Goal: Information Seeking & Learning: Learn about a topic

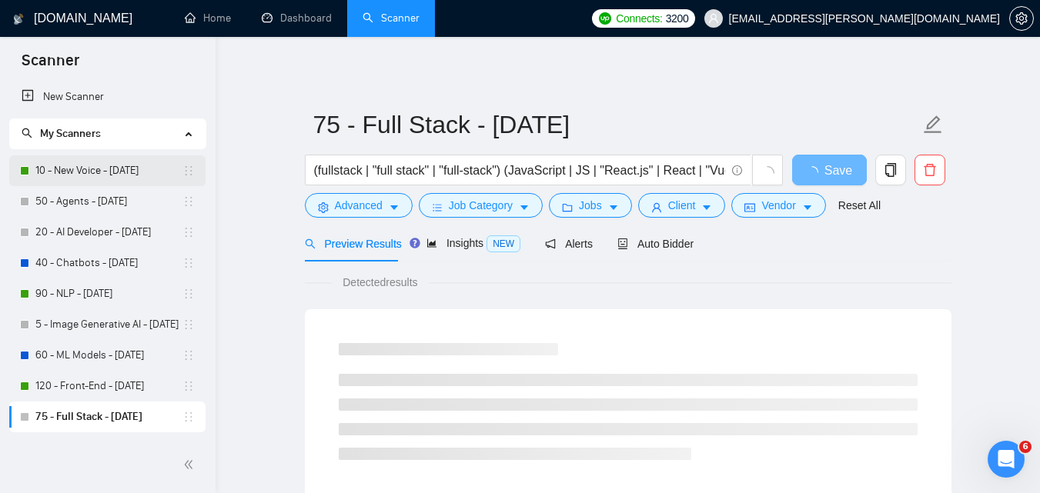
click at [93, 175] on link "10 - New Voice - [DATE]" at bounding box center [108, 170] width 147 height 31
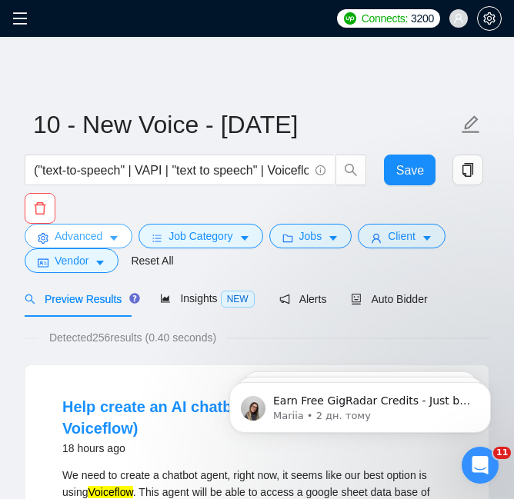
click at [121, 238] on button "Advanced" at bounding box center [79, 236] width 108 height 25
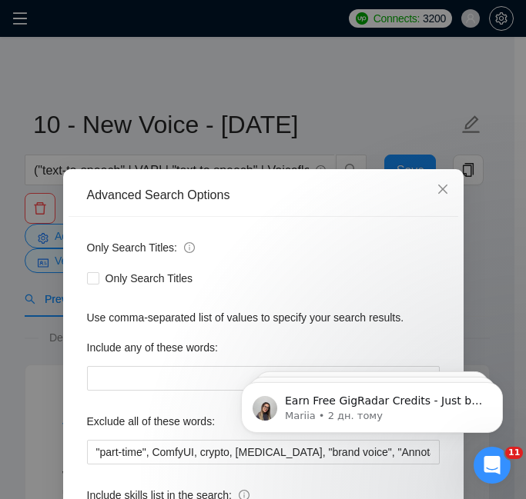
scroll to position [141, 0]
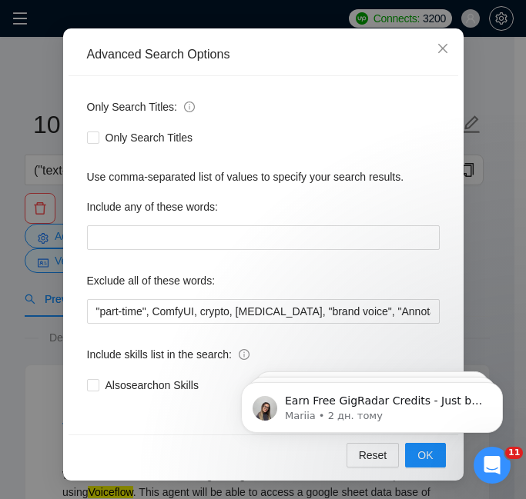
click at [279, 68] on div "Advanced Search Options" at bounding box center [262, 55] width 389 height 42
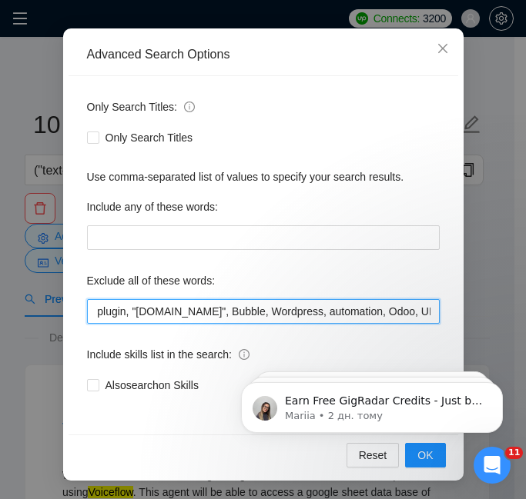
click at [262, 306] on input ""part-time", ComfyUI, crypto, [MEDICAL_DATA], "brand voice", "Annotation", "Big…" at bounding box center [263, 311] width 352 height 25
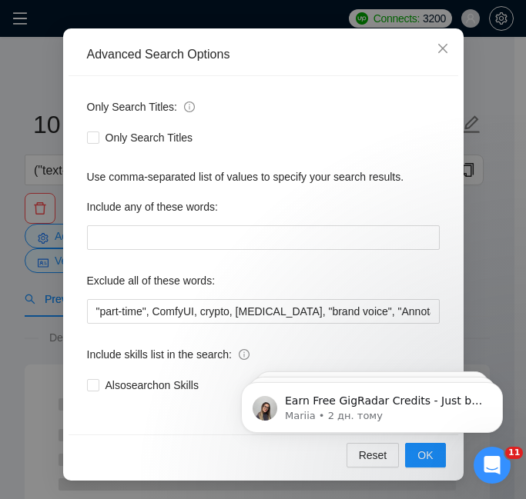
scroll to position [0, 1102]
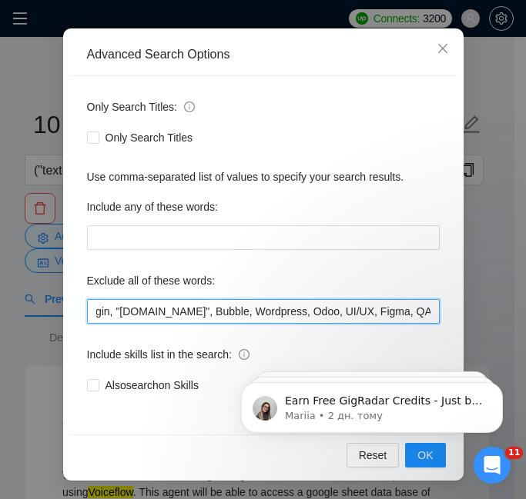
drag, startPoint x: 252, startPoint y: 311, endPoint x: 314, endPoint y: 318, distance: 62.7
click at [314, 318] on input ""part-time", ComfyUI, crypto, [MEDICAL_DATA], "brand voice", "Annotation", "Big…" at bounding box center [263, 311] width 352 height 25
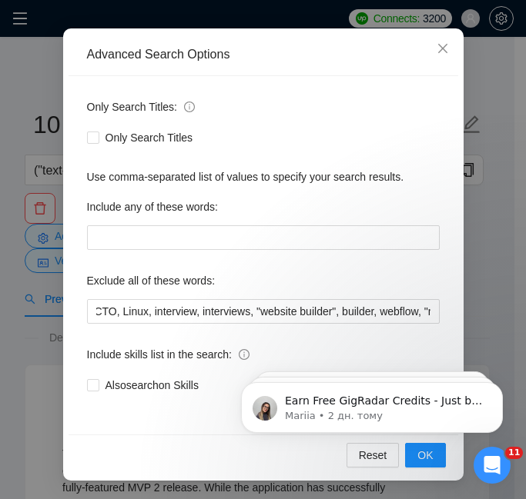
scroll to position [0, 1130]
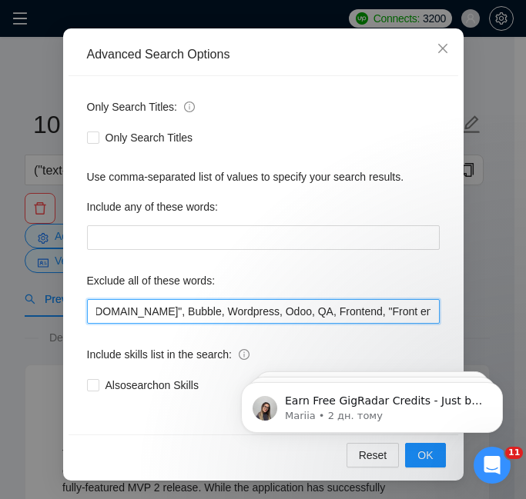
drag, startPoint x: 243, startPoint y: 310, endPoint x: 346, endPoint y: 310, distance: 102.4
click at [346, 310] on input ""part-time", ComfyUI, crypto, [MEDICAL_DATA], "brand voice", "Annotation", "Big…" at bounding box center [263, 311] width 352 height 25
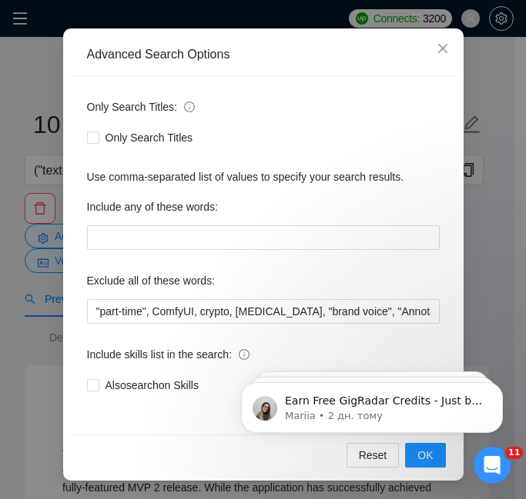
scroll to position [0, 2827]
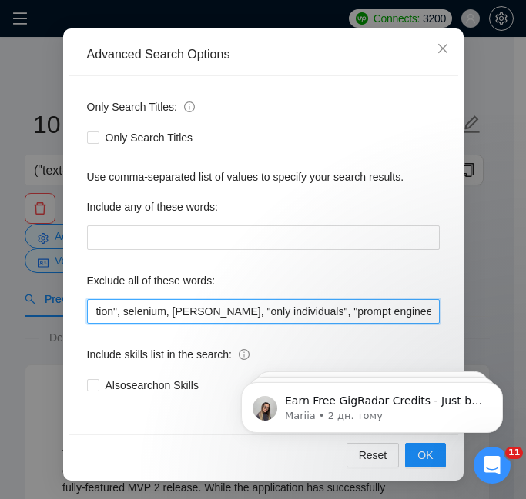
drag, startPoint x: 313, startPoint y: 303, endPoint x: 426, endPoint y: 304, distance: 112.4
click at [426, 304] on input ""part-time", ComfyUI, crypto, [MEDICAL_DATA], "brand voice", "Annotation", "Big…" at bounding box center [263, 311] width 352 height 25
drag, startPoint x: 218, startPoint y: 316, endPoint x: 104, endPoint y: 316, distance: 113.9
click at [104, 316] on input ""part-time", ComfyUI, crypto, [MEDICAL_DATA], "brand voice", "Annotation", "Big…" at bounding box center [263, 311] width 352 height 25
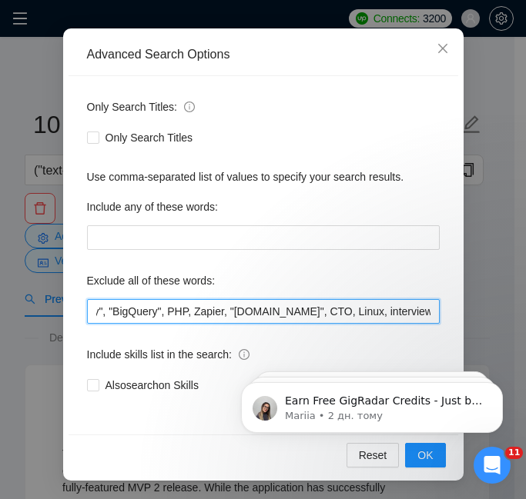
click at [315, 312] on input ""part-time", ComfyUI, crypto, [MEDICAL_DATA], "brand voice", "Annotation", "Big…" at bounding box center [263, 311] width 352 height 25
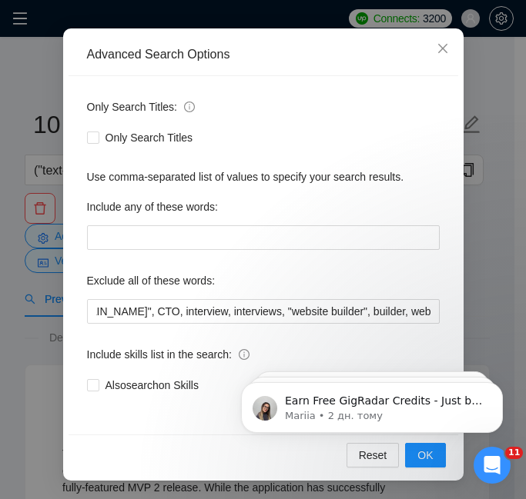
scroll to position [0, 212]
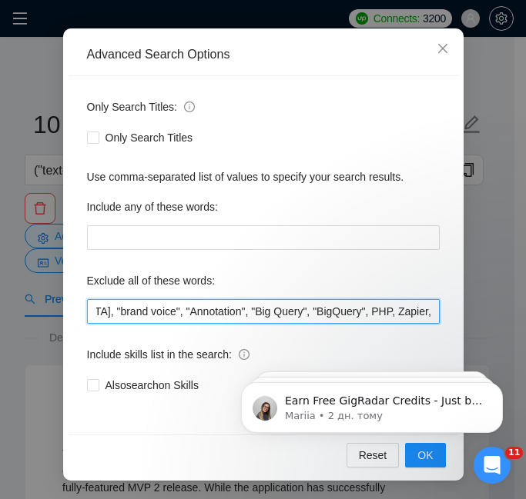
drag, startPoint x: 244, startPoint y: 309, endPoint x: 355, endPoint y: 309, distance: 110.8
click at [355, 309] on input ""part-time", ComfyUI, crypto, [MEDICAL_DATA], "brand voice", "Annotation", "Big…" at bounding box center [263, 311] width 352 height 25
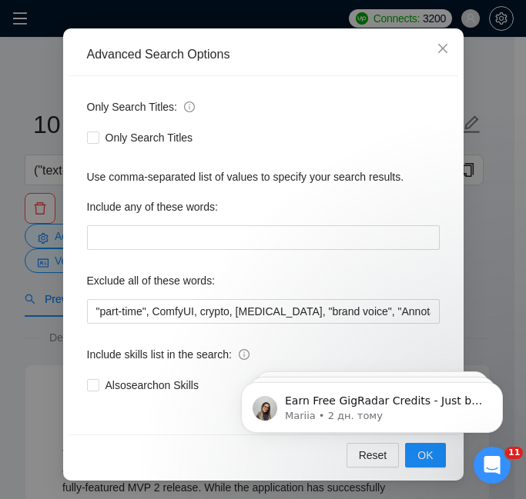
scroll to position [0, 956]
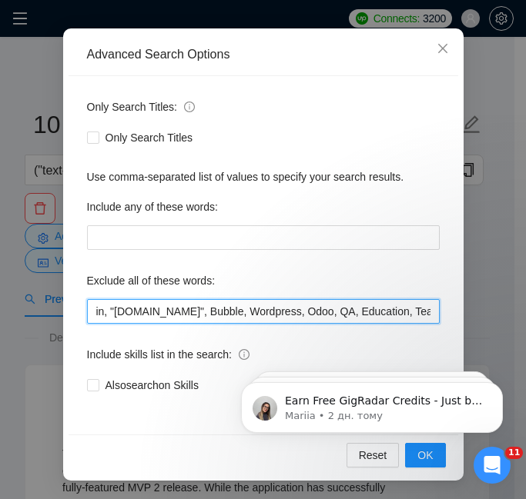
click at [251, 309] on input ""part-time", ComfyUI, crypto, [MEDICAL_DATA], "brand voice", "Annotation", PHP,…" at bounding box center [263, 311] width 352 height 25
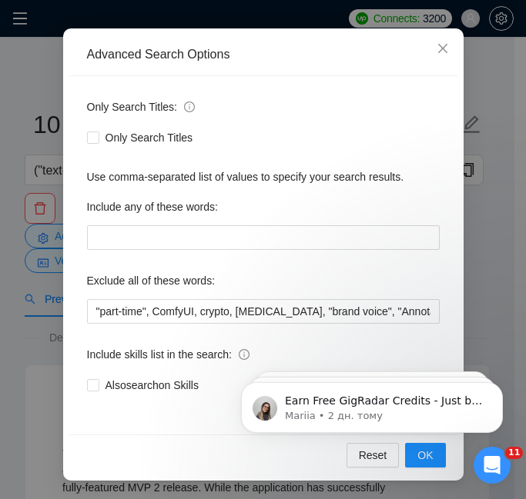
scroll to position [0, 2542]
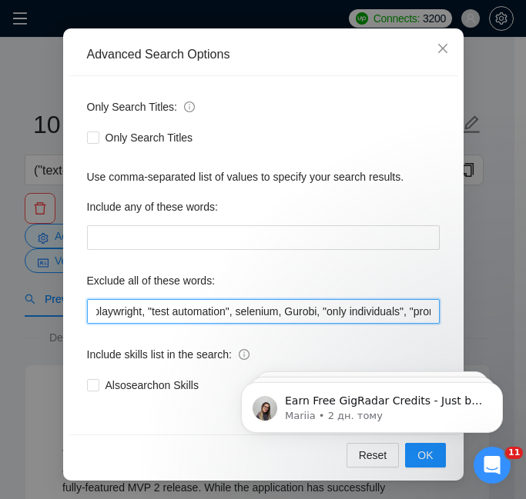
drag, startPoint x: 306, startPoint y: 314, endPoint x: 394, endPoint y: 317, distance: 87.8
click at [394, 317] on input ""part-time", ComfyUI, crypto, [MEDICAL_DATA], "brand voice", "Annotation", PHP,…" at bounding box center [263, 311] width 352 height 25
type input ""part-time", ComfyUI, crypto, [MEDICAL_DATA], "brand voice", "Annotation", PHP,…"
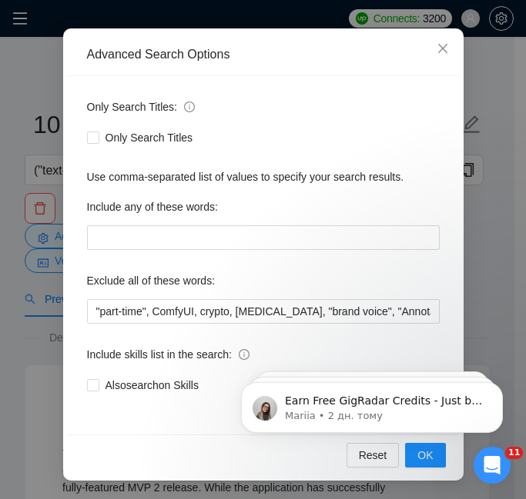
scroll to position [0, 736]
click html "Earn Free GigRadar Credits - Just by Sharing Your Story! 💬 Want more credits fo…"
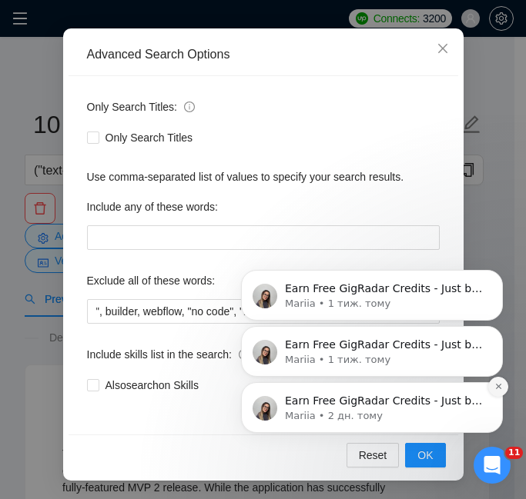
click at [500, 386] on icon "Dismiss notification" at bounding box center [498, 386] width 8 height 8
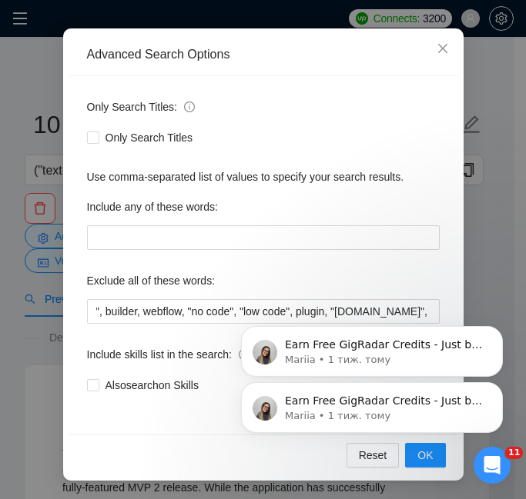
click at [500, 384] on icon "Dismiss notification" at bounding box center [498, 387] width 7 height 7
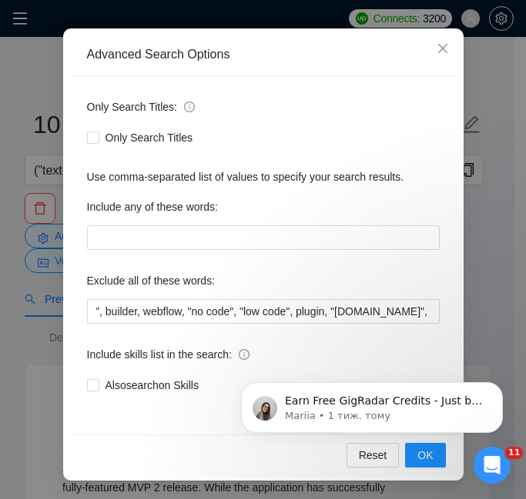
click at [500, 386] on icon "Dismiss notification" at bounding box center [498, 387] width 7 height 7
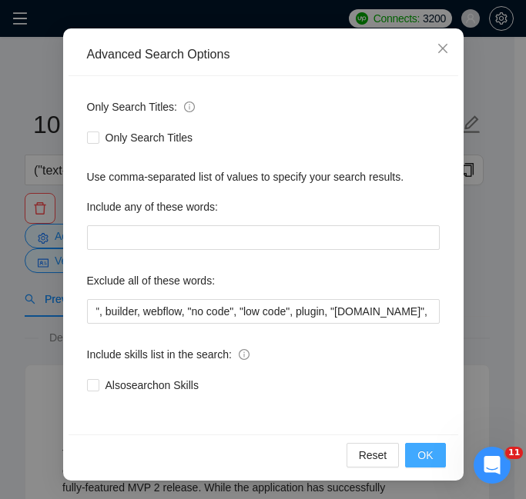
click at [429, 456] on button "OK" at bounding box center [425, 455] width 40 height 25
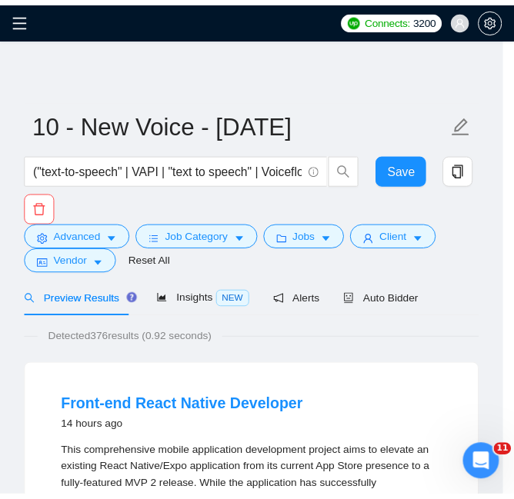
scroll to position [70, 0]
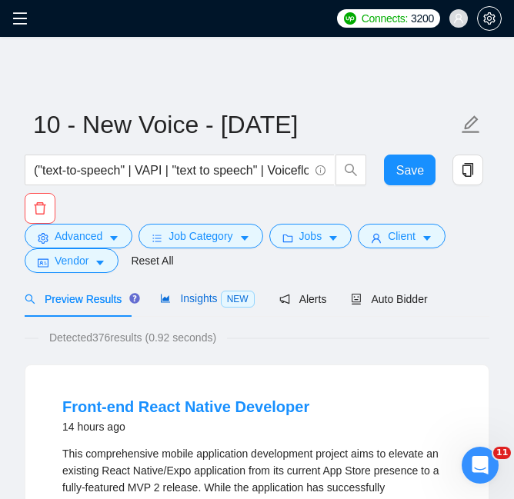
click at [168, 306] on div "Insights NEW" at bounding box center [207, 299] width 94 height 18
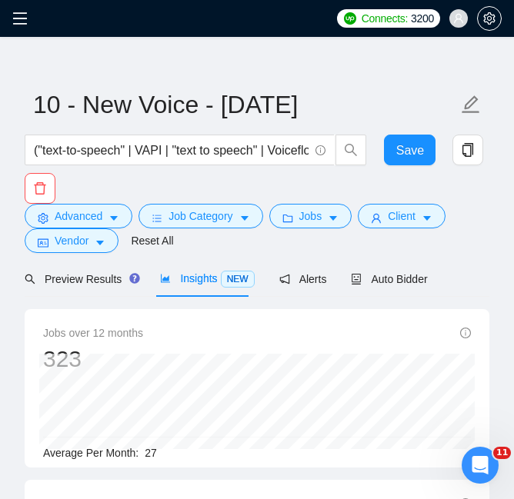
scroll to position [77, 0]
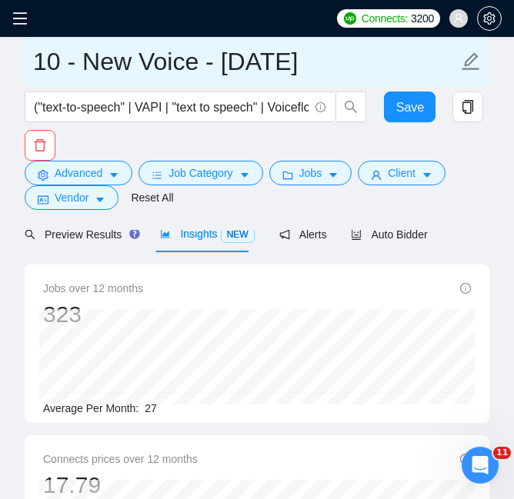
click at [56, 60] on input "10 - New Voice - [DATE]" at bounding box center [245, 61] width 425 height 38
click at [309, 67] on input "30 - New Voice - [DATE]" at bounding box center [245, 61] width 425 height 38
click at [352, 64] on input "30 - New Voice - [DATE]" at bounding box center [245, 61] width 425 height 38
type input "30 - New Voice - [DATE]"
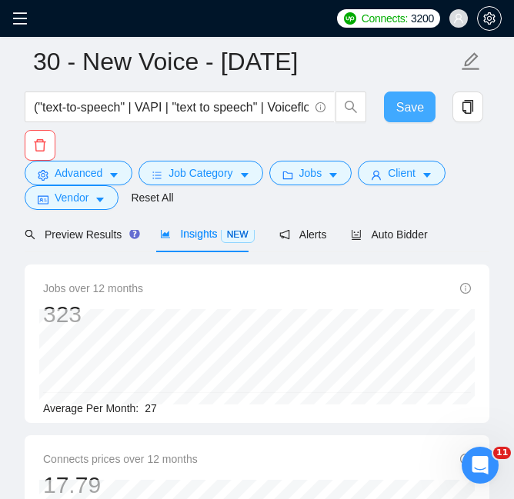
click at [391, 105] on button "Save" at bounding box center [410, 107] width 52 height 31
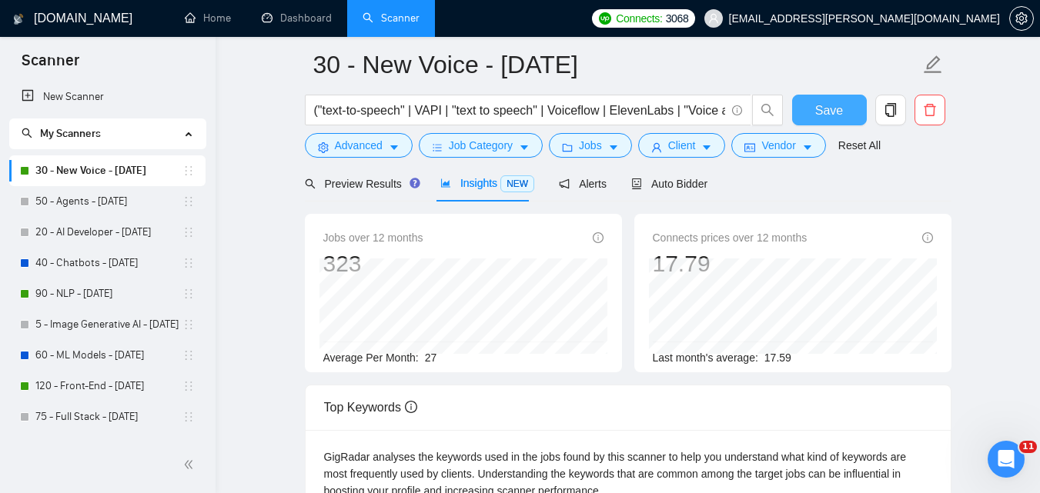
scroll to position [0, 0]
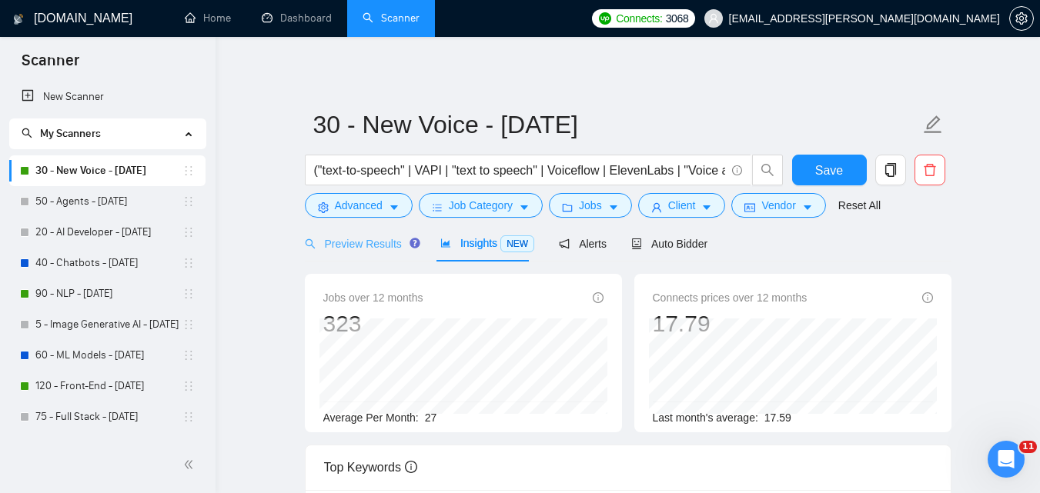
click at [406, 256] on div "Preview Results" at bounding box center [360, 243] width 111 height 36
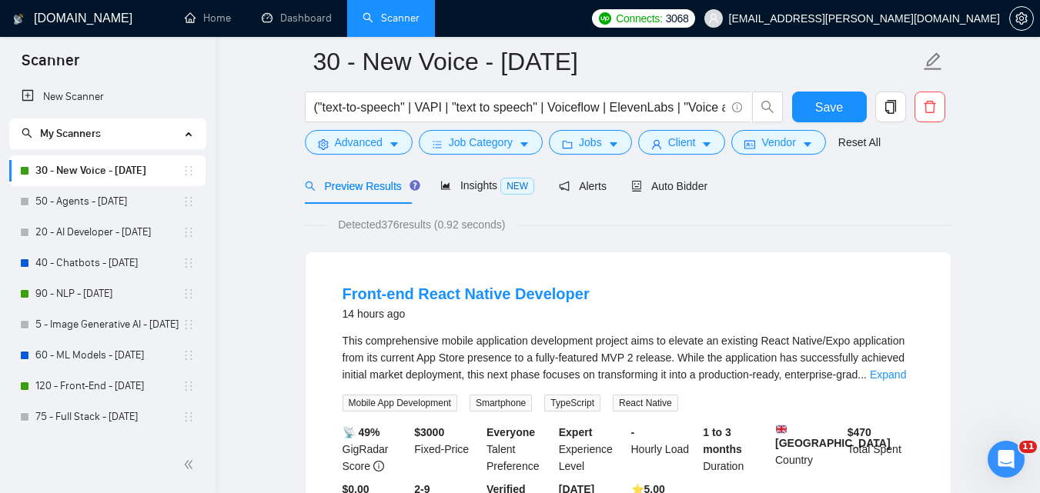
scroll to position [154, 0]
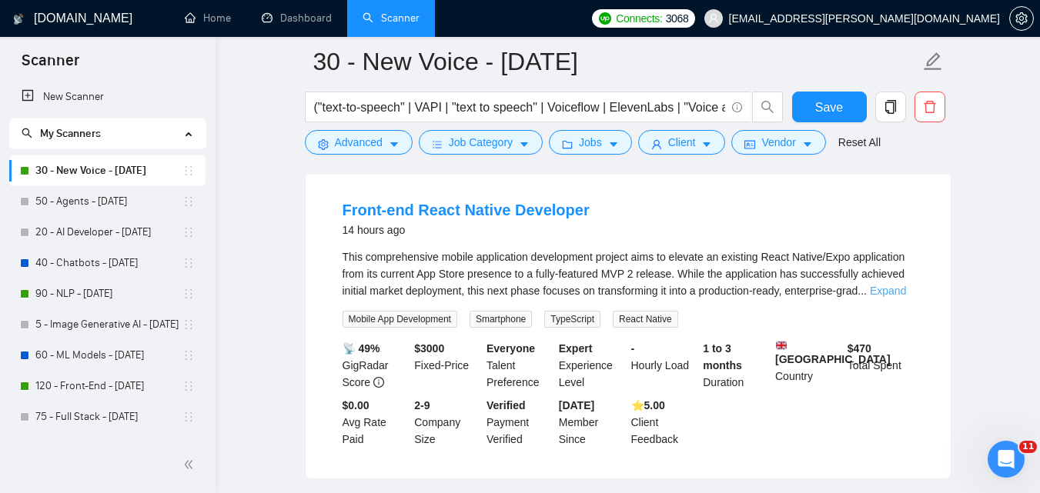
click at [887, 292] on link "Expand" at bounding box center [888, 291] width 36 height 12
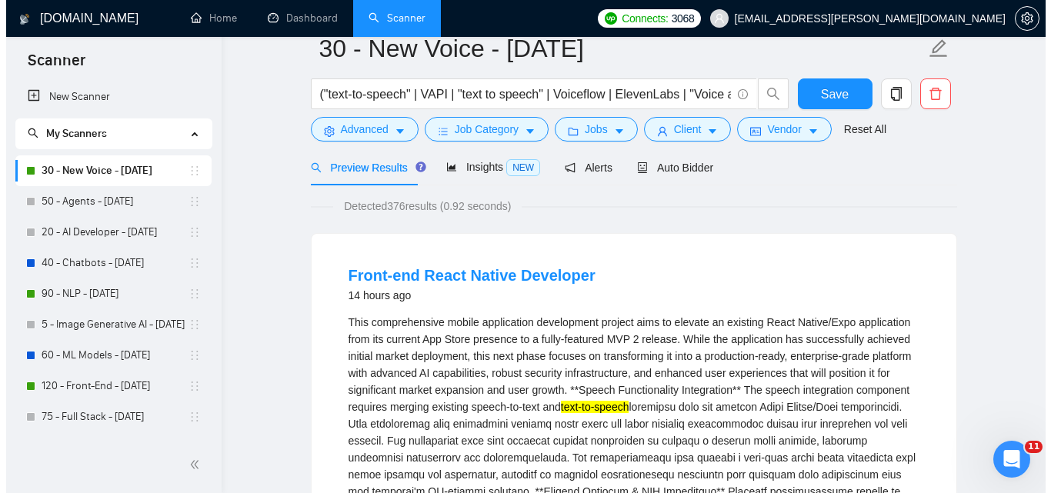
scroll to position [0, 0]
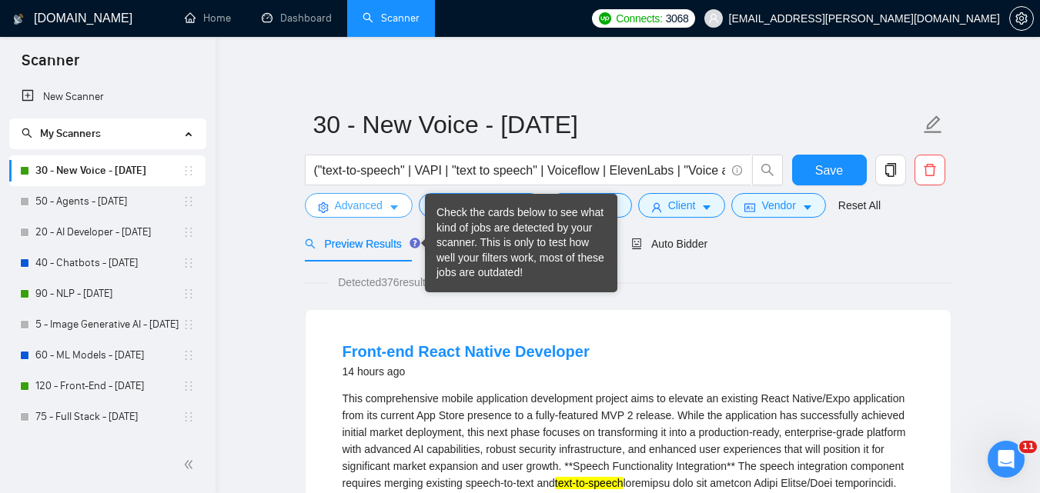
click at [373, 213] on span "Advanced" at bounding box center [359, 205] width 48 height 17
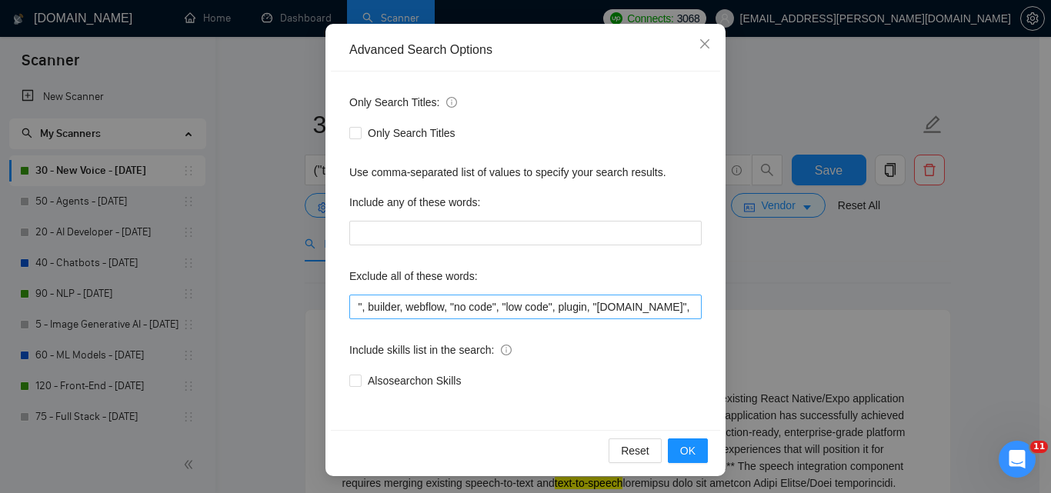
scroll to position [147, 0]
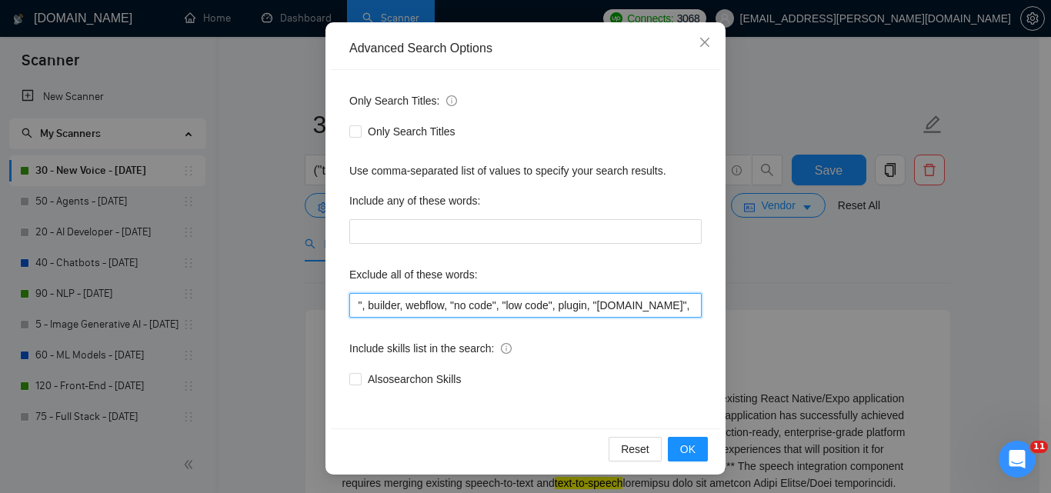
click at [548, 306] on input ""part-time", ComfyUI, crypto, [MEDICAL_DATA], "brand voice", "Annotation", PHP,…" at bounding box center [525, 305] width 352 height 25
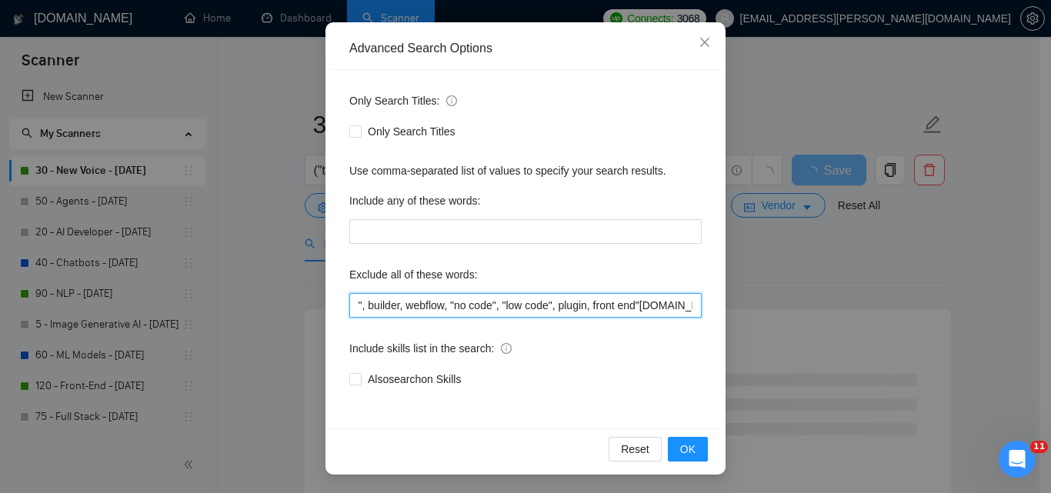
drag, startPoint x: 589, startPoint y: 304, endPoint x: 546, endPoint y: 302, distance: 43.2
click at [546, 302] on input ""part-time", ComfyUI, crypto, [MEDICAL_DATA], "brand voice", "Annotation", PHP,…" at bounding box center [525, 305] width 352 height 25
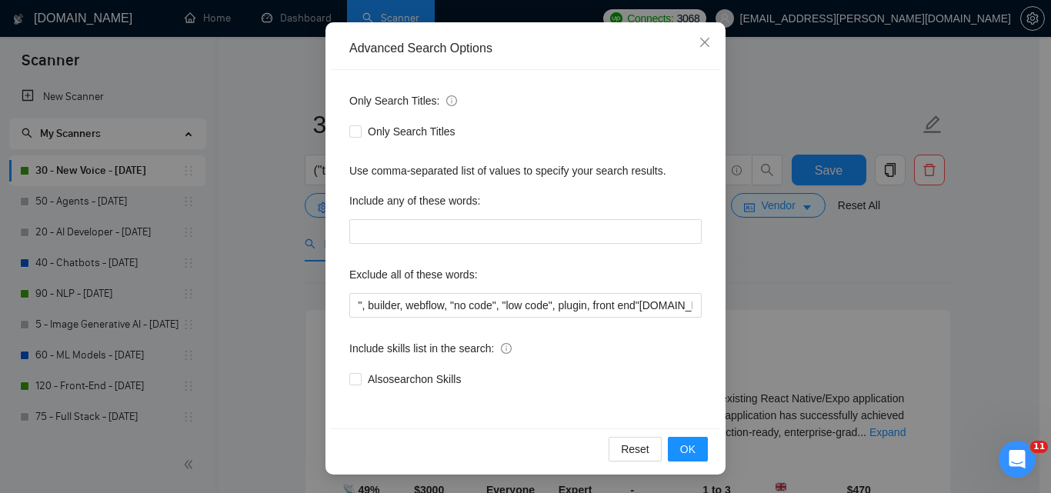
scroll to position [0, 0]
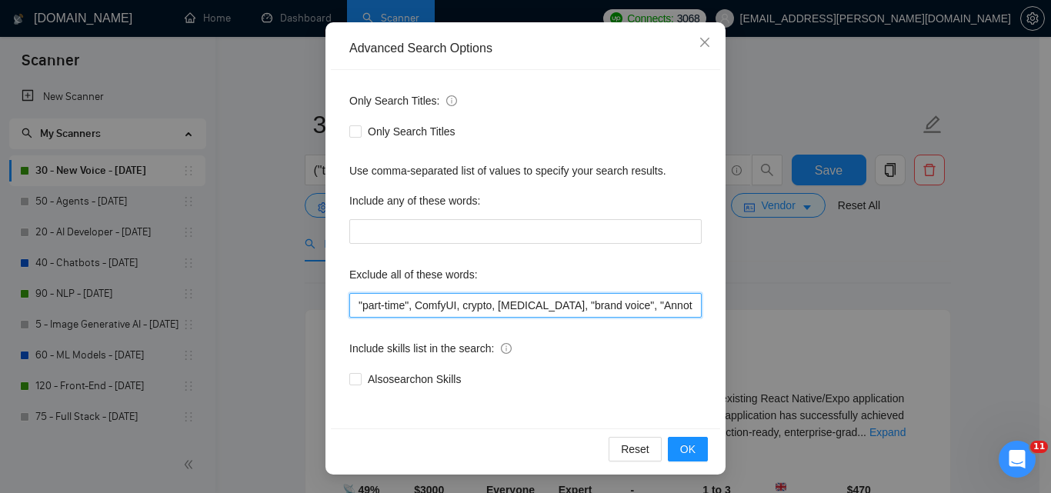
click at [376, 306] on input ""part-time", ComfyUI, crypto, [MEDICAL_DATA], "brand voice", "Annotation", PHP,…" at bounding box center [525, 305] width 352 height 25
click at [450, 302] on input ""part-time", ComfyUI, crypto, [MEDICAL_DATA], "brand voice", "Annotation", PHP,…" at bounding box center [525, 305] width 352 height 25
drag, startPoint x: 406, startPoint y: 306, endPoint x: 334, endPoint y: 306, distance: 71.6
click at [334, 306] on div "Only Search Titles: Only Search Titles Use comma-separated list of values to sp…" at bounding box center [525, 249] width 389 height 359
click at [406, 305] on input ""part-time", ComfyUI, crypto, [MEDICAL_DATA], "brand voice", "Annotation", PHP,…" at bounding box center [525, 305] width 352 height 25
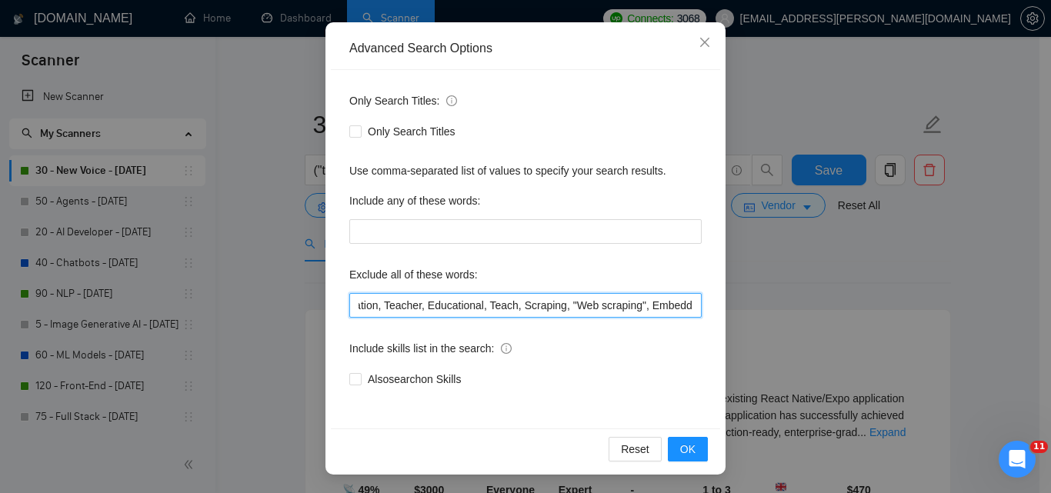
scroll to position [0, 1268]
drag, startPoint x: 409, startPoint y: 306, endPoint x: 610, endPoint y: 306, distance: 201.6
click at [610, 306] on input ""part-time", ComfyUI, crypto, [MEDICAL_DATA], "brand voice", "Annotation", PHP,…" at bounding box center [525, 305] width 352 height 25
click at [580, 305] on input ""part-time", ComfyUI, crypto, [MEDICAL_DATA], "brand voice", "Annotation", PHP,…" at bounding box center [525, 305] width 352 height 25
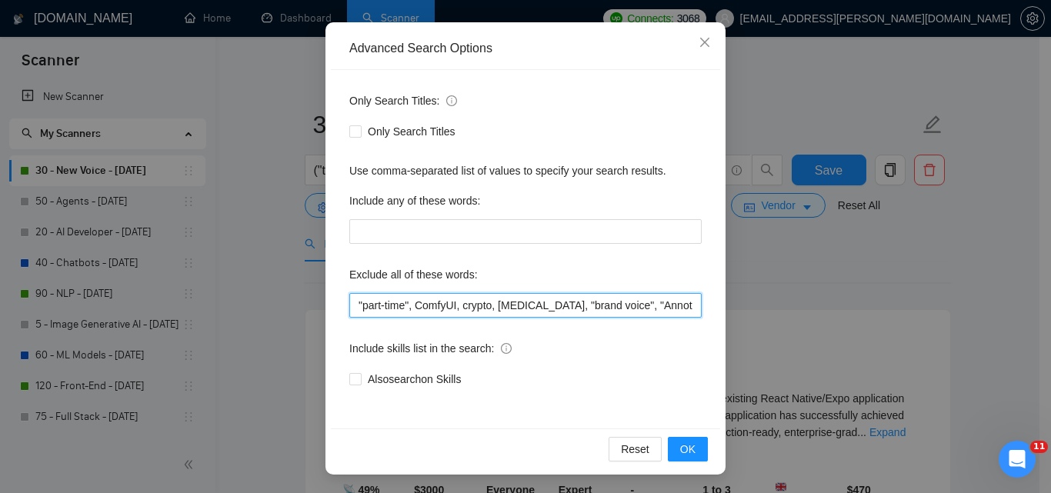
click at [580, 305] on input ""part-time", ComfyUI, crypto, [MEDICAL_DATA], "brand voice", "Annotation", PHP,…" at bounding box center [525, 305] width 352 height 25
click at [462, 317] on input ""part-time", ComfyUI, crypto, [MEDICAL_DATA], "brand voice", "Annotation", PHP,…" at bounding box center [525, 305] width 352 height 25
drag, startPoint x: 410, startPoint y: 309, endPoint x: 616, endPoint y: 310, distance: 206.2
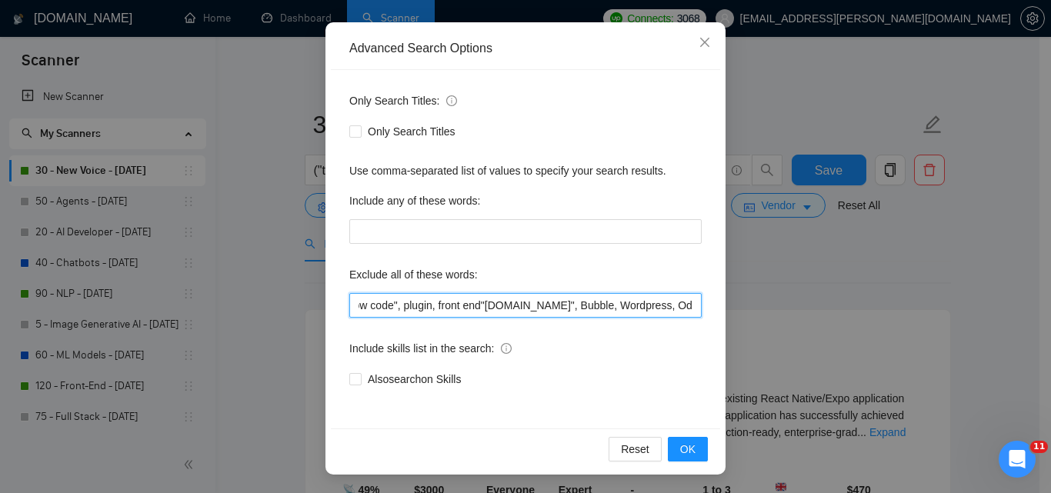
click at [616, 310] on input ""part-time", ComfyUI, crypto, [MEDICAL_DATA], "brand voice", "Annotation", PHP,…" at bounding box center [525, 305] width 352 height 25
paste input ""Big Query", "BigQuery", PHP, Zapier, "[DOMAIN_NAME]", CTO, Linux, interview, i…"
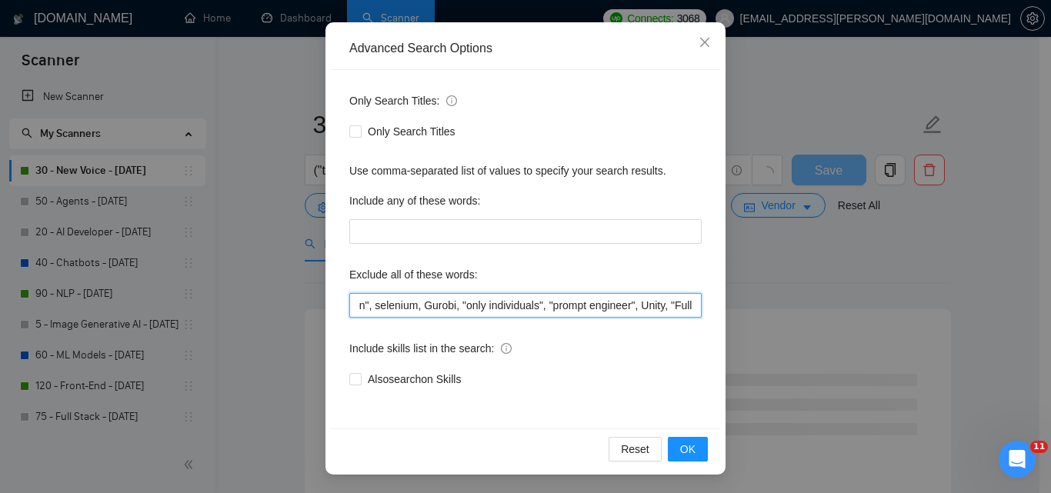
scroll to position [0, 1925]
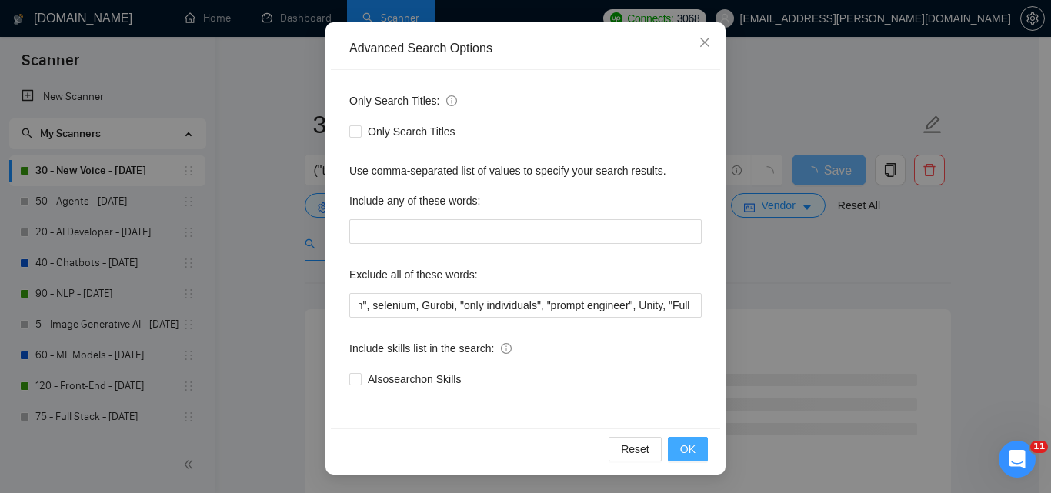
click at [695, 447] on button "OK" at bounding box center [688, 449] width 40 height 25
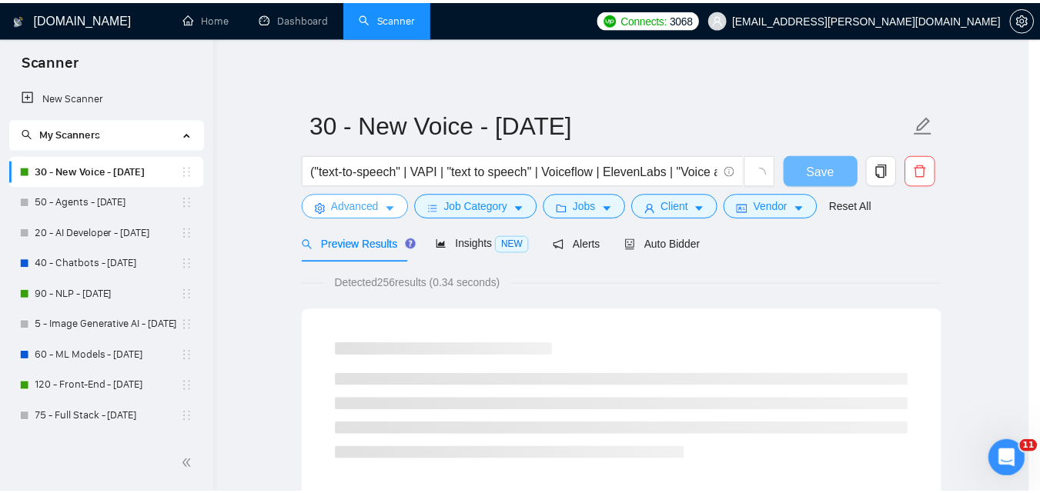
scroll to position [0, 0]
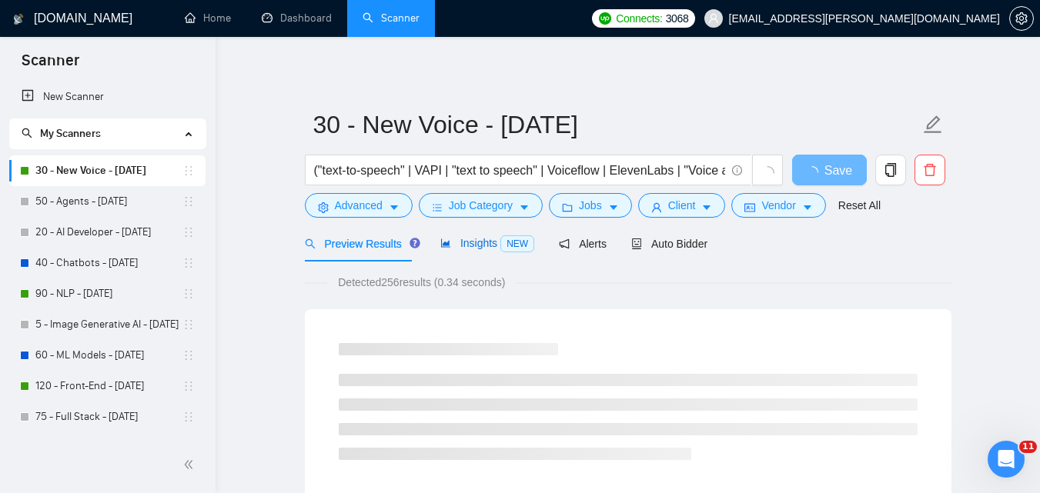
click at [489, 243] on span "Insights NEW" at bounding box center [487, 243] width 94 height 12
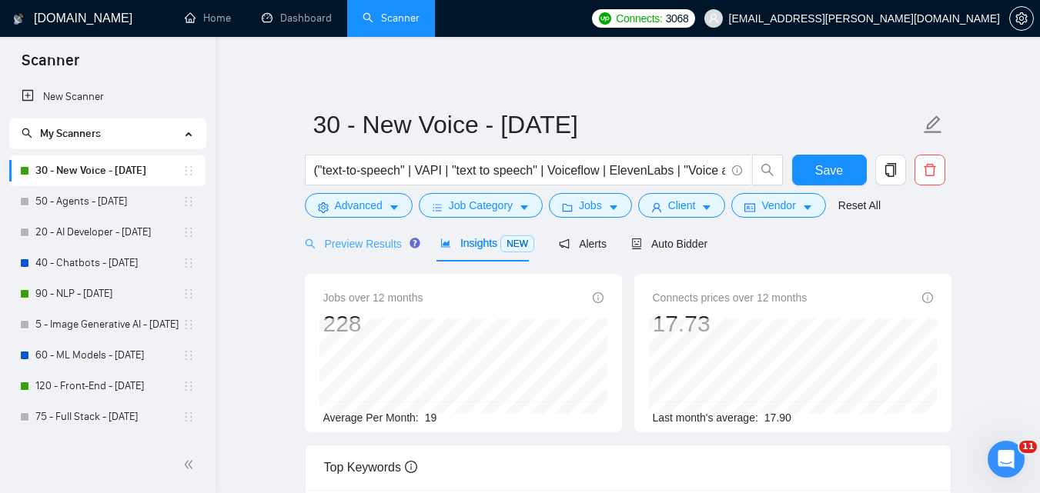
click at [388, 253] on div "Preview Results" at bounding box center [360, 243] width 111 height 36
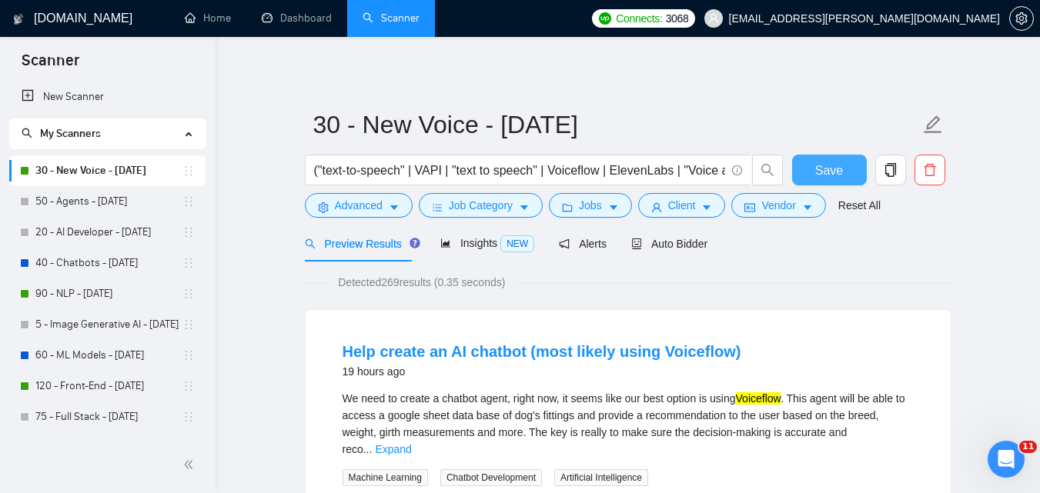
click at [830, 165] on span "Save" at bounding box center [829, 170] width 28 height 19
click at [379, 212] on span "Advanced" at bounding box center [359, 205] width 48 height 17
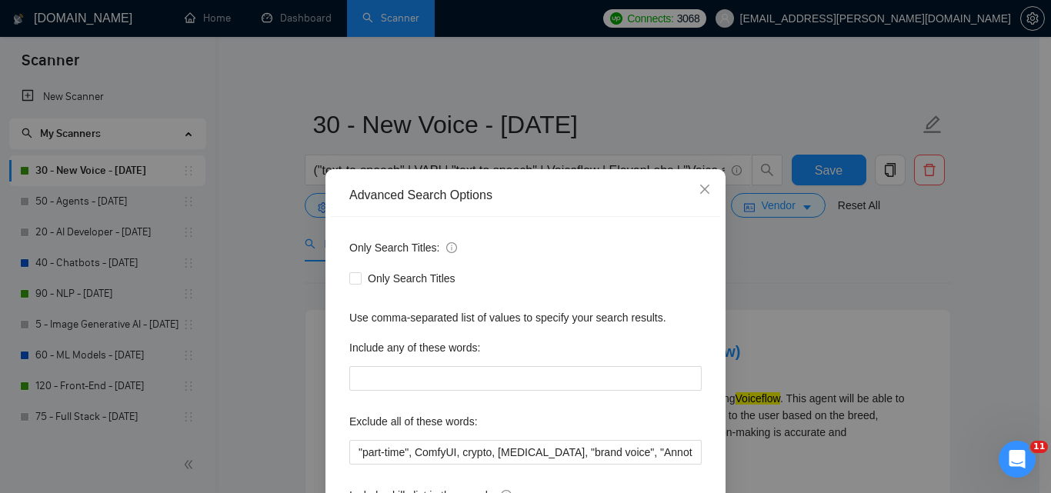
scroll to position [77, 0]
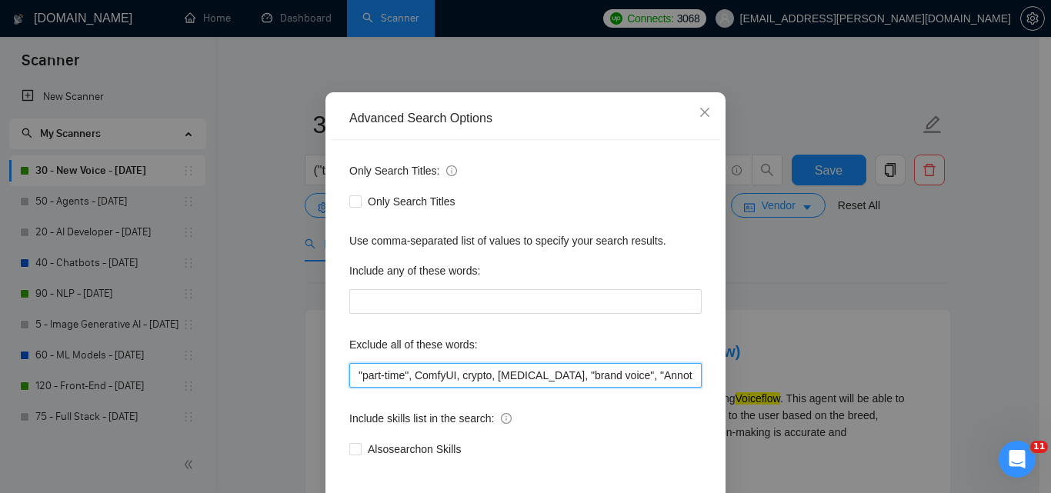
click at [492, 377] on input ""part-time", ComfyUI, crypto, [MEDICAL_DATA], "brand voice", "Annotation", "Big…" at bounding box center [525, 375] width 352 height 25
click at [472, 379] on input ""part-time", ComfyUI, crypto, [MEDICAL_DATA], "brand voice", "Annotation", "Big…" at bounding box center [525, 375] width 352 height 25
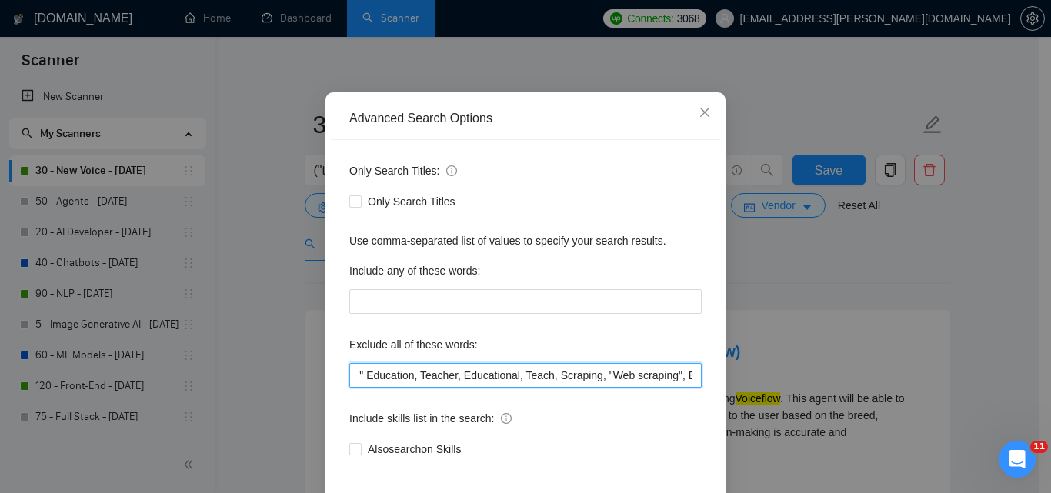
scroll to position [0, 3591]
drag, startPoint x: 406, startPoint y: 377, endPoint x: 892, endPoint y: 376, distance: 485.6
click at [892, 376] on div "Advanced Search Options Only Search Titles: Only Search Titles Use comma-separa…" at bounding box center [525, 246] width 1051 height 493
paste input ""part-time", ComfyUI, crypto, [MEDICAL_DATA], "brand voice", "Annotation", PHP,…"
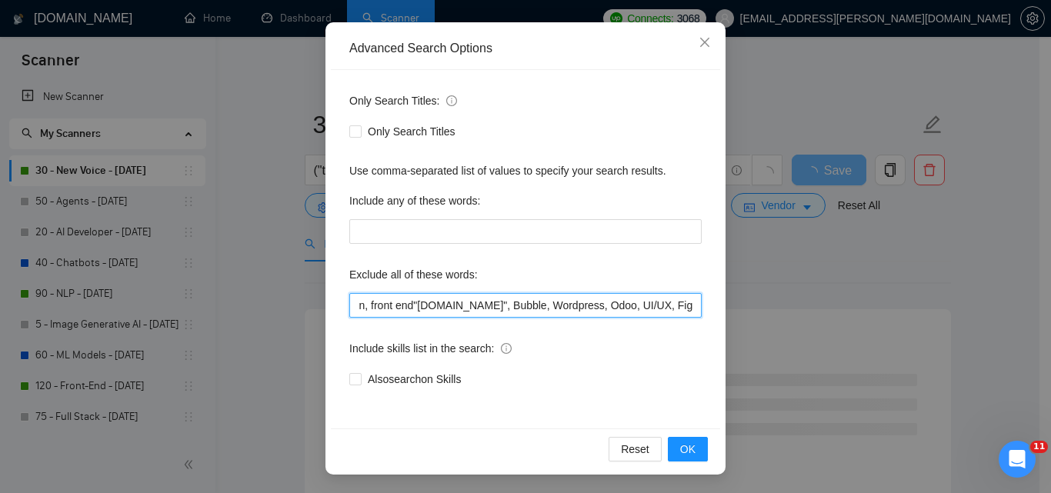
scroll to position [0, 0]
drag, startPoint x: 504, startPoint y: 306, endPoint x: 0, endPoint y: 310, distance: 504.1
click at [0, 310] on div "Advanced Search Options Only Search Titles: Only Search Titles Use comma-separa…" at bounding box center [525, 246] width 1051 height 493
click at [412, 295] on input ""part-time""part-time", ComfyUI, crypto, [MEDICAL_DATA], "brand voice", "Annota…" at bounding box center [525, 305] width 352 height 25
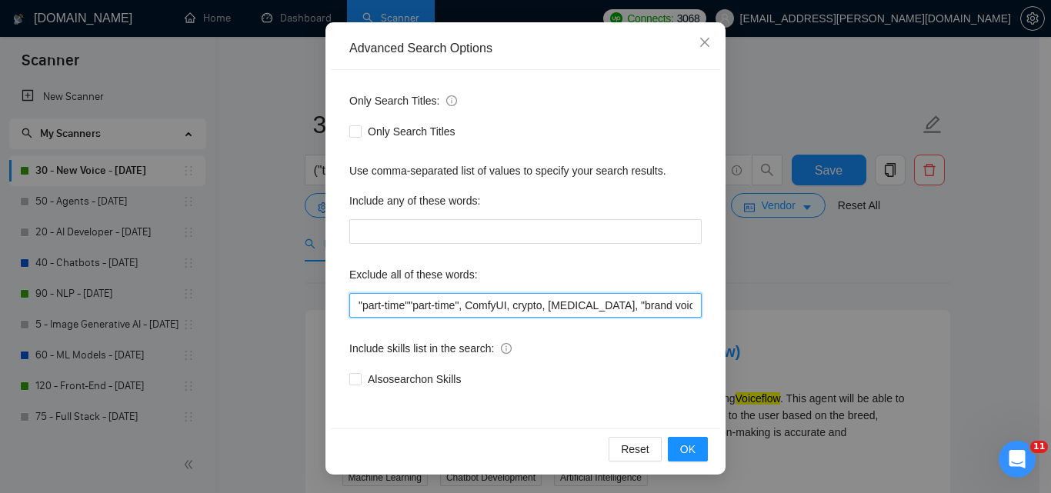
drag, startPoint x: 406, startPoint y: 304, endPoint x: 326, endPoint y: 306, distance: 80.8
click at [331, 306] on div "Only Search Titles: Only Search Titles Use comma-separated list of values to sp…" at bounding box center [525, 249] width 389 height 359
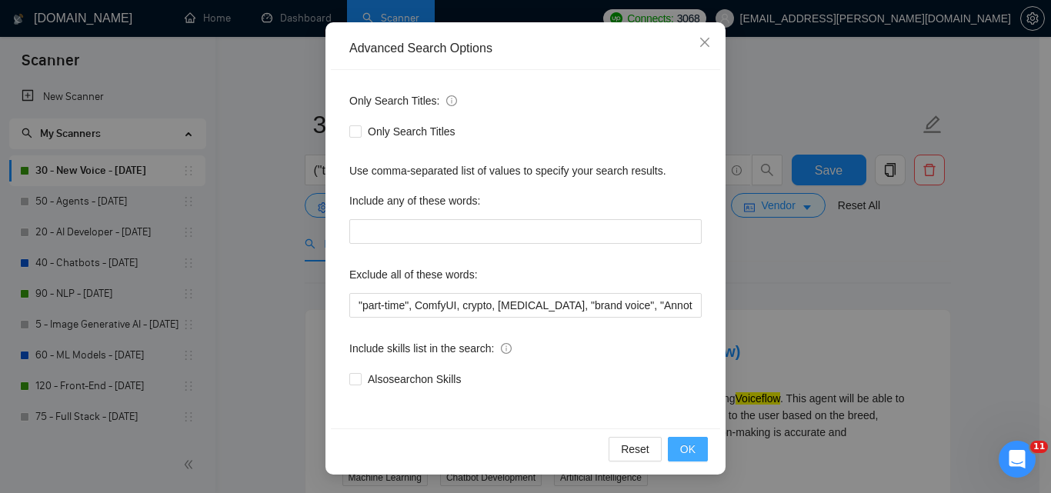
click at [680, 453] on span "OK" at bounding box center [687, 449] width 15 height 17
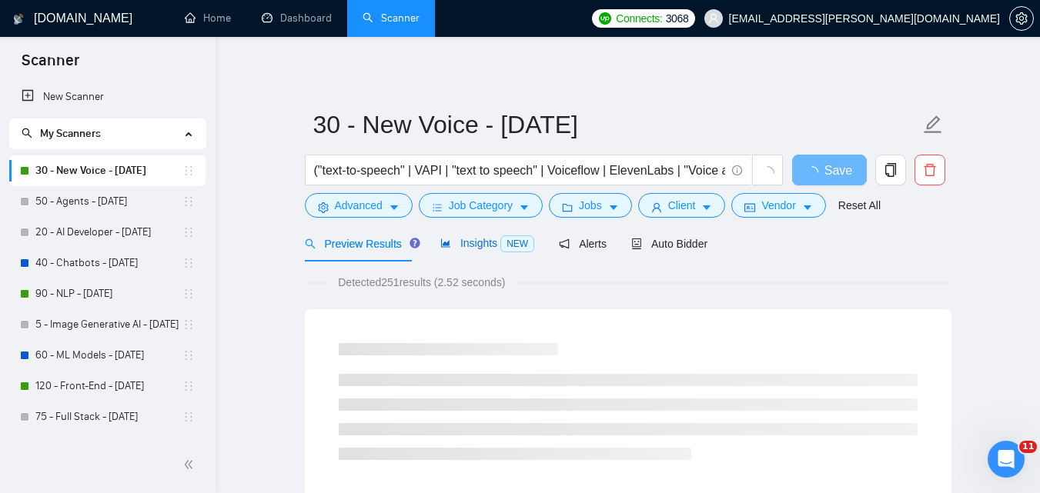
click at [491, 245] on span "Insights NEW" at bounding box center [487, 243] width 94 height 12
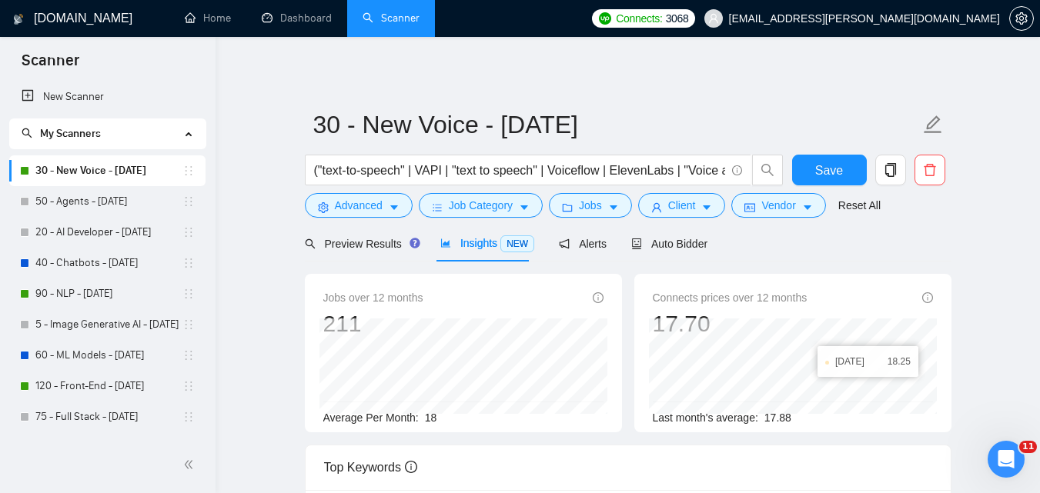
click at [876, 244] on div "Preview Results Insights NEW Alerts Auto Bidder" at bounding box center [628, 243] width 646 height 36
click at [858, 161] on button "Save" at bounding box center [829, 170] width 75 height 31
click at [344, 241] on span "Preview Results" at bounding box center [360, 244] width 111 height 12
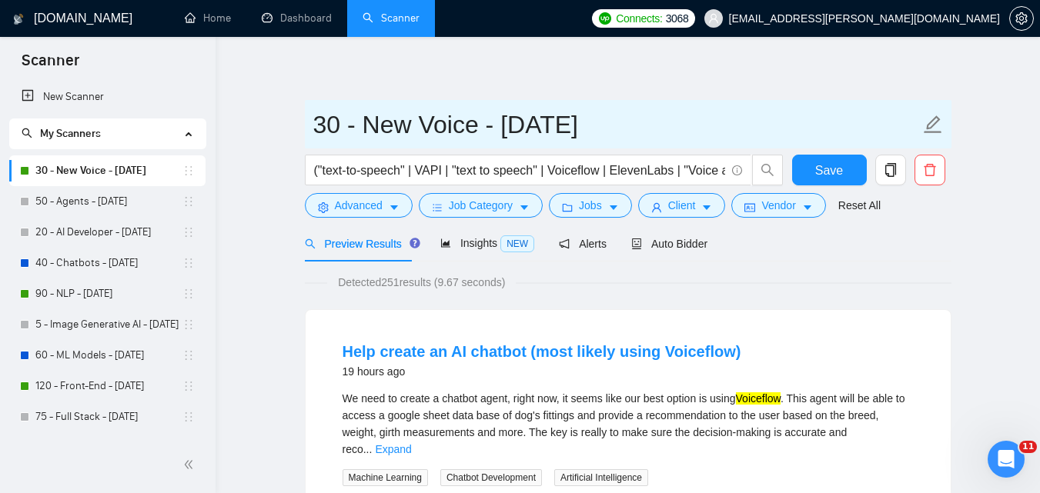
click at [393, 143] on input "30 - New Voice - [DATE]" at bounding box center [616, 124] width 606 height 38
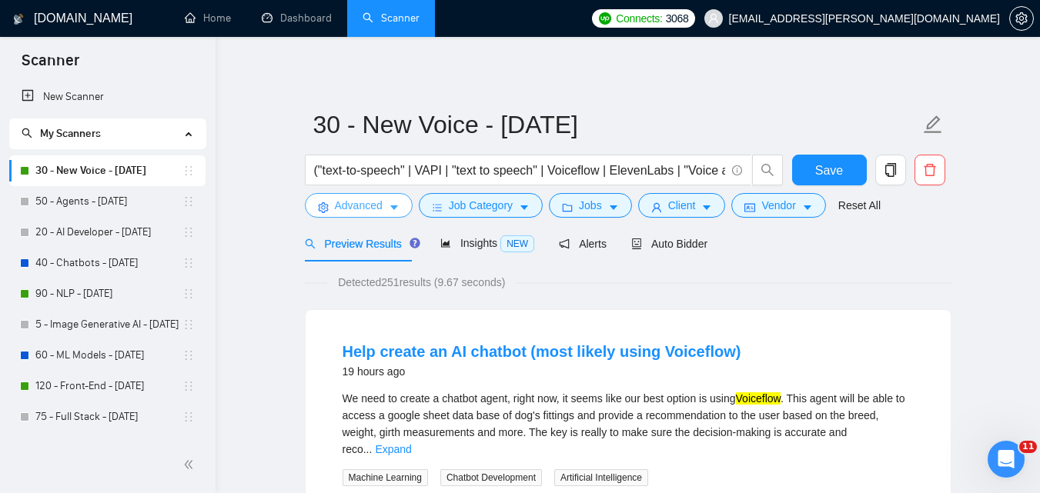
click at [402, 205] on button "Advanced" at bounding box center [359, 205] width 108 height 25
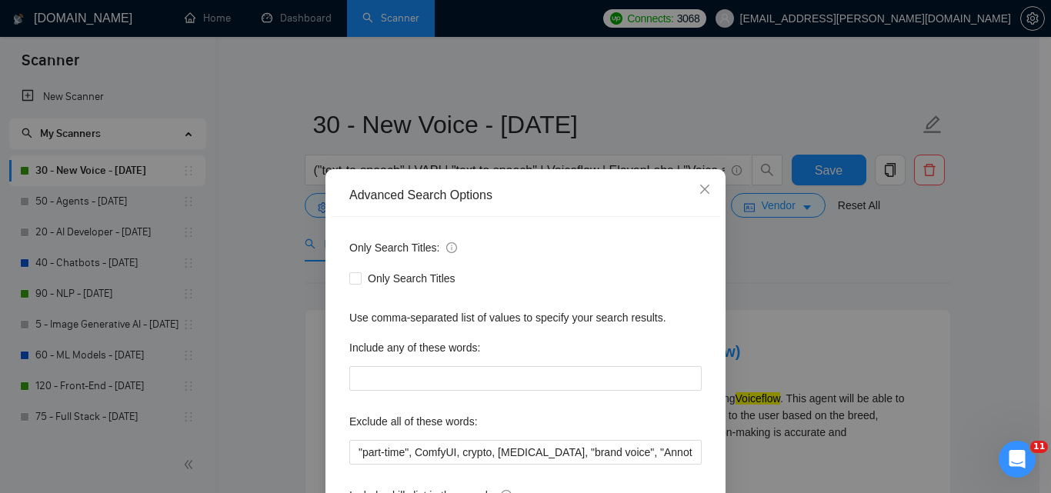
click at [288, 166] on div "Advanced Search Options Only Search Titles: Only Search Titles Use comma-separa…" at bounding box center [525, 246] width 1051 height 493
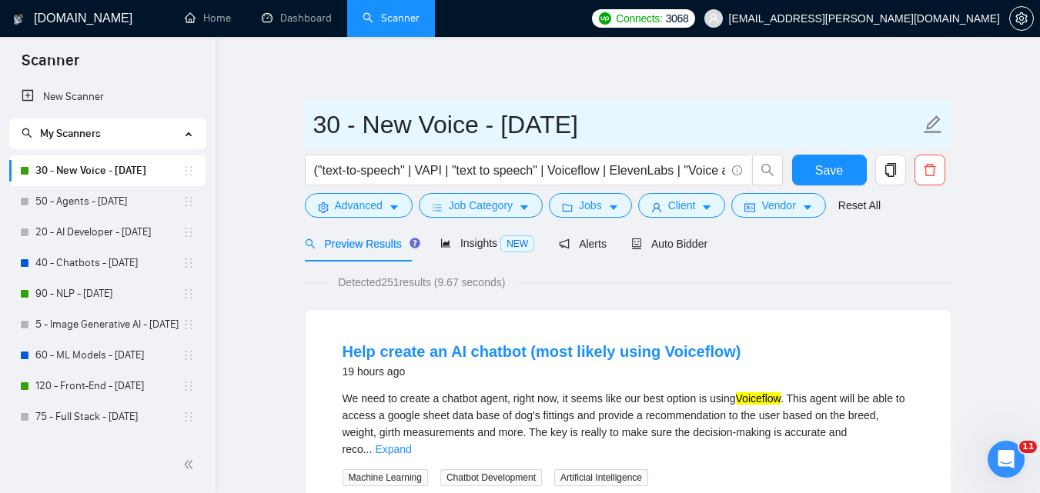
click at [332, 128] on input "30 - New Voice - [DATE]" at bounding box center [616, 124] width 606 height 38
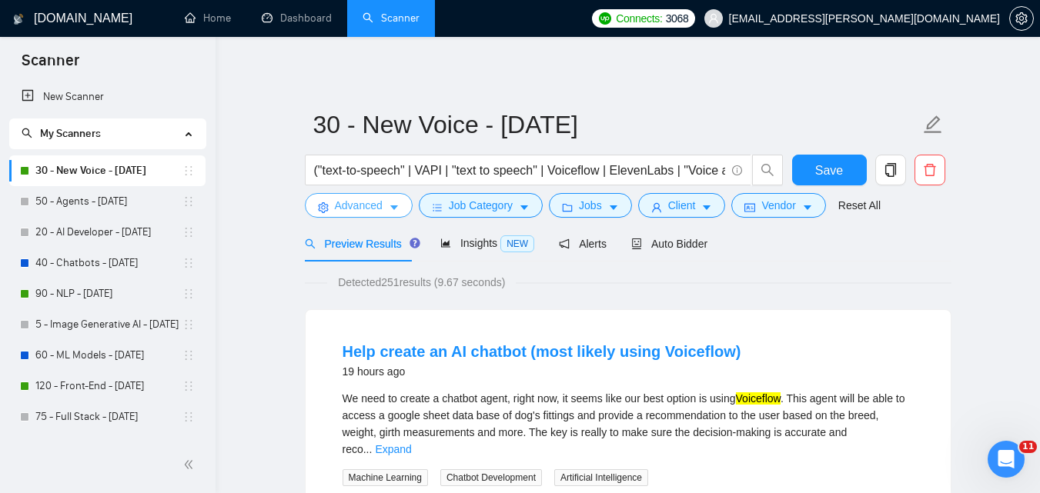
click at [347, 200] on span "Advanced" at bounding box center [359, 205] width 48 height 17
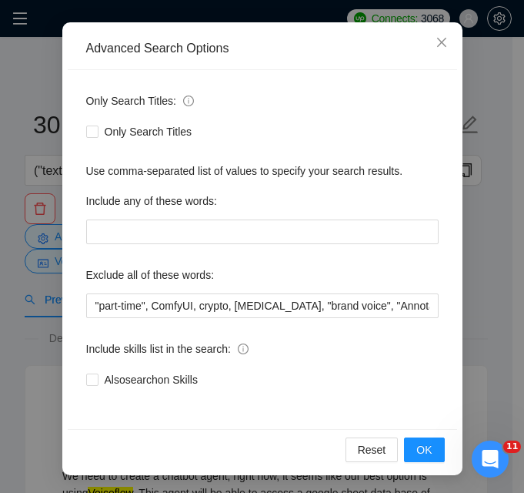
scroll to position [0, 814]
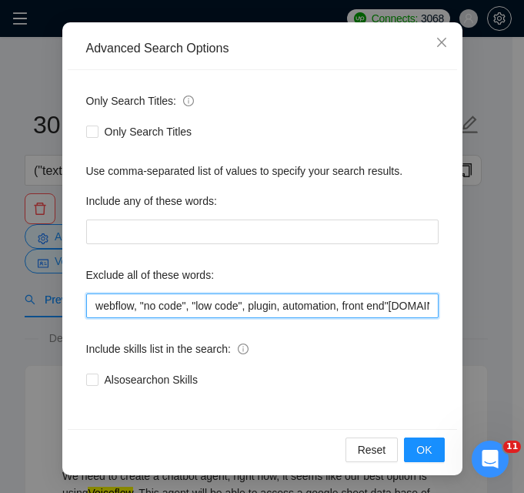
click at [258, 306] on input ""part-time", ComfyUI, crypto, [MEDICAL_DATA], "brand voice", "Annotation", PHP,…" at bounding box center [262, 305] width 352 height 25
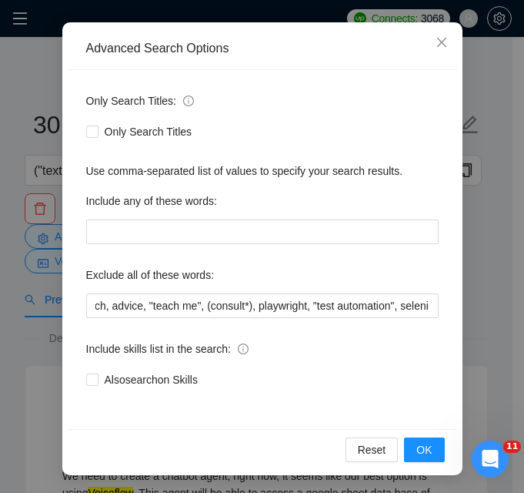
scroll to position [0, 821]
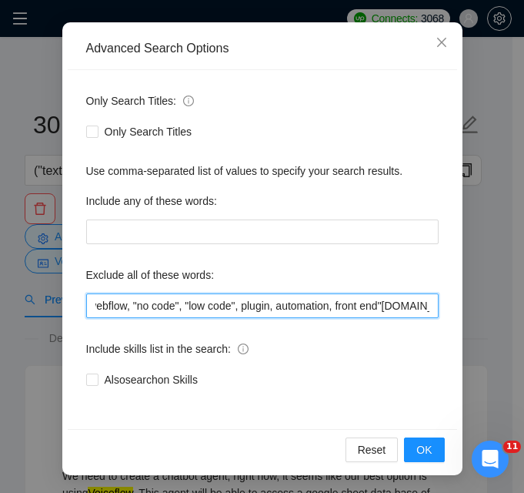
click at [262, 306] on input ""part-time", ComfyUI, crypto, [MEDICAL_DATA], "brand voice", "Annotation", PHP,…" at bounding box center [262, 305] width 352 height 25
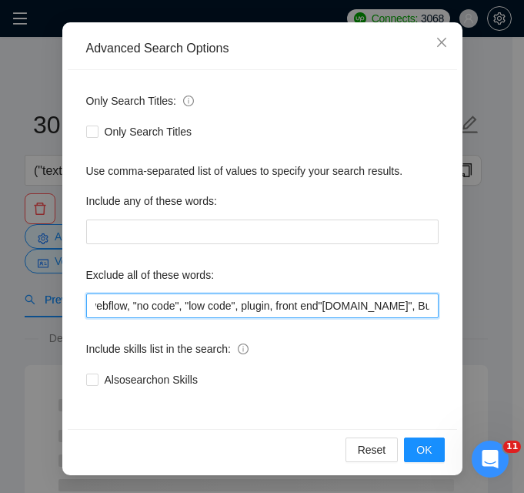
click at [274, 308] on input ""part-time", ComfyUI, crypto, [MEDICAL_DATA], "brand voice", "Annotation", PHP,…" at bounding box center [262, 305] width 352 height 25
type input ""part-time", ComfyUI, crypto, [MEDICAL_DATA], "brand voice", "Annotation", PHP,…"
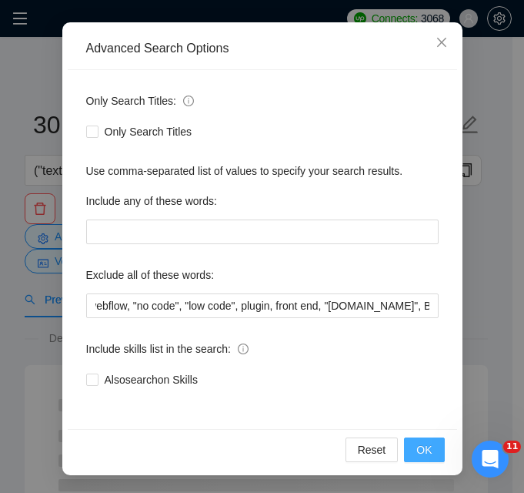
click at [426, 450] on span "OK" at bounding box center [423, 449] width 15 height 17
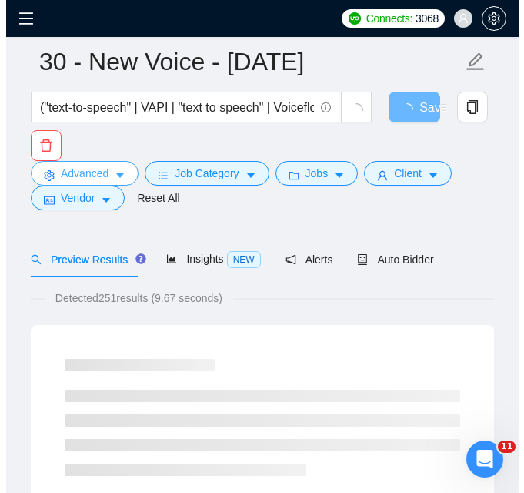
scroll to position [77, 0]
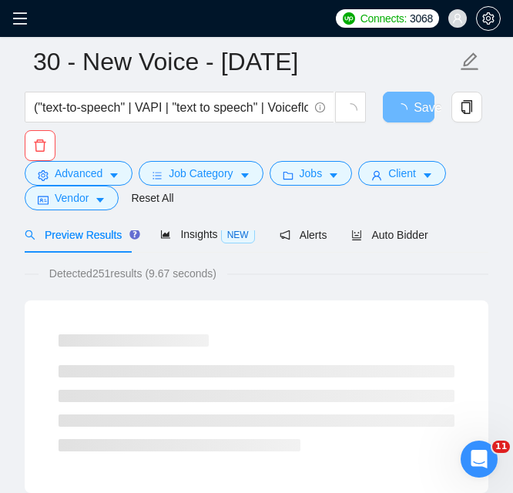
click at [272, 279] on div "Detected 251 results (9.67 seconds)" at bounding box center [256, 273] width 463 height 17
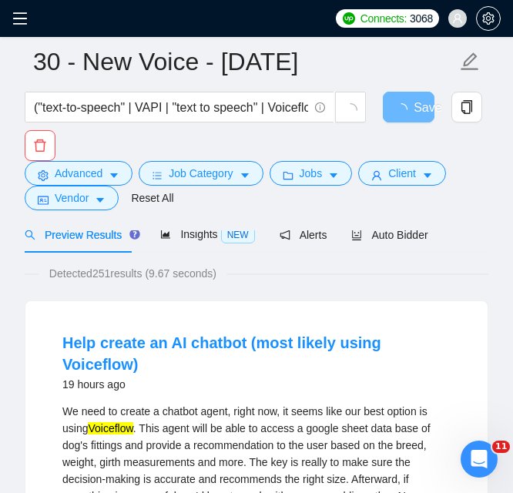
click at [272, 279] on div "Detected 251 results (9.67 seconds)" at bounding box center [256, 273] width 463 height 17
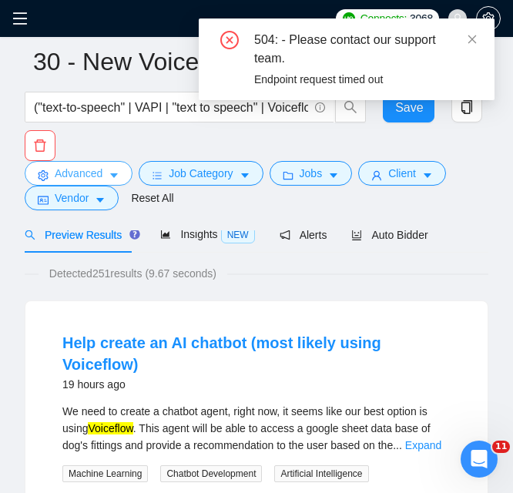
click at [118, 169] on span "caret-down" at bounding box center [114, 175] width 11 height 12
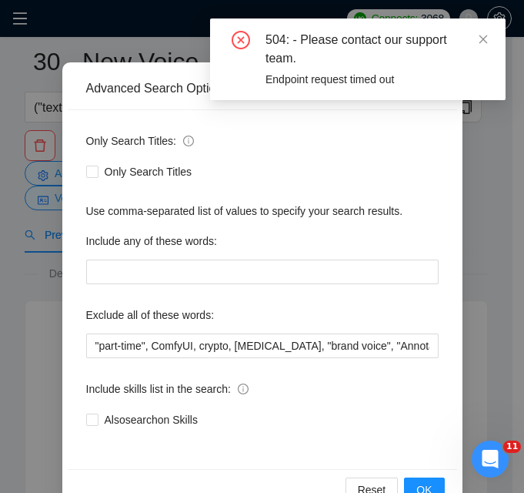
scroll to position [148, 0]
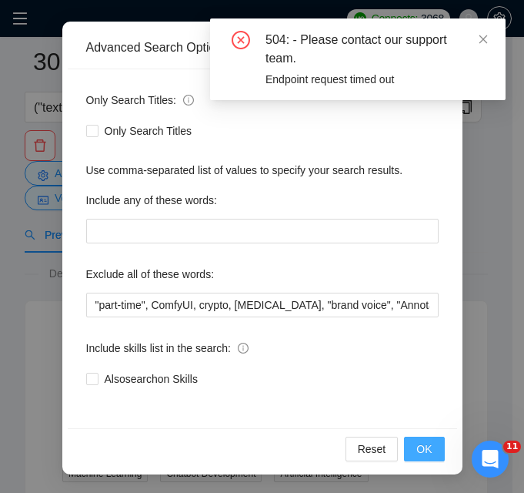
click at [422, 450] on span "OK" at bounding box center [423, 448] width 15 height 17
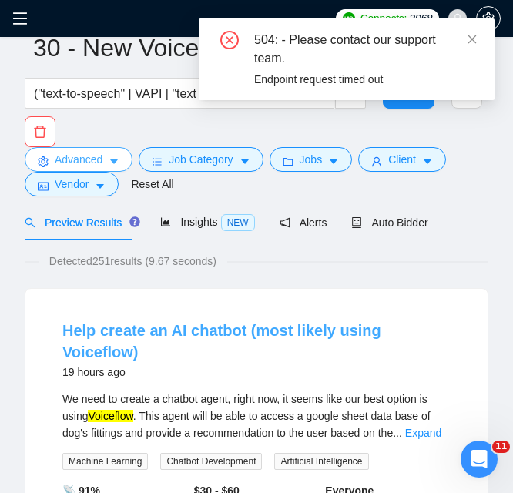
scroll to position [0, 0]
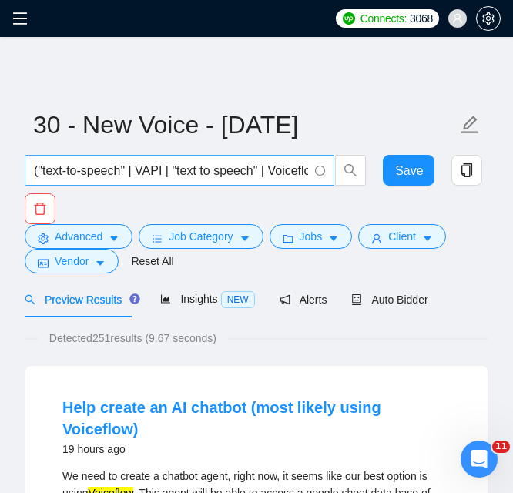
click at [127, 167] on input "("text-to-speech" | VAPI | "text to speech" | Voiceflow | ElevenLabs | "Voice a…" at bounding box center [171, 170] width 274 height 19
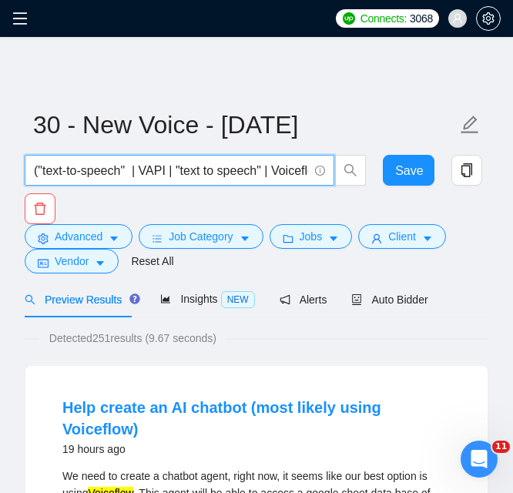
type input "("text-to-speech" | VAPI | "text to speech" | Voiceflow | ElevenLabs | "Voice a…"
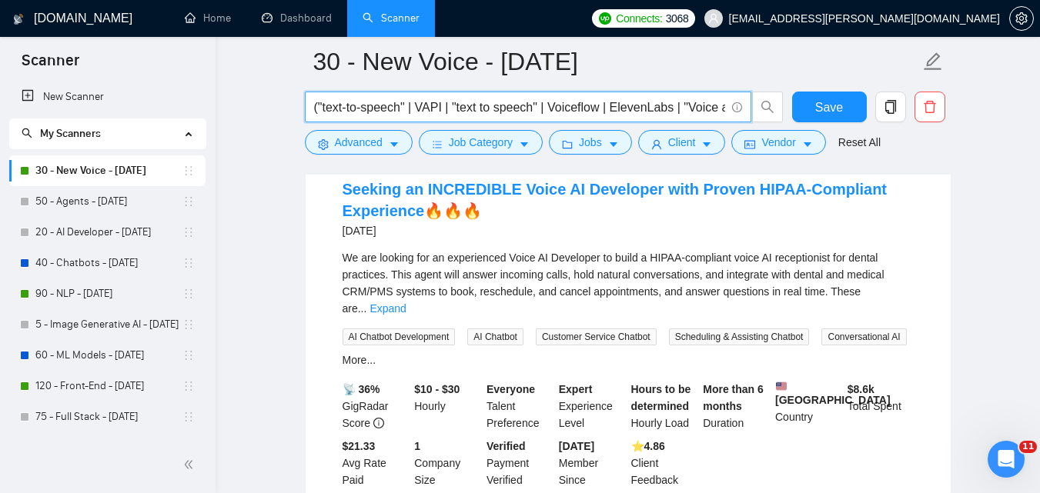
scroll to position [1127, 0]
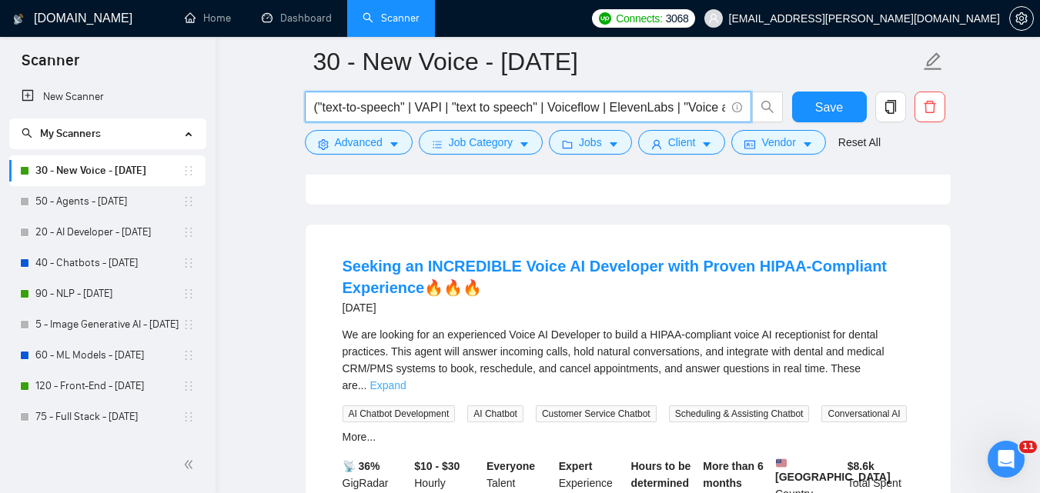
click at [406, 379] on link "Expand" at bounding box center [387, 385] width 36 height 12
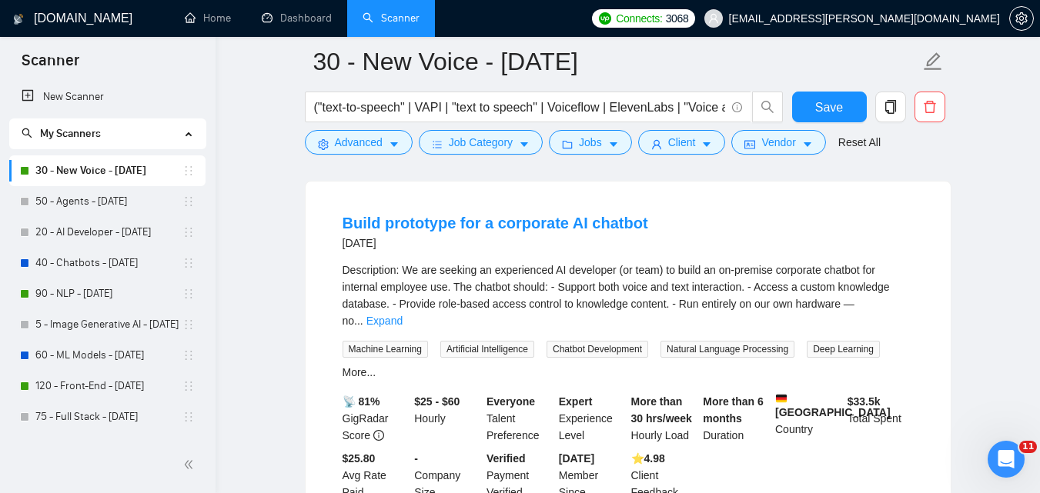
scroll to position [1742, 0]
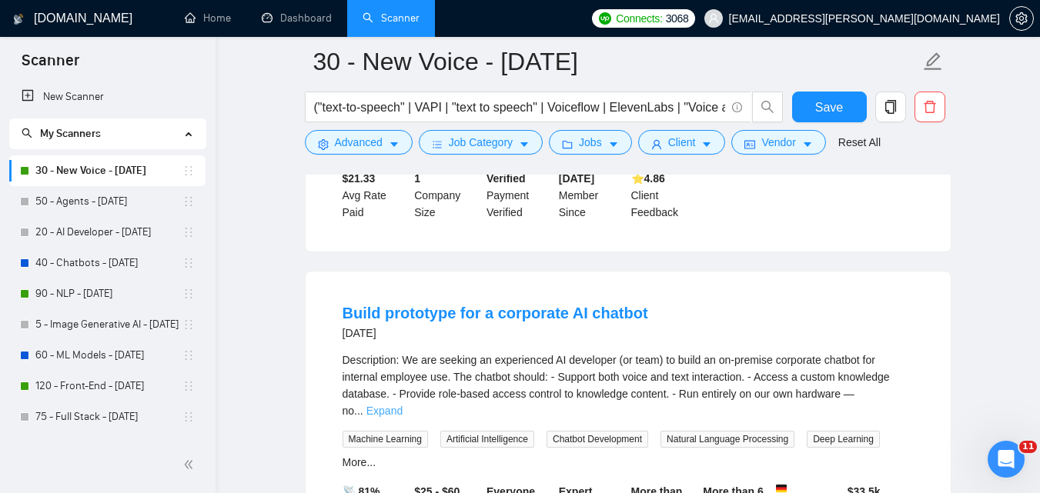
click at [402, 405] on link "Expand" at bounding box center [384, 411] width 36 height 12
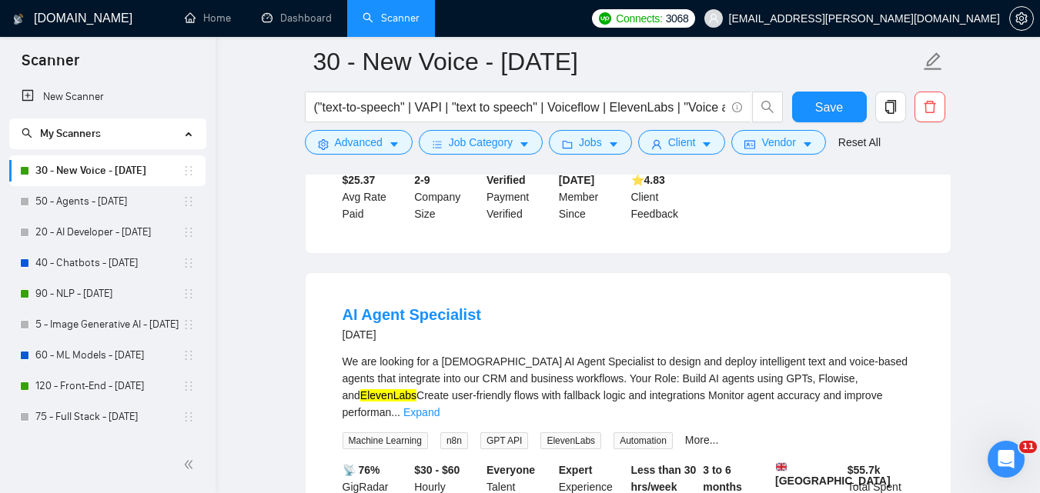
scroll to position [2503, 0]
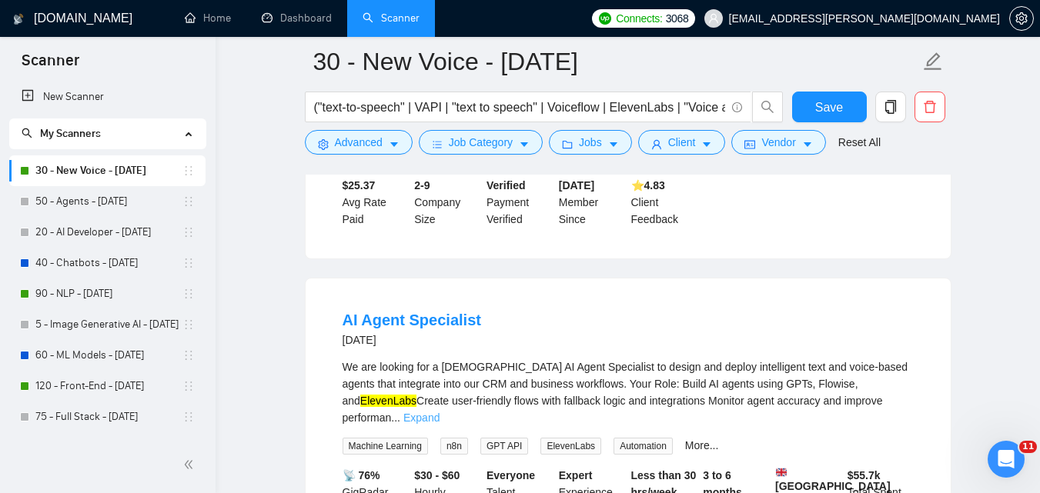
click at [439, 412] on link "Expand" at bounding box center [421, 418] width 36 height 12
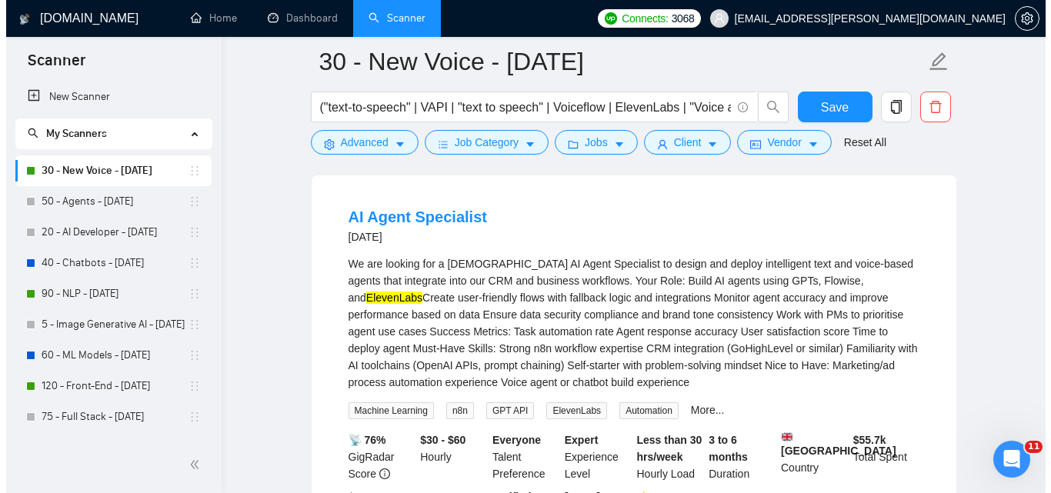
scroll to position [2511, 0]
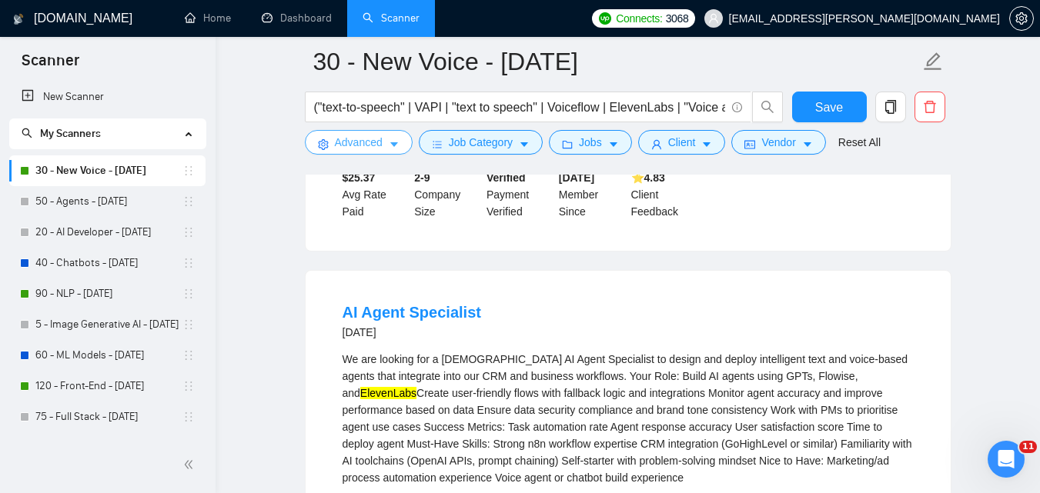
click at [382, 144] on button "Advanced" at bounding box center [359, 142] width 108 height 25
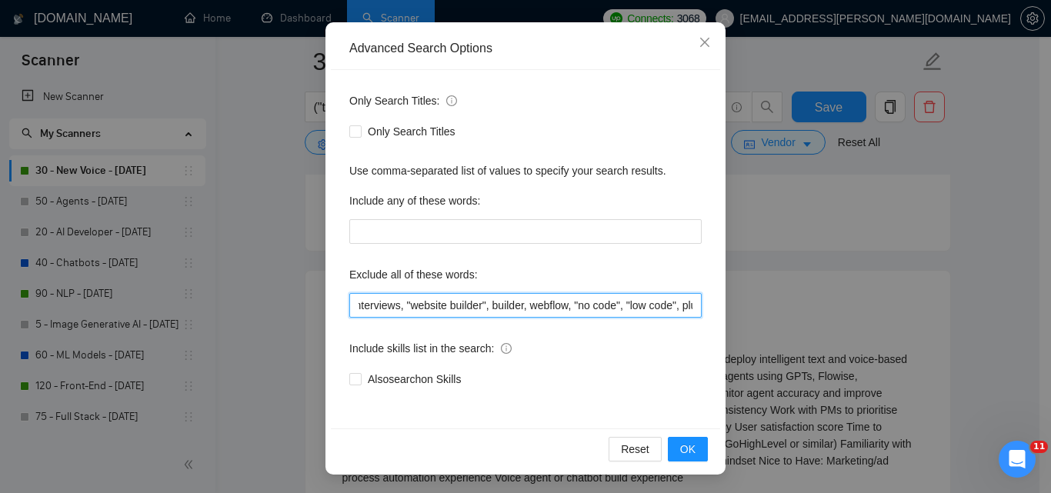
scroll to position [0, 686]
drag, startPoint x: 624, startPoint y: 312, endPoint x: 642, endPoint y: 310, distance: 17.8
click at [642, 310] on input ""part-time", ComfyUI, crypto, [MEDICAL_DATA], "brand voice", "Annotation", PHP,…" at bounding box center [525, 305] width 352 height 25
click at [643, 310] on input ""part-time", ComfyUI, crypto, [MEDICAL_DATA], "brand voice", "Annotation", PHP,…" at bounding box center [525, 305] width 352 height 25
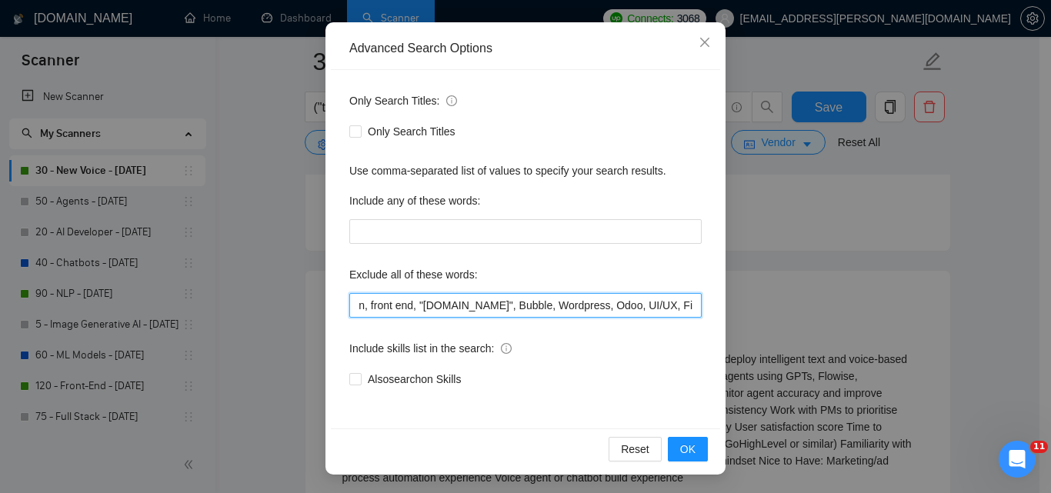
drag, startPoint x: 653, startPoint y: 310, endPoint x: 456, endPoint y: 310, distance: 197.0
click at [456, 311] on input ""part-time", ComfyUI, crypto, [MEDICAL_DATA], "brand voice", "Annotation", PHP,…" at bounding box center [525, 305] width 352 height 25
drag, startPoint x: 559, startPoint y: 307, endPoint x: 623, endPoint y: 308, distance: 63.9
click at [623, 308] on input ""part-time", ComfyUI, crypto, [MEDICAL_DATA], "brand voice", "Annotation", PHP,…" at bounding box center [525, 305] width 352 height 25
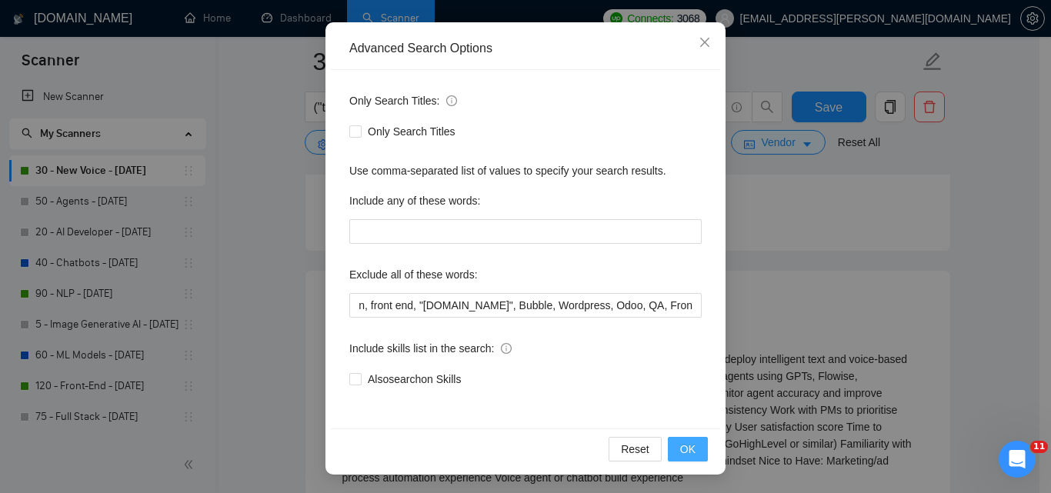
click at [683, 457] on span "OK" at bounding box center [687, 449] width 15 height 17
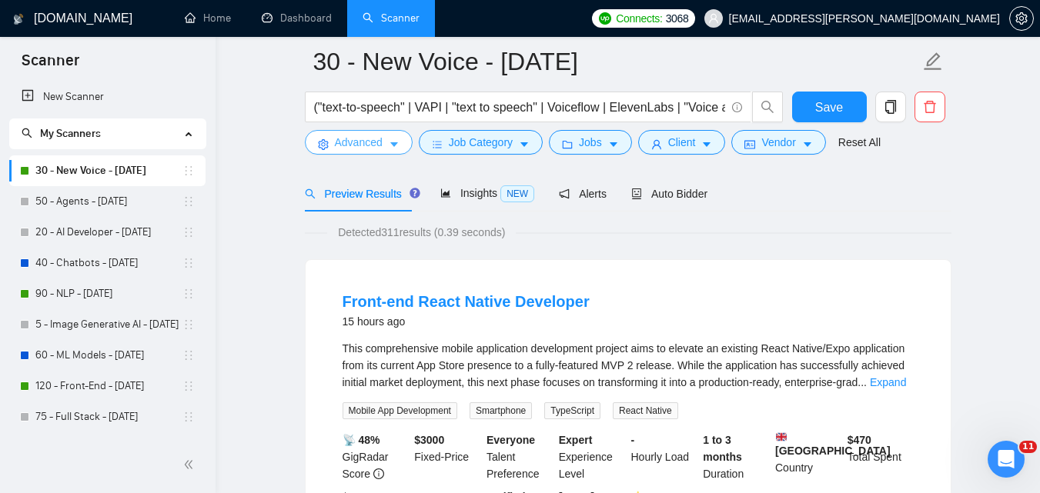
scroll to position [77, 0]
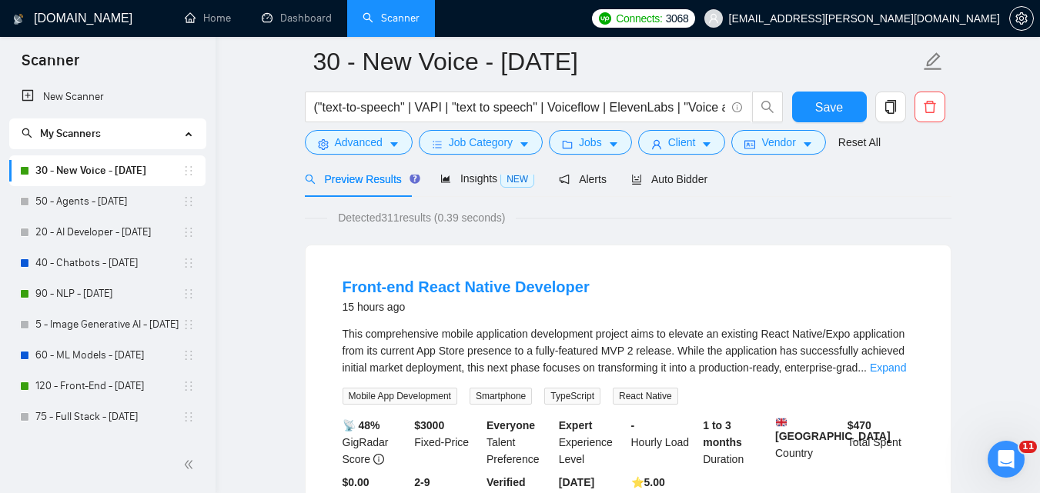
click at [869, 356] on div "This comprehensive mobile application development project aims to elevate an ex…" at bounding box center [627, 351] width 571 height 51
click at [870, 369] on div "This comprehensive mobile application development project aims to elevate an ex…" at bounding box center [627, 351] width 571 height 51
click at [877, 366] on link "Expand" at bounding box center [888, 368] width 36 height 12
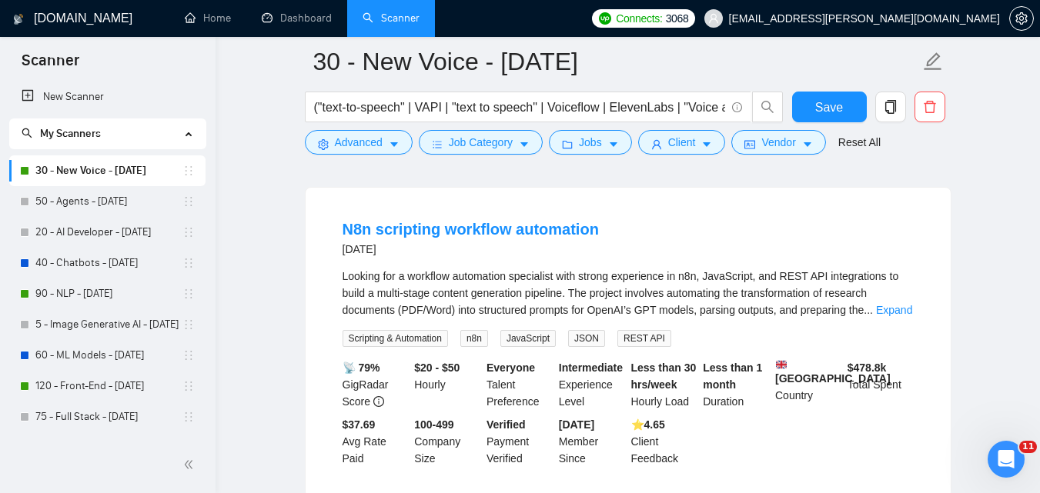
scroll to position [2001, 0]
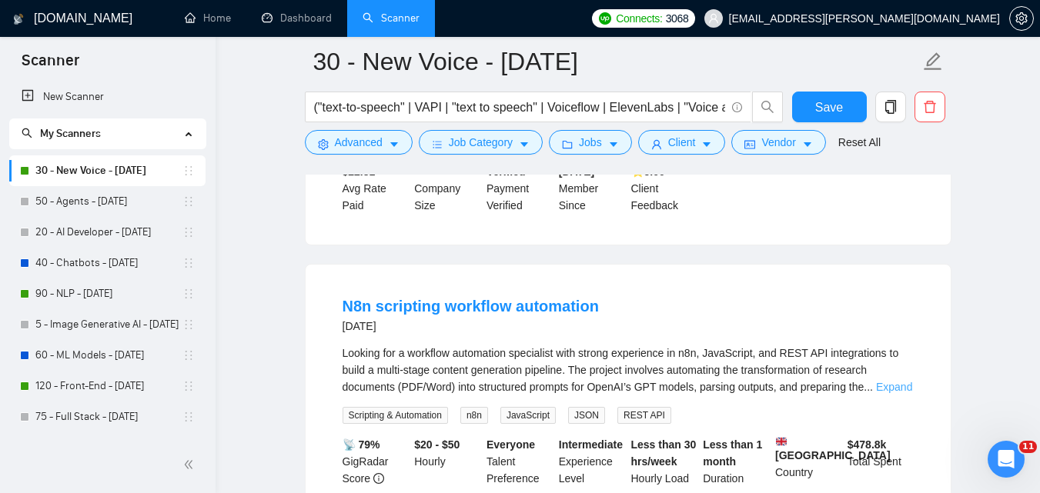
click at [899, 381] on link "Expand" at bounding box center [894, 387] width 36 height 12
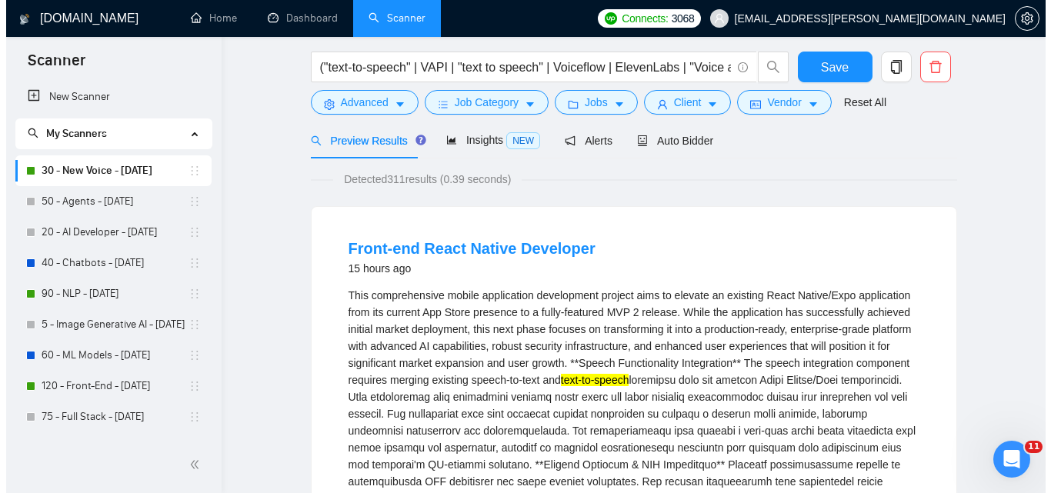
scroll to position [0, 0]
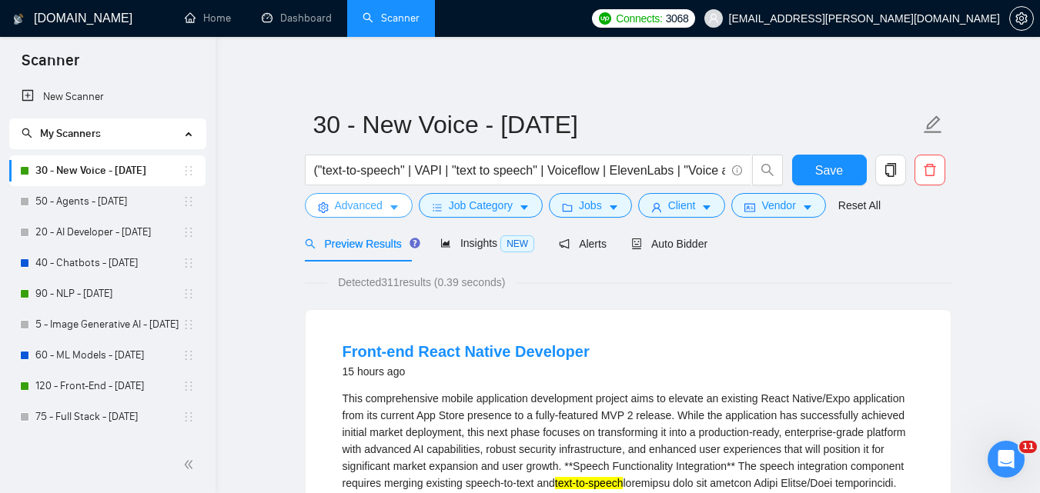
click at [353, 207] on span "Advanced" at bounding box center [359, 205] width 48 height 17
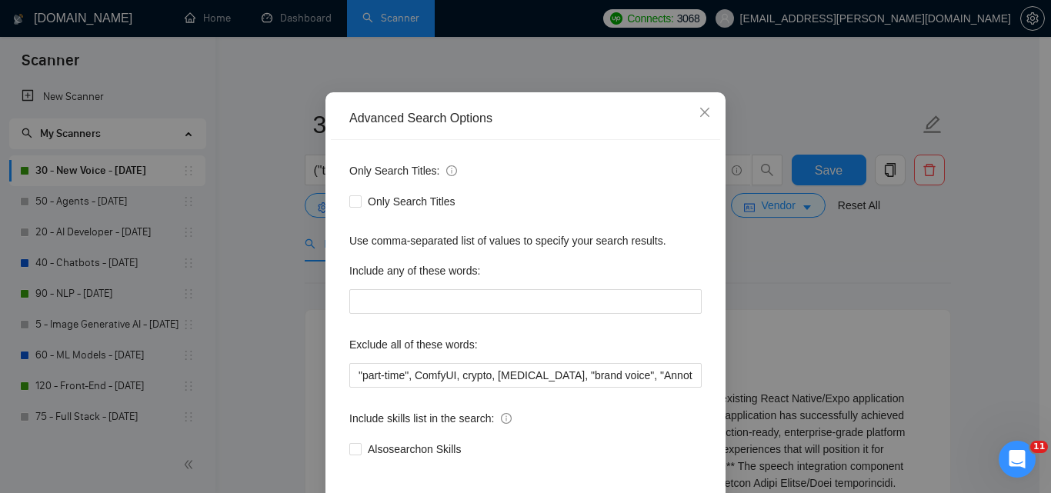
scroll to position [0, 803]
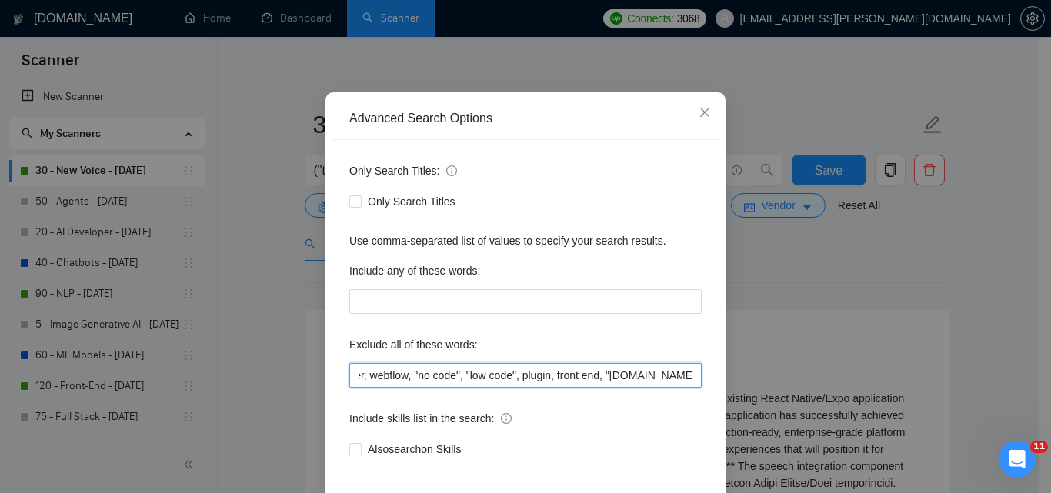
drag, startPoint x: 509, startPoint y: 376, endPoint x: 554, endPoint y: 379, distance: 44.7
click at [554, 379] on input ""part-time", ComfyUI, crypto, [MEDICAL_DATA], "brand voice", "Annotation", PHP,…" at bounding box center [525, 375] width 352 height 25
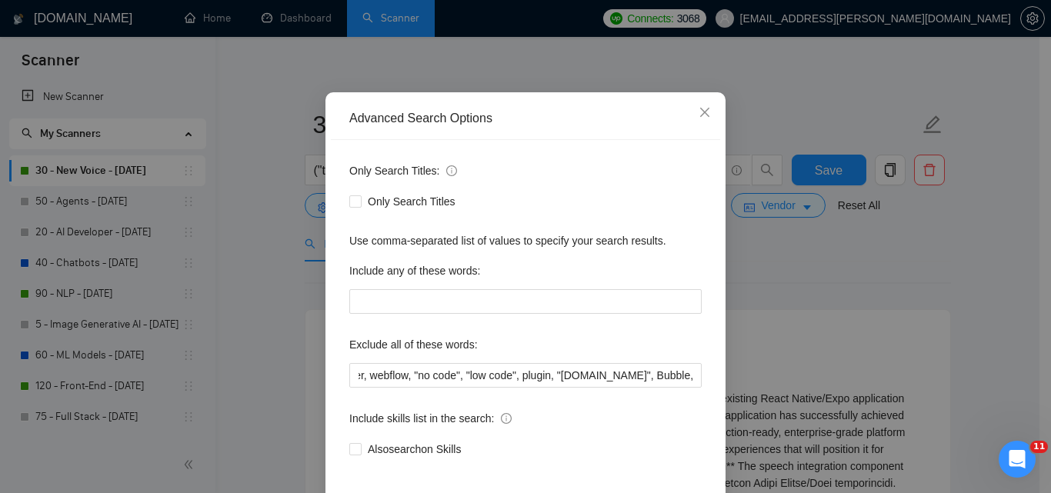
scroll to position [0, 1011]
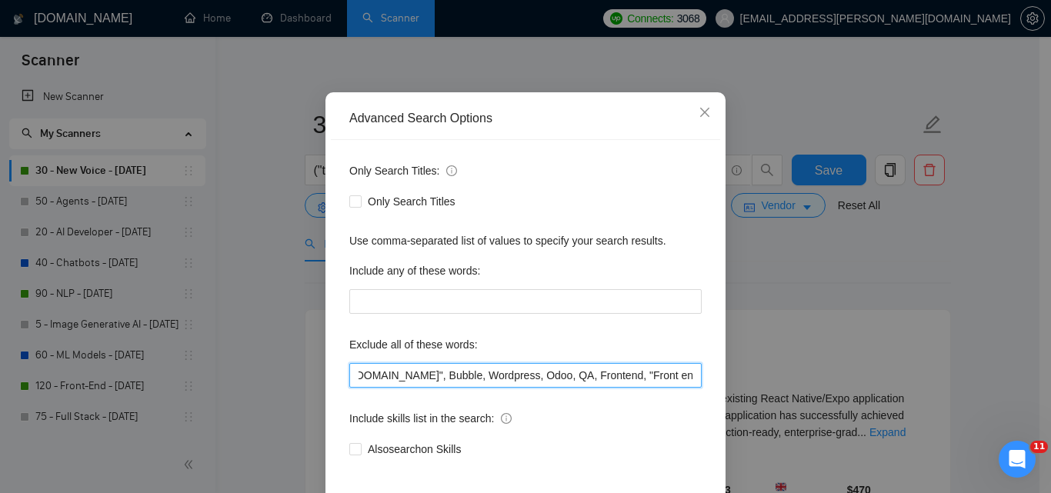
drag, startPoint x: 509, startPoint y: 377, endPoint x: 611, endPoint y: 380, distance: 102.4
click at [611, 380] on input ""part-time", ComfyUI, crypto, [MEDICAL_DATA], "brand voice", "Annotation", PHP,…" at bounding box center [525, 375] width 352 height 25
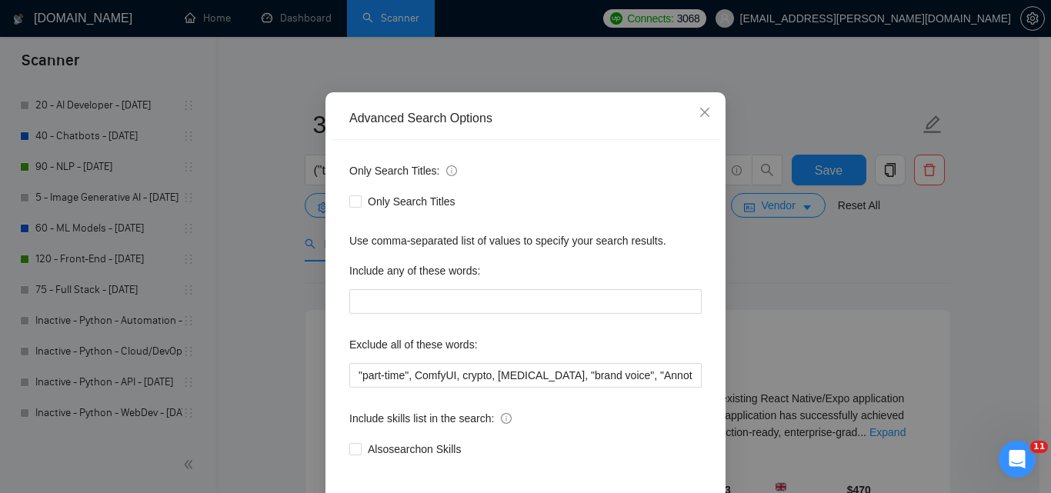
scroll to position [673, 0]
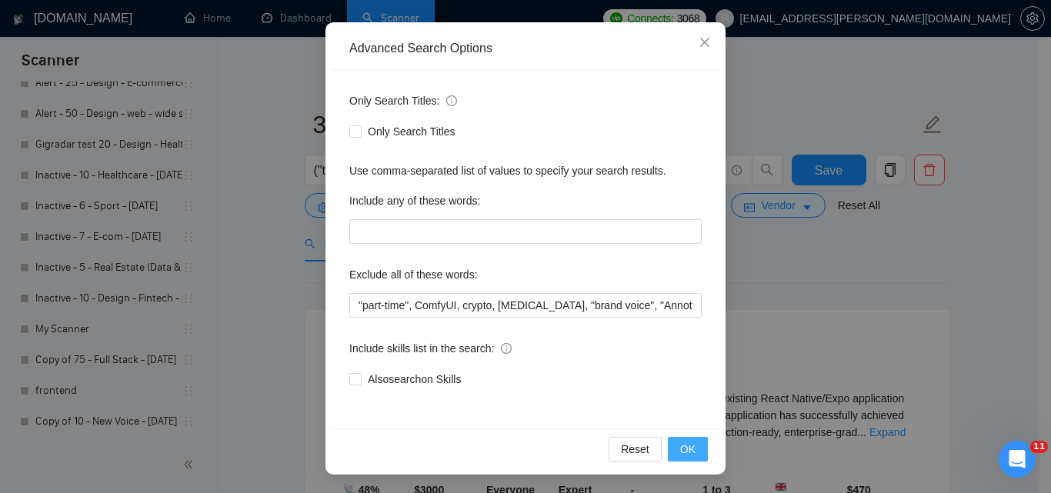
click at [686, 456] on span "OK" at bounding box center [687, 449] width 15 height 17
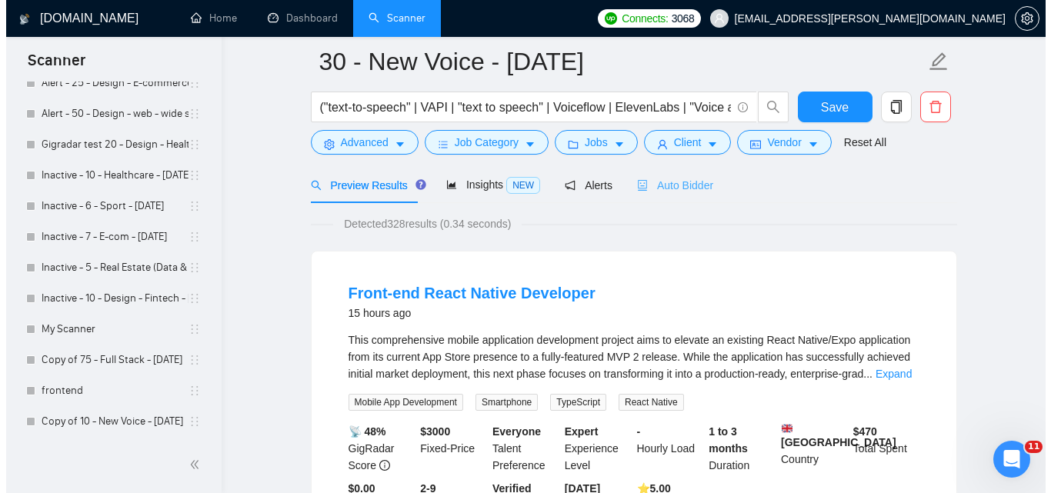
scroll to position [0, 0]
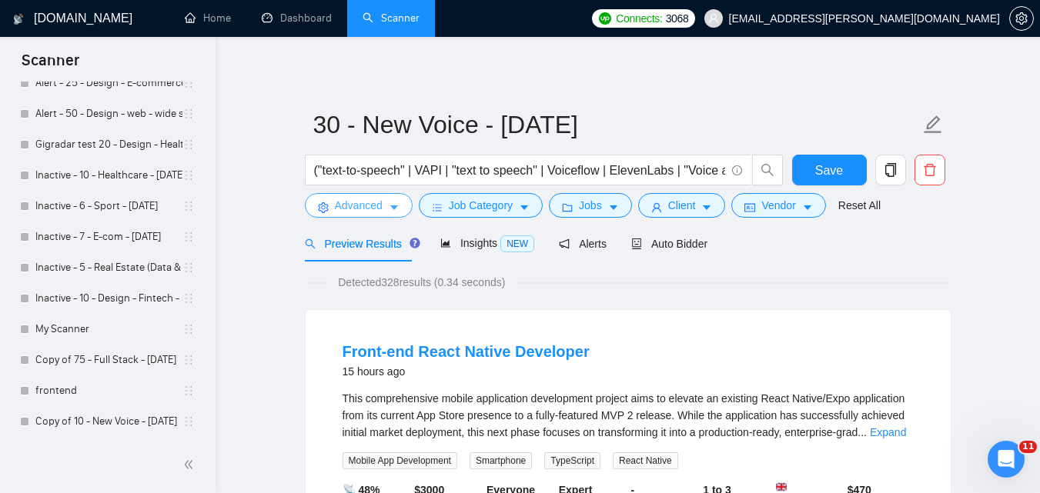
click at [389, 213] on icon "caret-down" at bounding box center [394, 207] width 11 height 11
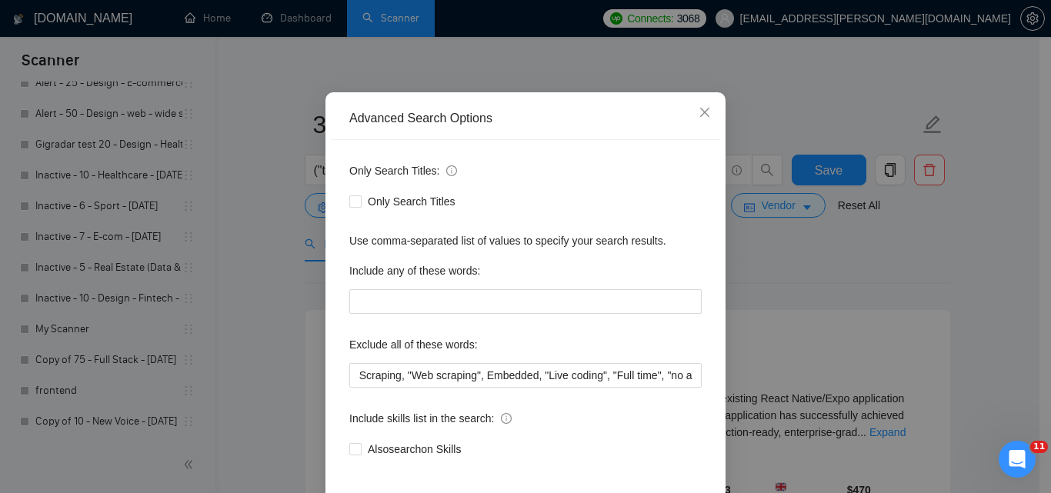
scroll to position [0, 2683]
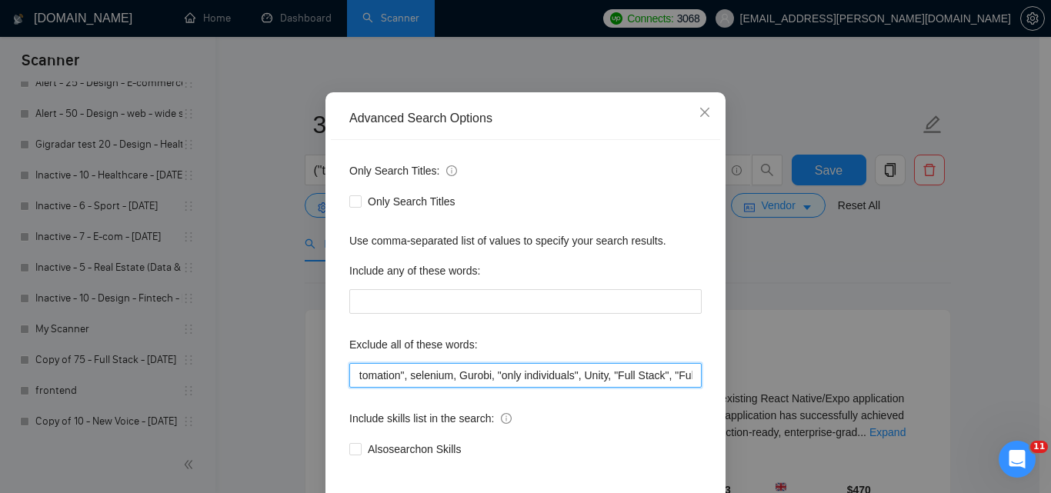
drag, startPoint x: 507, startPoint y: 374, endPoint x: 625, endPoint y: 376, distance: 117.8
click at [625, 376] on input ""part-time", ComfyUI, crypto, [MEDICAL_DATA], "brand voice", "Annotation", PHP,…" at bounding box center [525, 375] width 352 height 25
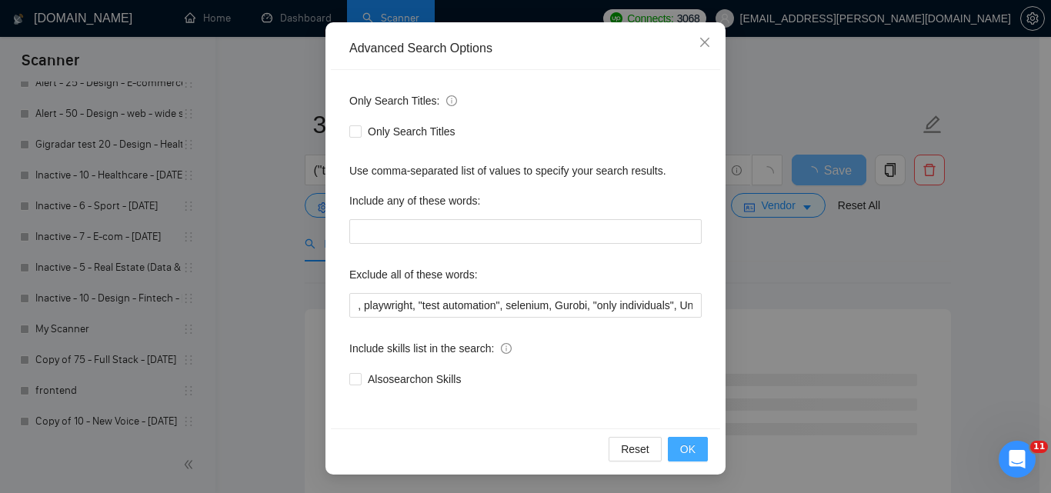
click at [693, 451] on button "OK" at bounding box center [688, 449] width 40 height 25
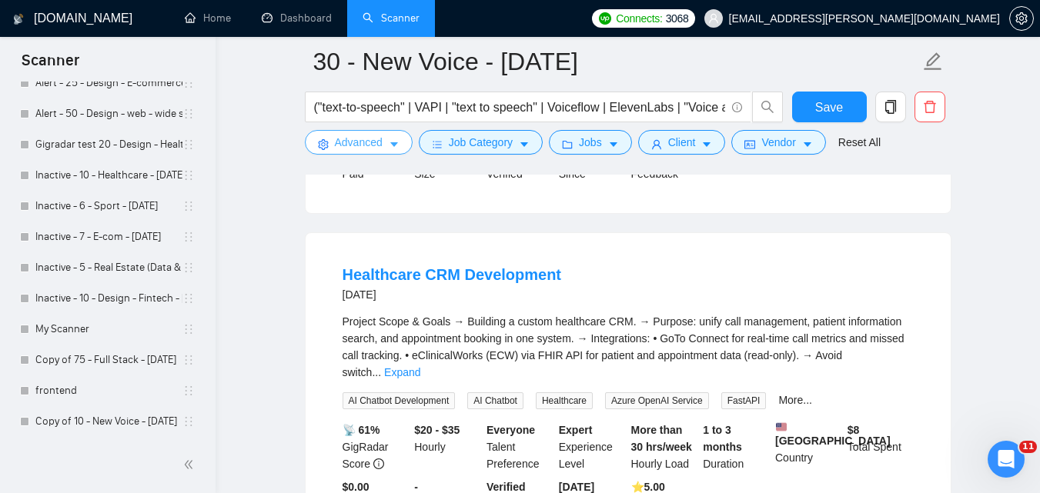
scroll to position [1847, 0]
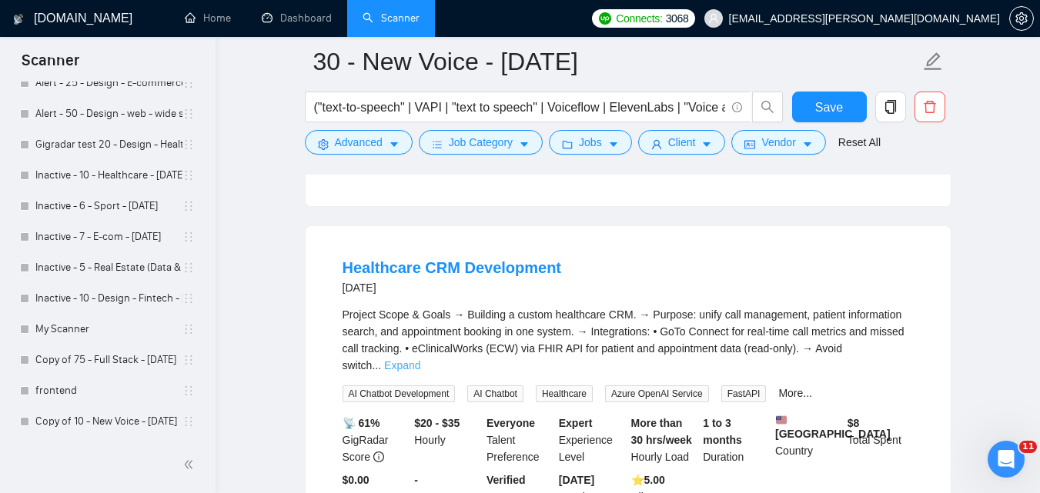
click at [420, 359] on link "Expand" at bounding box center [402, 365] width 36 height 12
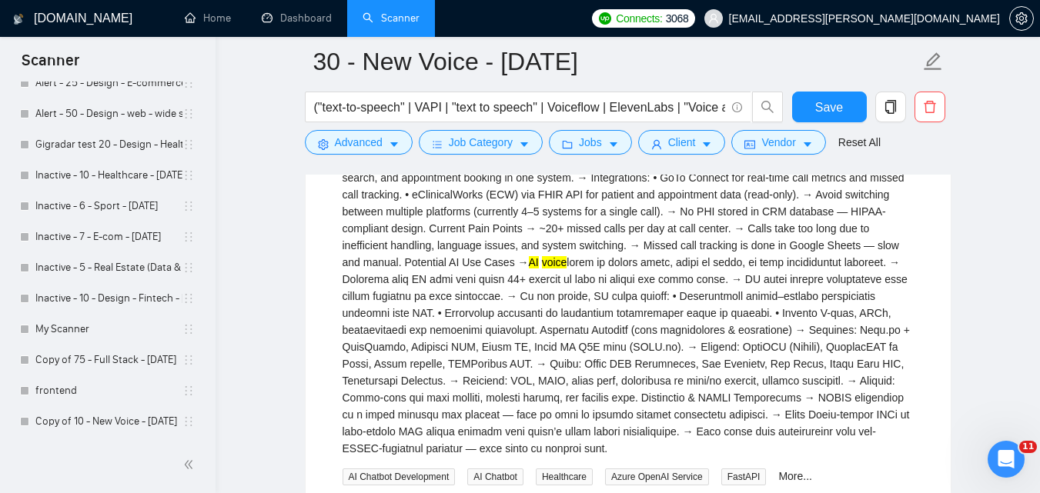
scroll to position [2155, 0]
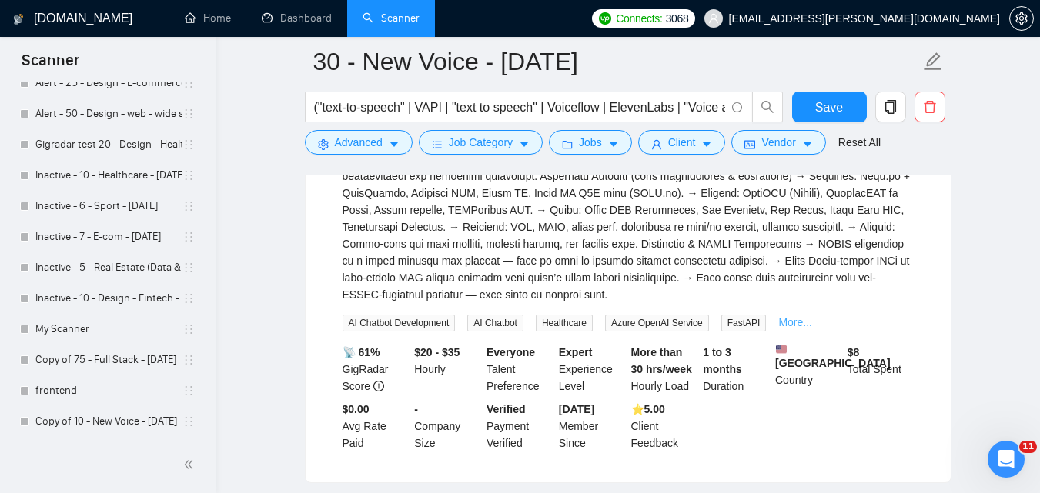
click at [778, 316] on link "More..." at bounding box center [795, 322] width 34 height 12
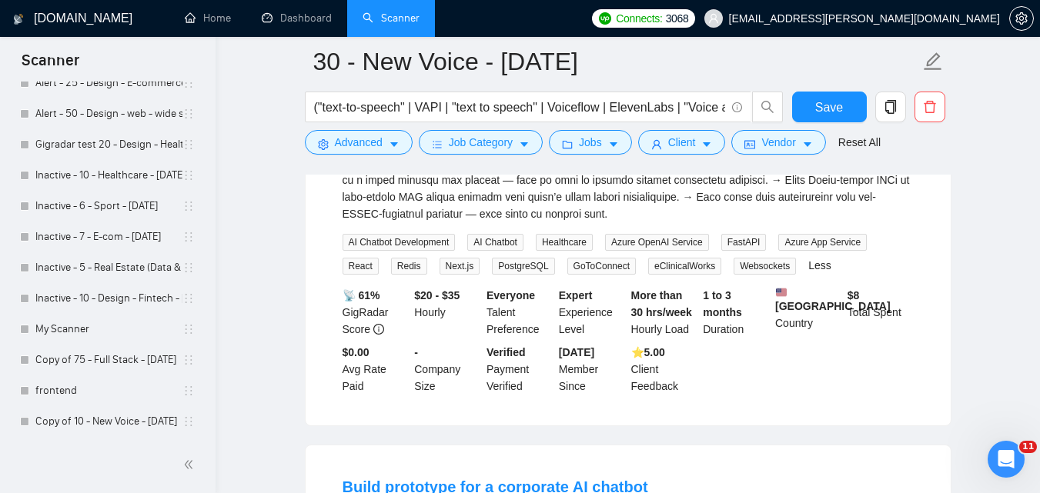
scroll to position [2386, 0]
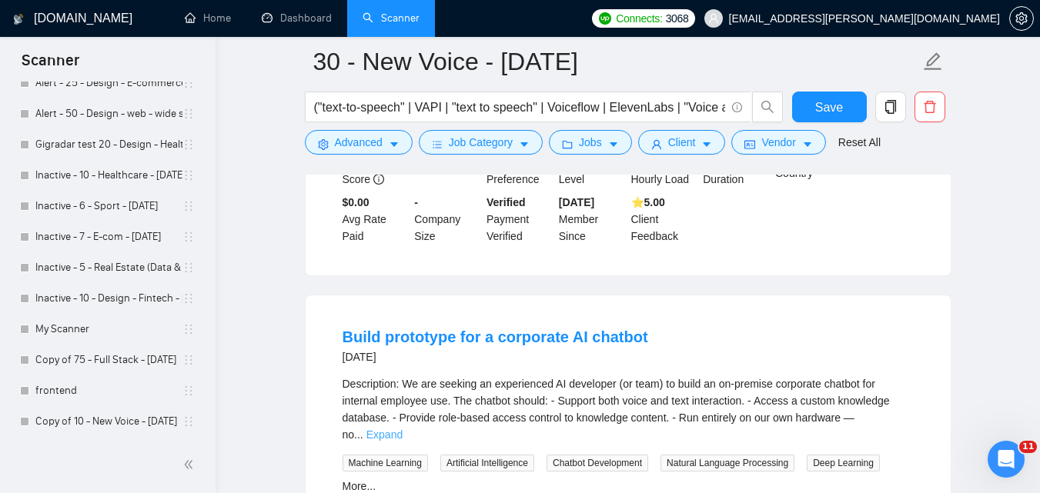
click at [402, 429] on link "Expand" at bounding box center [384, 435] width 36 height 12
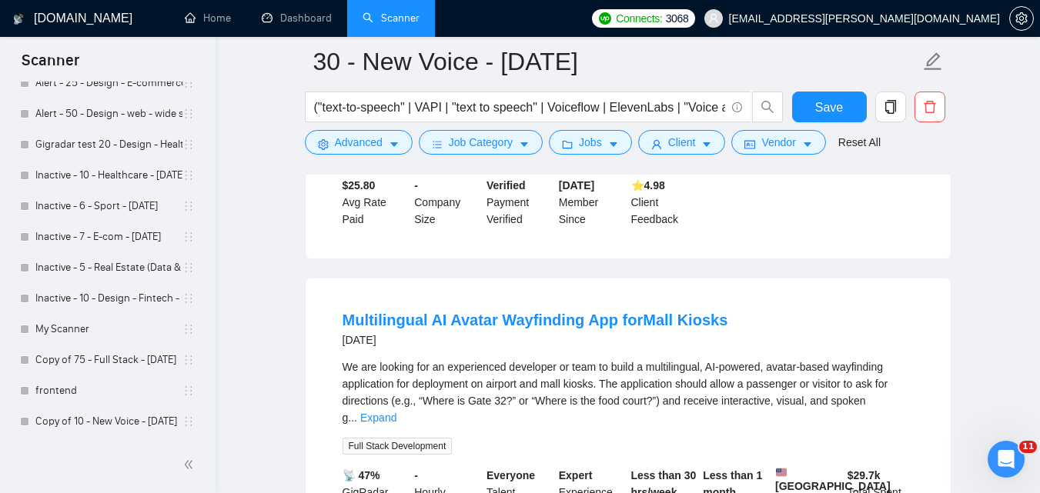
scroll to position [2847, 0]
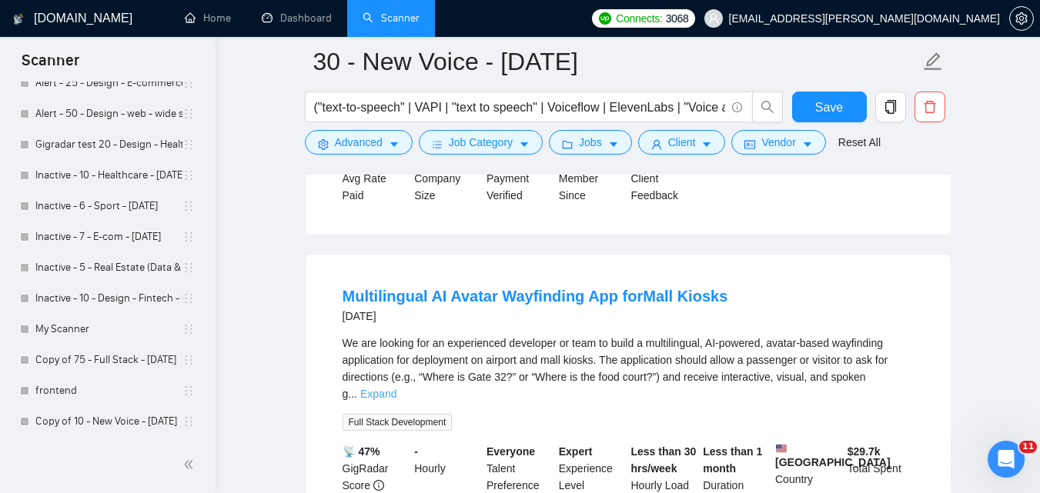
click at [396, 388] on link "Expand" at bounding box center [378, 394] width 36 height 12
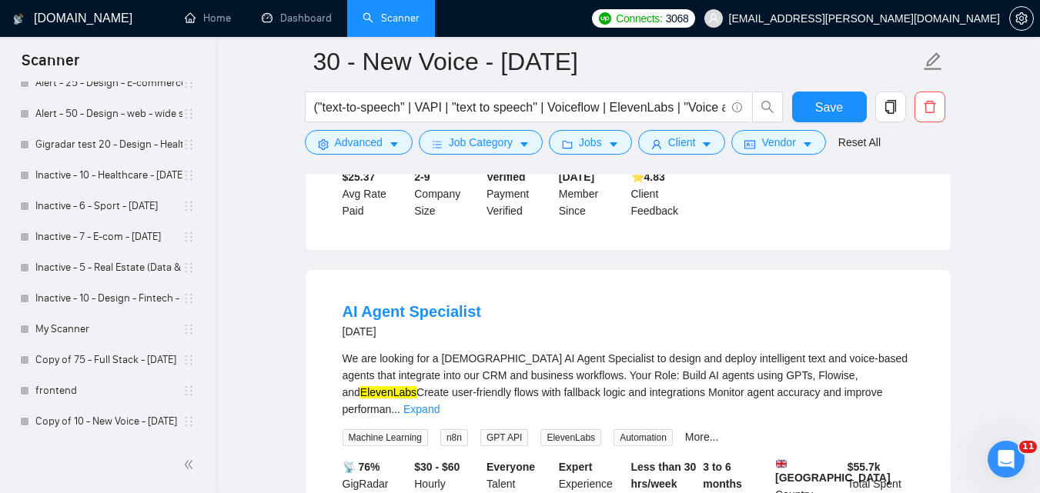
scroll to position [3386, 0]
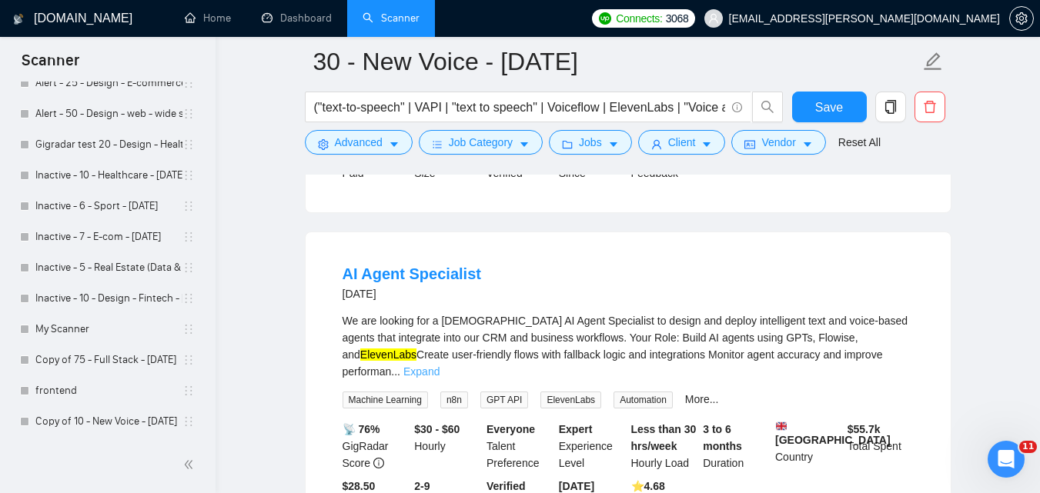
click at [439, 366] on link "Expand" at bounding box center [421, 372] width 36 height 12
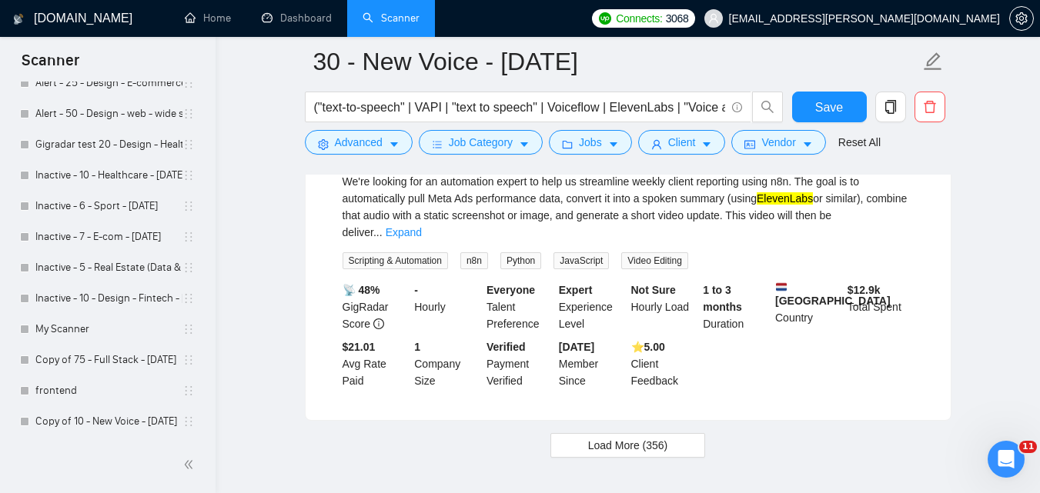
scroll to position [4002, 0]
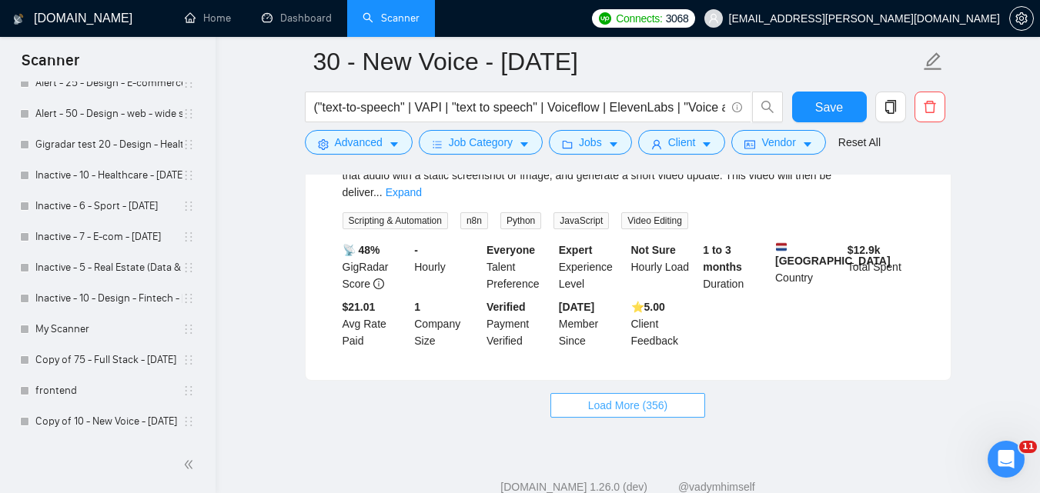
click at [671, 393] on button "Load More (356)" at bounding box center [627, 405] width 155 height 25
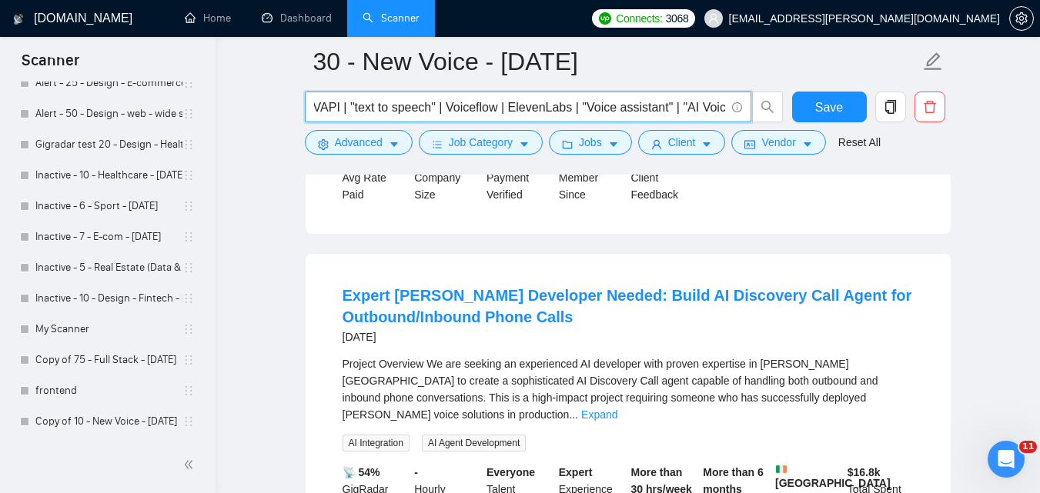
scroll to position [0, 109]
drag, startPoint x: 691, startPoint y: 105, endPoint x: 720, endPoint y: 105, distance: 28.5
click at [720, 105] on input "("text-to-speech" | VAPI | "text to speech" | Voiceflow | ElevenLabs | "Voice a…" at bounding box center [519, 107] width 411 height 19
click at [657, 106] on input "("text-to-speech" | VAPI | "text to speech" | Voiceflow | ElevenLabs | "Voice a…" at bounding box center [519, 107] width 411 height 19
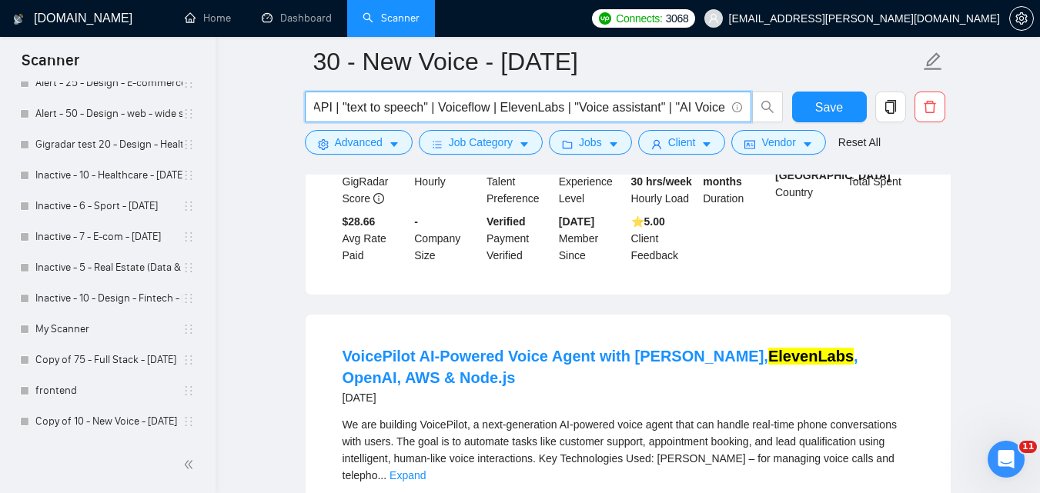
scroll to position [0, 0]
drag, startPoint x: 477, startPoint y: 107, endPoint x: 409, endPoint y: 106, distance: 68.5
click at [409, 106] on input "("text-to-speech" | VAPI | "text to speech" | Voiceflow | ElevenLabs | "Voice a…" at bounding box center [519, 107] width 411 height 19
click at [493, 107] on input "("text-to-speech" | VAPI | "text to speech" | Voiceflow | ElevenLabs | "Voice a…" at bounding box center [519, 107] width 411 height 19
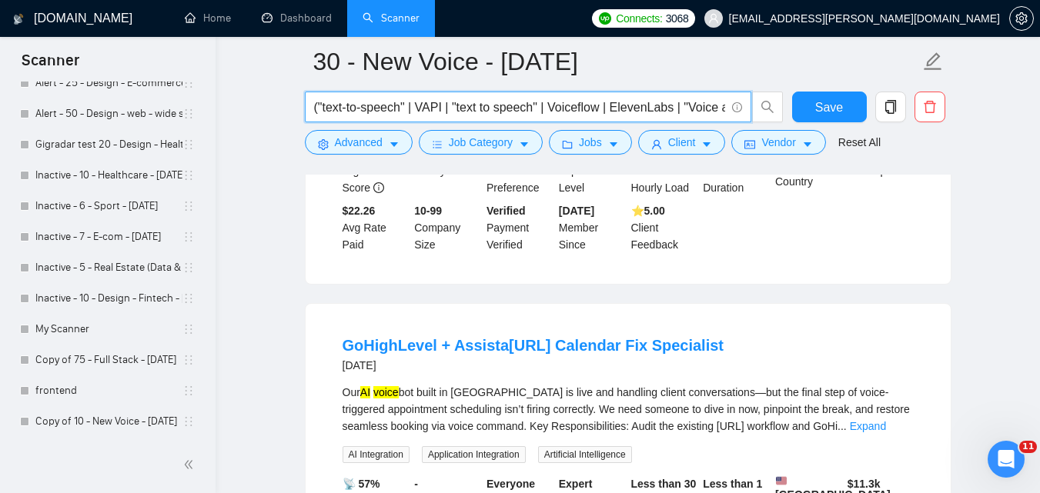
scroll to position [5541, 0]
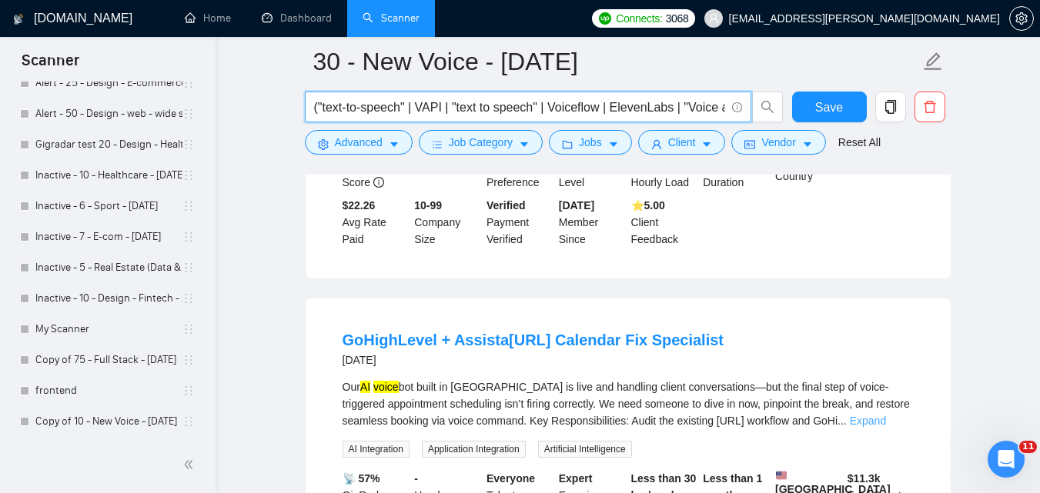
click at [886, 415] on link "Expand" at bounding box center [868, 421] width 36 height 12
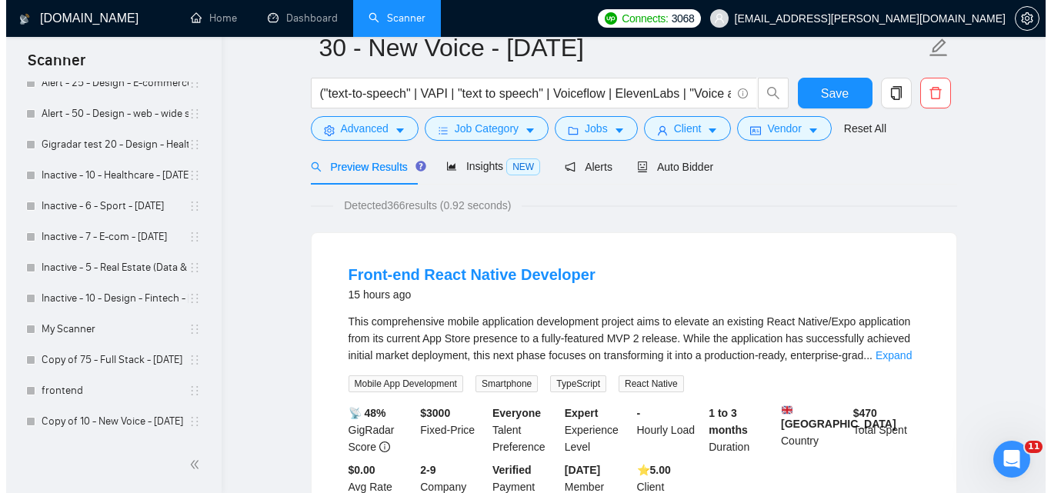
scroll to position [0, 0]
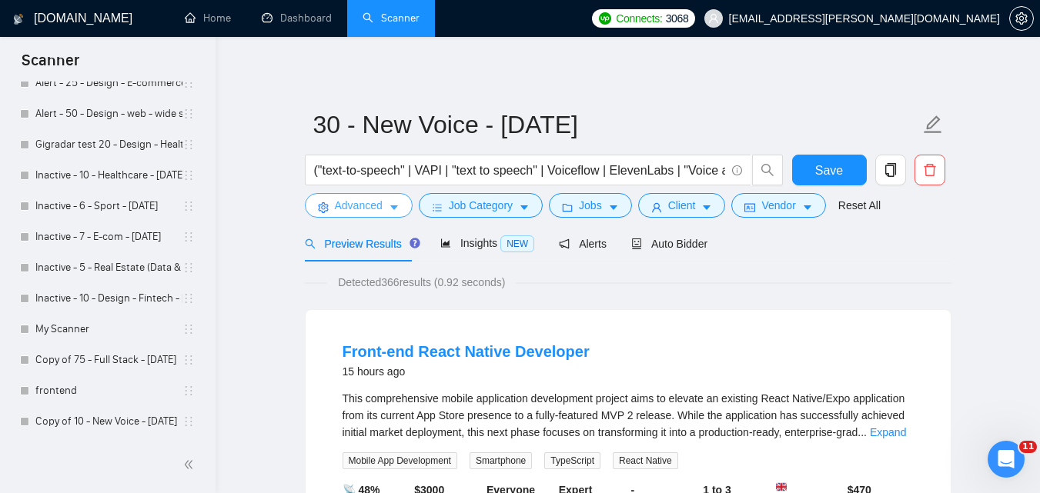
click at [368, 215] on button "Advanced" at bounding box center [359, 205] width 108 height 25
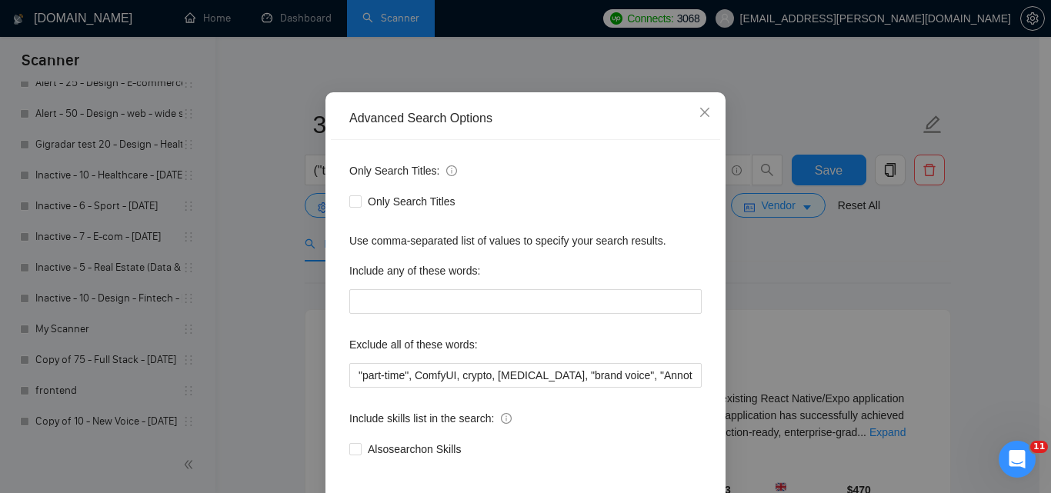
scroll to position [0, 2592]
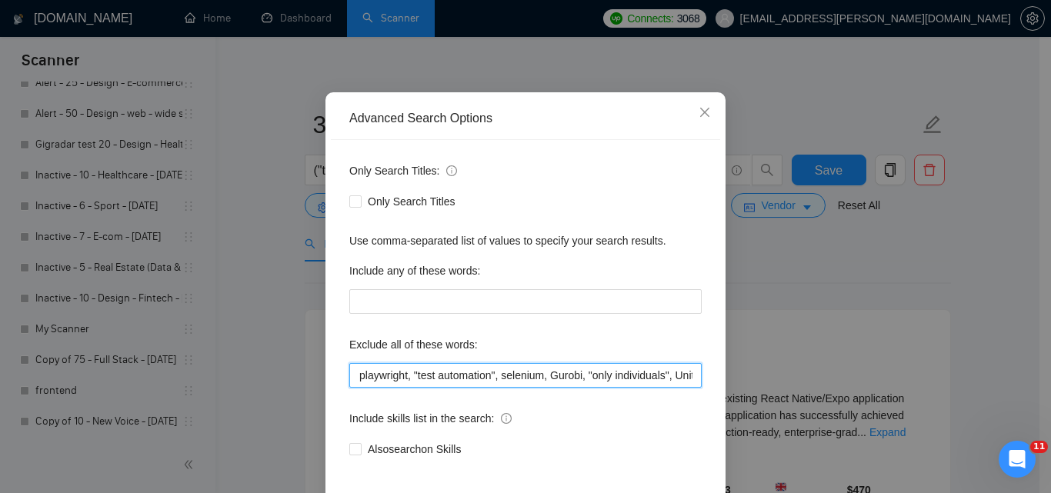
drag, startPoint x: 605, startPoint y: 372, endPoint x: 693, endPoint y: 372, distance: 88.5
click at [693, 372] on input ""part-time", ComfyUI, crypto, [MEDICAL_DATA], "brand voice", "Annotation", PHP,…" at bounding box center [525, 375] width 352 height 25
click at [603, 387] on input ""part-time", ComfyUI, crypto, [MEDICAL_DATA], "brand voice", "Annotation", PHP,…" at bounding box center [525, 375] width 352 height 25
drag, startPoint x: 598, startPoint y: 373, endPoint x: 704, endPoint y: 377, distance: 106.3
click at [704, 377] on div "Only Search Titles: Only Search Titles Use comma-separated list of values to sp…" at bounding box center [525, 319] width 389 height 359
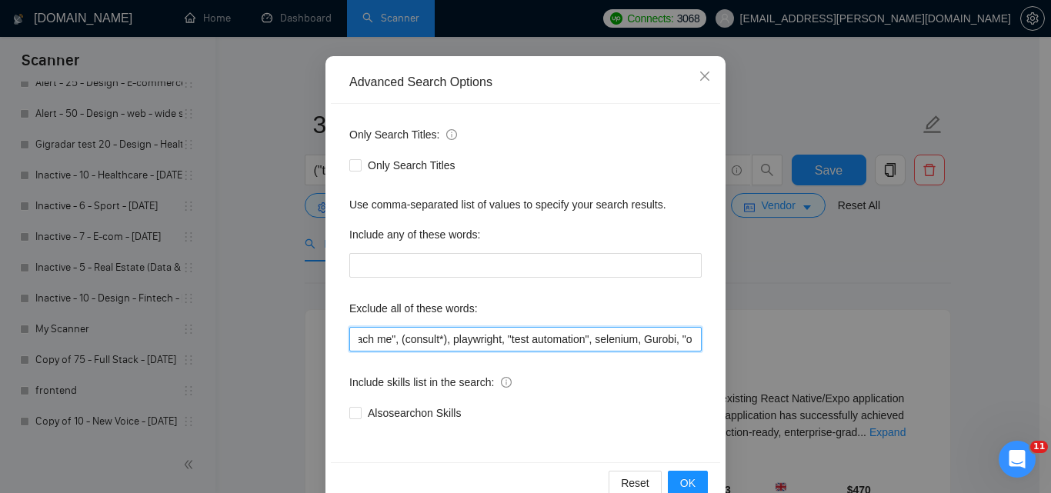
scroll to position [147, 0]
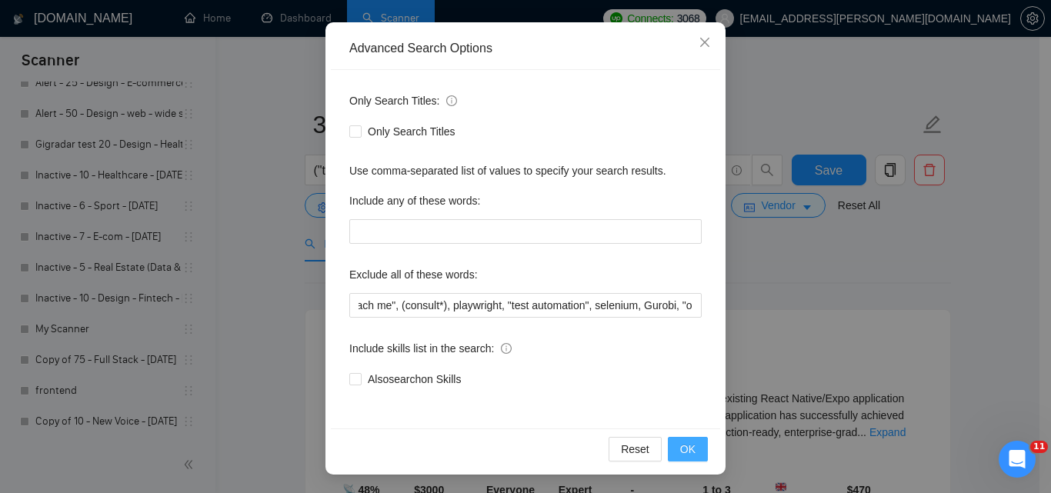
click at [677, 459] on button "OK" at bounding box center [688, 449] width 40 height 25
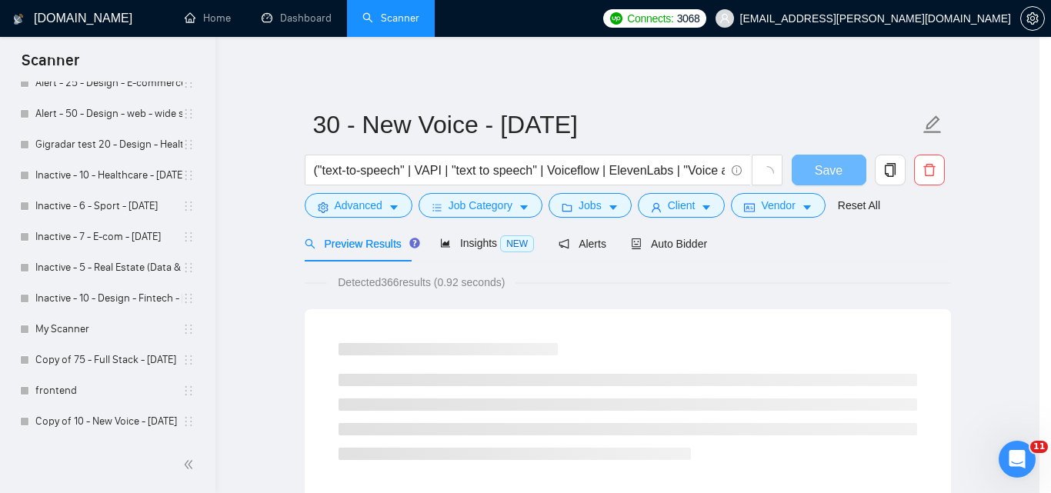
scroll to position [70, 0]
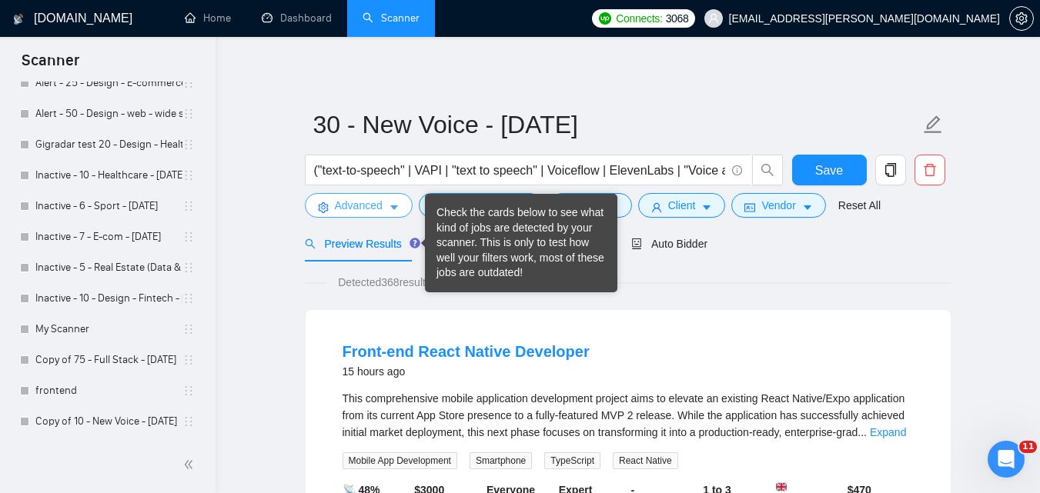
click at [387, 216] on button "Advanced" at bounding box center [359, 205] width 108 height 25
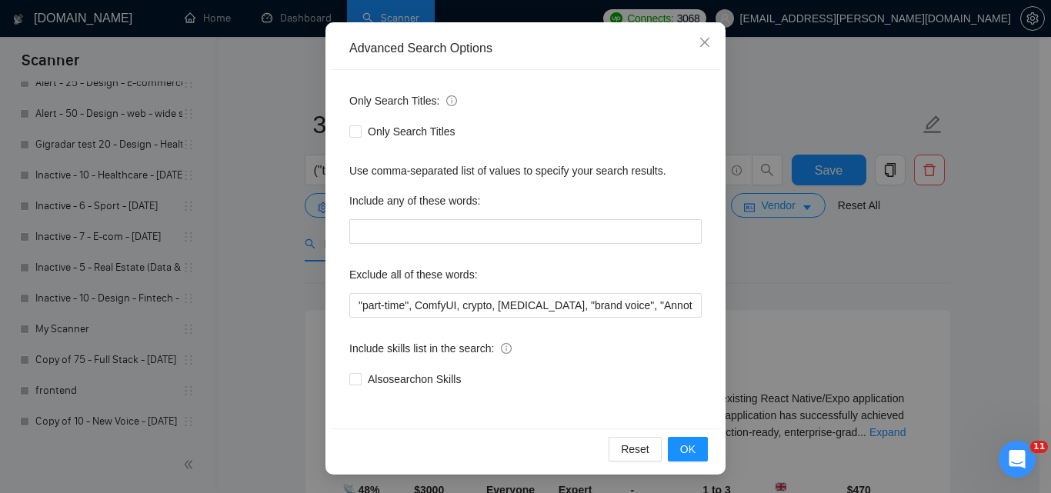
scroll to position [0, 358]
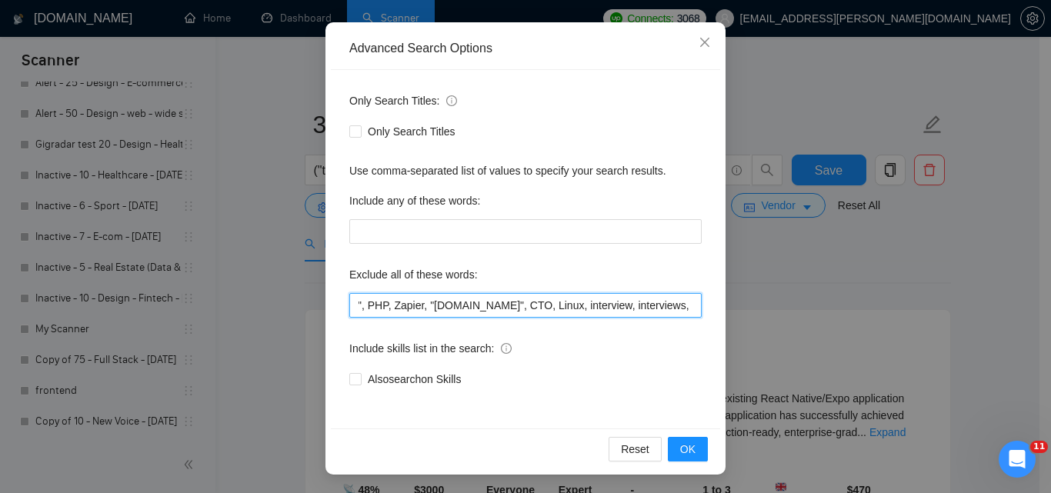
drag, startPoint x: 536, startPoint y: 302, endPoint x: 507, endPoint y: 299, distance: 29.3
click at [507, 299] on input ""part-time", ComfyUI, crypto, [MEDICAL_DATA], "brand voice", "Annotation", PHP,…" at bounding box center [525, 305] width 352 height 25
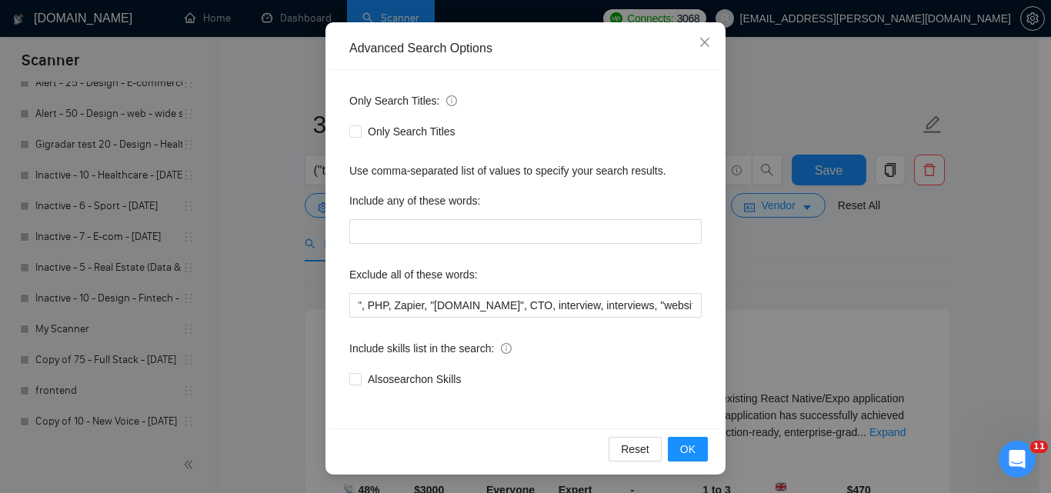
click at [673, 436] on div "Reset OK" at bounding box center [525, 449] width 389 height 41
click at [672, 446] on button "OK" at bounding box center [688, 449] width 40 height 25
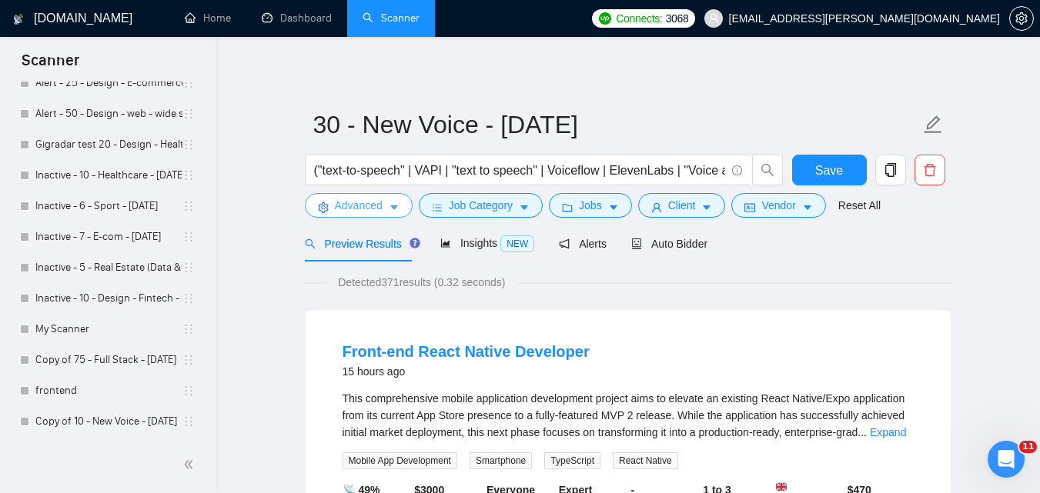
click at [362, 200] on span "Advanced" at bounding box center [359, 205] width 48 height 17
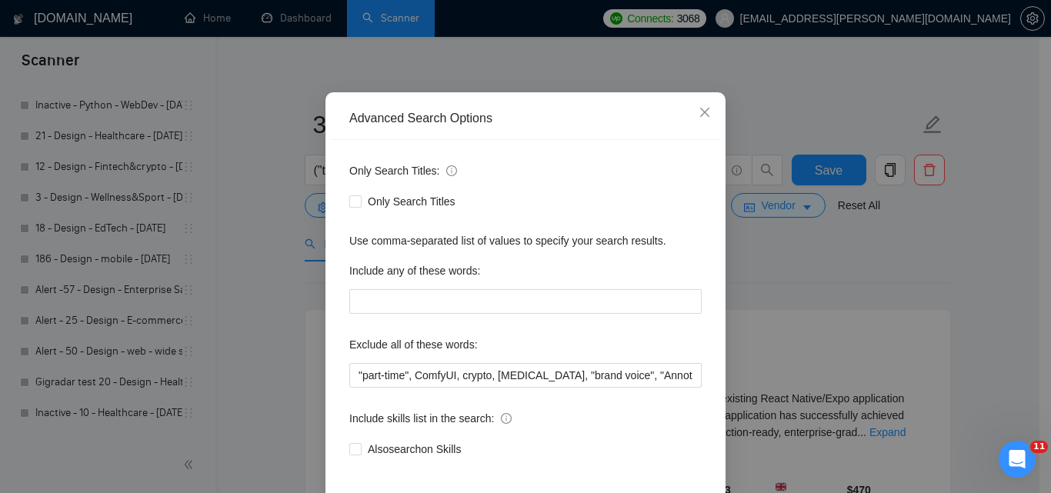
scroll to position [0, 956]
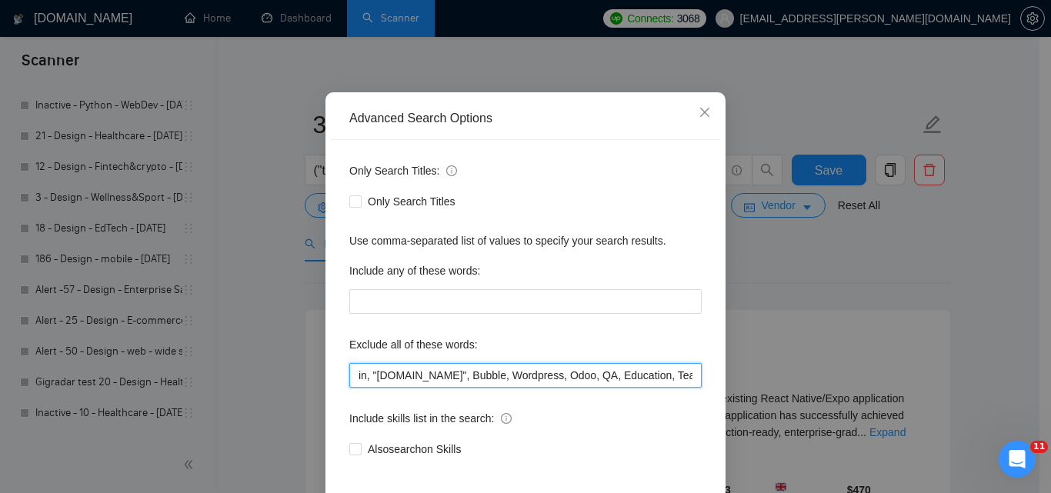
drag, startPoint x: 529, startPoint y: 376, endPoint x: 512, endPoint y: 376, distance: 17.7
click at [512, 376] on input ""part-time", ComfyUI, crypto, [MEDICAL_DATA], "brand voice", "Annotation", PHP,…" at bounding box center [525, 375] width 352 height 25
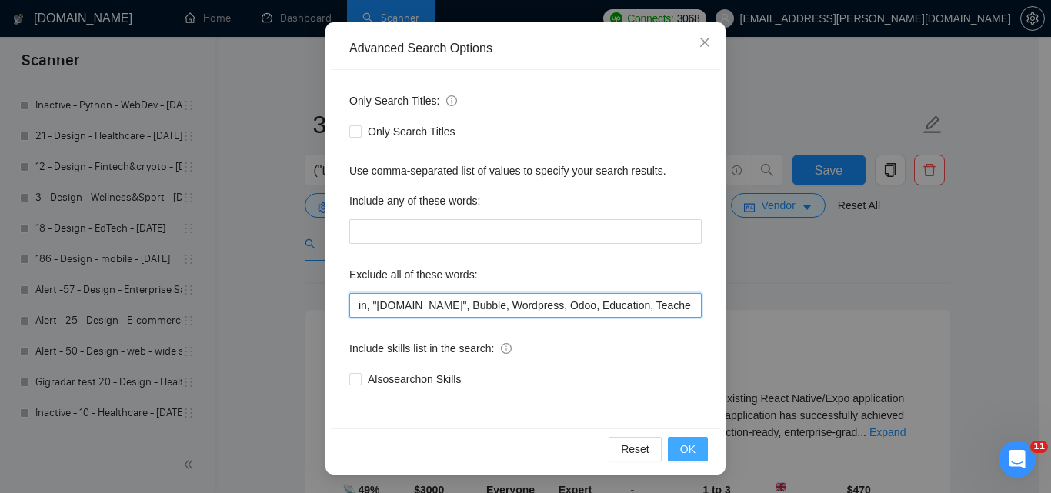
type input ""part-time", ComfyUI, crypto, [MEDICAL_DATA], "brand voice", "Annotation", PHP,…"
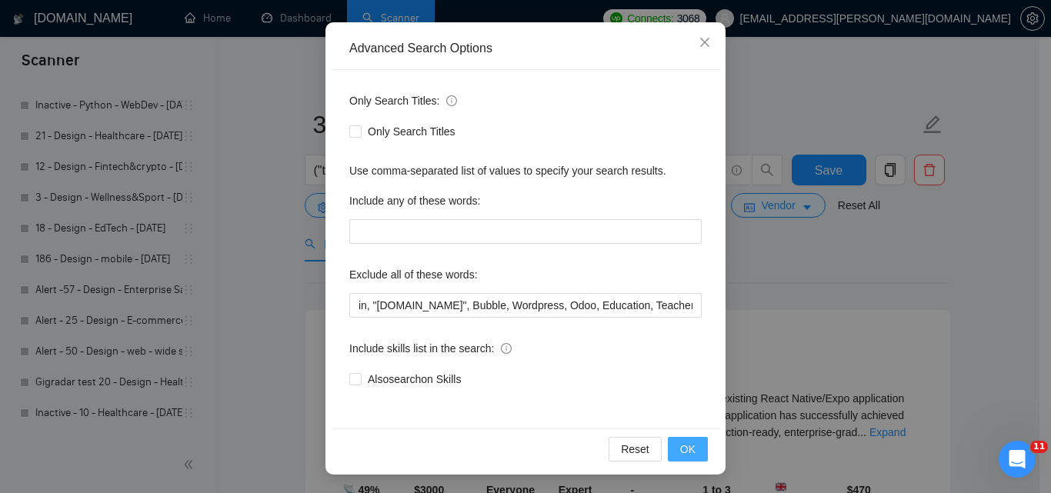
click at [670, 443] on button "OK" at bounding box center [688, 449] width 40 height 25
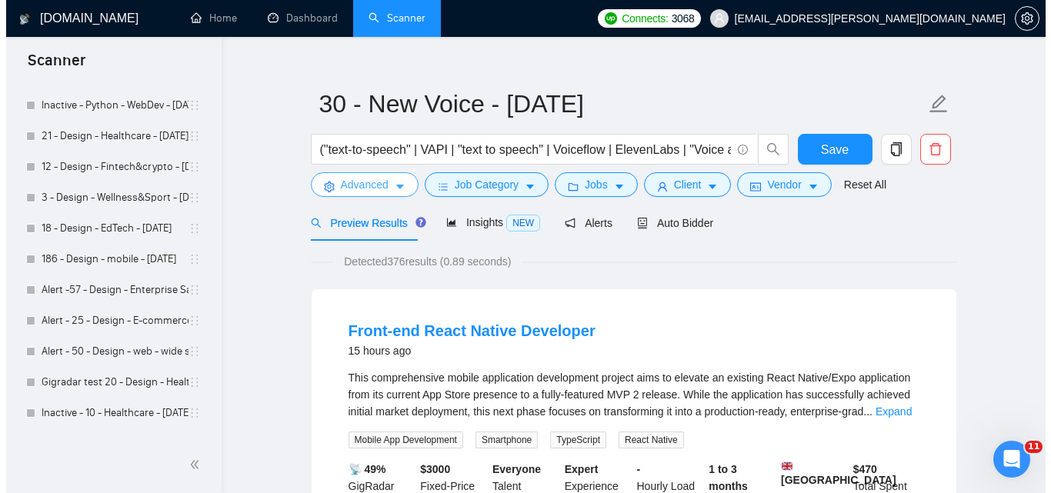
scroll to position [0, 0]
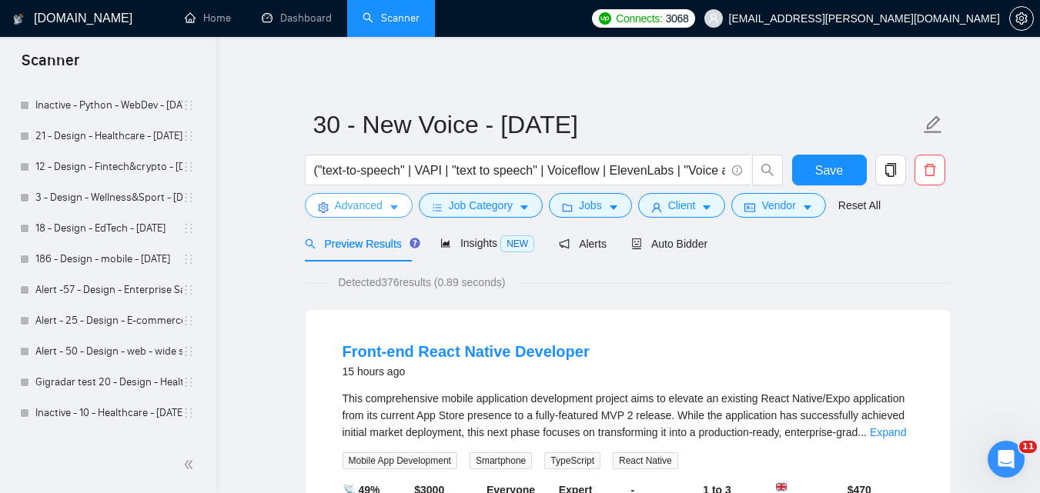
click at [393, 202] on icon "caret-down" at bounding box center [394, 207] width 11 height 11
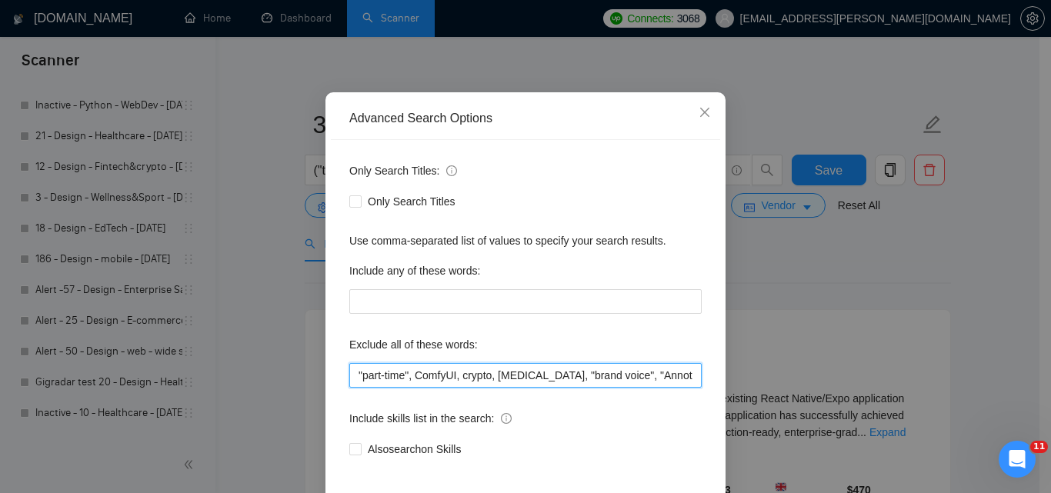
drag, startPoint x: 585, startPoint y: 371, endPoint x: 242, endPoint y: 380, distance: 343.4
click at [242, 380] on div "Advanced Search Options Only Search Titles: Only Search Titles Use comma-separa…" at bounding box center [525, 246] width 1051 height 493
click at [425, 379] on input ""part-time", ComfyUI, crypto, [MEDICAL_DATA], "brand voice", "Annotation", PHP,…" at bounding box center [525, 375] width 352 height 25
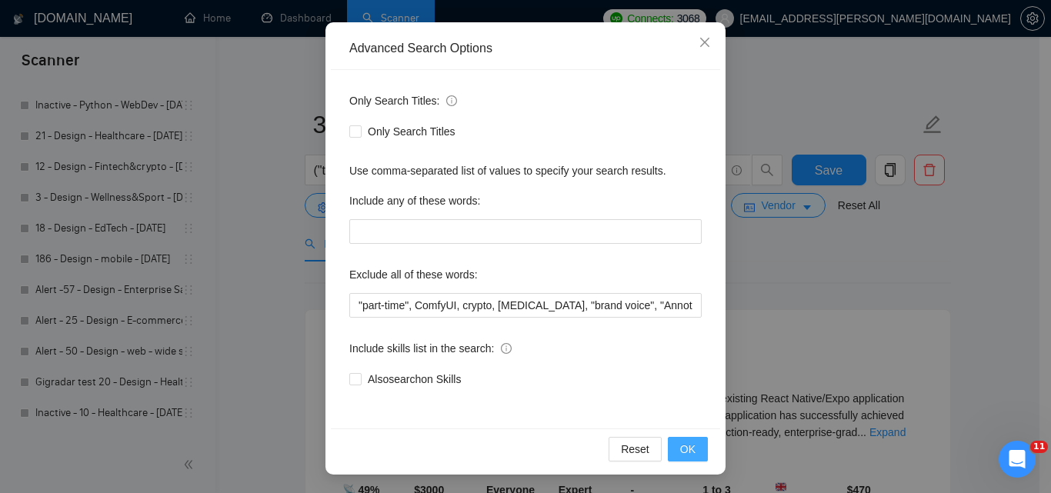
click at [668, 455] on button "OK" at bounding box center [688, 449] width 40 height 25
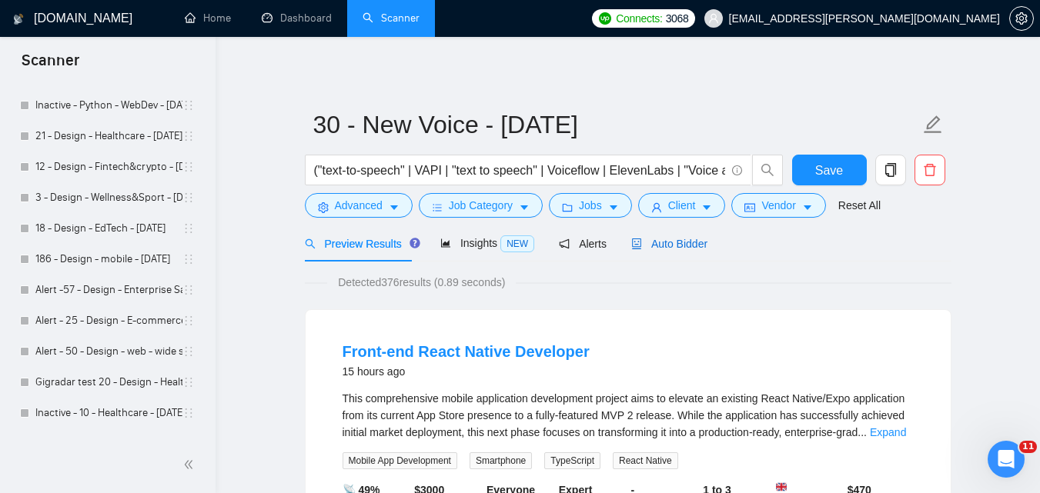
click at [676, 241] on span "Auto Bidder" at bounding box center [669, 244] width 76 height 12
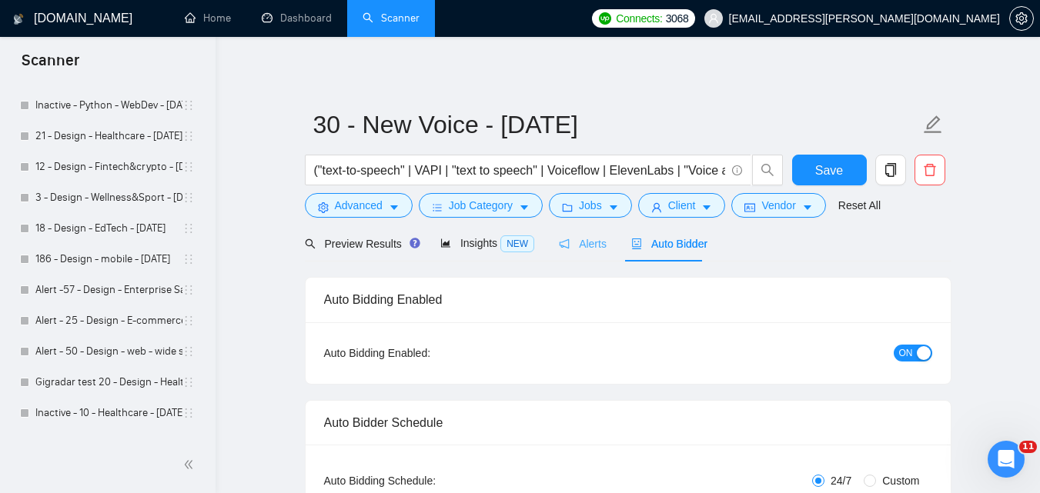
checkbox input "true"
click at [467, 248] on span "Insights NEW" at bounding box center [487, 243] width 94 height 12
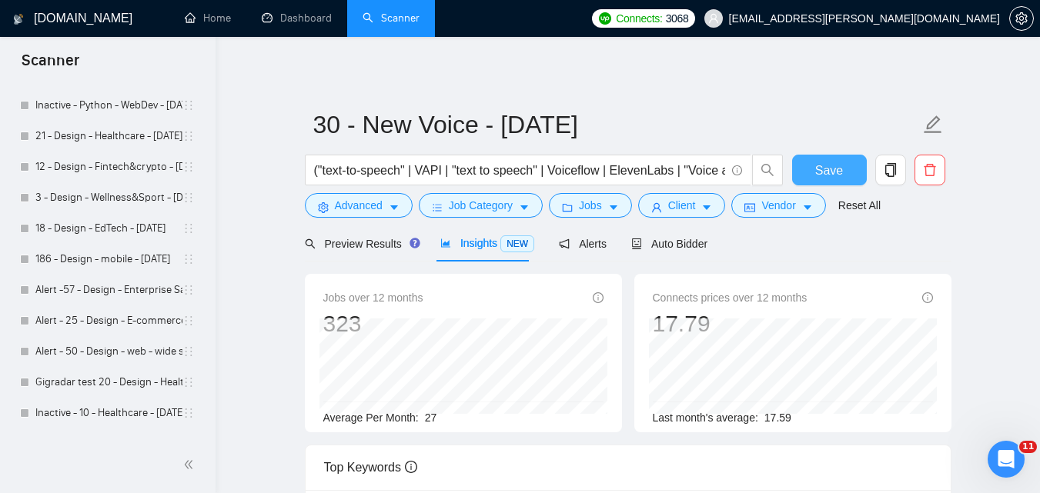
click at [803, 167] on button "Save" at bounding box center [829, 170] width 75 height 31
click at [386, 210] on button "Advanced" at bounding box center [359, 205] width 108 height 25
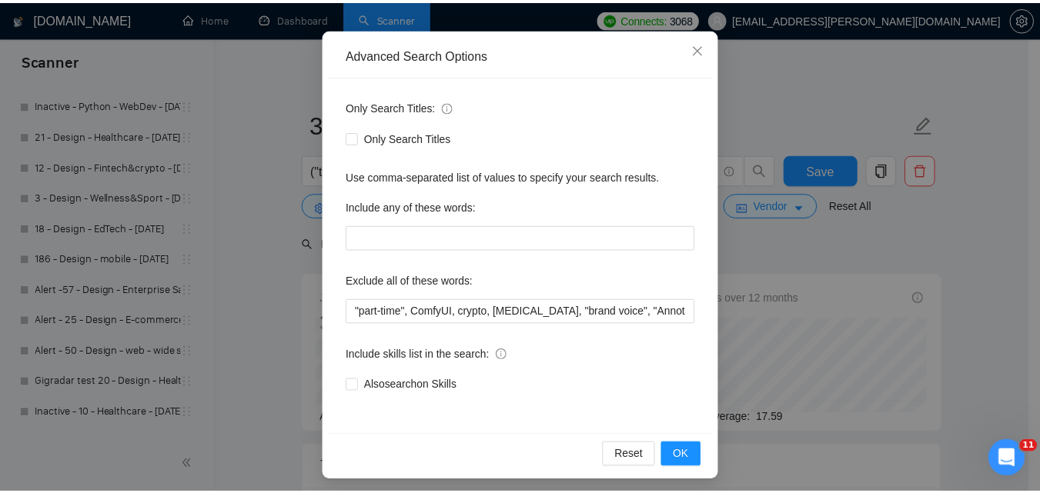
scroll to position [147, 0]
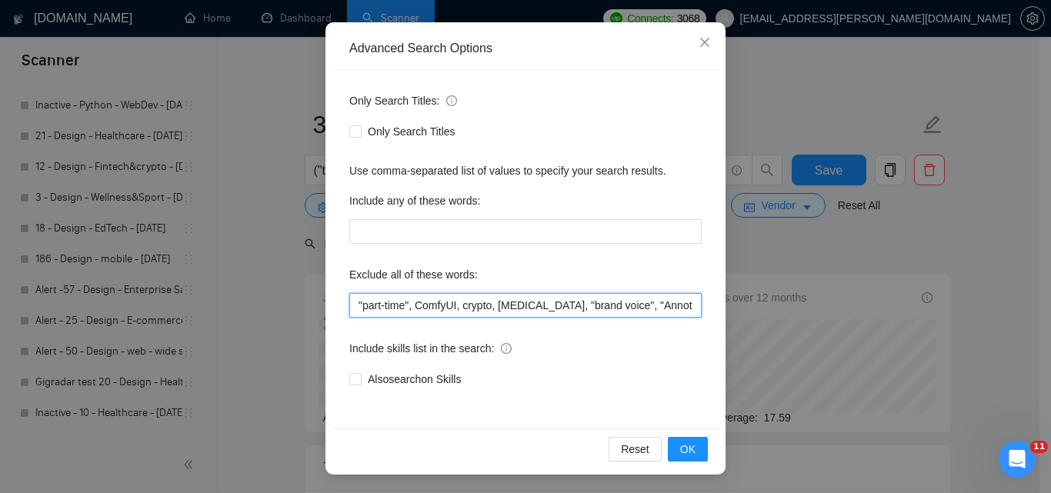
click at [353, 306] on input ""part-time", ComfyUI, crypto, [MEDICAL_DATA], "brand voice", "Annotation", PHP,…" at bounding box center [525, 305] width 352 height 25
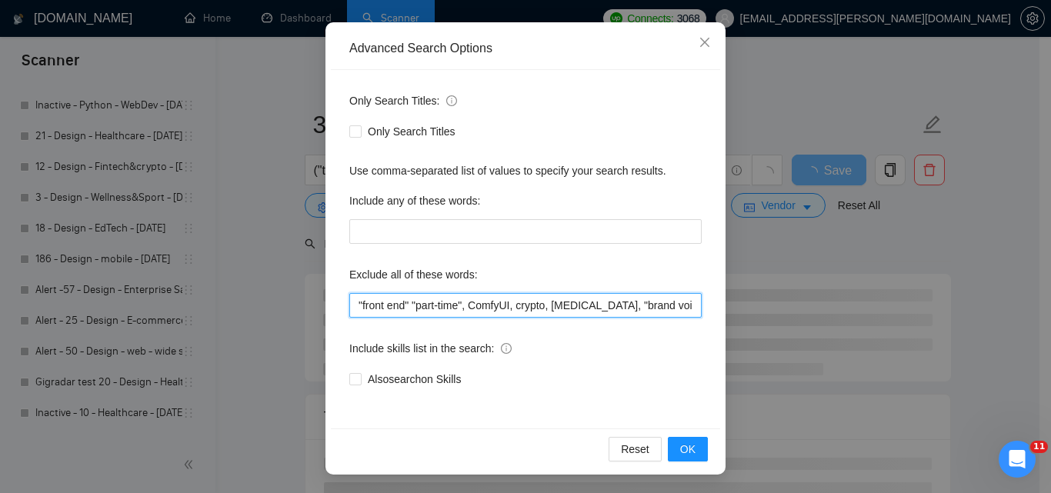
click at [404, 302] on input ""front end" "part-time", ComfyUI, crypto, [MEDICAL_DATA], "brand voice", "Annot…" at bounding box center [525, 305] width 352 height 25
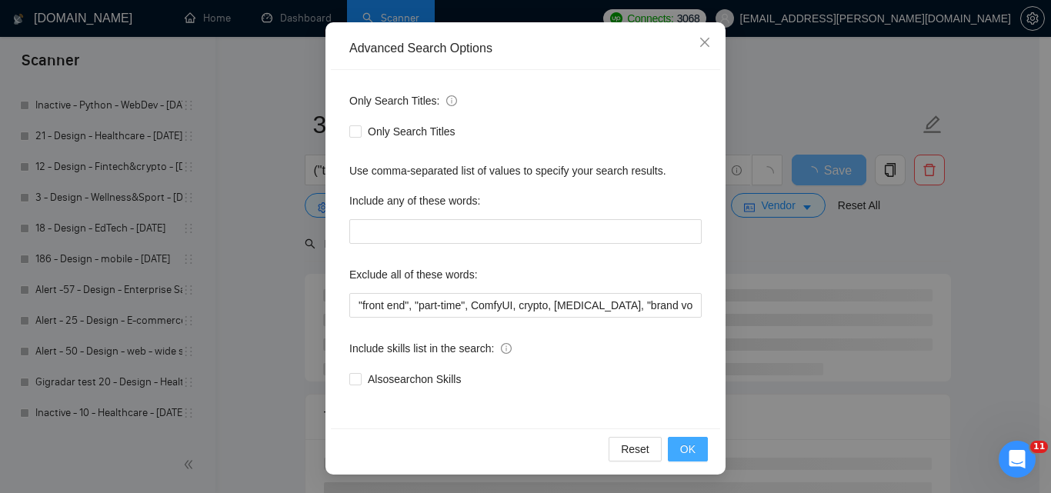
click at [701, 444] on button "OK" at bounding box center [688, 449] width 40 height 25
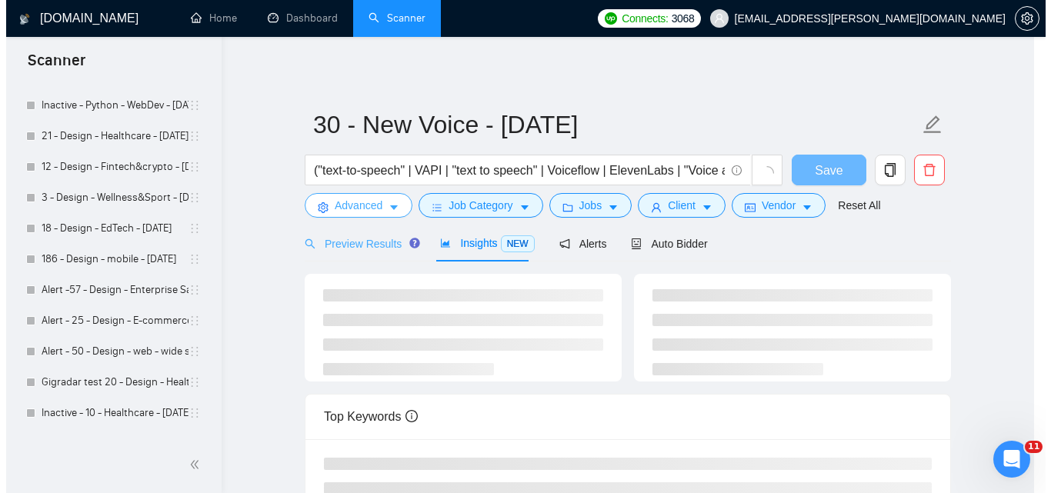
scroll to position [0, 0]
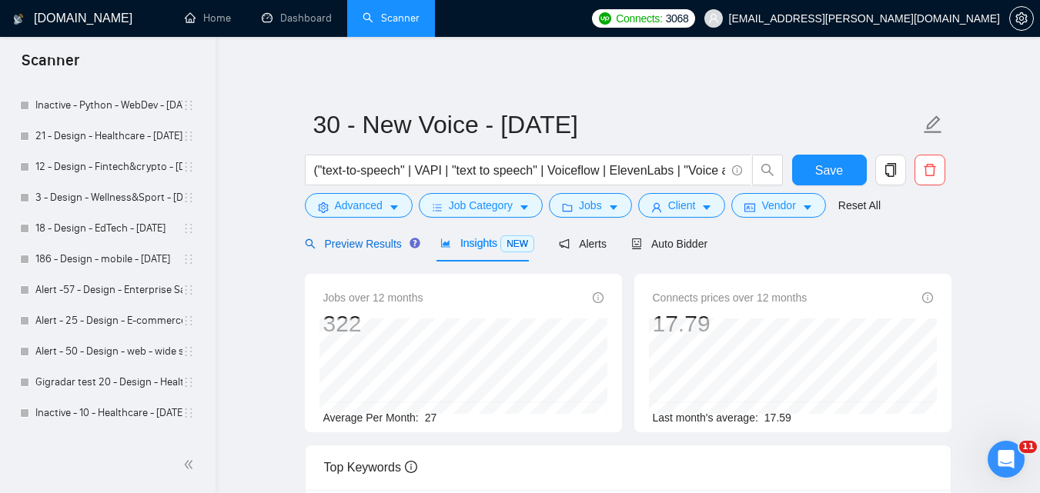
click at [396, 249] on span "Preview Results" at bounding box center [360, 244] width 111 height 12
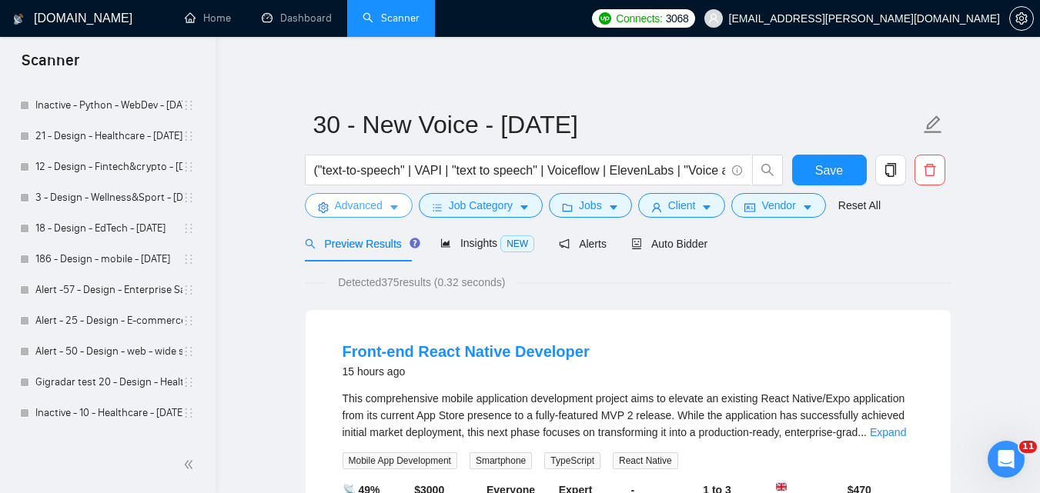
click at [389, 209] on icon "caret-down" at bounding box center [394, 207] width 11 height 11
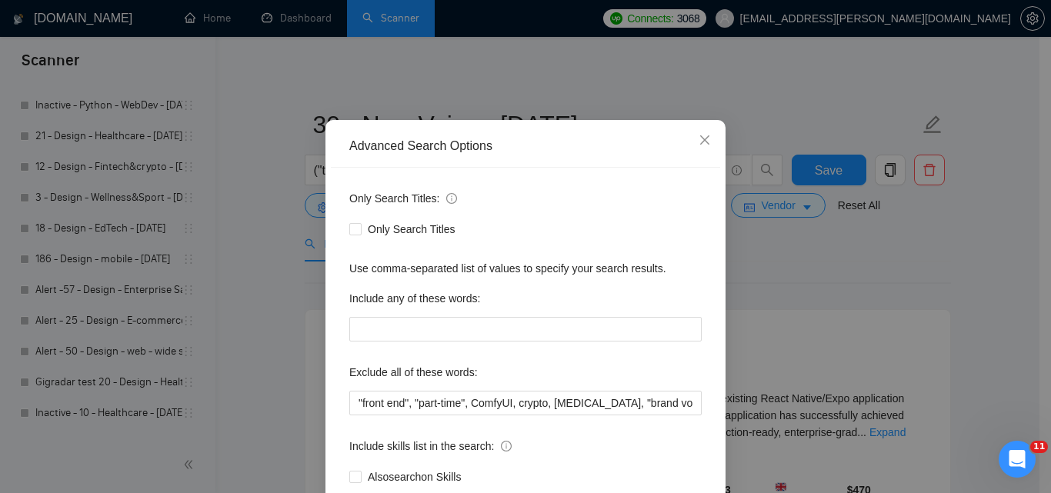
scroll to position [77, 0]
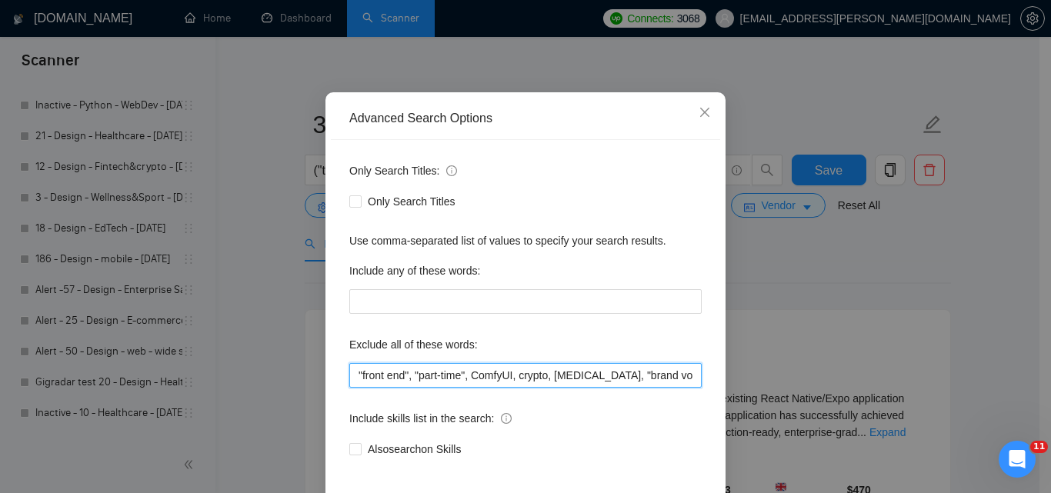
click at [350, 369] on input ""front end", "part-time", ComfyUI, crypto, [MEDICAL_DATA], "brand voice", "Anno…" at bounding box center [525, 375] width 352 height 25
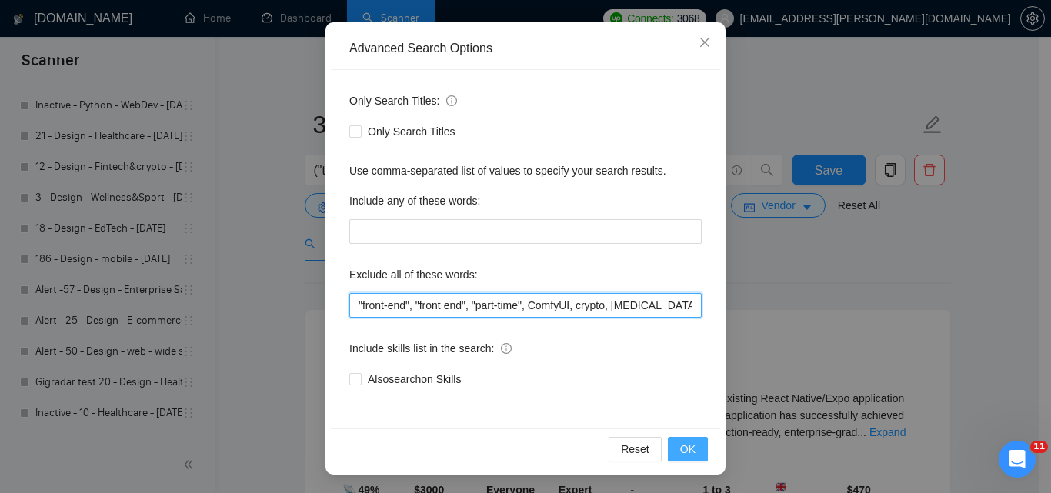
type input ""front-end", "front end", "part-time", ComfyUI, crypto, [MEDICAL_DATA], "brand …"
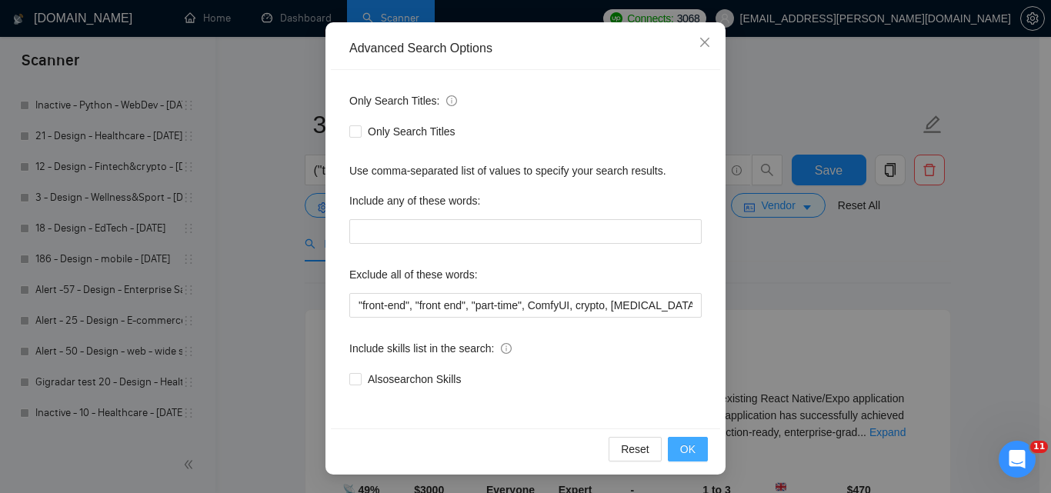
click at [695, 452] on button "OK" at bounding box center [688, 449] width 40 height 25
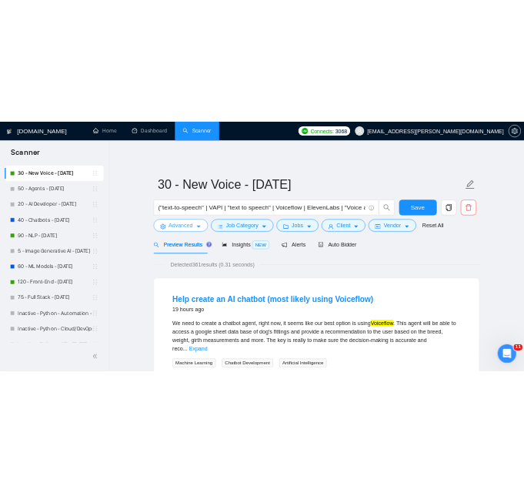
scroll to position [0, 0]
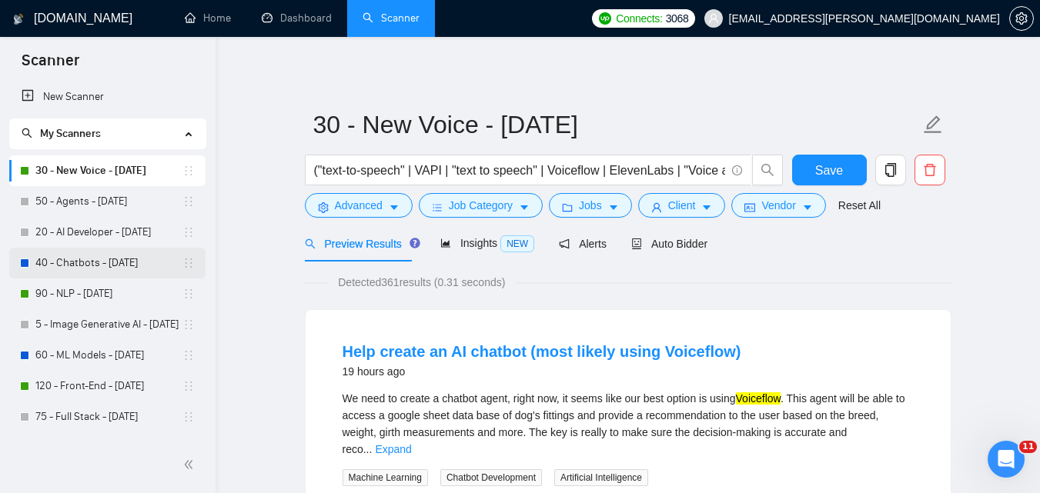
click at [88, 259] on link "40 - Chatbots - [DATE]" at bounding box center [108, 263] width 147 height 31
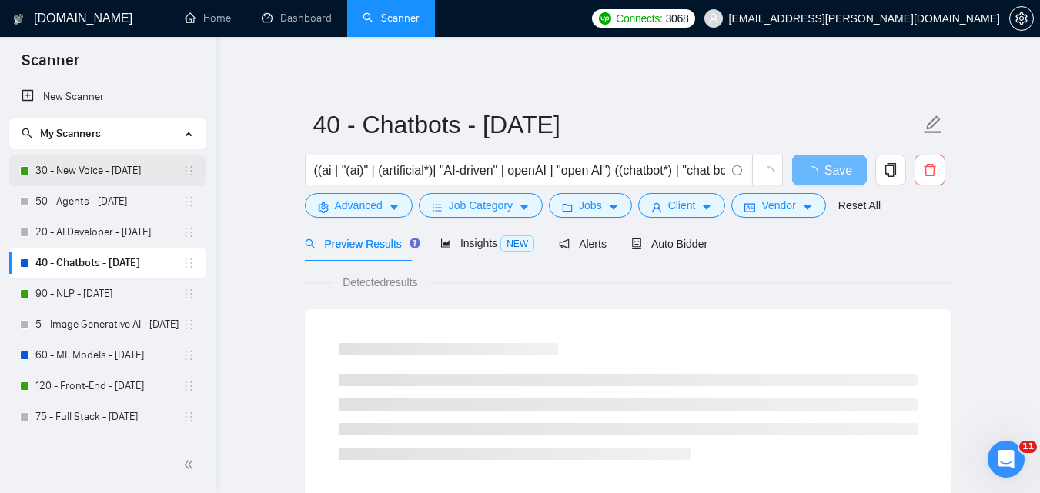
click at [97, 174] on link "30 - New Voice - [DATE]" at bounding box center [108, 170] width 147 height 31
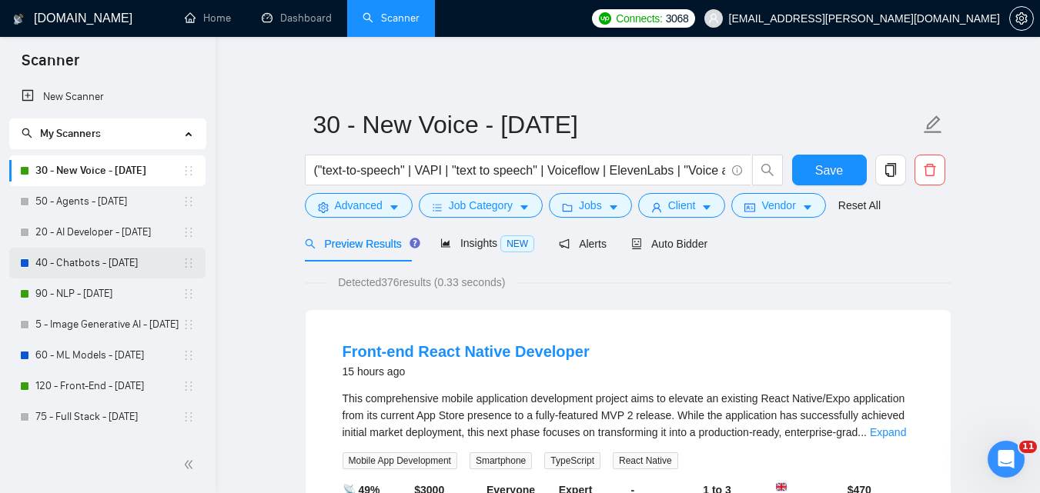
click at [106, 272] on link "40 - Chatbots - [DATE]" at bounding box center [108, 263] width 147 height 31
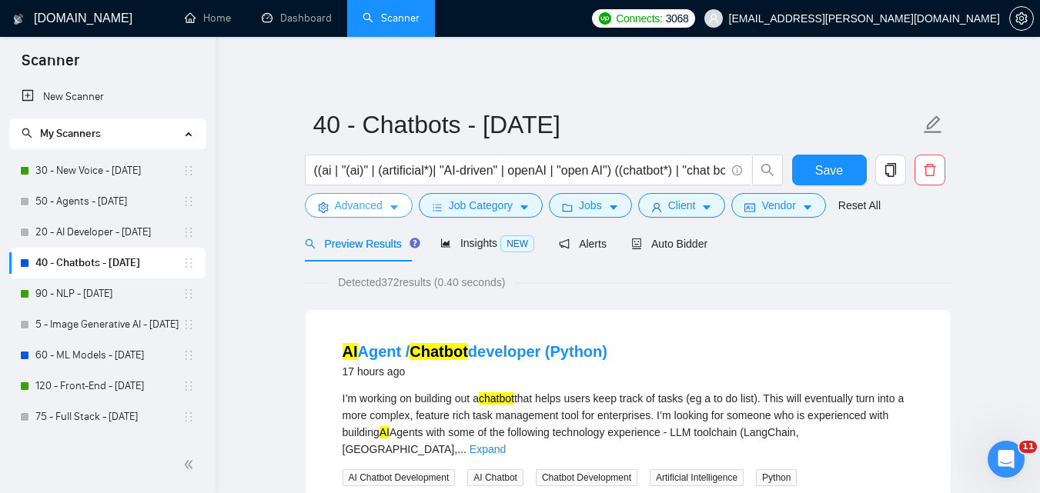
click at [382, 212] on button "Advanced" at bounding box center [359, 205] width 108 height 25
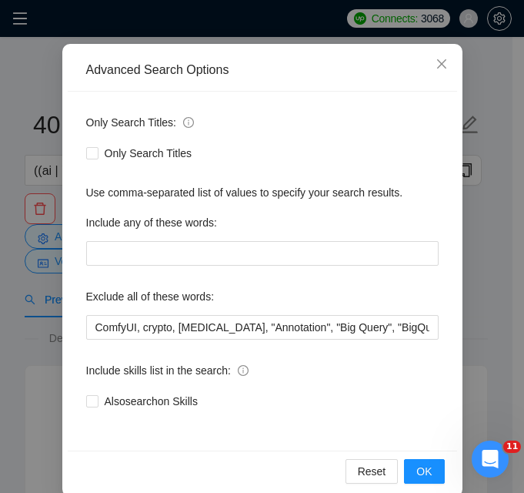
scroll to position [148, 0]
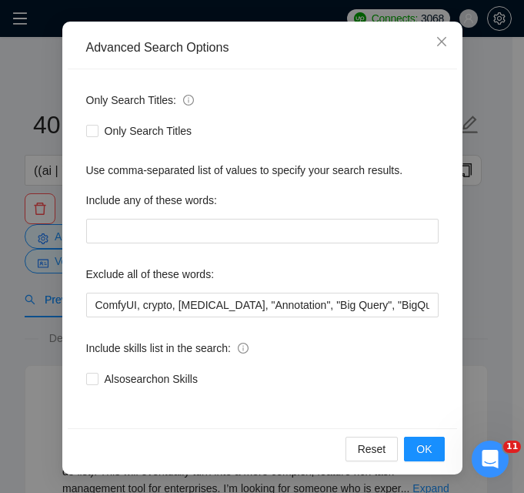
click at [235, 115] on div "Only Search Titles:" at bounding box center [262, 103] width 352 height 31
click at [441, 42] on icon "close" at bounding box center [442, 41] width 12 height 12
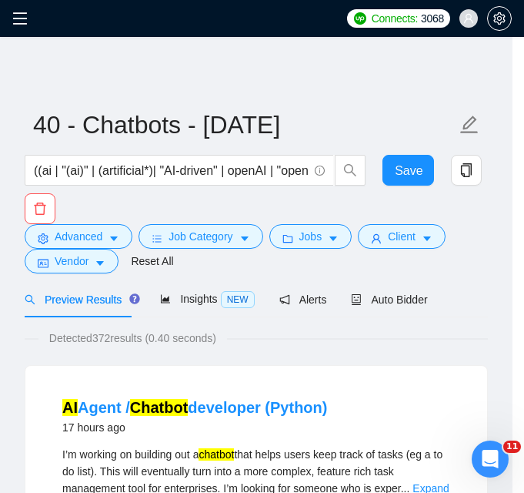
scroll to position [77, 0]
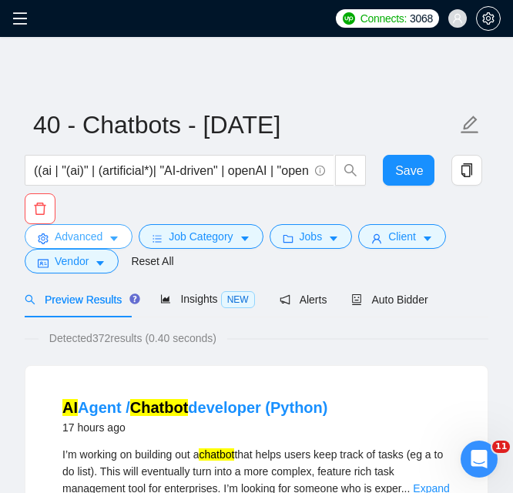
click at [99, 239] on span "Advanced" at bounding box center [79, 236] width 48 height 17
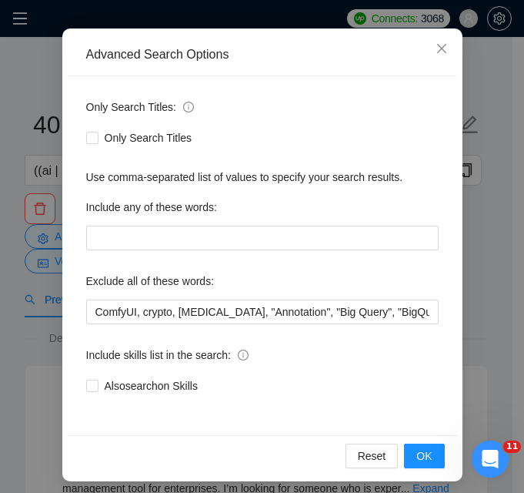
scroll to position [148, 0]
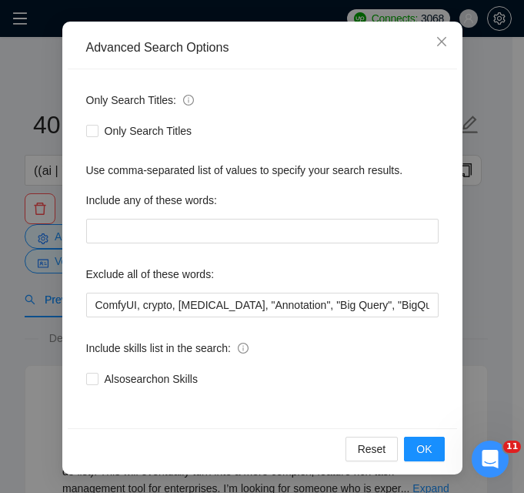
click at [286, 190] on div "Include any of these words:" at bounding box center [262, 203] width 352 height 31
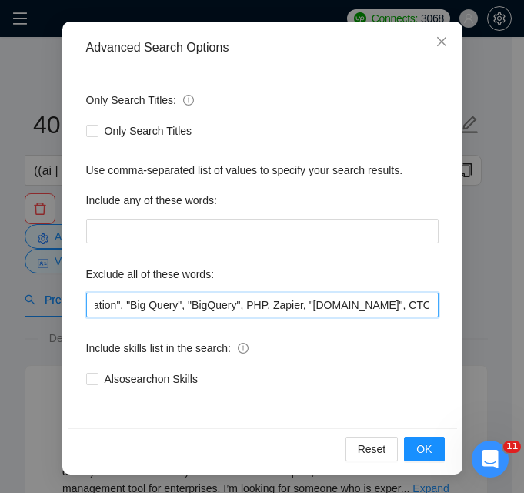
scroll to position [0, 217]
drag, startPoint x: 329, startPoint y: 305, endPoint x: 226, endPoint y: 302, distance: 103.1
click at [226, 302] on input "ComfyUI, crypto, [MEDICAL_DATA], "Annotation", "Big Query", "BigQuery", PHP, Za…" at bounding box center [262, 304] width 352 height 25
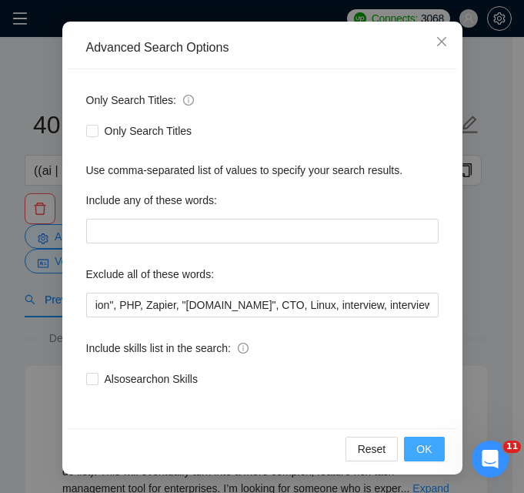
click at [406, 452] on button "OK" at bounding box center [424, 448] width 40 height 25
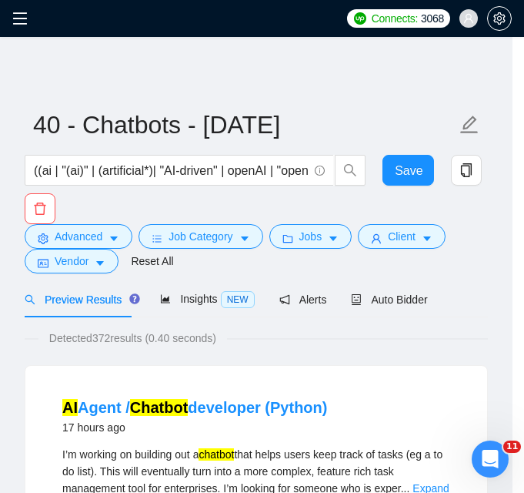
scroll to position [77, 0]
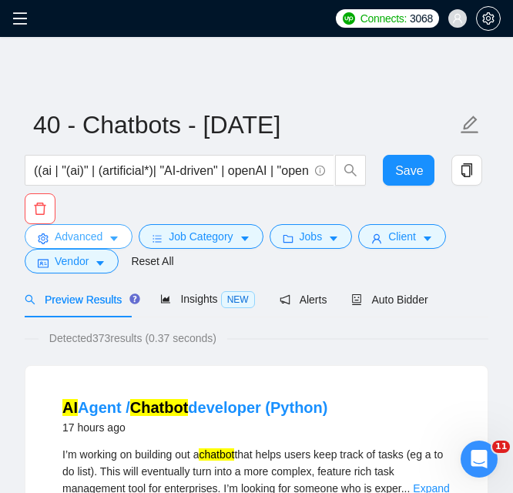
click at [107, 239] on button "Advanced" at bounding box center [79, 236] width 108 height 25
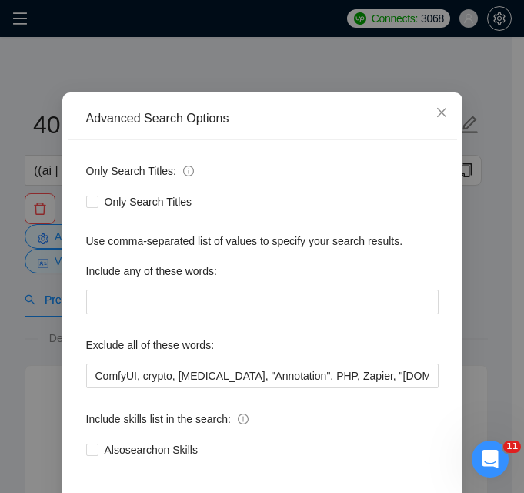
scroll to position [0, 830]
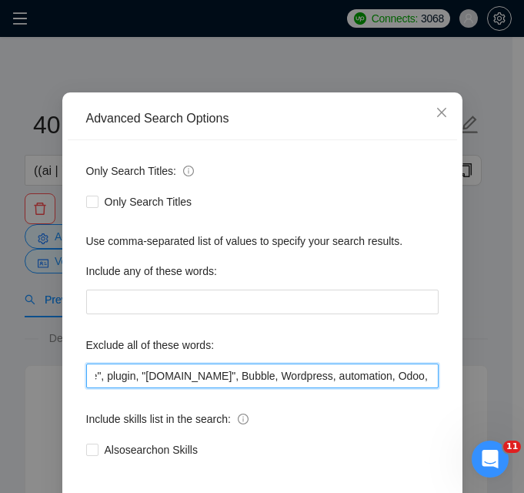
click at [255, 388] on input "ComfyUI, crypto, [MEDICAL_DATA], "Annotation", PHP, Zapier, "[DOMAIN_NAME]", CT…" at bounding box center [262, 375] width 352 height 25
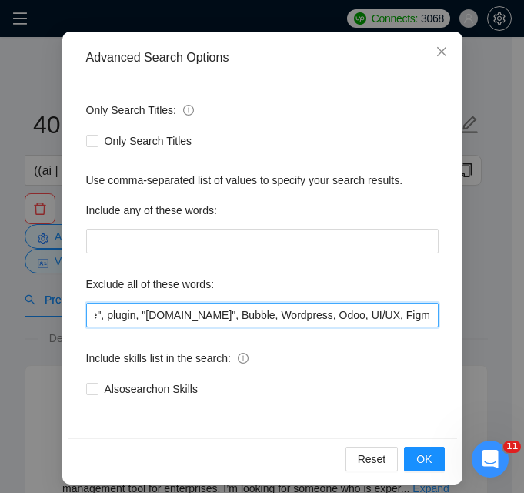
scroll to position [148, 0]
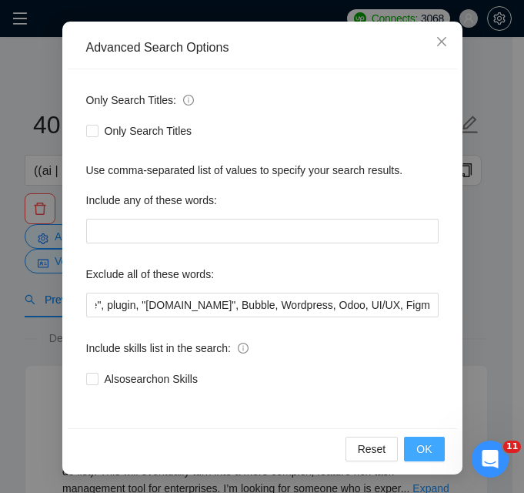
click at [428, 453] on button "OK" at bounding box center [424, 448] width 40 height 25
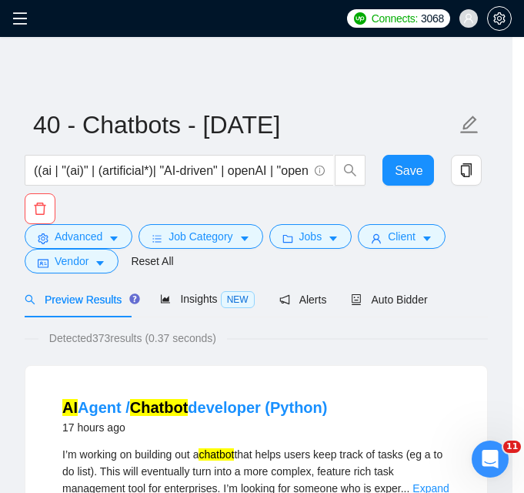
scroll to position [77, 0]
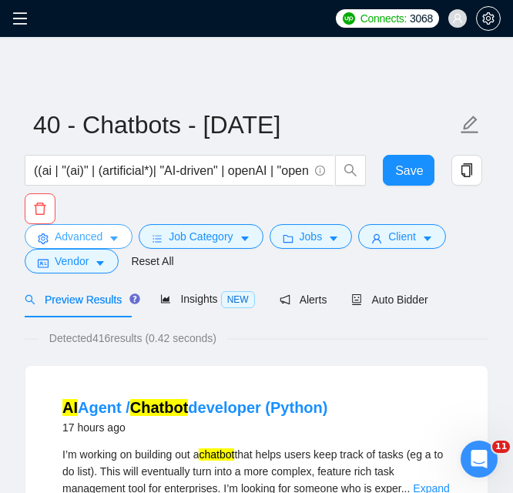
click at [85, 231] on span "Advanced" at bounding box center [79, 236] width 48 height 17
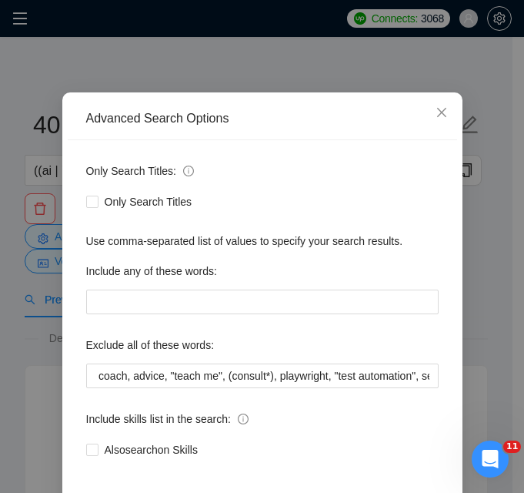
scroll to position [0, 950]
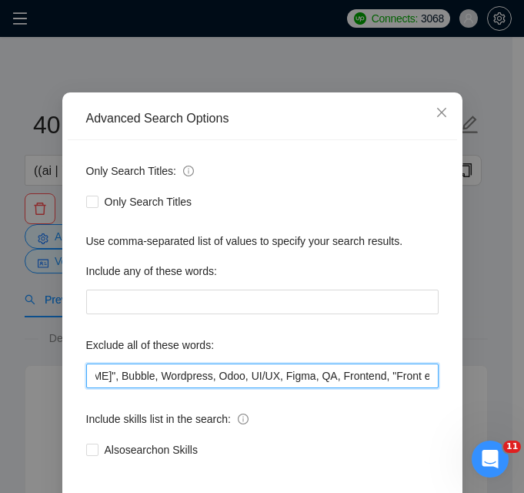
drag, startPoint x: 244, startPoint y: 372, endPoint x: 352, endPoint y: 376, distance: 107.8
click at [352, 376] on input "ComfyUI, crypto, [MEDICAL_DATA], "Annotation", PHP, Zapier, "[DOMAIN_NAME]", CT…" at bounding box center [262, 375] width 352 height 25
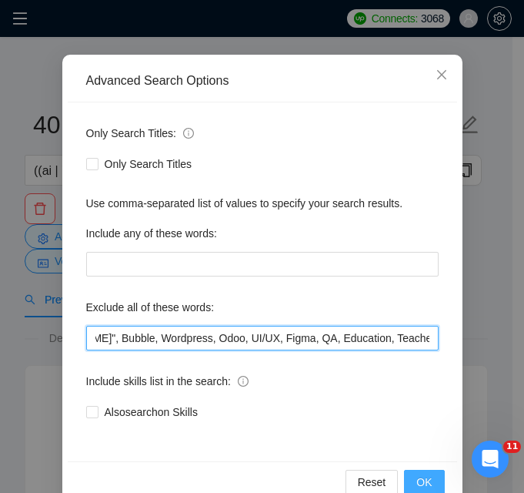
scroll to position [148, 0]
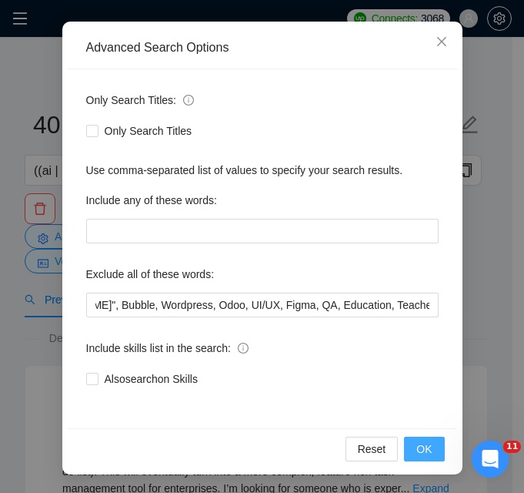
click at [405, 452] on button "OK" at bounding box center [424, 448] width 40 height 25
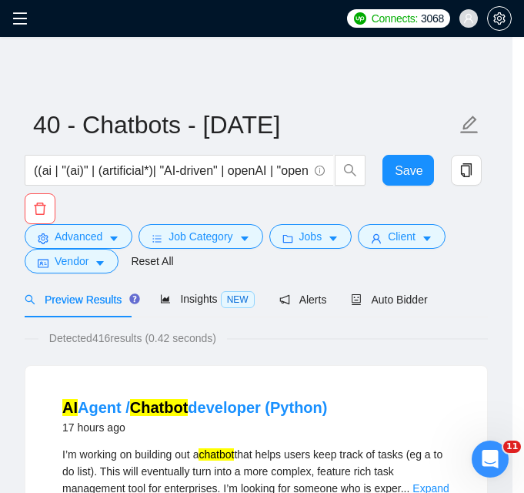
scroll to position [77, 0]
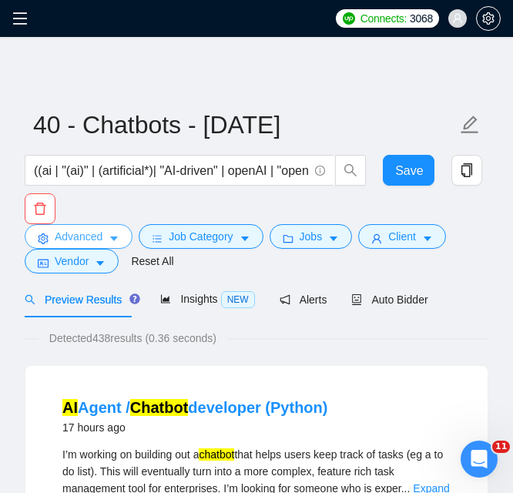
click at [112, 233] on icon "caret-down" at bounding box center [114, 238] width 11 height 11
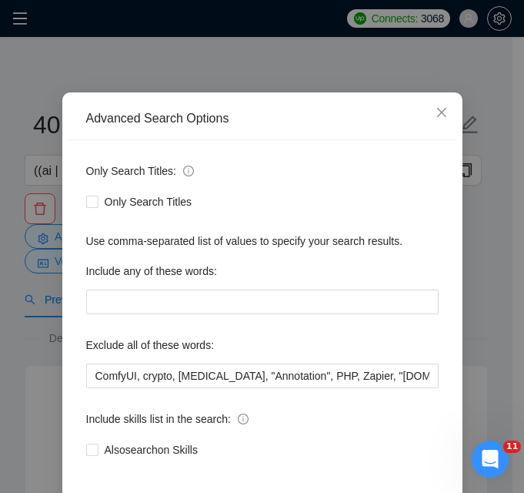
scroll to position [0, 2650]
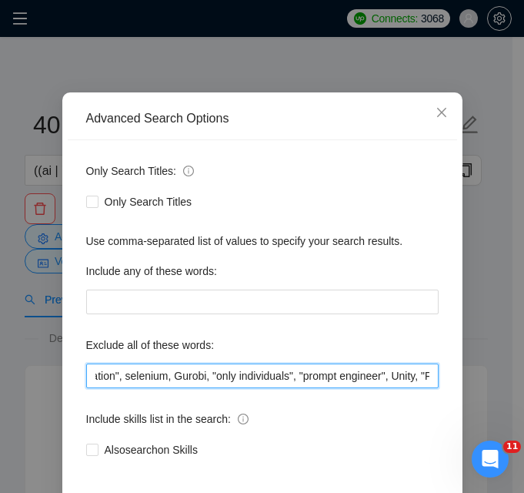
drag, startPoint x: 312, startPoint y: 378, endPoint x: 432, endPoint y: 378, distance: 120.1
click at [432, 378] on div "Only Search Titles: Only Search Titles Use comma-separated list of values to sp…" at bounding box center [262, 319] width 389 height 359
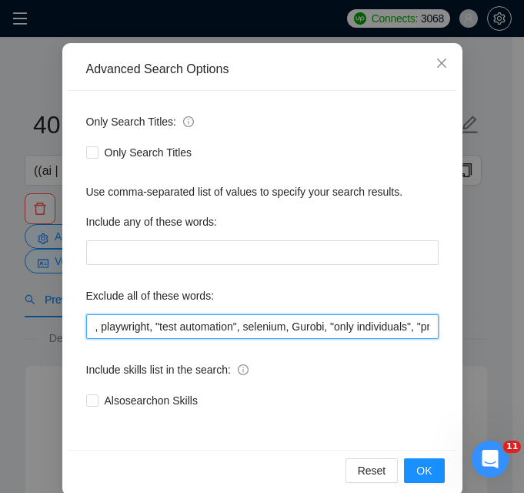
scroll to position [148, 0]
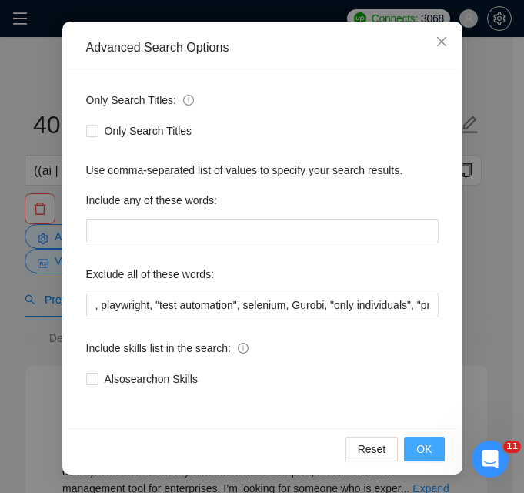
click at [409, 440] on button "OK" at bounding box center [424, 448] width 40 height 25
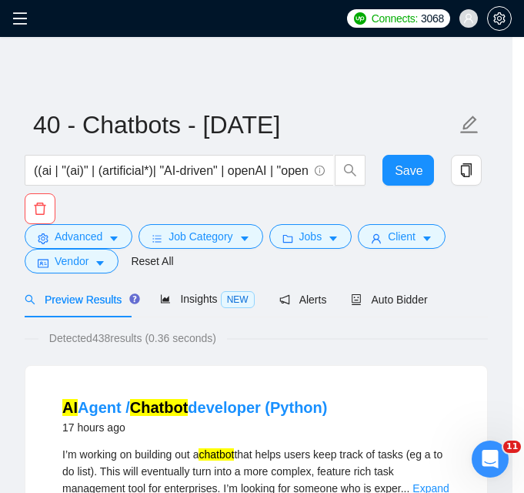
scroll to position [77, 0]
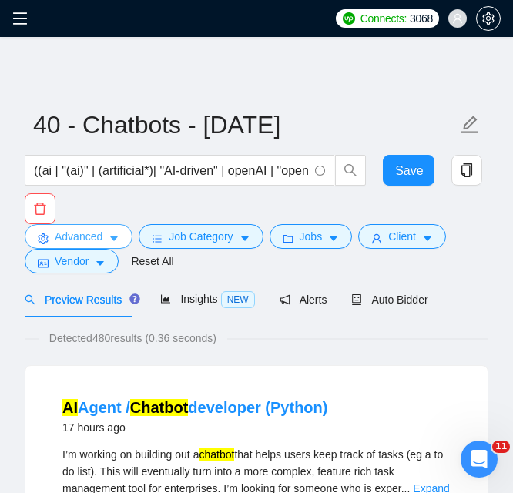
click at [82, 241] on span "Advanced" at bounding box center [79, 236] width 48 height 17
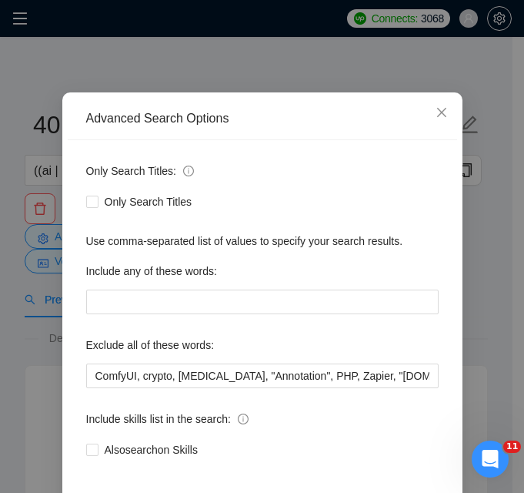
scroll to position [0, 892]
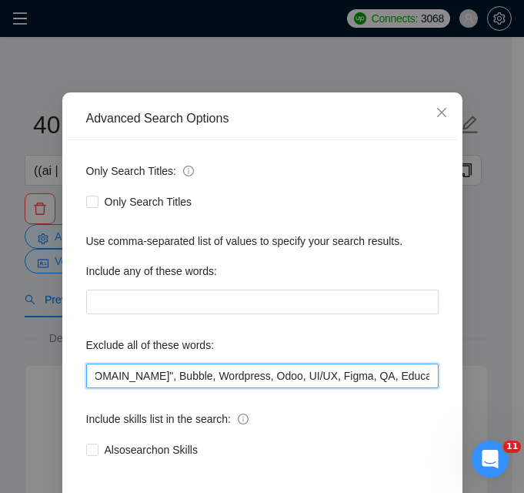
click at [256, 369] on input "ComfyUI, crypto, [MEDICAL_DATA], "Annotation", PHP, Zapier, "[DOMAIN_NAME]", CT…" at bounding box center [262, 375] width 352 height 25
drag, startPoint x: 281, startPoint y: 373, endPoint x: 215, endPoint y: 372, distance: 66.2
click at [215, 372] on input "ComfyUI, crypto, [MEDICAL_DATA], "Annotation", PHP, Zapier, "[DOMAIN_NAME]", CT…" at bounding box center [262, 375] width 352 height 25
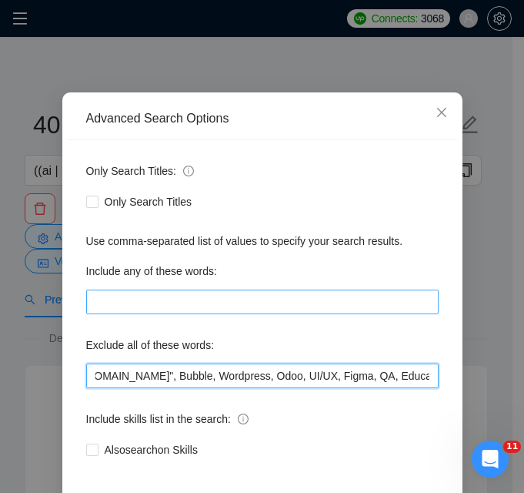
scroll to position [148, 0]
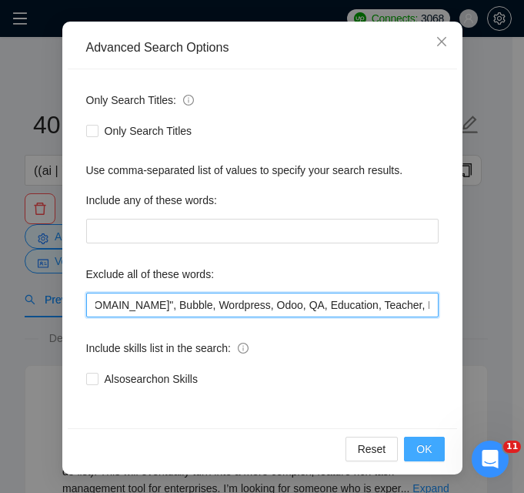
type input "ComfyUI, crypto, [MEDICAL_DATA], "Annotation", PHP, Zapier, "[DOMAIN_NAME]", CT…"
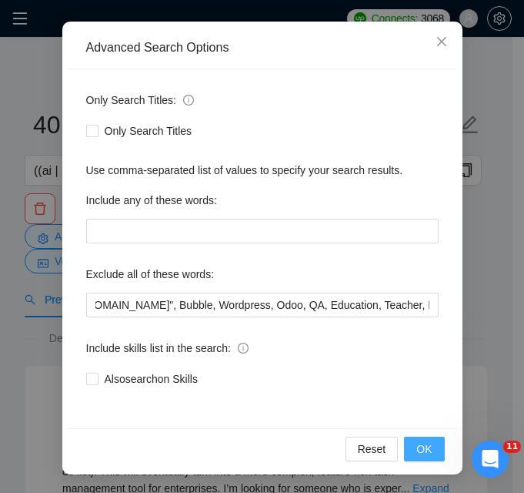
click at [409, 451] on button "OK" at bounding box center [424, 448] width 40 height 25
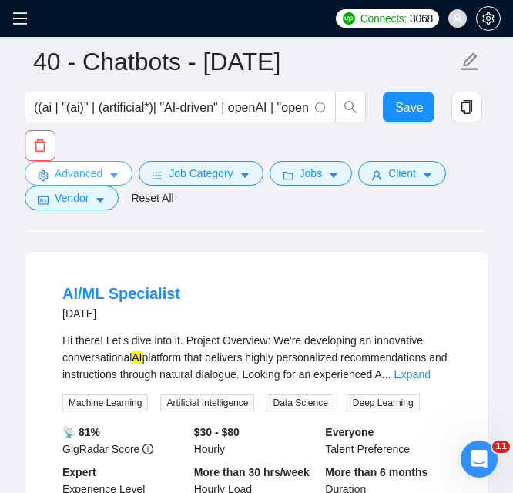
scroll to position [2001, 0]
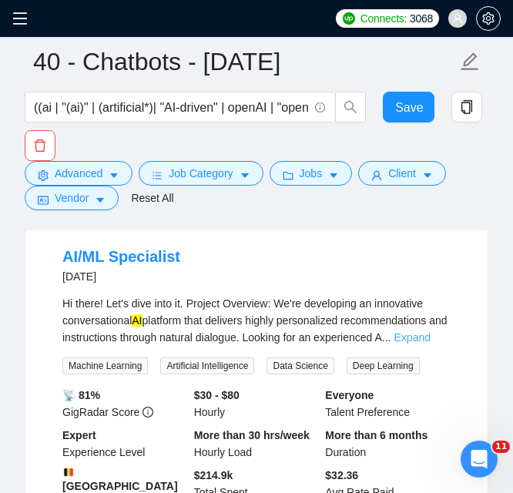
click at [422, 331] on link "Expand" at bounding box center [412, 337] width 36 height 12
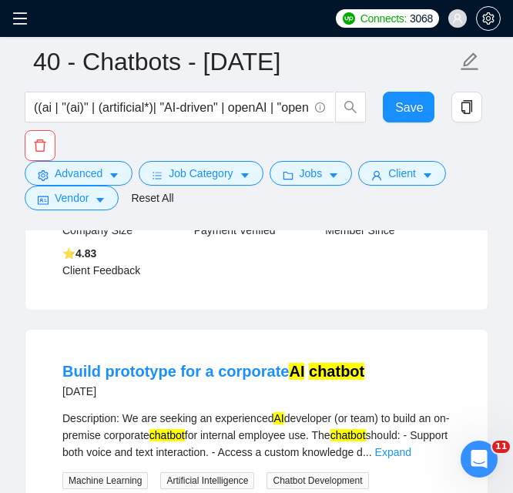
scroll to position [2847, 0]
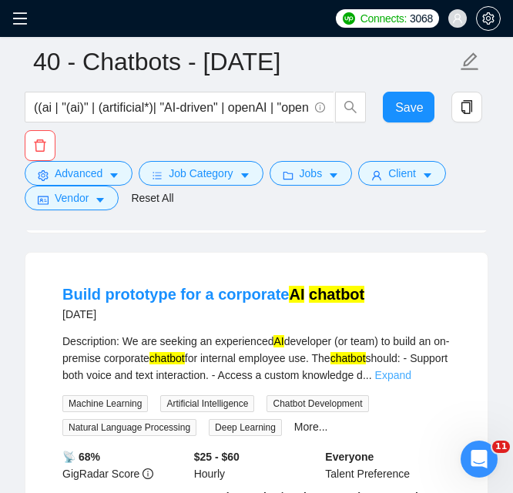
click at [411, 369] on link "Expand" at bounding box center [393, 375] width 36 height 12
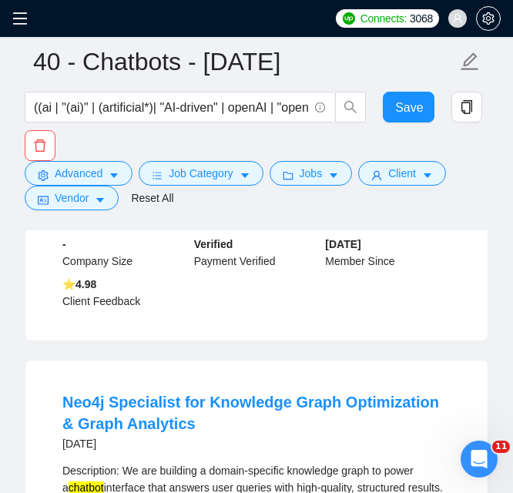
scroll to position [3386, 0]
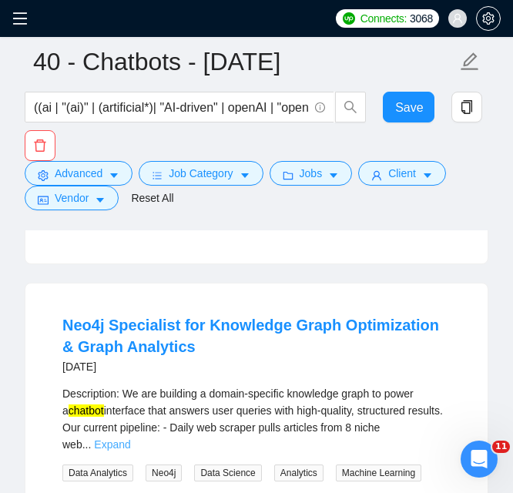
click at [130, 438] on link "Expand" at bounding box center [112, 444] width 36 height 12
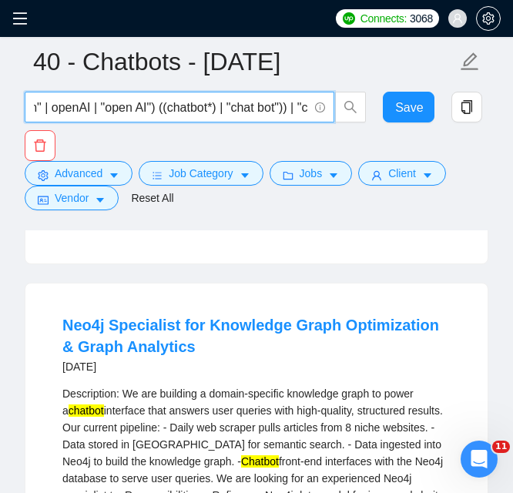
scroll to position [0, 292]
drag, startPoint x: 150, startPoint y: 106, endPoint x: 303, endPoint y: 109, distance: 153.2
click at [303, 109] on input "((ai | "(ai)" | (artificial*)| "AI-driven" | openAI | "open AI") ((chatbot*) | …" at bounding box center [171, 107] width 274 height 19
click at [281, 109] on input "((ai | "(ai)" | (artificial*)| "AI-driven" | openAI | "open AI") ((chatbot*) | …" at bounding box center [171, 107] width 274 height 19
drag, startPoint x: 139, startPoint y: 110, endPoint x: 301, endPoint y: 114, distance: 161.7
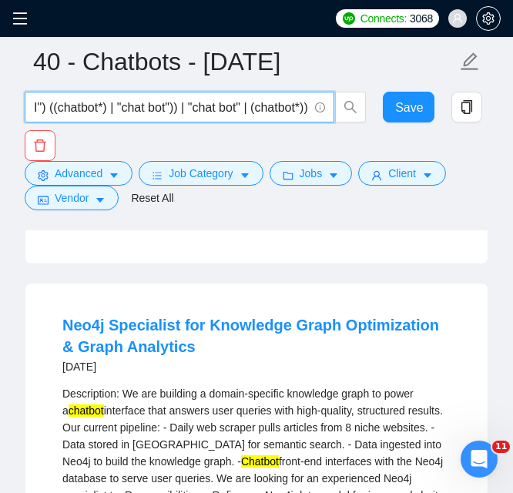
click at [301, 114] on input "((ai | "(ai)" | (artificial*)| "AI-driven" | openAI | "open AI") ((chatbot*) | …" at bounding box center [171, 107] width 274 height 19
click at [224, 112] on input "((ai | "(ai)" | (artificial*)| "AI-driven" | openAI | "open AI") ((chatbot*) | …" at bounding box center [171, 107] width 274 height 19
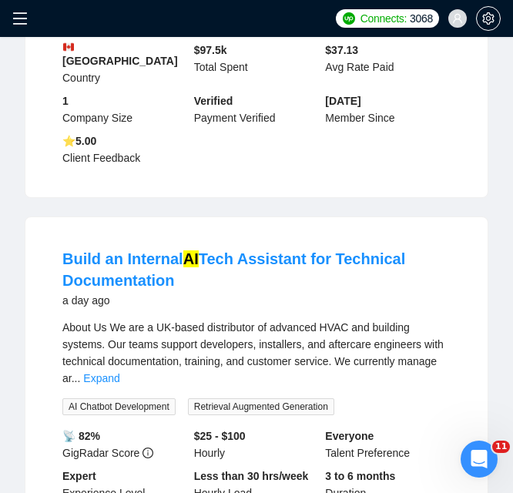
scroll to position [0, 0]
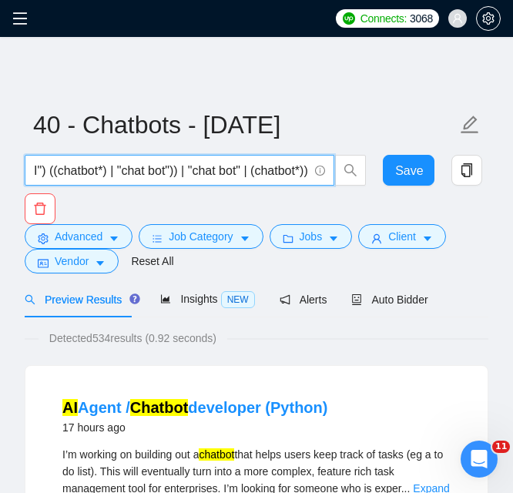
click at [44, 176] on input "((ai | "(ai)" | (artificial*)| "AI-driven" | openAI | "open AI") ((chatbot*) | …" at bounding box center [171, 170] width 274 height 19
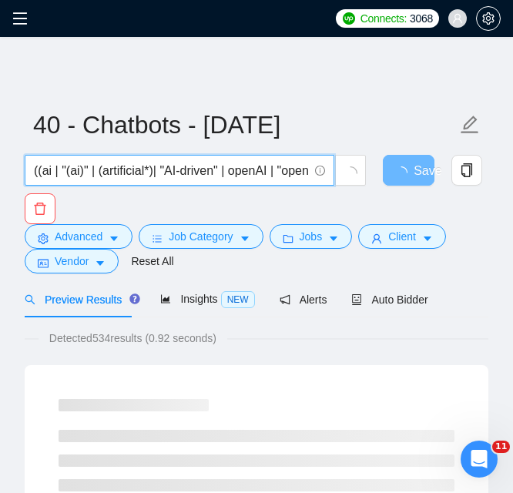
drag, startPoint x: 89, startPoint y: 172, endPoint x: -49, endPoint y: 175, distance: 137.8
click at [0, 175] on html "Connects: 3068 [EMAIL_ADDRESS][PERSON_NAME][DOMAIN_NAME] 40 - Chatbots - [DATE]…" at bounding box center [256, 246] width 513 height 493
click at [82, 174] on input "((ai | "(ai)" | (artificial*)| "AI-driven" | openAI | "open AI") (((chatbot*) |…" at bounding box center [171, 170] width 274 height 19
click at [149, 172] on input "((ai | "(ai)" | (artificial*)| "AI-driven" | openAI | "open AI") (((chatbot*) |…" at bounding box center [171, 170] width 274 height 19
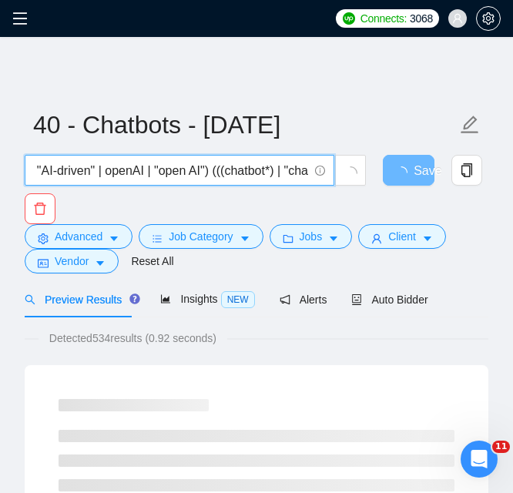
drag, startPoint x: 210, startPoint y: 172, endPoint x: 293, endPoint y: 164, distance: 83.5
click at [293, 164] on input "((ai | "(ai)" | (artificial*) | "AI-driven" | openAI | "open AI") (((chatbot*) …" at bounding box center [171, 170] width 274 height 19
click at [267, 164] on input "((ai | "(ai)" | (artificial*) | "AI-driven" | openAI | "open AI") (((chatbot*) …" at bounding box center [171, 170] width 274 height 19
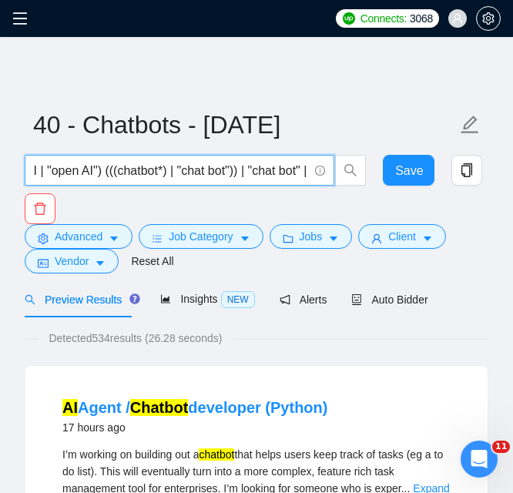
scroll to position [0, 299]
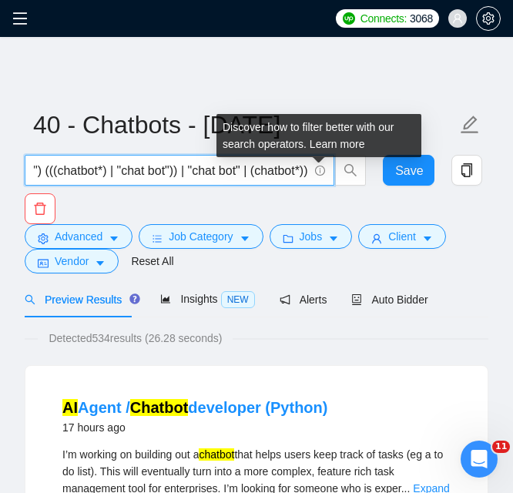
drag, startPoint x: 225, startPoint y: 172, endPoint x: 316, endPoint y: 174, distance: 90.8
click at [316, 174] on span "((ai | "(ai)" | (artificial*) | "AI-driven" | openAI | "open AI") (((chatbot*) …" at bounding box center [179, 170] width 309 height 31
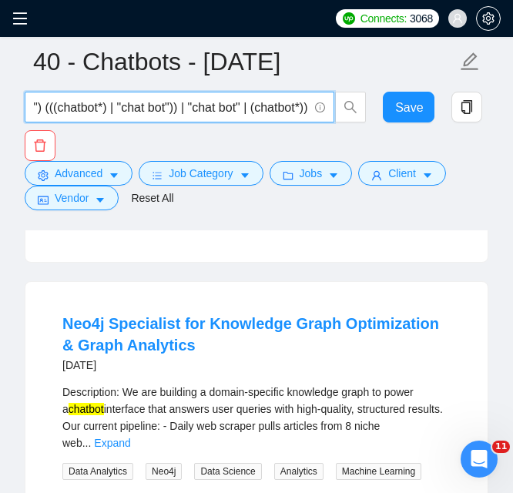
scroll to position [2847, 0]
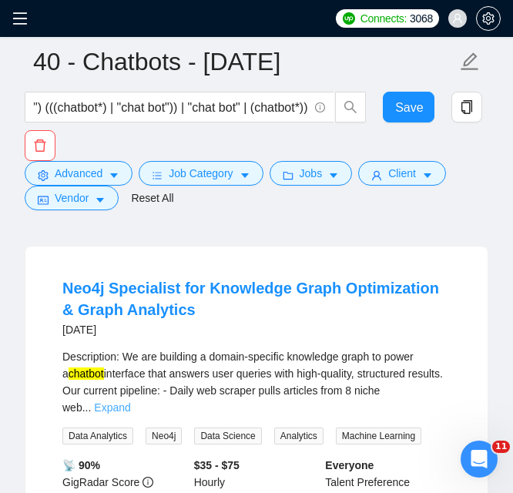
click at [130, 401] on link "Expand" at bounding box center [112, 407] width 36 height 12
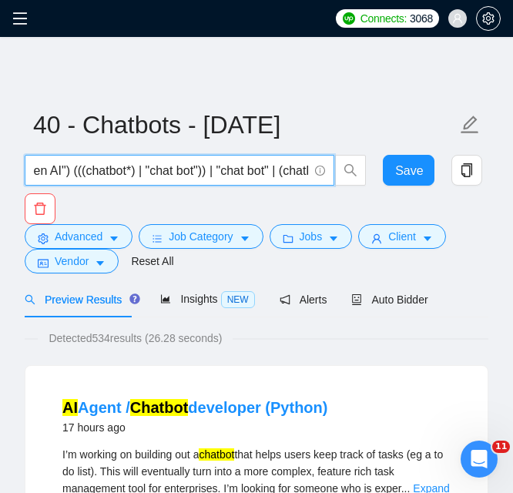
scroll to position [0, 299]
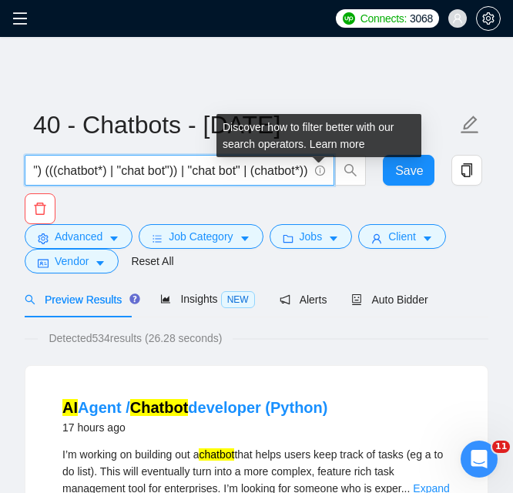
drag, startPoint x: 274, startPoint y: 172, endPoint x: 317, endPoint y: 171, distance: 43.1
click at [317, 171] on span "((ai | "(ai)" | (artificial*) | "AI-driven" | openAI | "open AI") (((chatbot*) …" at bounding box center [179, 170] width 309 height 31
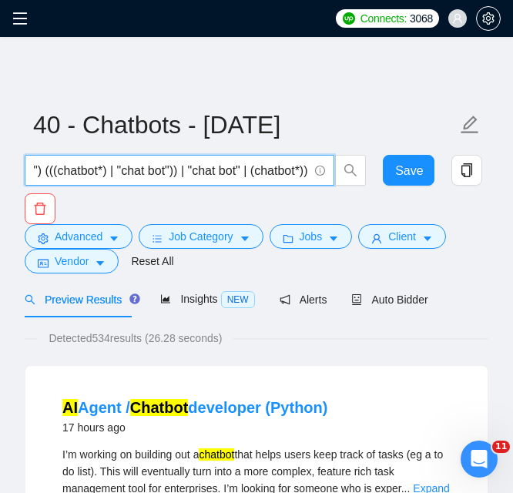
click at [158, 169] on input "((ai | "(ai)" | (artificial*) | "AI-driven" | openAI | "open AI") (((chatbot*) …" at bounding box center [171, 170] width 274 height 19
drag, startPoint x: 129, startPoint y: 170, endPoint x: 106, endPoint y: 170, distance: 23.1
click at [108, 172] on input "((ai | "(ai)" | (artificial*) | "AI-driven" | openAI | "open AI") (((chatbot*) …" at bounding box center [171, 170] width 274 height 19
click at [47, 172] on input "((ai | "(ai)" | (artificial*) | "AI-driven" | openAI | "open AI") (((chatbot*) …" at bounding box center [171, 170] width 274 height 19
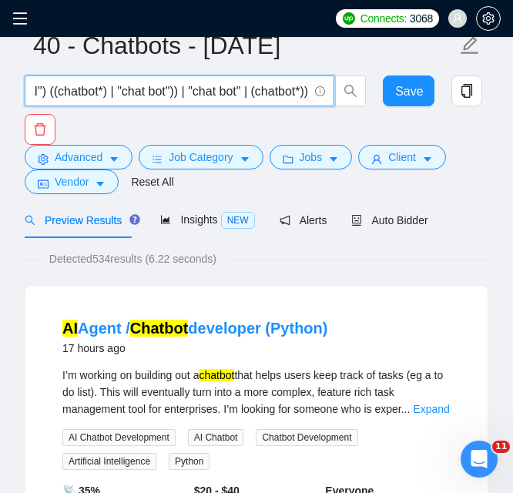
scroll to position [0, 0]
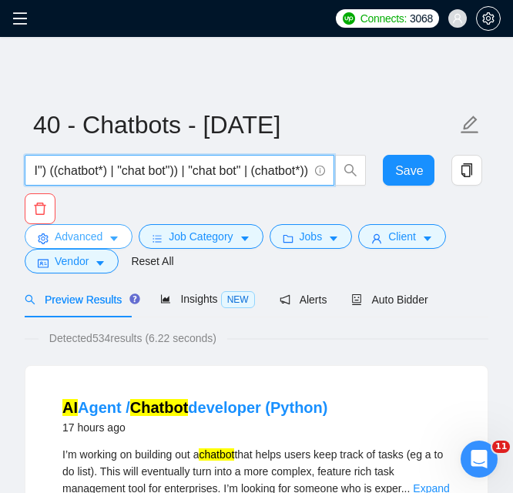
type input "((ai | "(ai)" | (artificial*) | "AI-driven" | openAI | "open AI") ((chatbot*) |…"
click at [89, 235] on span "Advanced" at bounding box center [79, 236] width 48 height 17
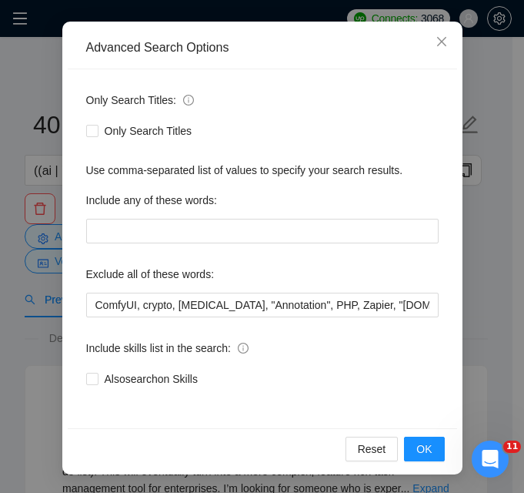
scroll to position [0, 2464]
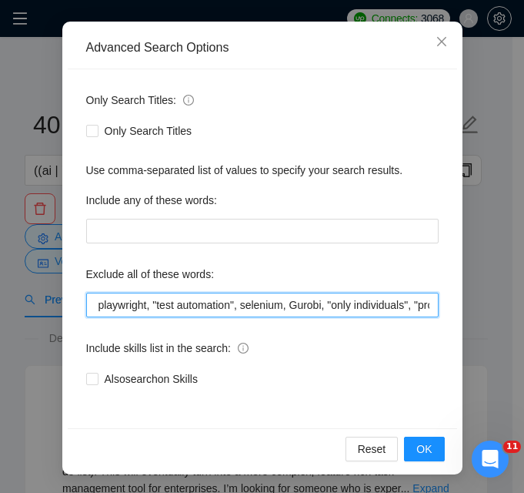
drag, startPoint x: 338, startPoint y: 302, endPoint x: 392, endPoint y: 302, distance: 53.9
click at [392, 302] on input "ComfyUI, crypto, [MEDICAL_DATA], "Annotation", PHP, Zapier, "[DOMAIN_NAME]", CT…" at bounding box center [262, 304] width 352 height 25
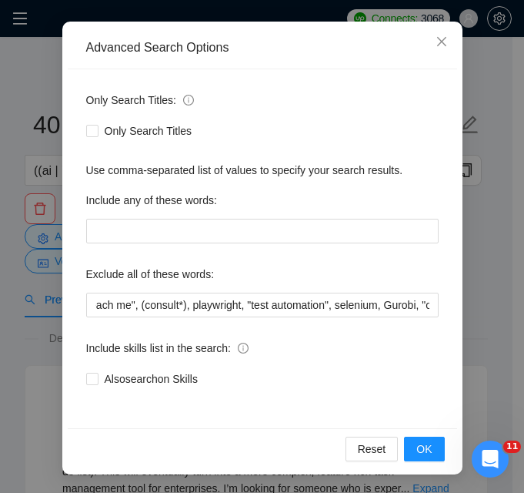
click at [422, 436] on div "Reset OK" at bounding box center [262, 448] width 389 height 41
click at [416, 442] on span "OK" at bounding box center [423, 448] width 15 height 17
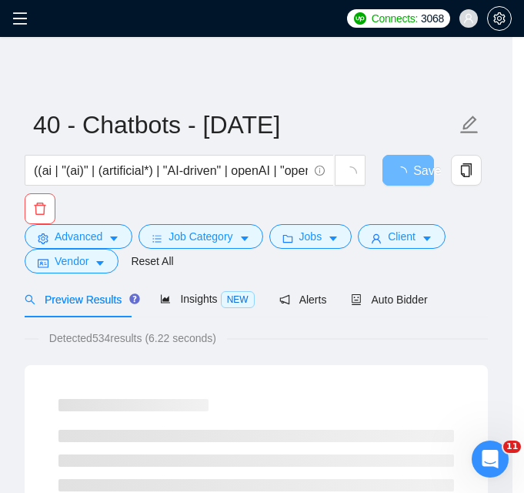
scroll to position [77, 0]
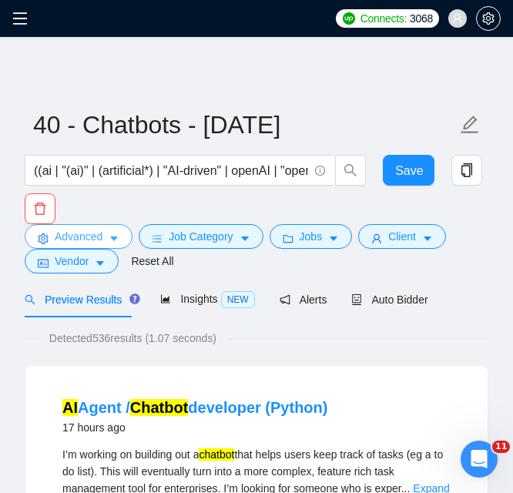
click at [95, 230] on span "Advanced" at bounding box center [79, 236] width 48 height 17
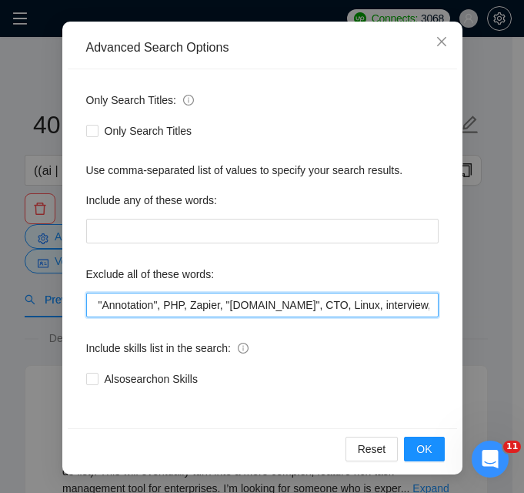
scroll to position [0, 172]
drag, startPoint x: 338, startPoint y: 302, endPoint x: 109, endPoint y: 315, distance: 228.9
click at [109, 315] on input "ComfyUI, crypto, [MEDICAL_DATA], "Annotation", PHP, Zapier, "[DOMAIN_NAME]", CT…" at bounding box center [262, 304] width 352 height 25
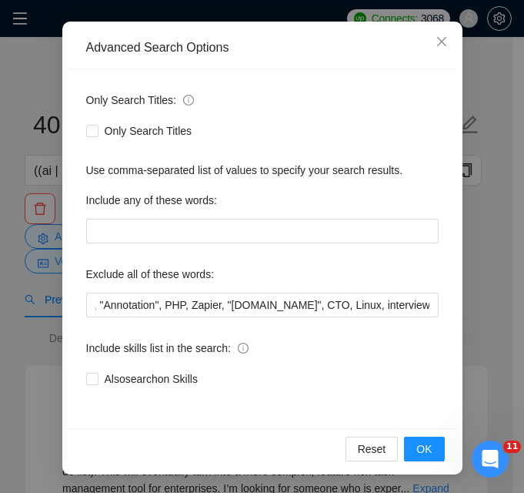
click at [127, 325] on div "Only Search Titles: Only Search Titles Use comma-separated list of values to sp…" at bounding box center [262, 248] width 389 height 359
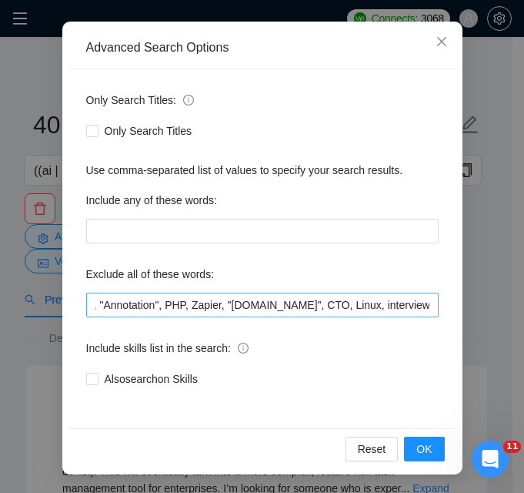
scroll to position [0, 0]
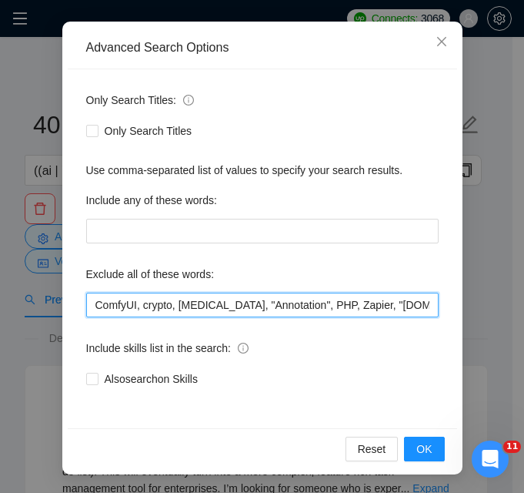
click at [121, 307] on input "ComfyUI, crypto, [MEDICAL_DATA], "Annotation", PHP, Zapier, "[DOMAIN_NAME]", CT…" at bounding box center [262, 304] width 352 height 25
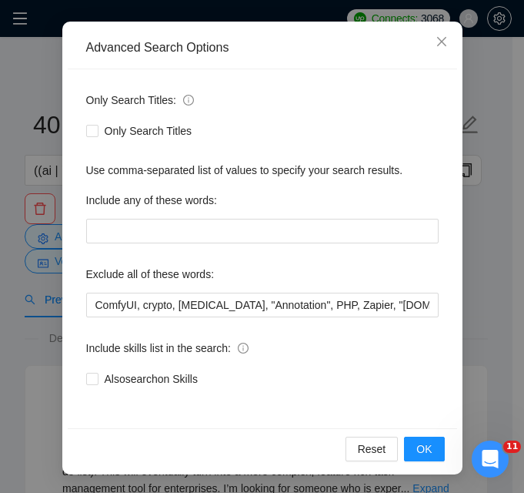
scroll to position [0, 230]
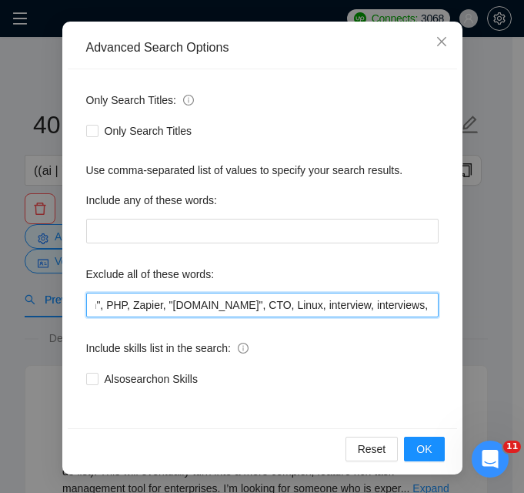
click at [264, 300] on input "ComfyUI, crypto, [MEDICAL_DATA], "Annotation", PHP, Zapier, "[DOMAIN_NAME]", CT…" at bounding box center [262, 304] width 352 height 25
type input "ComfyUI, crypto, [MEDICAL_DATA], "Annotation", PHP, Zapier, "[DOMAIN_NAME]", CT…"
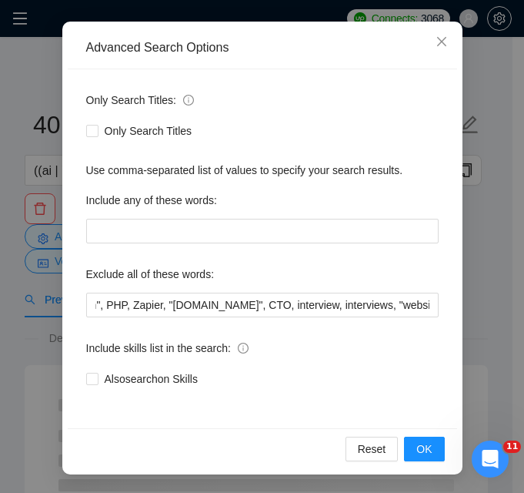
scroll to position [0, 0]
click at [412, 439] on button "OK" at bounding box center [424, 448] width 40 height 25
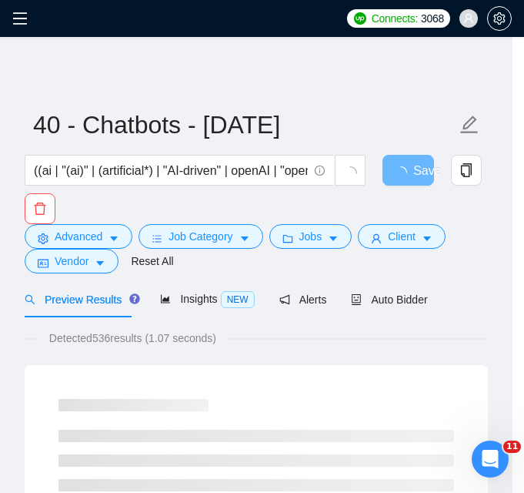
scroll to position [77, 0]
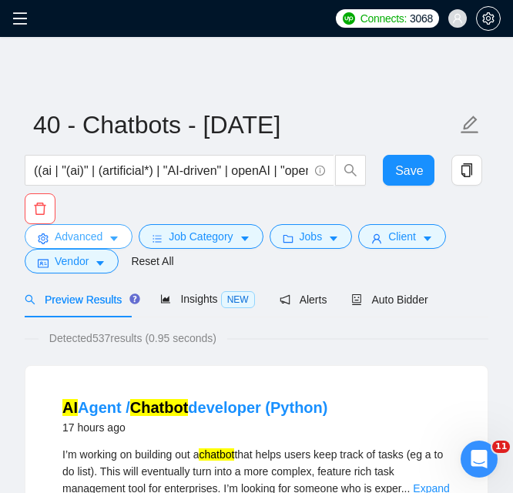
click at [104, 238] on button "Advanced" at bounding box center [79, 236] width 108 height 25
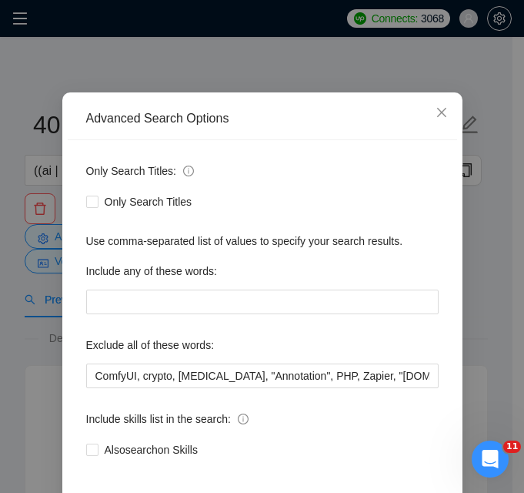
scroll to position [0, 1163]
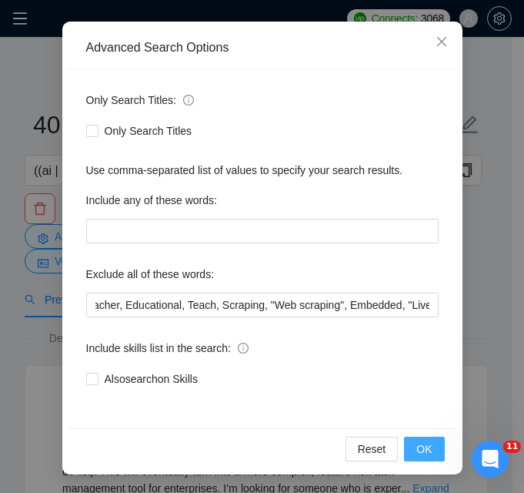
click at [420, 443] on span "OK" at bounding box center [423, 448] width 15 height 17
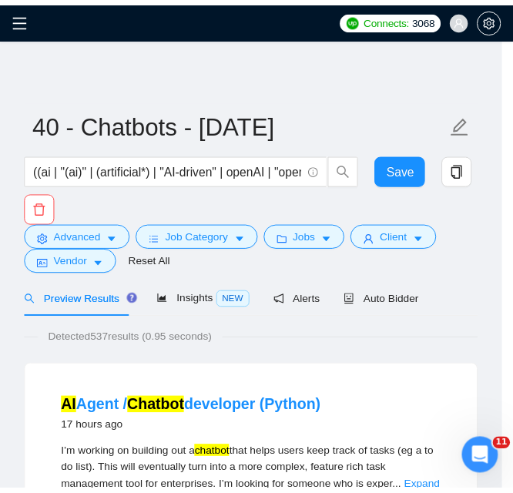
scroll to position [77, 0]
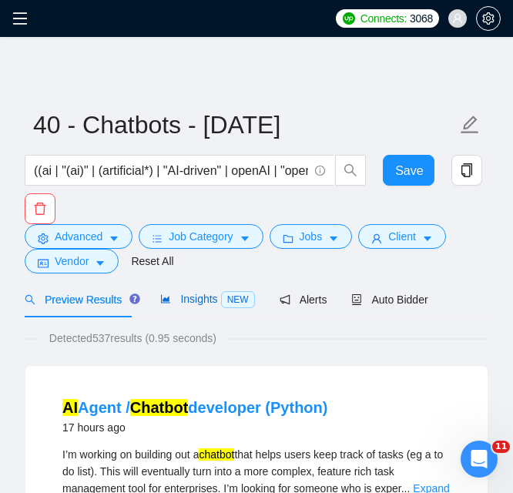
click at [177, 292] on span "Insights NEW" at bounding box center [207, 298] width 94 height 12
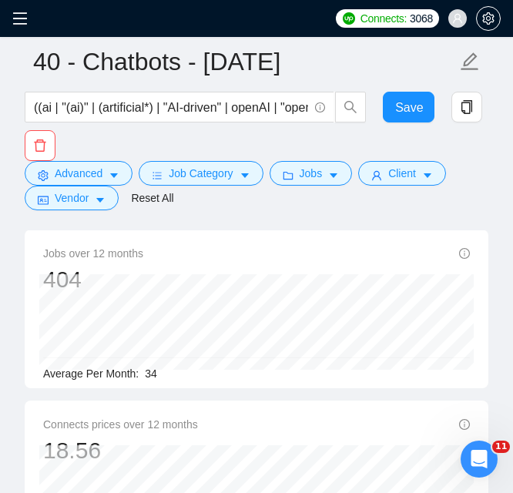
scroll to position [77, 0]
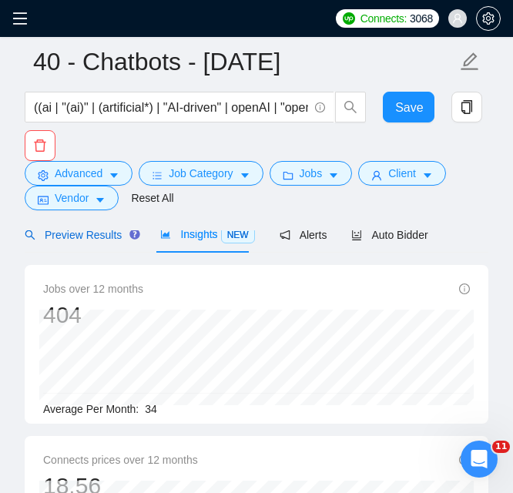
click at [63, 240] on span "Preview Results" at bounding box center [80, 235] width 111 height 12
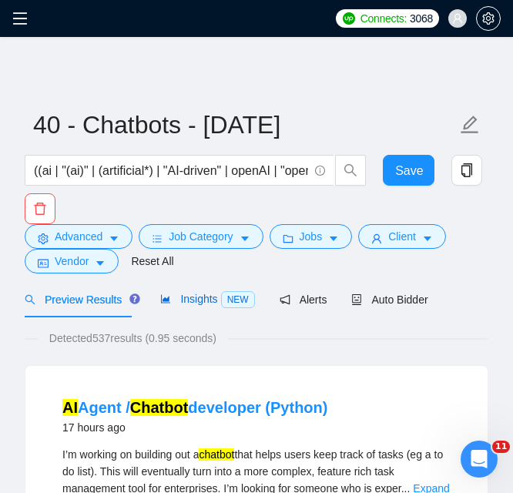
click at [192, 292] on span "Insights NEW" at bounding box center [207, 298] width 94 height 12
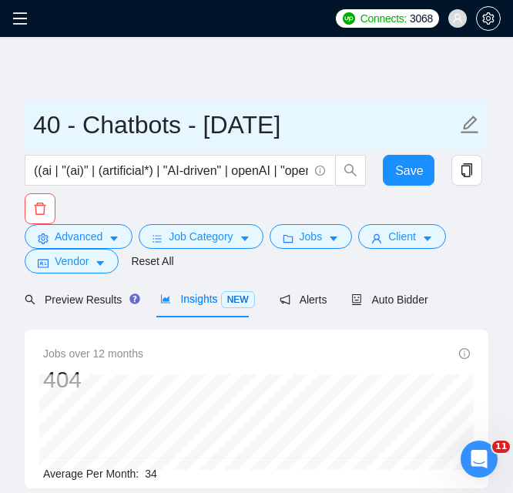
click at [42, 120] on input "40 - Chatbots - [DATE]" at bounding box center [244, 124] width 423 height 38
type input "30 - Chatbots - [DATE]"
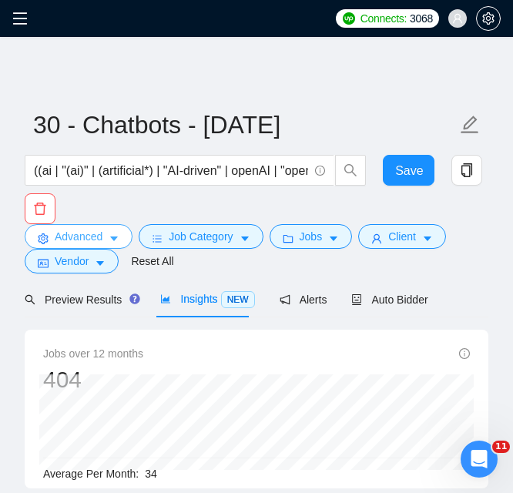
click at [83, 238] on span "Advanced" at bounding box center [79, 236] width 48 height 17
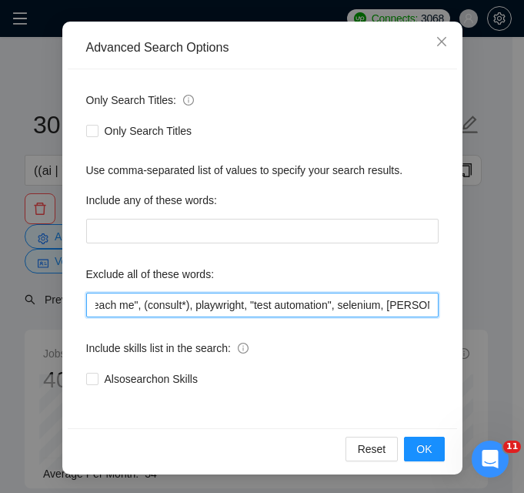
scroll to position [0, 2339]
drag, startPoint x: 309, startPoint y: 310, endPoint x: 423, endPoint y: 309, distance: 113.9
click at [423, 309] on input "ComfyUI, crypto, [MEDICAL_DATA], "Annotation", PHP, Zapier, "[DOMAIN_NAME]", CT…" at bounding box center [262, 304] width 352 height 25
click at [416, 306] on input "ComfyUI, crypto, [MEDICAL_DATA], "Annotation", PHP, Zapier, "[DOMAIN_NAME]", CT…" at bounding box center [262, 304] width 352 height 25
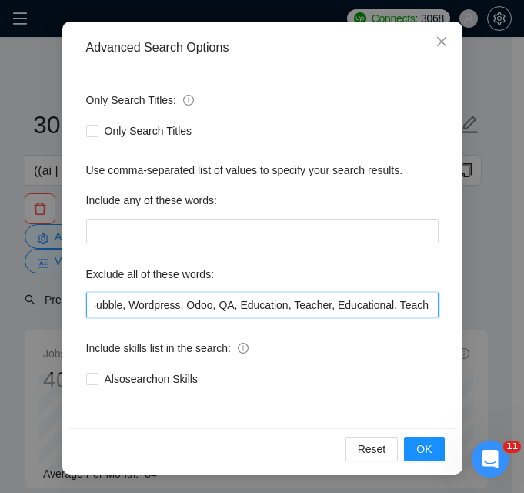
drag, startPoint x: 355, startPoint y: 306, endPoint x: 146, endPoint y: 309, distance: 208.6
click at [146, 309] on input "ComfyUI, crypto, [MEDICAL_DATA], "Annotation", PHP, Zapier, "[DOMAIN_NAME]", CT…" at bounding box center [262, 304] width 352 height 25
click at [139, 308] on input "ComfyUI, crypto, [MEDICAL_DATA], "Annotation", PHP, Zapier, "[DOMAIN_NAME]", CT…" at bounding box center [262, 304] width 352 height 25
click at [136, 308] on input "ComfyUI, crypto, [MEDICAL_DATA], "Annotation", PHP, Zapier, "[DOMAIN_NAME]", CT…" at bounding box center [262, 304] width 352 height 25
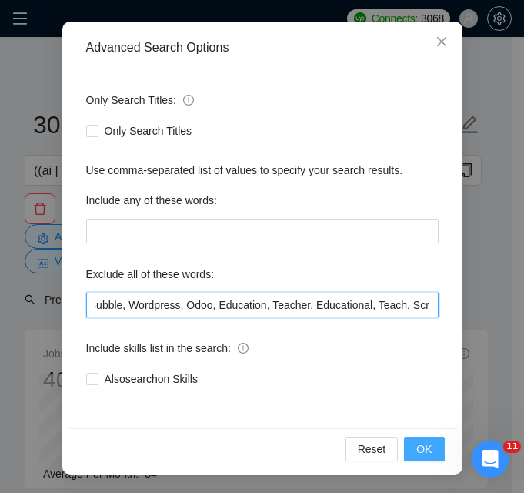
type input "ComfyUI, crypto, [MEDICAL_DATA], "Annotation", PHP, Zapier, "[DOMAIN_NAME]", CT…"
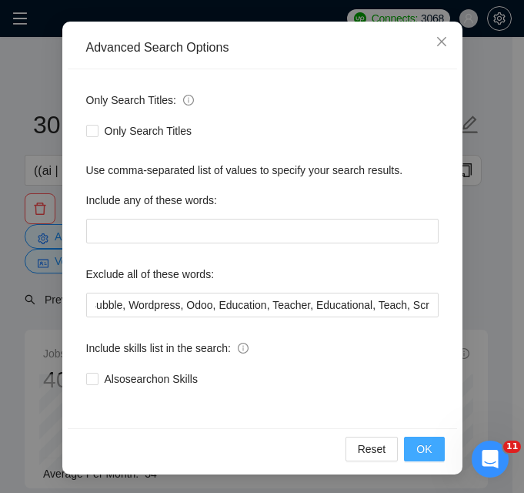
click at [410, 454] on button "OK" at bounding box center [424, 448] width 40 height 25
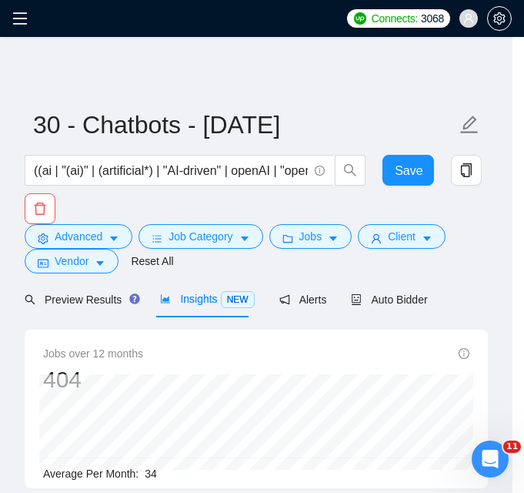
scroll to position [77, 0]
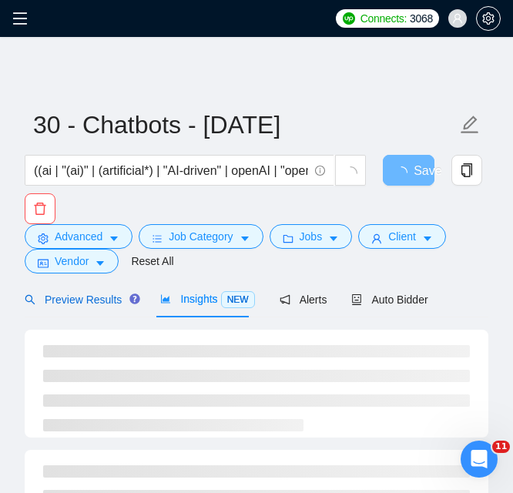
click at [62, 293] on span "Preview Results" at bounding box center [80, 299] width 111 height 12
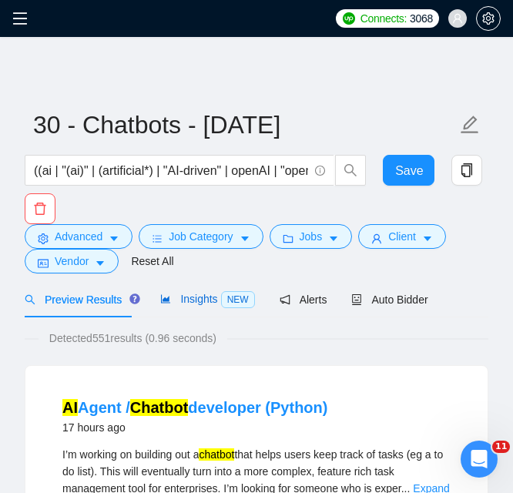
click at [195, 298] on span "Insights NEW" at bounding box center [207, 298] width 94 height 12
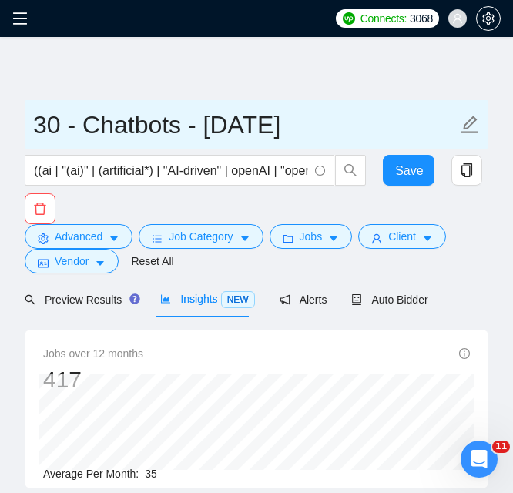
click at [53, 113] on input "30 - Chatbots - [DATE]" at bounding box center [244, 124] width 423 height 38
type input "35 - Chatbots - [DATE]"
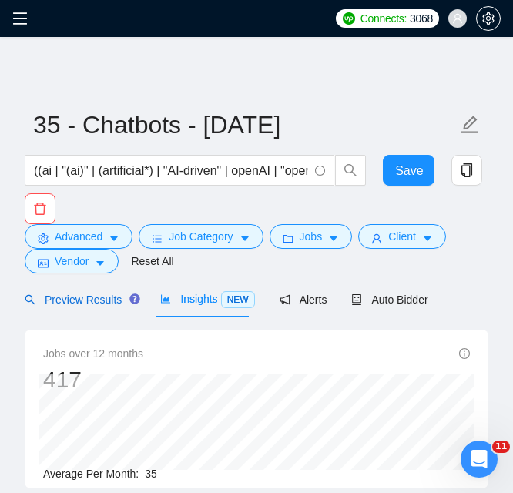
click at [89, 293] on span "Preview Results" at bounding box center [80, 299] width 111 height 12
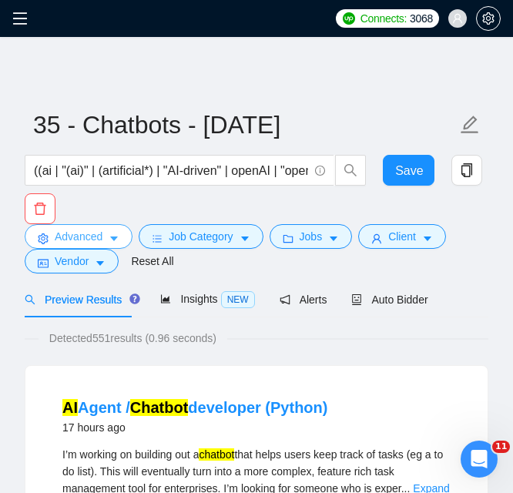
click at [108, 229] on button "Advanced" at bounding box center [79, 236] width 108 height 25
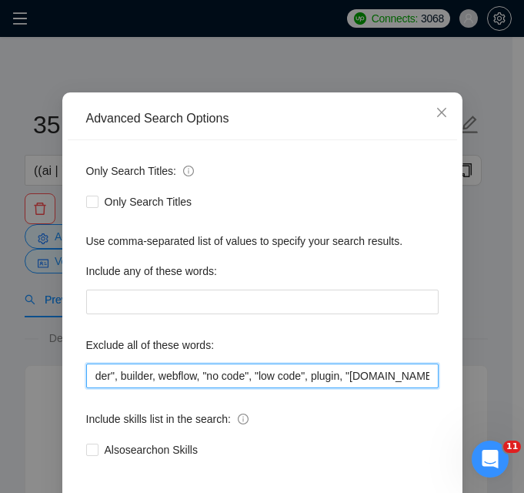
scroll to position [0, 632]
drag, startPoint x: 289, startPoint y: 380, endPoint x: 412, endPoint y: 364, distance: 124.2
click at [412, 364] on input "ComfyUI, crypto, [MEDICAL_DATA], "Annotation", PHP, Zapier, "[DOMAIN_NAME]", CT…" at bounding box center [262, 375] width 352 height 25
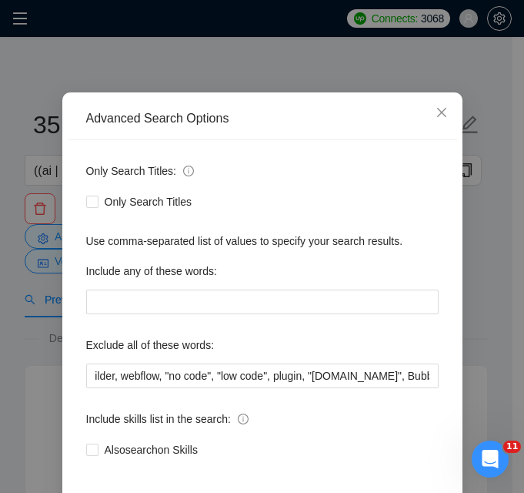
click at [330, 348] on div "Exclude all of these words:" at bounding box center [262, 347] width 352 height 31
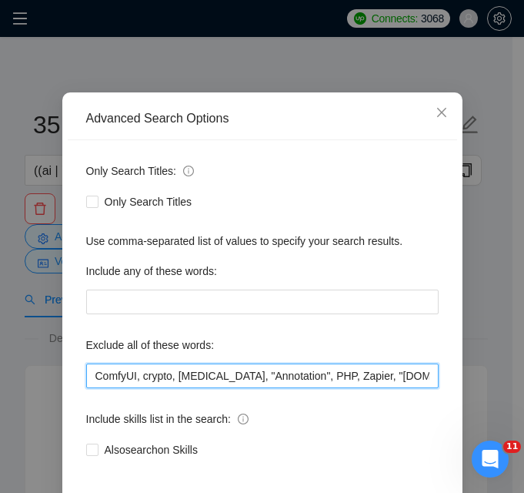
click at [260, 376] on input "ComfyUI, crypto, [MEDICAL_DATA], "Annotation", PHP, Zapier, "[DOMAIN_NAME]", CT…" at bounding box center [262, 375] width 352 height 25
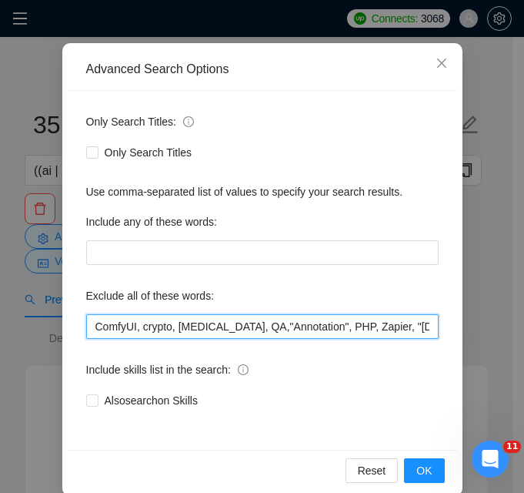
scroll to position [148, 0]
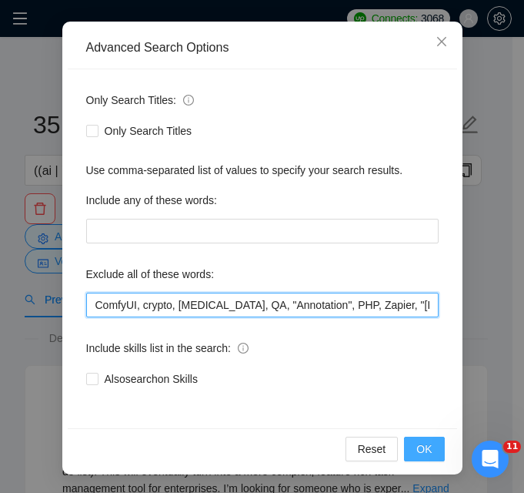
type input "ComfyUI, crypto, [MEDICAL_DATA], QA, "Annotation", PHP, Zapier, "[DOMAIN_NAME]"…"
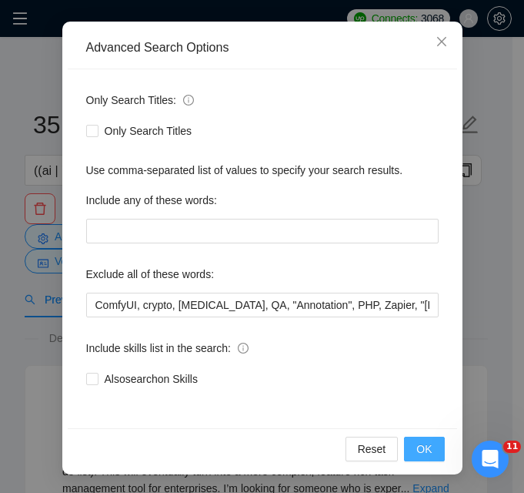
click at [422, 441] on span "OK" at bounding box center [423, 448] width 15 height 17
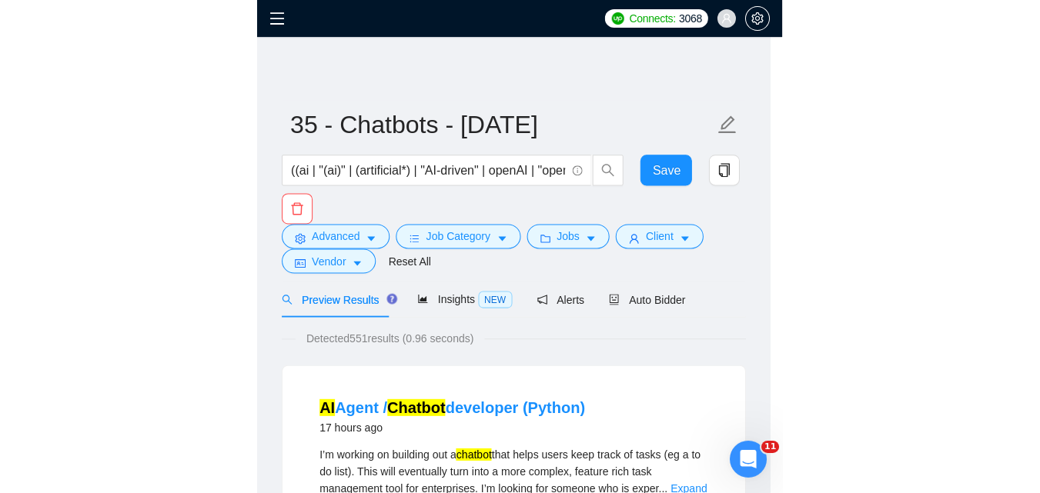
scroll to position [77, 0]
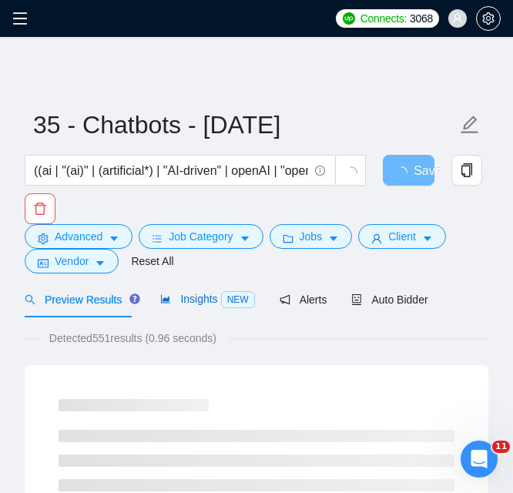
click at [202, 292] on span "Insights NEW" at bounding box center [207, 298] width 94 height 12
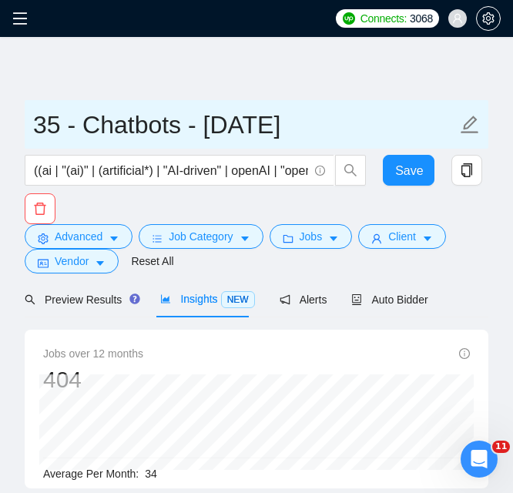
click at [63, 124] on input "35 - Chatbots - [DATE]" at bounding box center [244, 124] width 423 height 38
type input "30 - Chatbots - [DATE]"
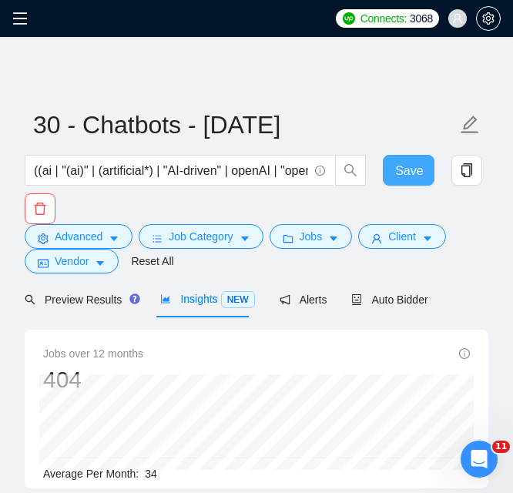
click at [407, 179] on span "Save" at bounding box center [409, 170] width 28 height 19
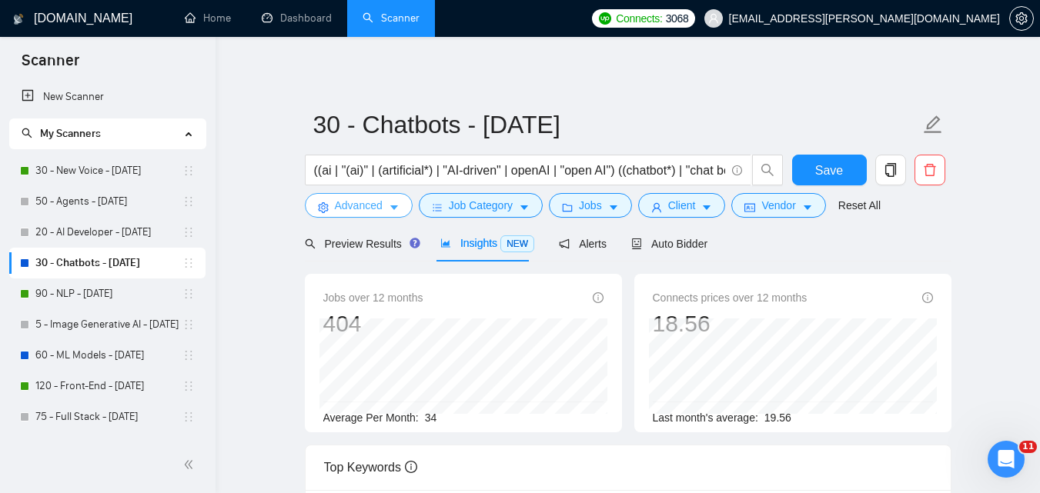
click at [389, 206] on icon "caret-down" at bounding box center [394, 207] width 11 height 11
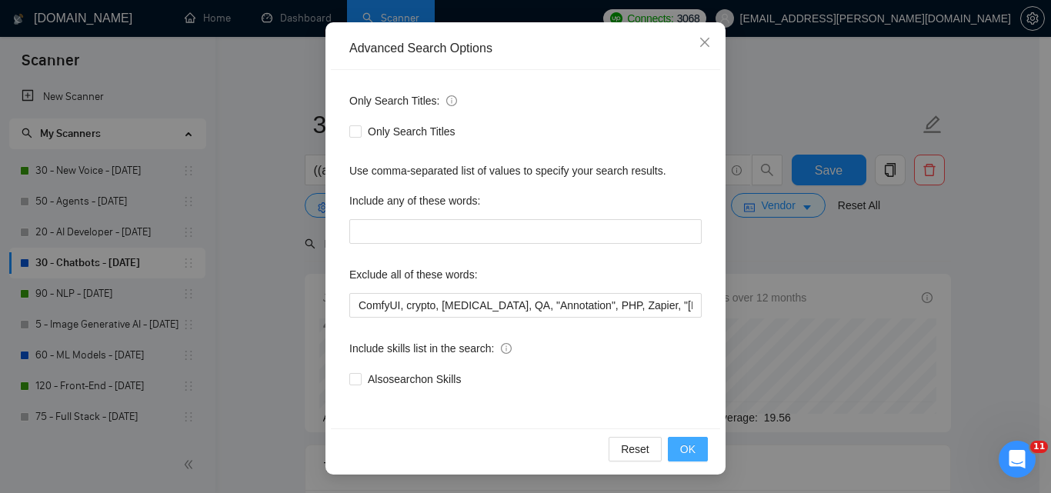
click at [684, 456] on span "OK" at bounding box center [687, 449] width 15 height 17
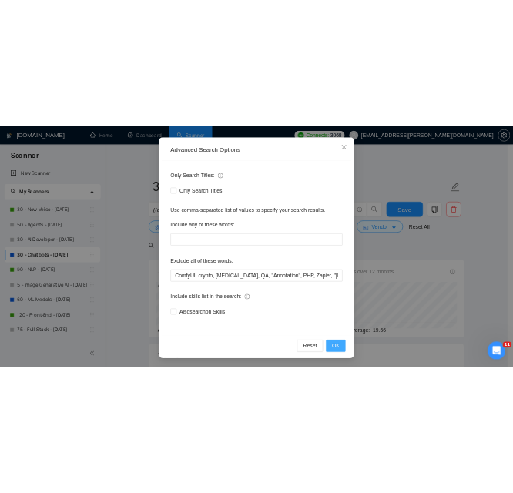
scroll to position [70, 0]
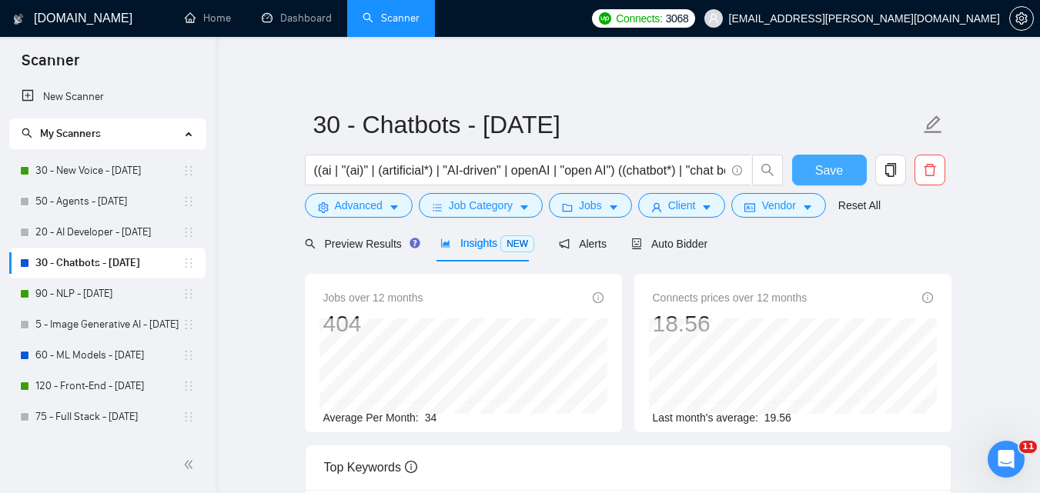
click at [807, 172] on button "Save" at bounding box center [829, 170] width 75 height 31
click at [71, 304] on link "90 - NLP - [DATE]" at bounding box center [108, 294] width 147 height 31
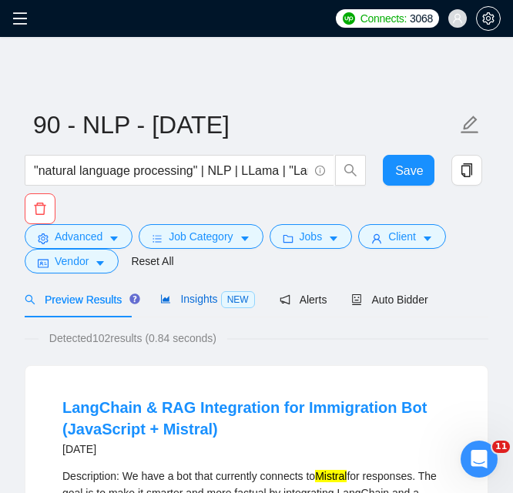
click at [202, 307] on div "Insights NEW" at bounding box center [207, 299] width 94 height 18
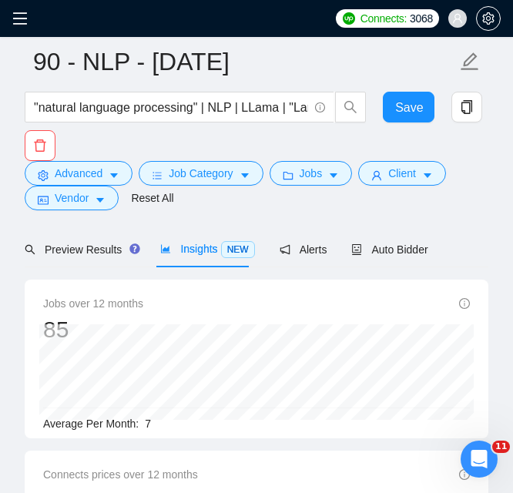
scroll to position [77, 0]
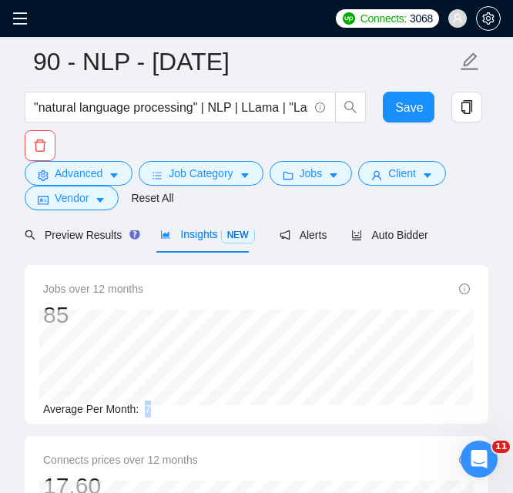
click at [150, 408] on div "Average Per Month: 7" at bounding box center [256, 408] width 426 height 17
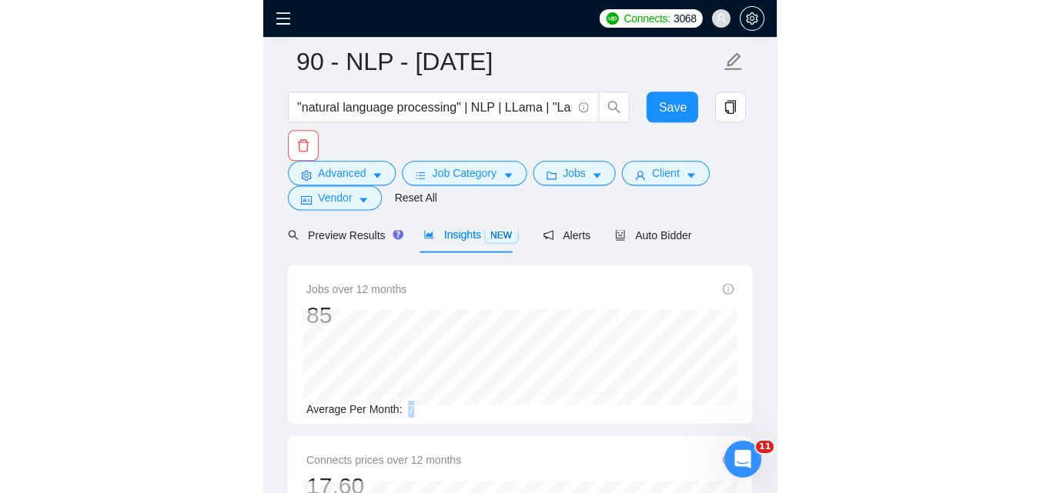
scroll to position [114, 0]
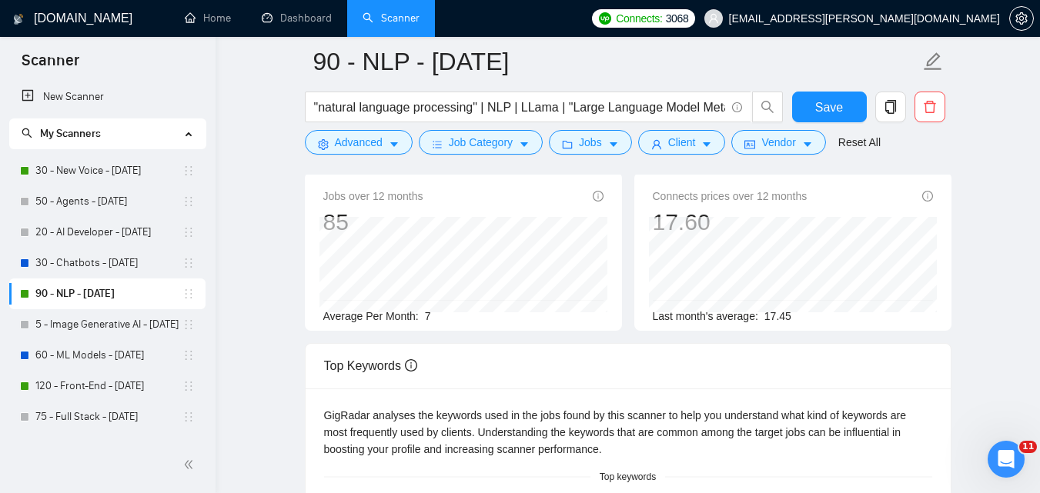
click at [296, 276] on main "90 - NLP - [DATE] "natural language processing" | NLP | LLama | "Large Language…" at bounding box center [627, 470] width 775 height 1044
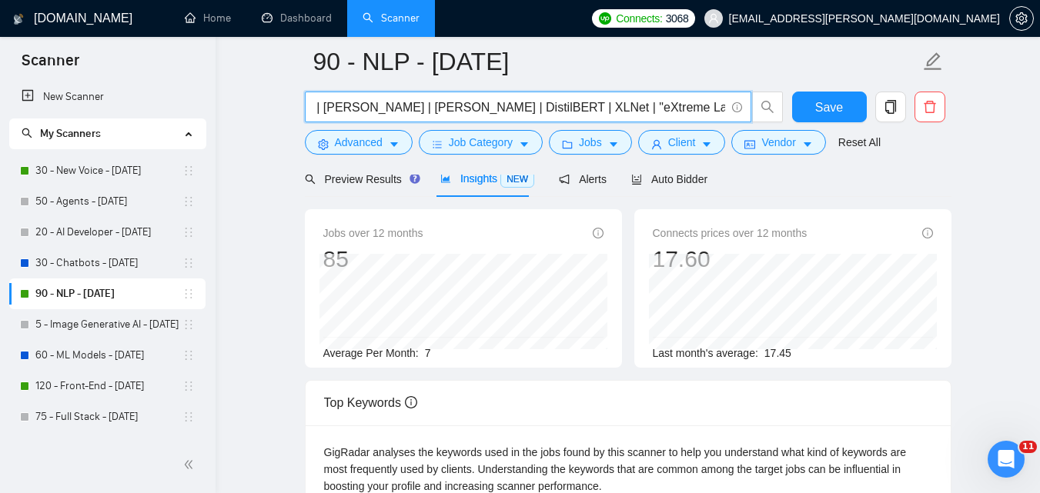
scroll to position [0, 1224]
drag, startPoint x: 564, startPoint y: 113, endPoint x: 712, endPoint y: 104, distance: 148.0
click at [712, 104] on input ""natural language processing" | NLP | LLama | "Large Language Model Meta AI" | …" at bounding box center [519, 107] width 411 height 19
click at [694, 104] on input ""natural language processing" | NLP | LLama | "Large Language Model Meta AI" | …" at bounding box center [519, 107] width 411 height 19
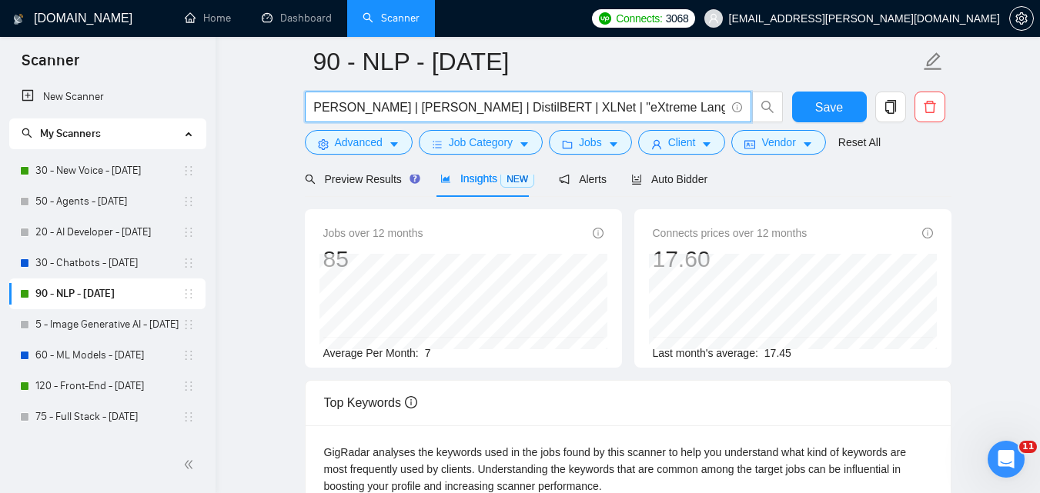
scroll to position [0, 0]
click at [530, 101] on input ""natural language processing" | NLP | LLama | "Large Language Model Meta AI" | …" at bounding box center [519, 107] width 411 height 19
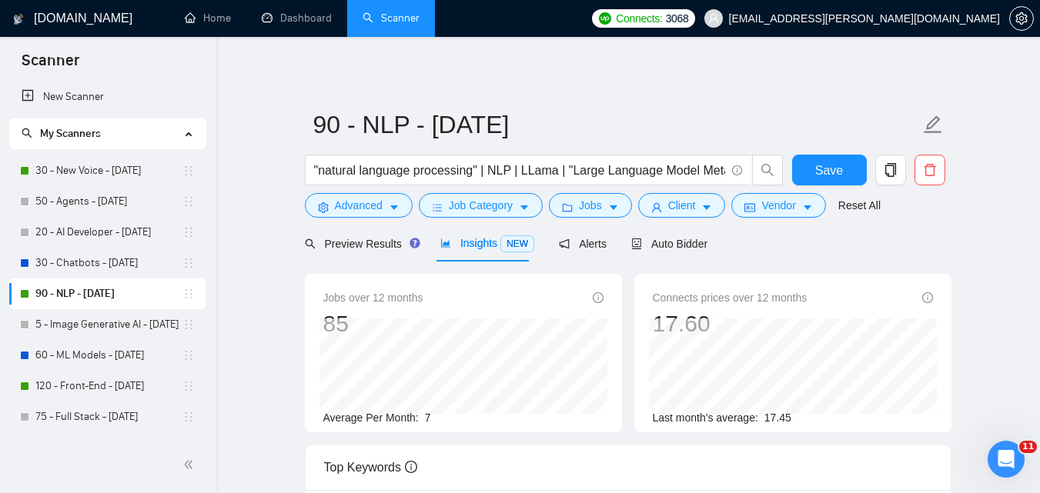
click at [113, 348] on link "60 - ML Models - [DATE]" at bounding box center [108, 355] width 147 height 31
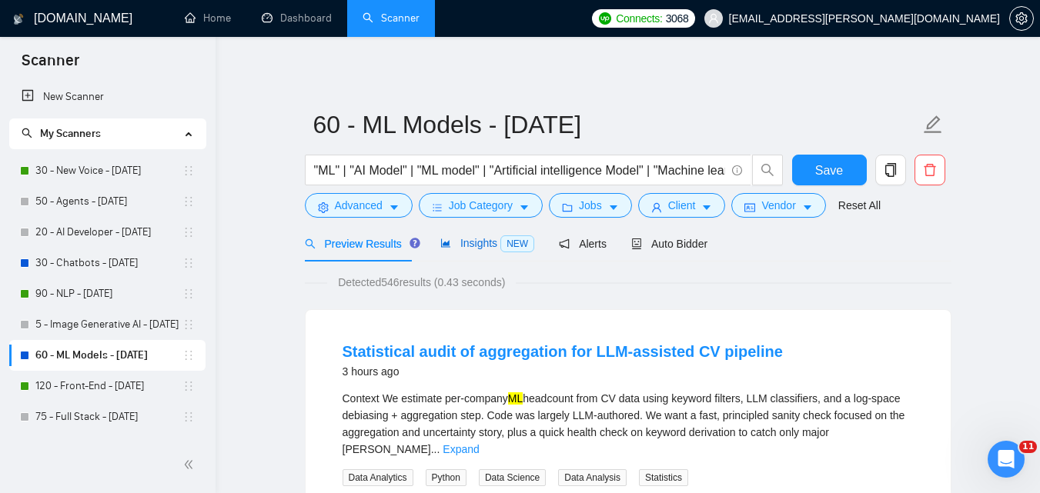
click at [486, 242] on span "Insights NEW" at bounding box center [487, 243] width 94 height 12
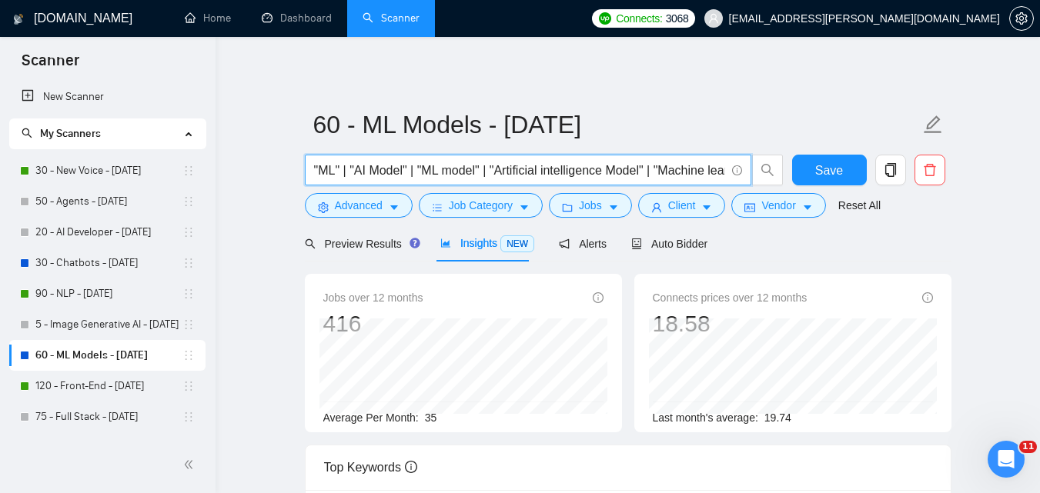
drag, startPoint x: 323, startPoint y: 175, endPoint x: 295, endPoint y: 185, distance: 29.9
click at [330, 176] on input ""ML" | "AI Model" | "ML model" | "Artificial intelligence Model" | "Machine lea…" at bounding box center [519, 170] width 411 height 19
drag, startPoint x: 330, startPoint y: 176, endPoint x: 361, endPoint y: 176, distance: 30.8
click at [361, 176] on input ""ML" | "AI Model" | "ML model" | "Artificial intelligence Model" | "Machine lea…" at bounding box center [519, 170] width 411 height 19
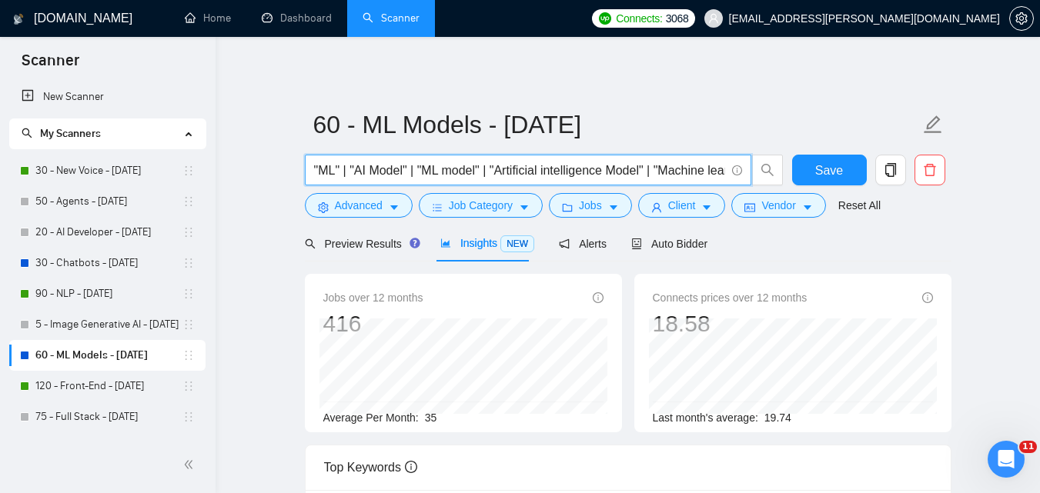
click at [327, 176] on input ""ML" | "AI Model" | "ML model" | "Artificial intelligence Model" | "Machine lea…" at bounding box center [519, 170] width 411 height 19
drag, startPoint x: 313, startPoint y: 172, endPoint x: 770, endPoint y: 162, distance: 456.5
click at [770, 162] on span ""ML" | "AI Model" | "ML model" | "Artificial intelligence Model" | "Machine lea…" at bounding box center [544, 170] width 479 height 31
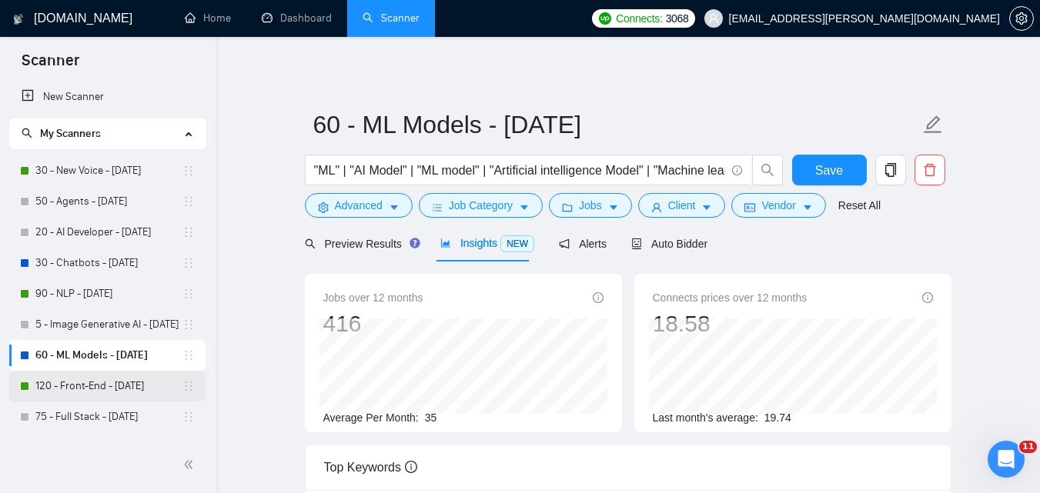
click at [100, 384] on link "120 - Front-End - [DATE]" at bounding box center [108, 386] width 147 height 31
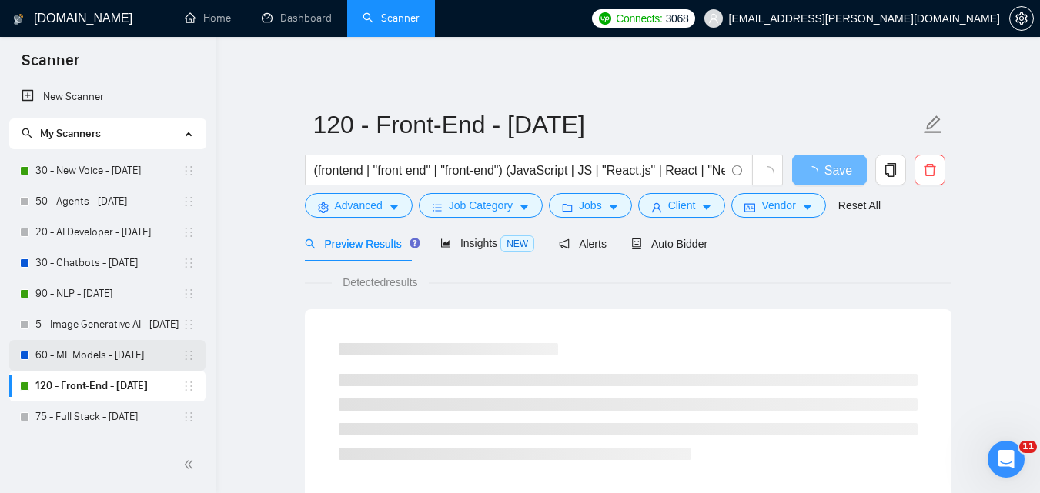
click at [92, 358] on link "60 - ML Models - [DATE]" at bounding box center [108, 355] width 147 height 31
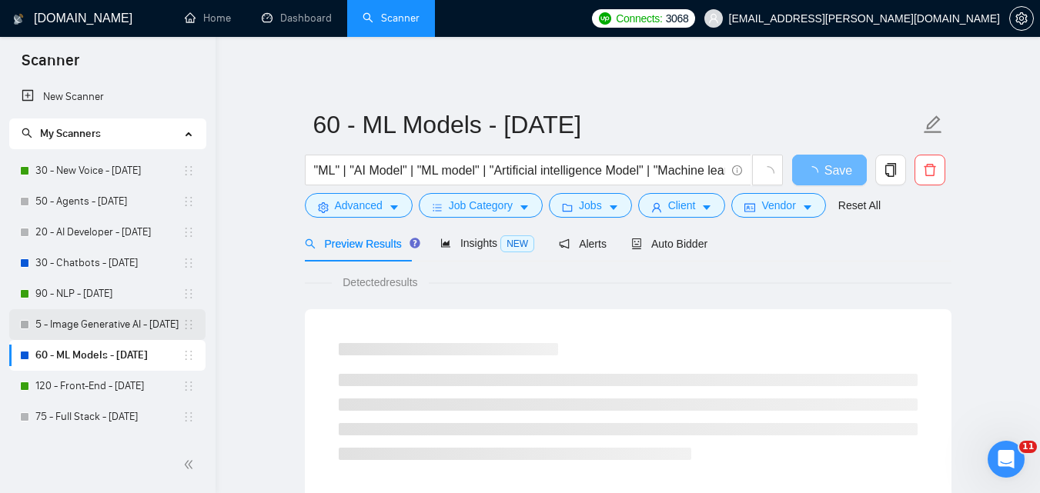
click at [91, 328] on link "5 - Image Generative AI - [DATE]" at bounding box center [108, 324] width 147 height 31
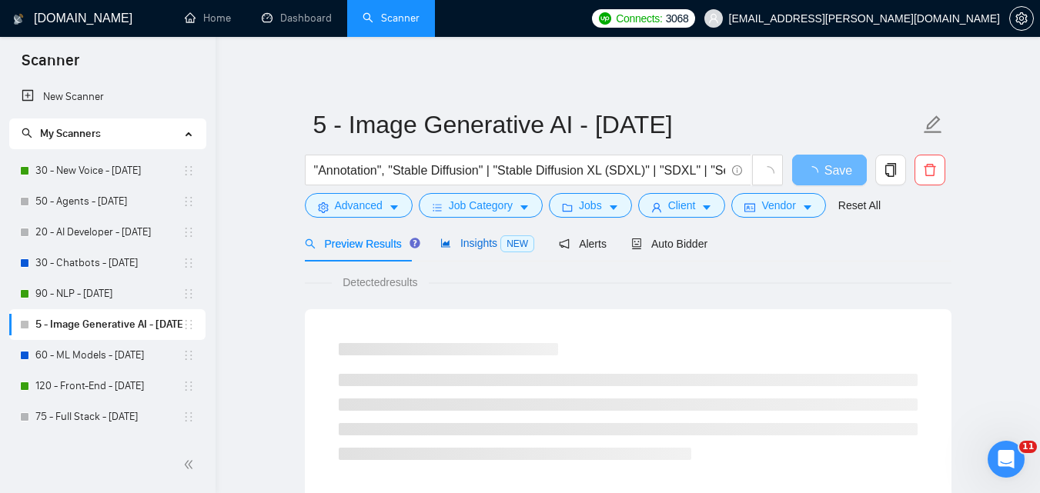
click at [461, 240] on span "Insights NEW" at bounding box center [487, 243] width 94 height 12
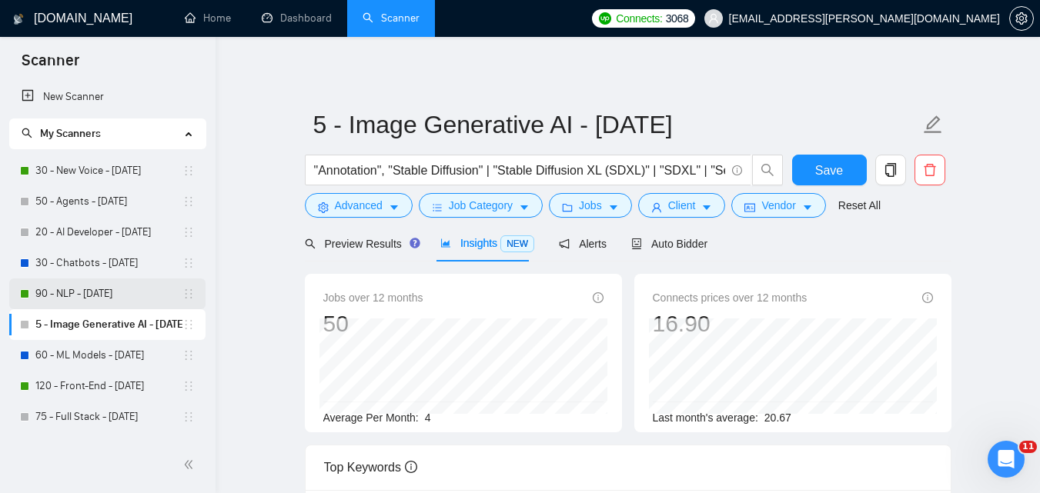
click at [126, 286] on link "90 - NLP - [DATE]" at bounding box center [108, 294] width 147 height 31
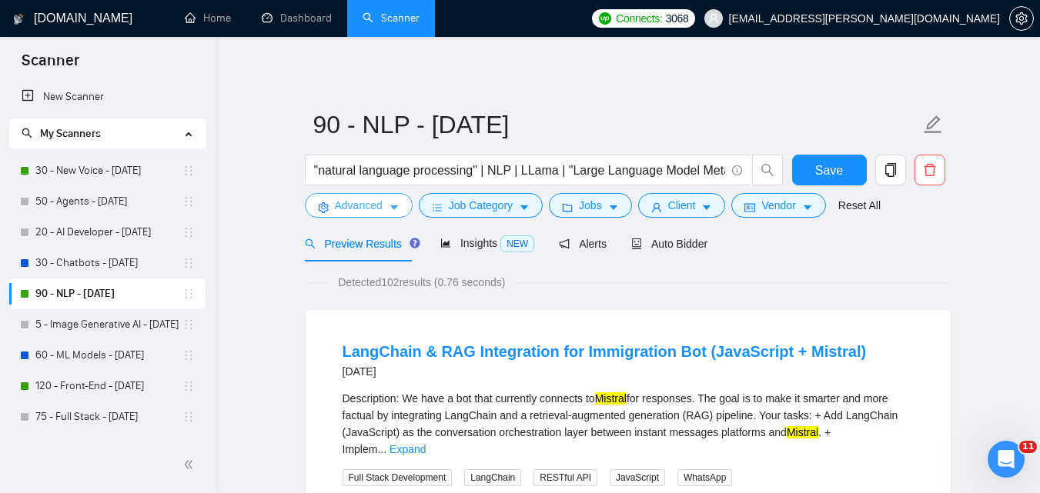
click at [389, 209] on icon "caret-down" at bounding box center [394, 207] width 11 height 11
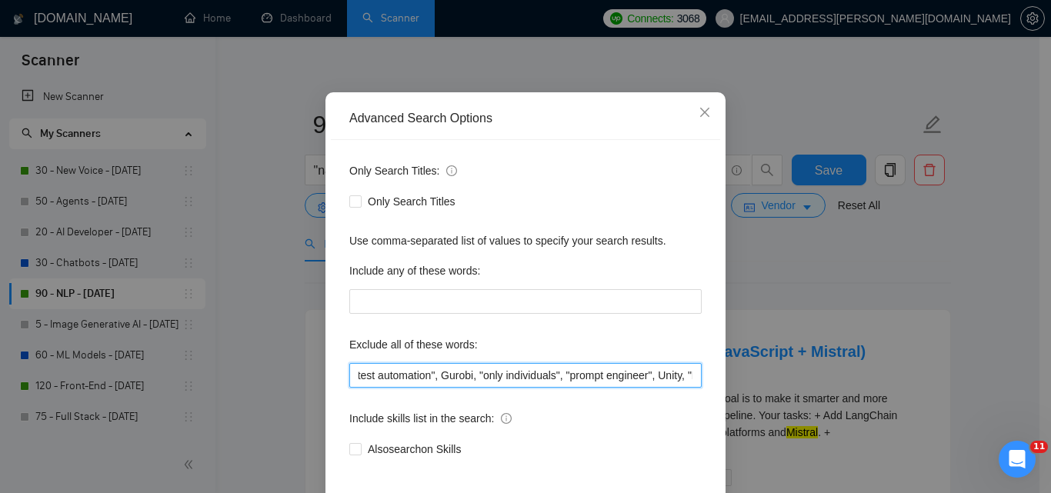
scroll to position [0, 1821]
drag, startPoint x: 439, startPoint y: 376, endPoint x: 398, endPoint y: 376, distance: 40.8
click at [398, 376] on input "ComfyUI, crypto, [MEDICAL_DATA], "Annotation", "Big Query", "BigQuery", PHP, Za…" at bounding box center [525, 375] width 352 height 25
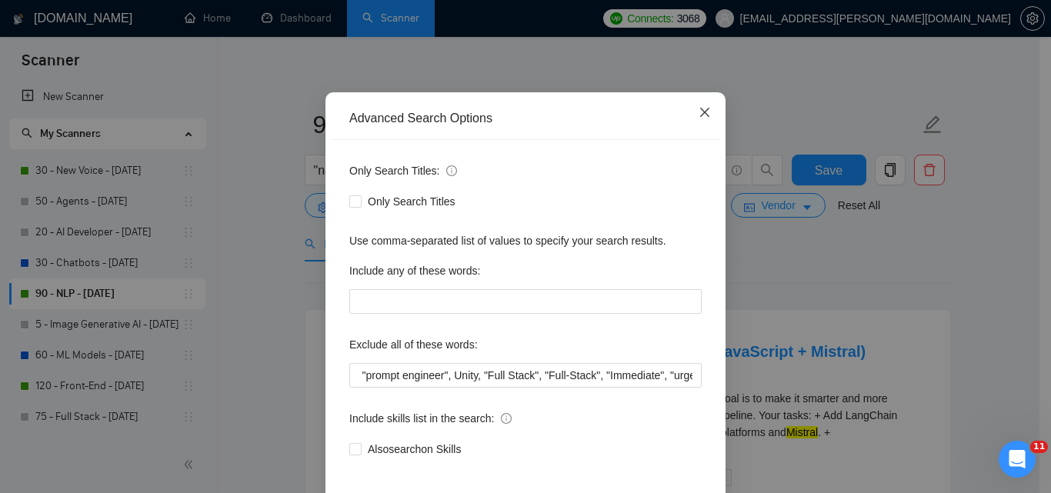
click at [706, 115] on span "Close" at bounding box center [705, 113] width 42 height 42
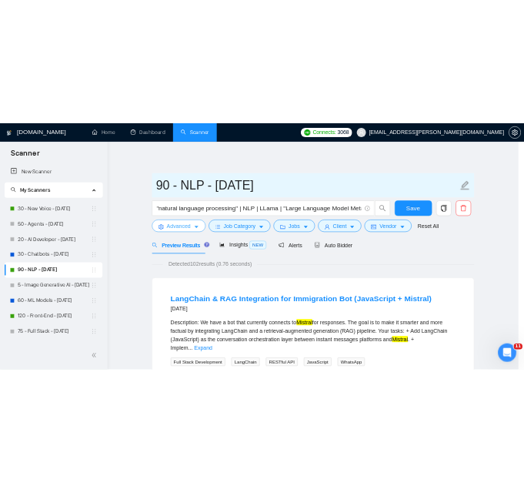
scroll to position [0, 0]
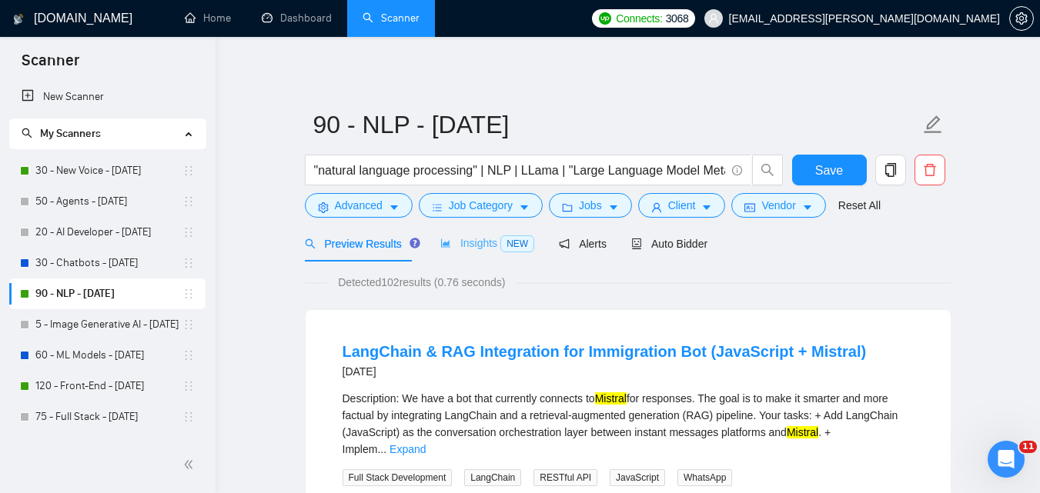
click at [496, 259] on div "Insights NEW" at bounding box center [487, 243] width 94 height 36
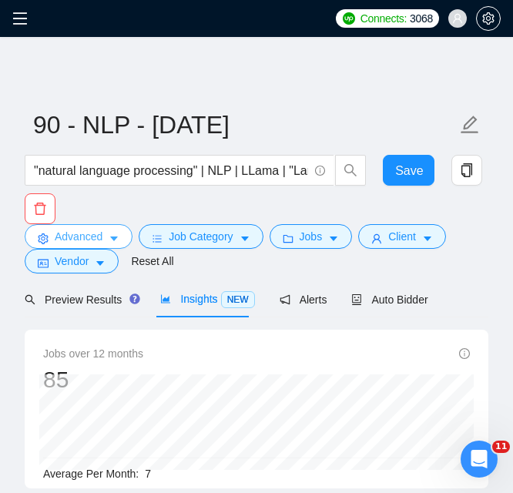
click at [103, 228] on button "Advanced" at bounding box center [79, 236] width 108 height 25
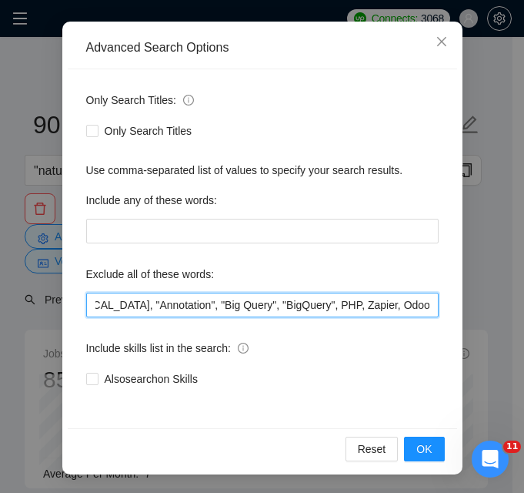
scroll to position [0, 179]
drag, startPoint x: 145, startPoint y: 310, endPoint x: 401, endPoint y: 302, distance: 256.4
click at [401, 302] on input "ComfyUI, crypto, [MEDICAL_DATA], "Annotation", "Big Query", "BigQuery", PHP, Za…" at bounding box center [262, 304] width 352 height 25
drag, startPoint x: 149, startPoint y: 305, endPoint x: 264, endPoint y: 305, distance: 115.4
click at [264, 305] on input "ComfyUI, crypto, [MEDICAL_DATA], "Annotation", "Big Query", "BigQuery", PHP, Za…" at bounding box center [262, 304] width 352 height 25
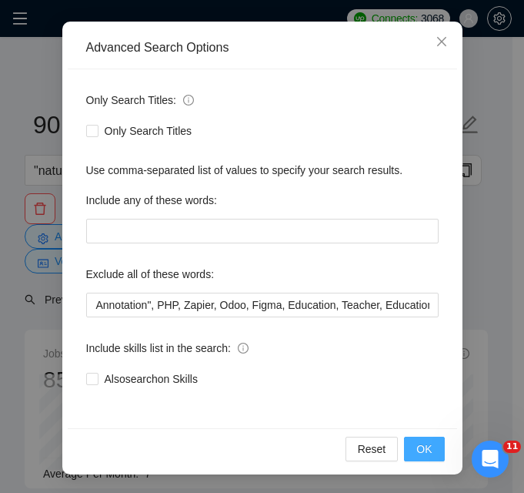
click at [416, 453] on span "OK" at bounding box center [423, 448] width 15 height 17
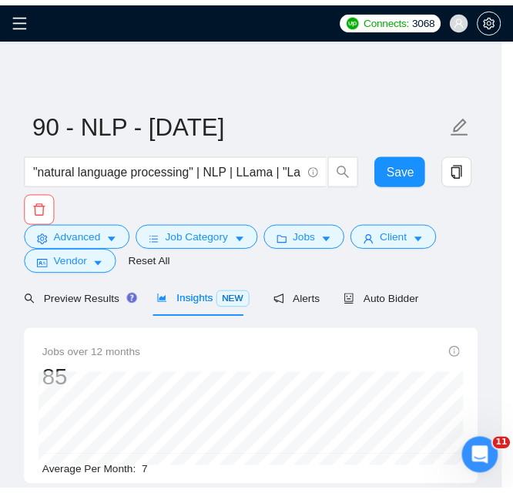
scroll to position [77, 0]
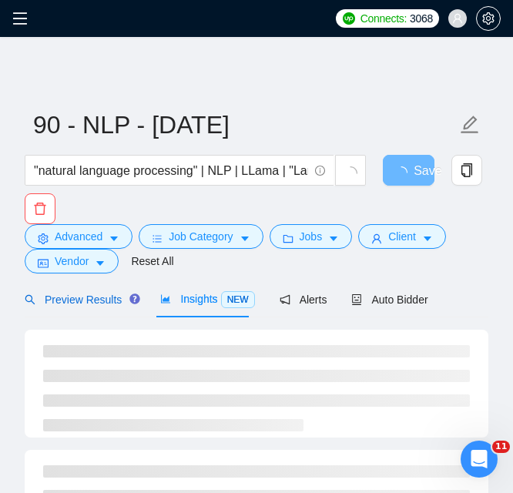
click at [112, 305] on span "Preview Results" at bounding box center [80, 299] width 111 height 12
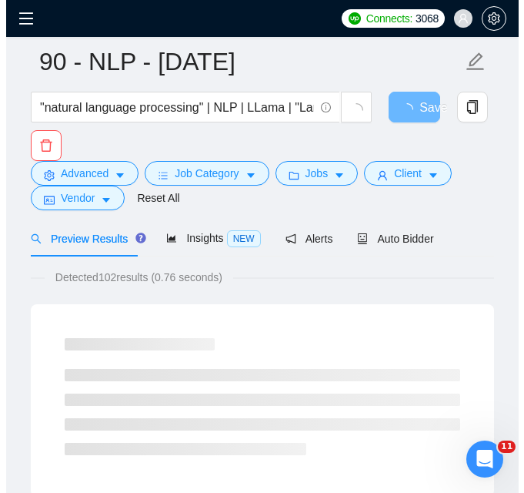
scroll to position [77, 0]
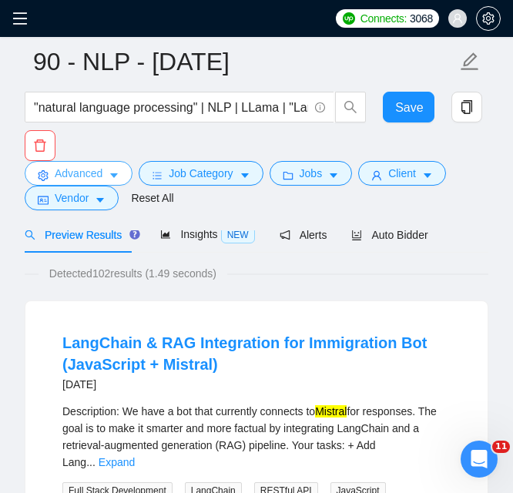
click at [86, 166] on span "Advanced" at bounding box center [79, 173] width 48 height 17
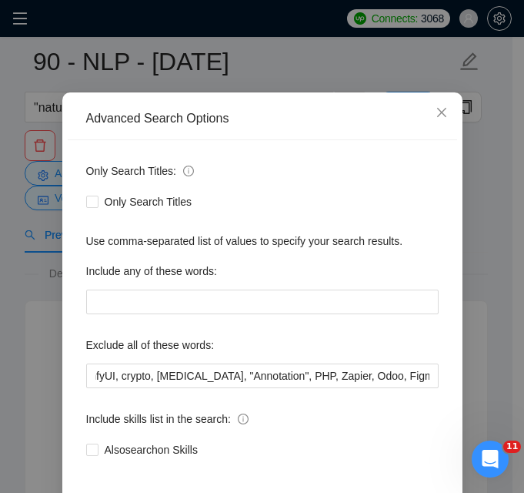
scroll to position [0, 27]
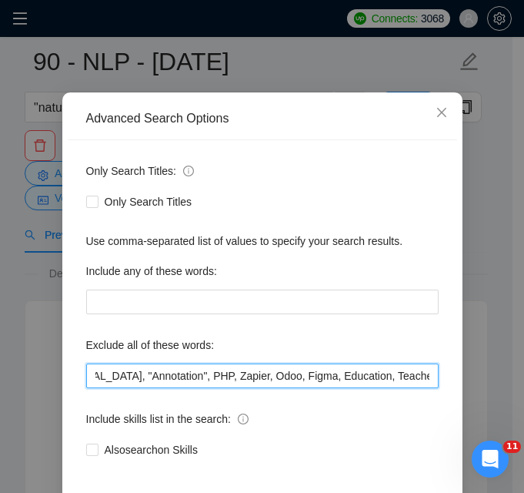
drag, startPoint x: 400, startPoint y: 453, endPoint x: 415, endPoint y: 455, distance: 14.8
click at [415, 388] on input "ComfyUI, crypto, [MEDICAL_DATA], "Annotation", PHP, Zapier, Odoo, Figma, Educat…" at bounding box center [262, 375] width 352 height 25
click at [290, 388] on input "ComfyUI, crypto, [MEDICAL_DATA], "Annotation", PHP, Zapier, Odoo, Figma, Educat…" at bounding box center [262, 375] width 352 height 25
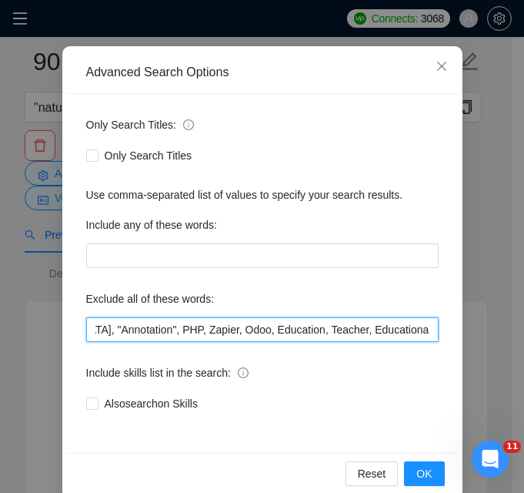
scroll to position [148, 0]
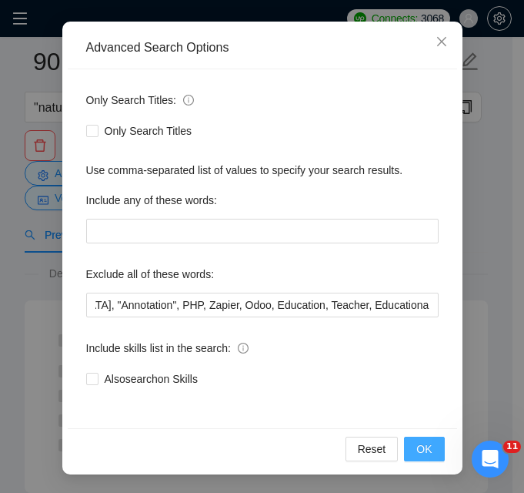
click at [416, 448] on span "OK" at bounding box center [423, 448] width 15 height 17
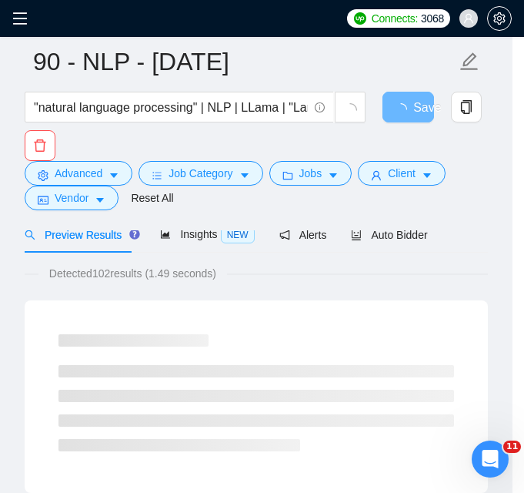
scroll to position [77, 0]
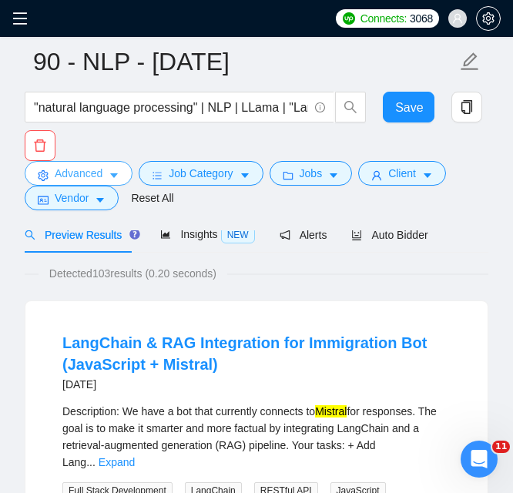
click at [91, 166] on span "Advanced" at bounding box center [79, 173] width 48 height 17
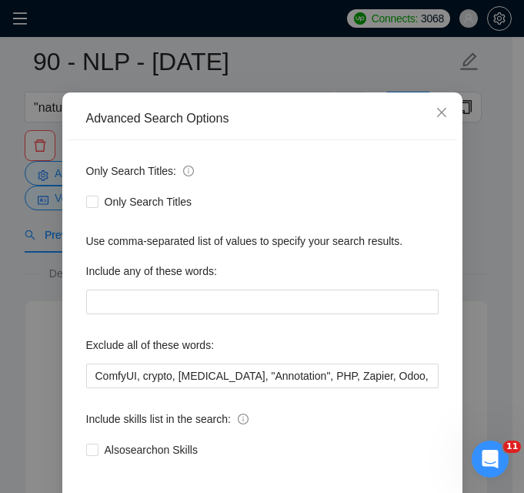
scroll to position [0, 1505]
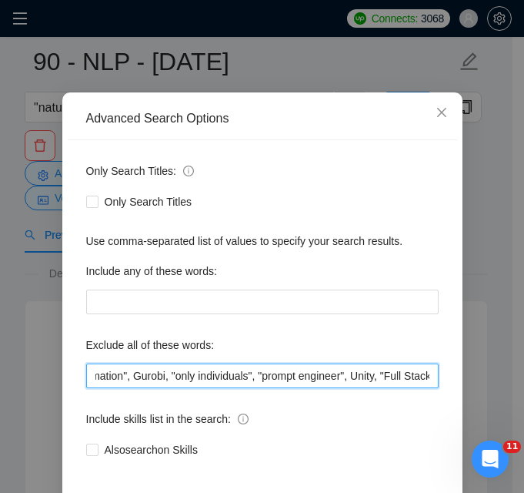
drag, startPoint x: 242, startPoint y: 373, endPoint x: 325, endPoint y: 376, distance: 82.4
click at [325, 376] on input "ComfyUI, crypto, [MEDICAL_DATA], "Annotation", PHP, Zapier, Odoo, Education, Te…" at bounding box center [262, 375] width 352 height 25
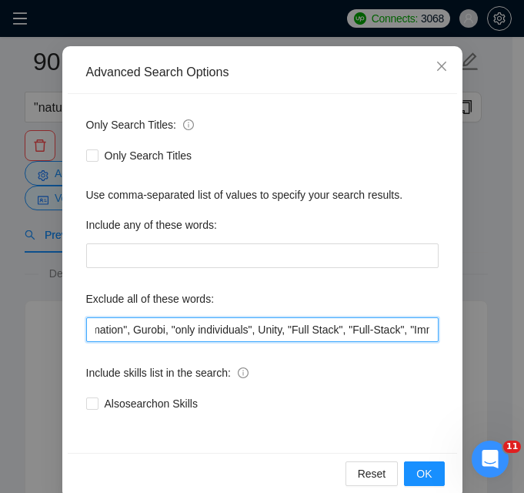
scroll to position [148, 0]
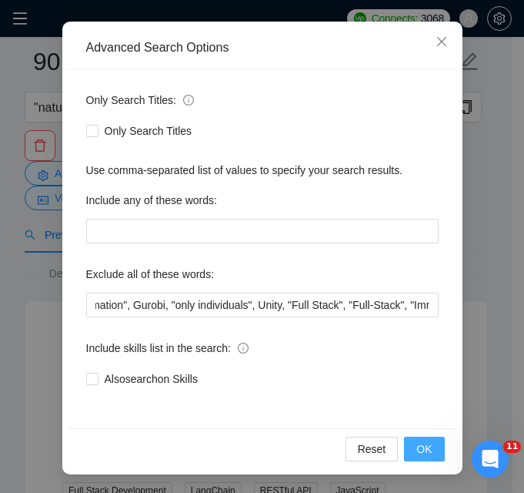
click at [409, 454] on button "OK" at bounding box center [424, 448] width 40 height 25
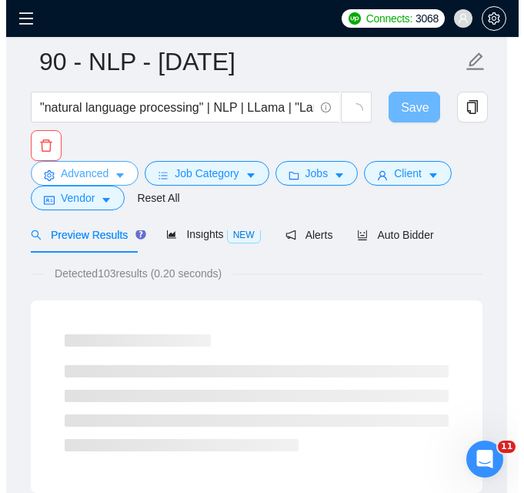
scroll to position [0, 0]
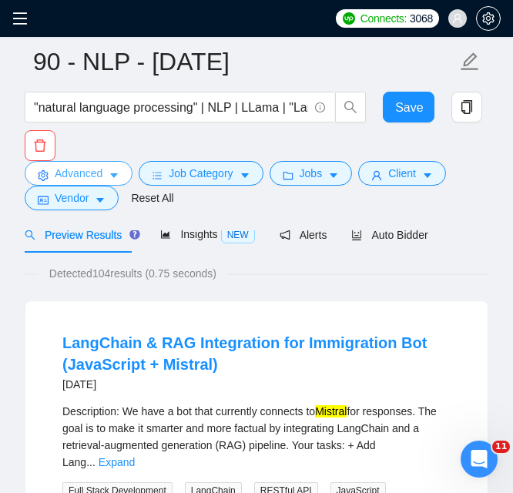
click at [112, 173] on icon "caret-down" at bounding box center [114, 175] width 11 height 11
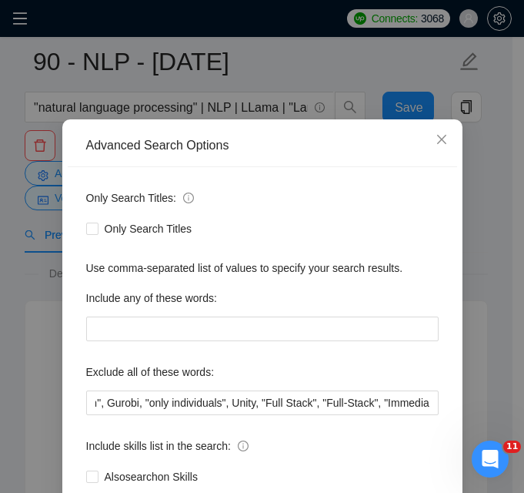
scroll to position [77, 0]
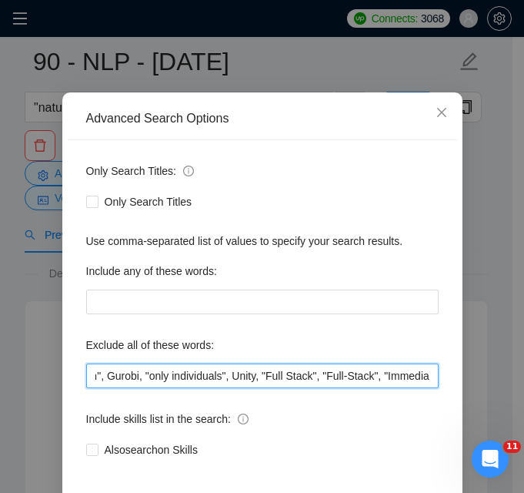
drag, startPoint x: 242, startPoint y: 376, endPoint x: 356, endPoint y: 372, distance: 114.0
click at [356, 372] on input "ComfyUI, crypto, [MEDICAL_DATA], "Annotation", PHP, Zapier, Odoo, Education, Te…" at bounding box center [262, 375] width 352 height 25
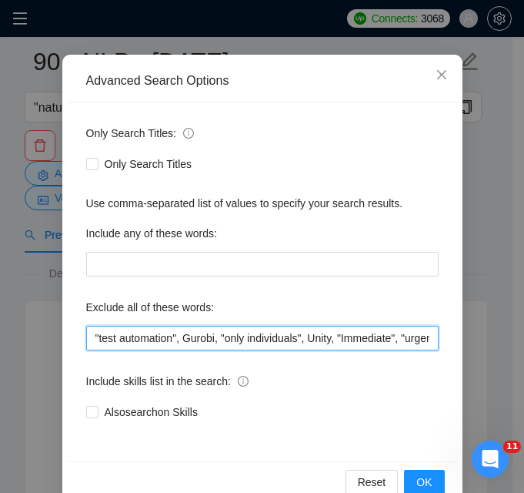
scroll to position [148, 0]
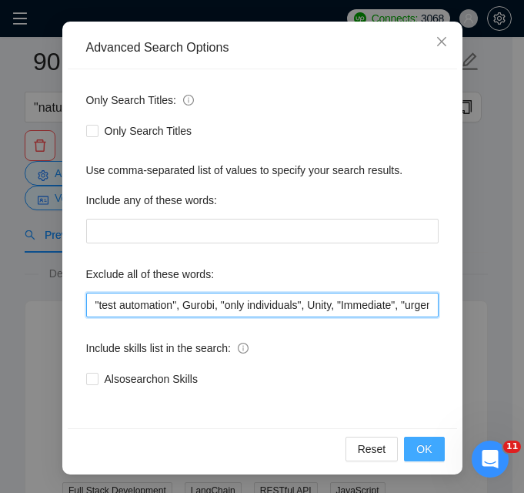
type input "ComfyUI, crypto, [MEDICAL_DATA], "Annotation", PHP, Zapier, Odoo, Education, Te…"
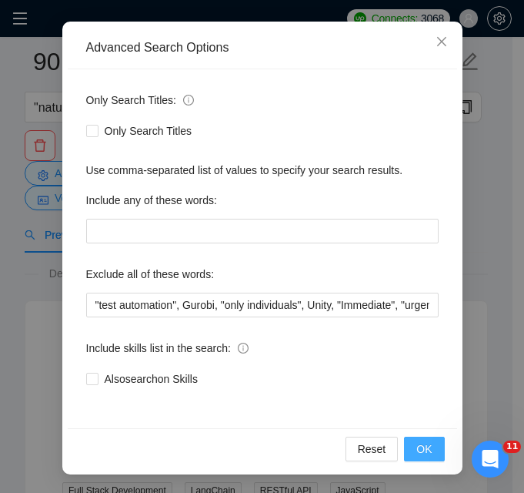
click at [410, 442] on button "OK" at bounding box center [424, 448] width 40 height 25
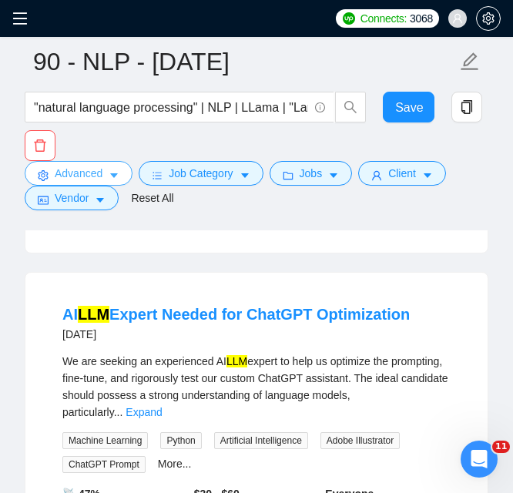
scroll to position [616, 0]
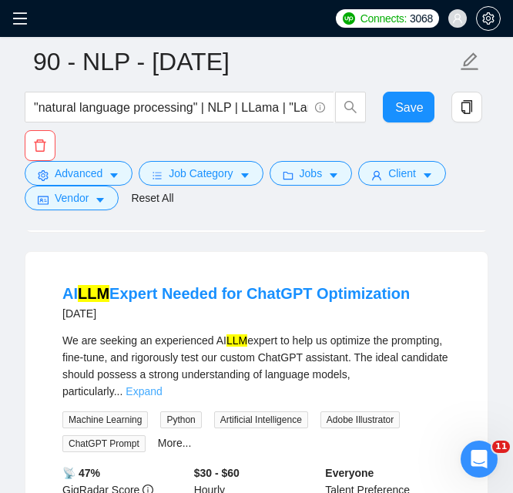
click at [162, 385] on link "Expand" at bounding box center [143, 391] width 36 height 12
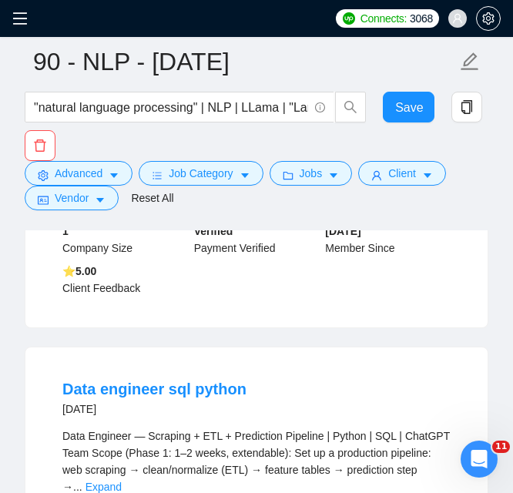
scroll to position [1077, 0]
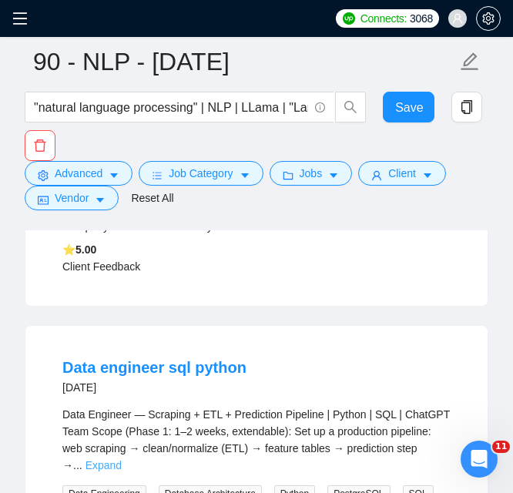
click at [122, 459] on link "Expand" at bounding box center [103, 465] width 36 height 12
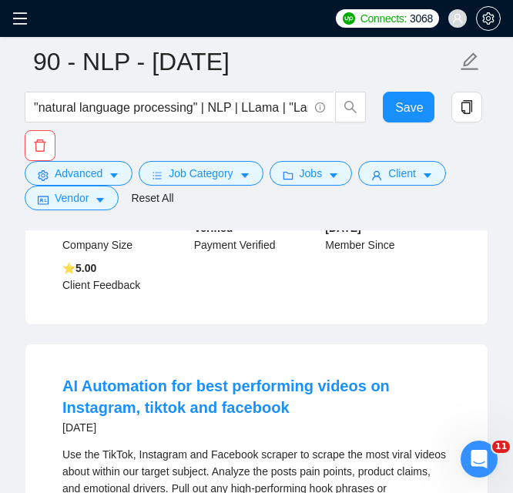
scroll to position [1847, 0]
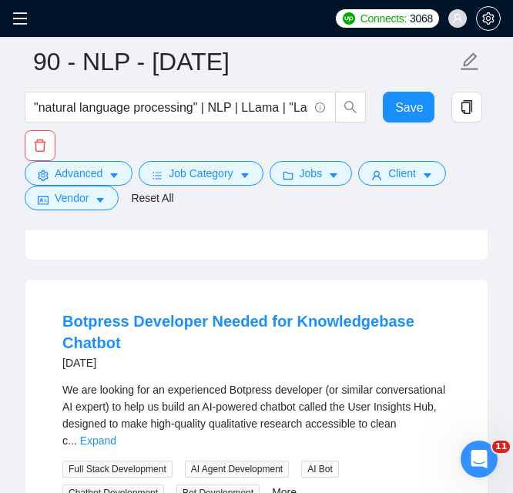
scroll to position [2617, 0]
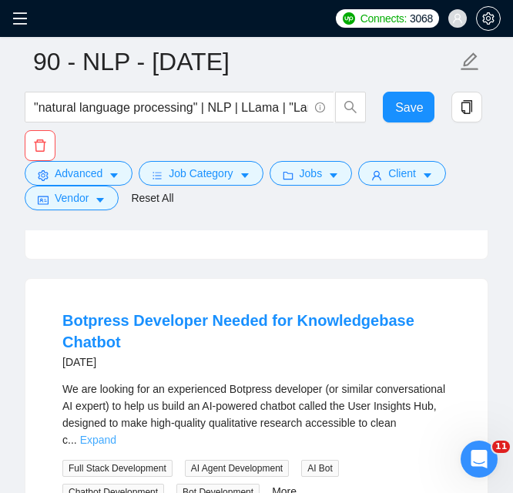
click at [116, 433] on link "Expand" at bounding box center [98, 439] width 36 height 12
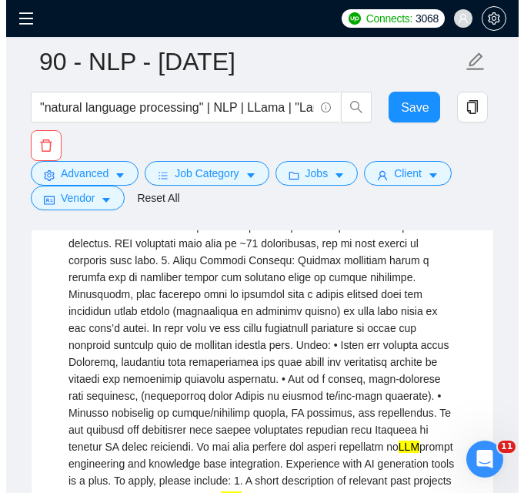
scroll to position [2924, 0]
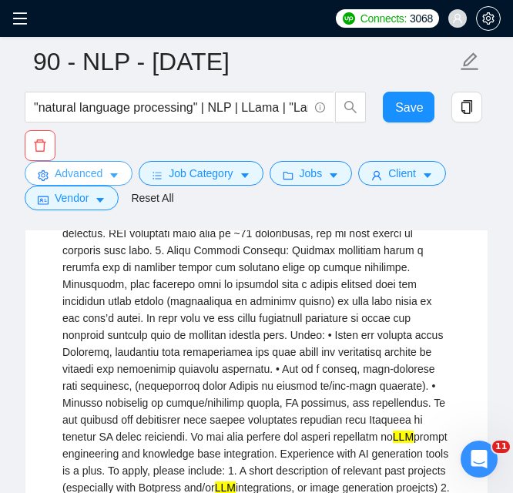
click at [122, 165] on button "Advanced" at bounding box center [79, 173] width 108 height 25
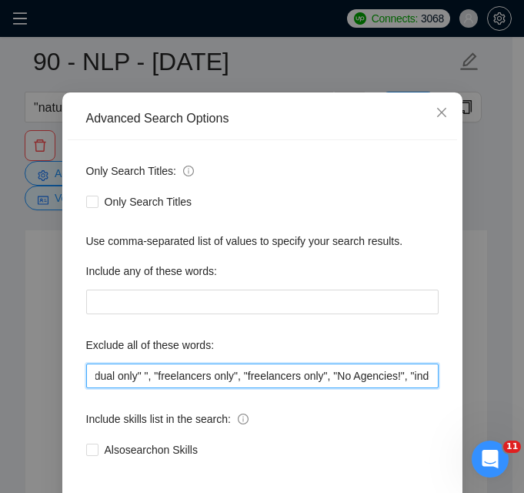
scroll to position [0, 0]
drag, startPoint x: 239, startPoint y: 369, endPoint x: 20, endPoint y: 379, distance: 218.8
click at [20, 379] on div "Advanced Search Options Only Search Titles: Only Search Titles Use comma-separa…" at bounding box center [262, 246] width 524 height 493
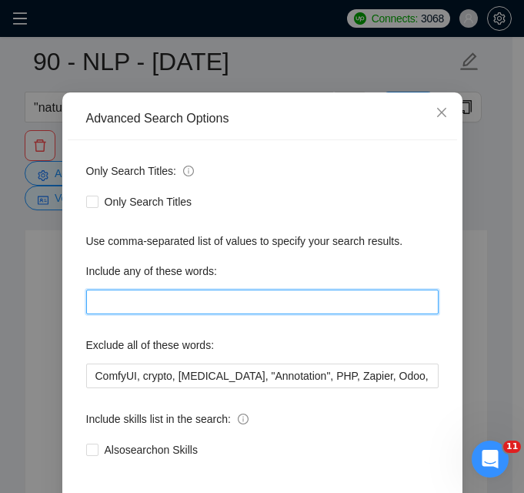
click at [346, 306] on input "text" at bounding box center [262, 301] width 352 height 25
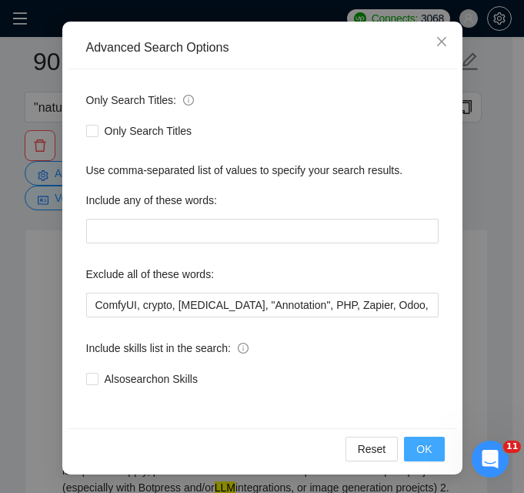
click at [431, 451] on button "OK" at bounding box center [424, 448] width 40 height 25
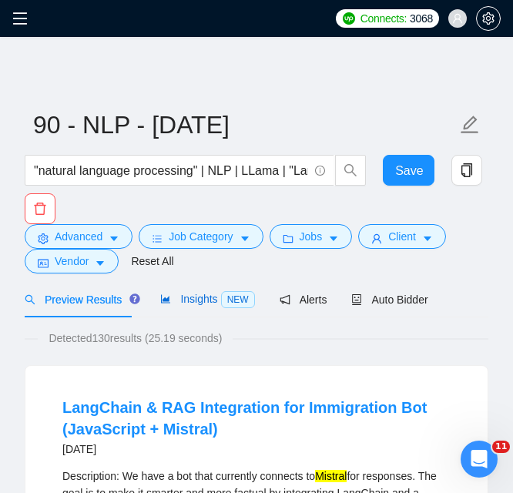
click at [208, 299] on span "Insights NEW" at bounding box center [207, 298] width 94 height 12
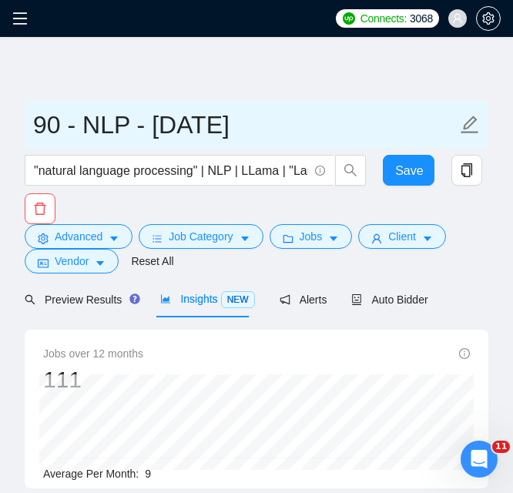
drag, startPoint x: 59, startPoint y: 132, endPoint x: 36, endPoint y: 130, distance: 23.1
click at [36, 130] on input "90 - NLP - [DATE]" at bounding box center [244, 124] width 423 height 38
type input "10 - NLP - [DATE]"
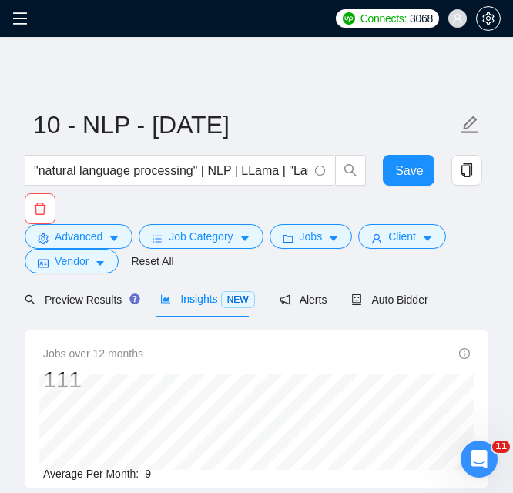
click at [442, 240] on div "Client" at bounding box center [402, 236] width 94 height 25
click at [423, 170] on button "Save" at bounding box center [408, 170] width 52 height 31
click at [26, 14] on icon "menu" at bounding box center [19, 18] width 15 height 15
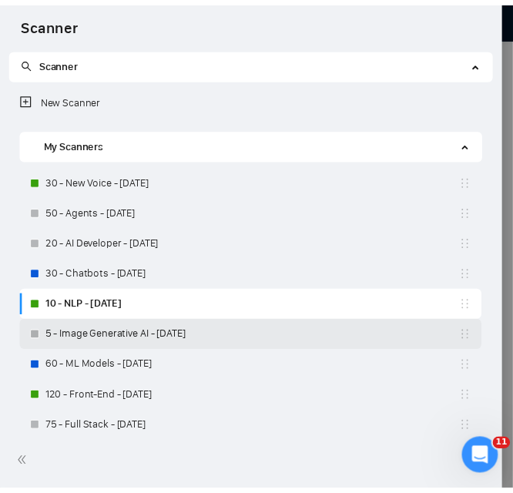
scroll to position [154, 0]
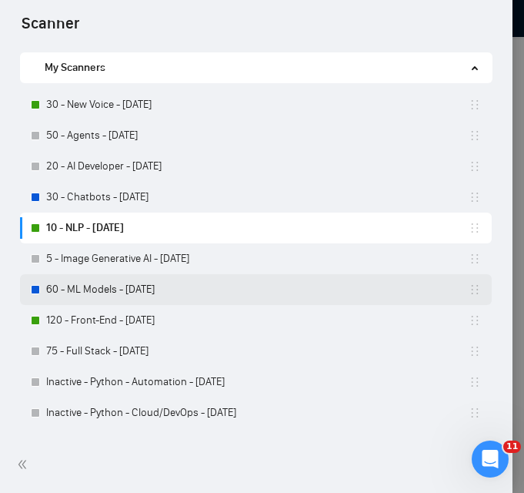
click at [145, 282] on link "60 - ML Models - [DATE]" at bounding box center [257, 289] width 422 height 31
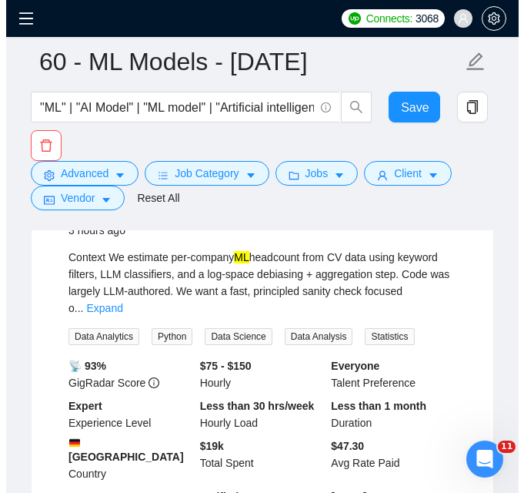
scroll to position [77, 0]
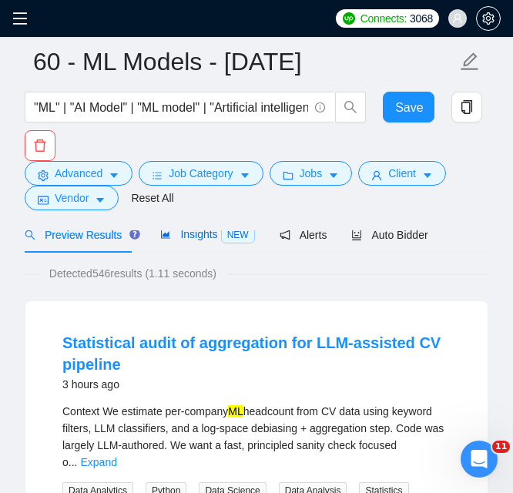
click at [202, 236] on span "Insights NEW" at bounding box center [207, 234] width 94 height 12
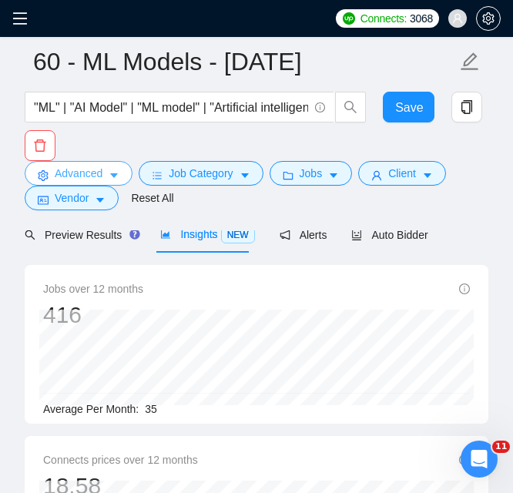
click at [120, 171] on button "Advanced" at bounding box center [79, 173] width 108 height 25
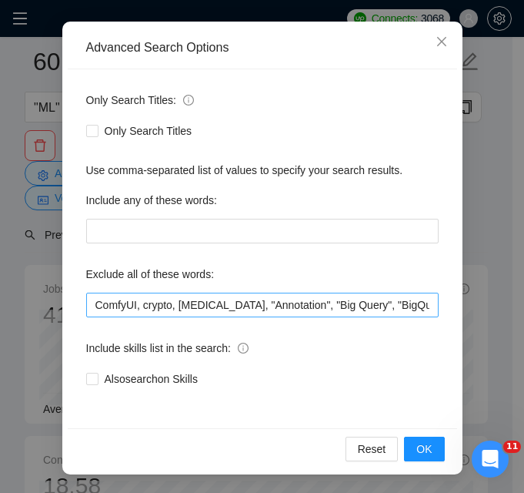
scroll to position [0, 953]
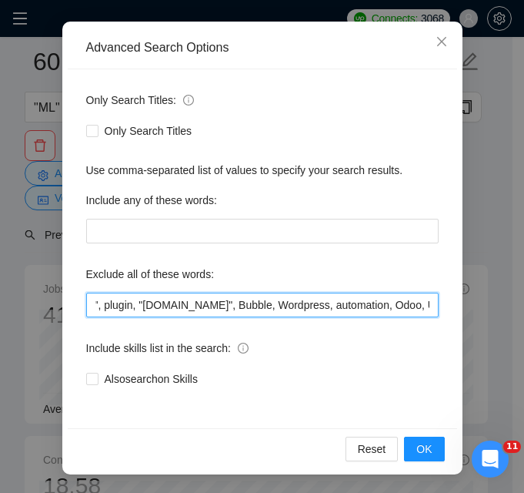
click at [264, 308] on input "ComfyUI, crypto, [MEDICAL_DATA], "Annotation", "Big Query", "BigQuery", PHP, Za…" at bounding box center [262, 304] width 352 height 25
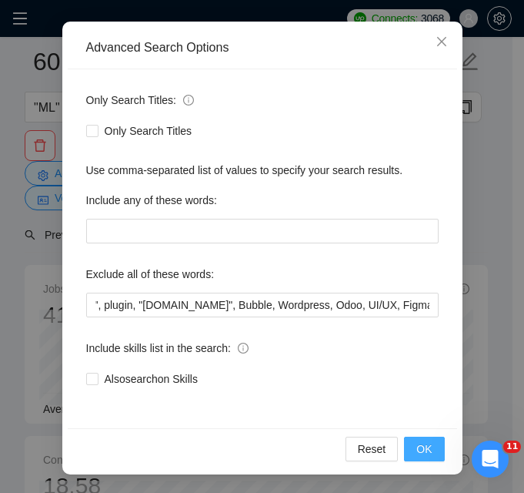
click at [416, 449] on span "OK" at bounding box center [423, 448] width 15 height 17
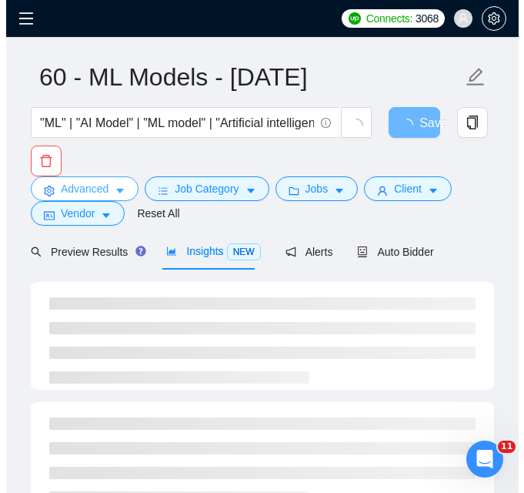
scroll to position [0, 0]
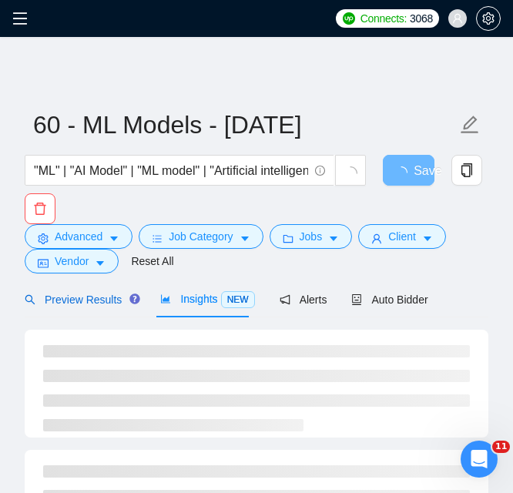
click at [110, 303] on span "Preview Results" at bounding box center [80, 299] width 111 height 12
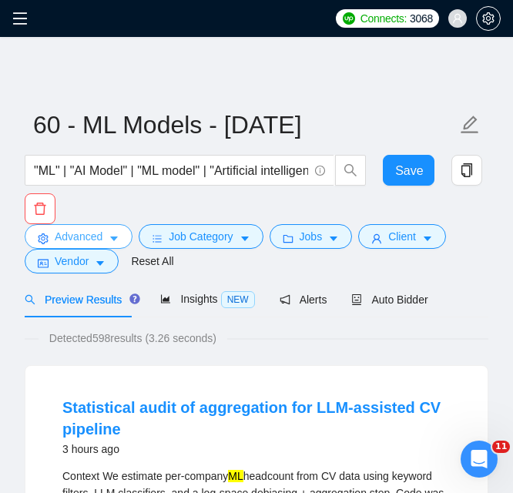
click at [94, 233] on span "Advanced" at bounding box center [79, 236] width 48 height 17
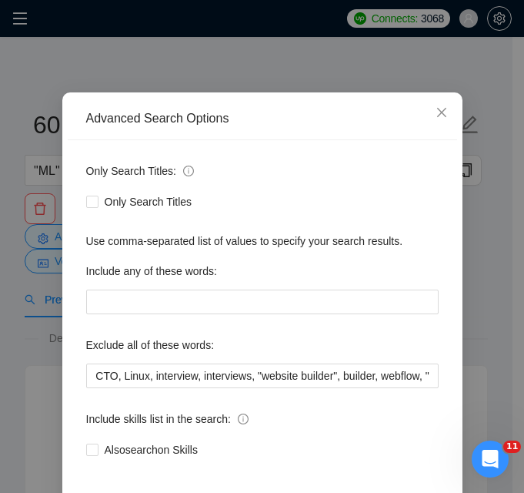
scroll to position [0, 974]
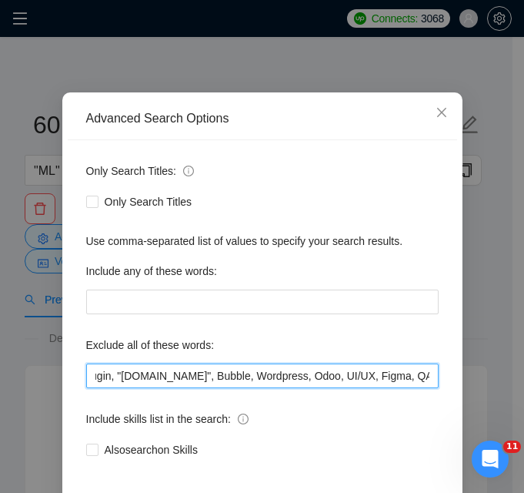
drag, startPoint x: 252, startPoint y: 375, endPoint x: 314, endPoint y: 378, distance: 61.6
click at [314, 378] on input "ComfyUI, crypto, [MEDICAL_DATA], "Annotation", "Big Query", "BigQuery", PHP, Za…" at bounding box center [262, 375] width 352 height 25
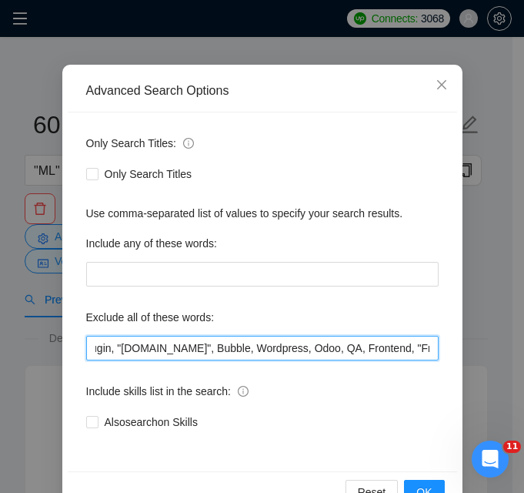
scroll to position [148, 0]
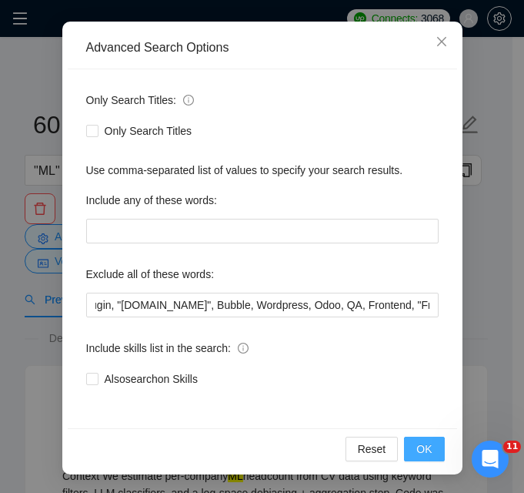
click at [424, 446] on span "OK" at bounding box center [423, 448] width 15 height 17
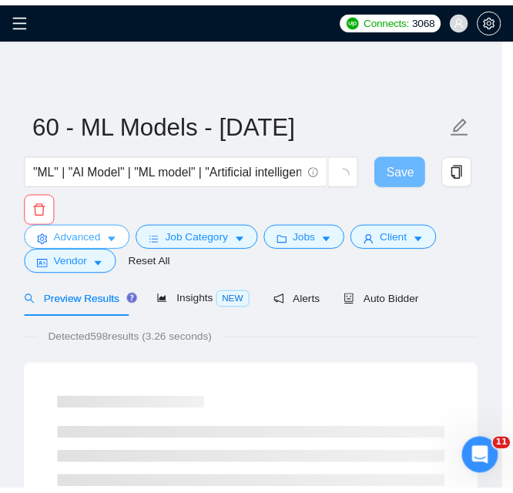
scroll to position [0, 0]
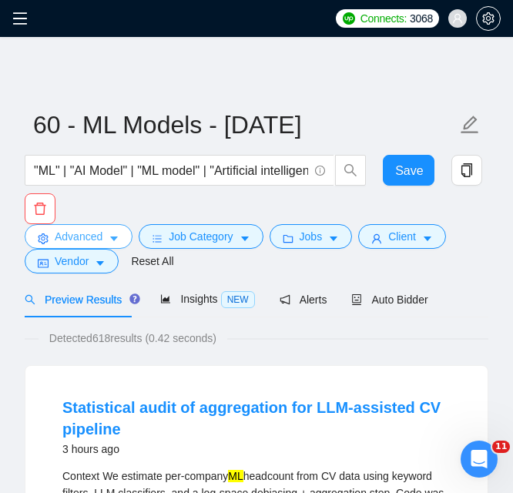
click at [92, 233] on span "Advanced" at bounding box center [79, 236] width 48 height 17
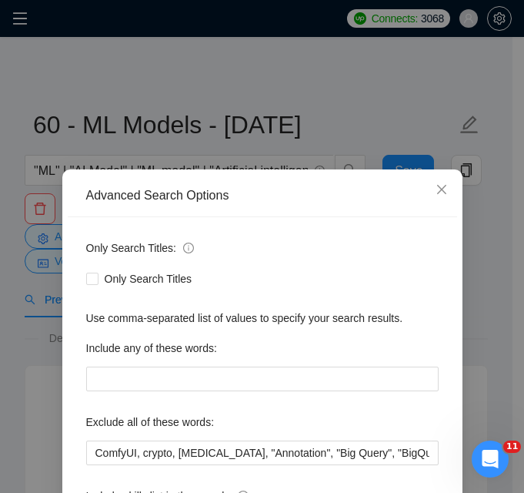
click at [333, 135] on div "Advanced Search Options Only Search Titles: Only Search Titles Use comma-separa…" at bounding box center [262, 246] width 524 height 493
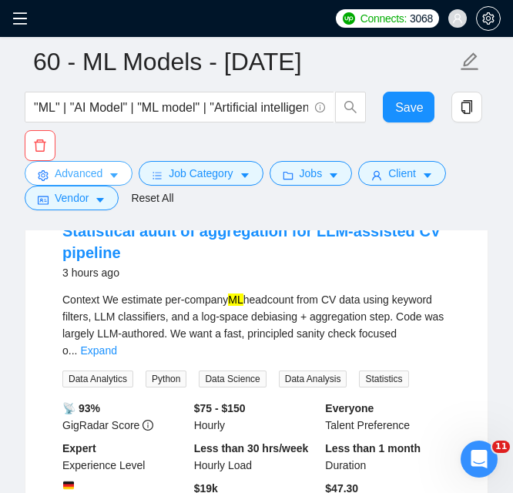
scroll to position [154, 0]
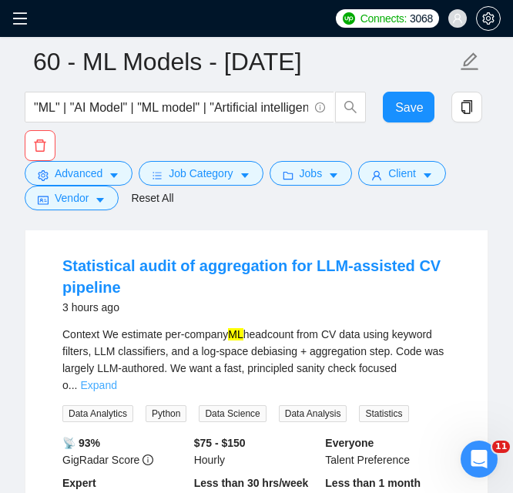
click at [116, 379] on link "Expand" at bounding box center [98, 385] width 36 height 12
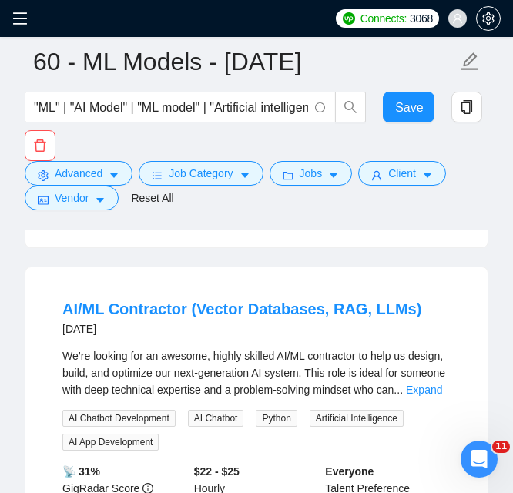
scroll to position [1539, 0]
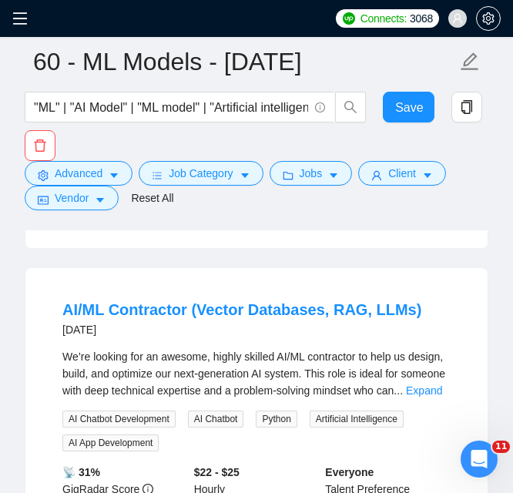
click at [406, 392] on div "We’re looking for an awesome, highly skilled AI/ML contractor to help us design…" at bounding box center [256, 373] width 388 height 51
click at [408, 389] on link "Expand" at bounding box center [424, 390] width 36 height 12
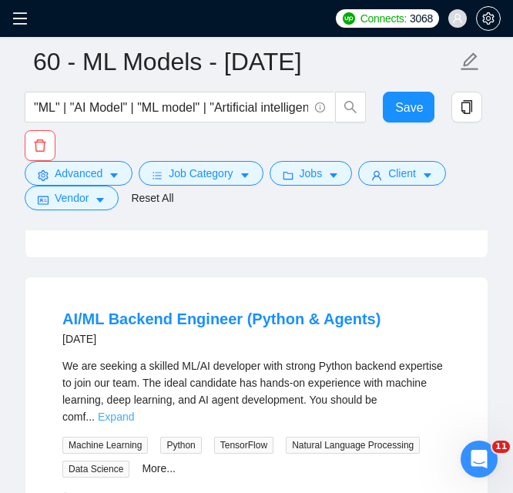
scroll to position [2386, 0]
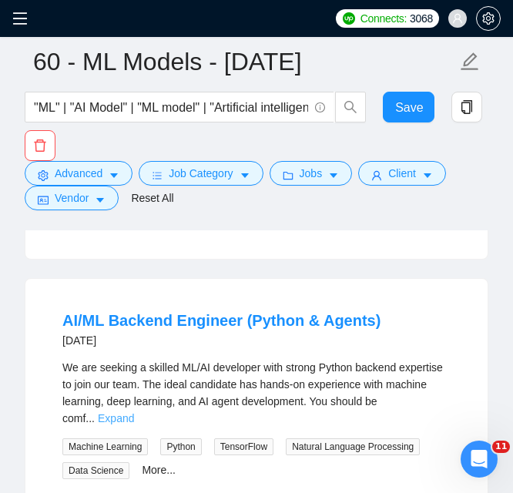
click at [134, 412] on link "Expand" at bounding box center [116, 418] width 36 height 12
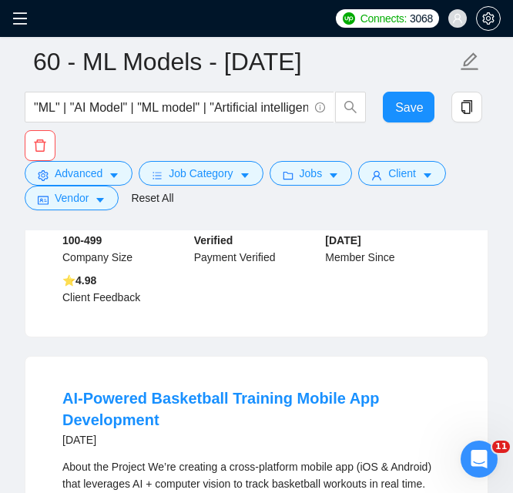
scroll to position [2924, 0]
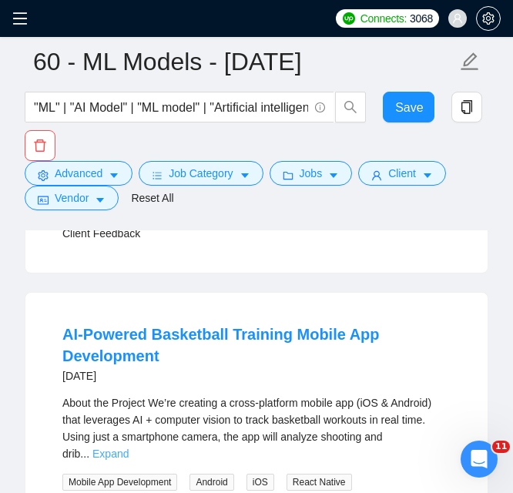
click at [129, 447] on link "Expand" at bounding box center [110, 453] width 36 height 12
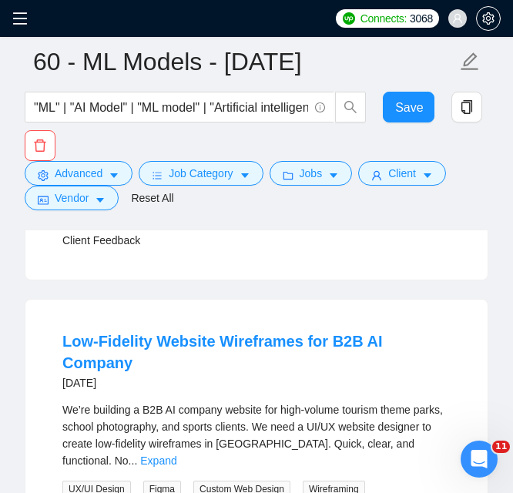
scroll to position [4387, 0]
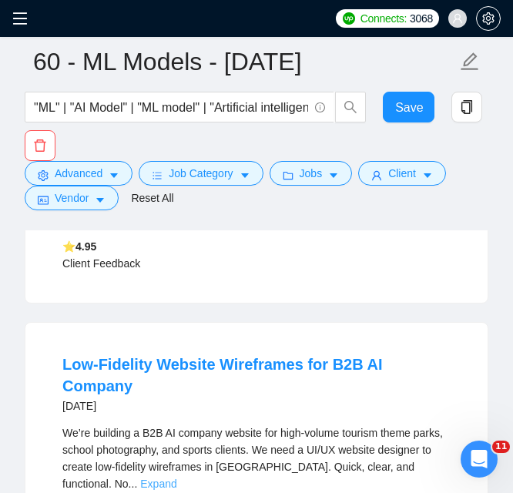
click at [176, 477] on link "Expand" at bounding box center [158, 483] width 36 height 12
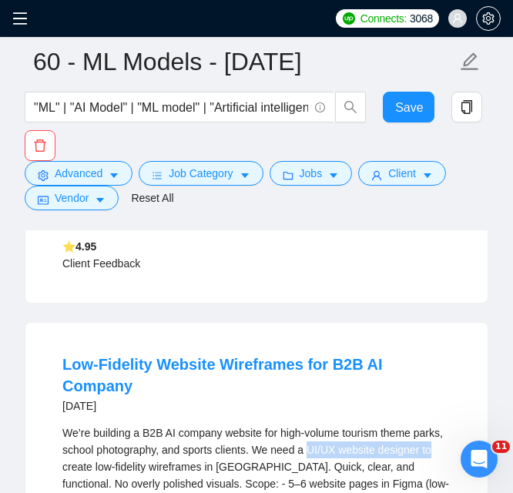
drag, startPoint x: 309, startPoint y: 369, endPoint x: 432, endPoint y: 372, distance: 124.0
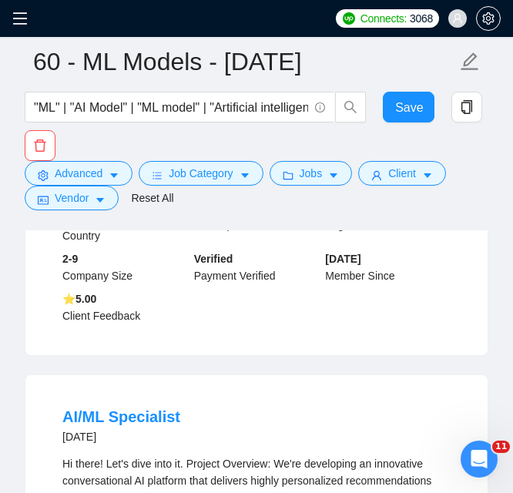
scroll to position [5002, 0]
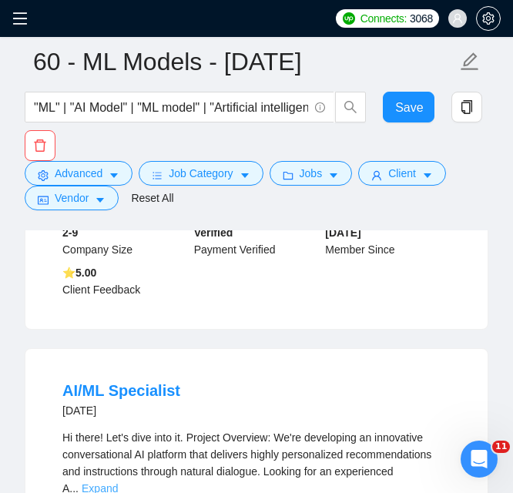
click at [118, 482] on link "Expand" at bounding box center [100, 488] width 36 height 12
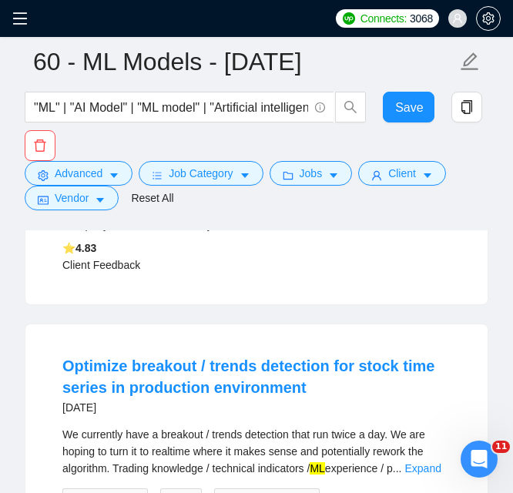
scroll to position [6003, 0]
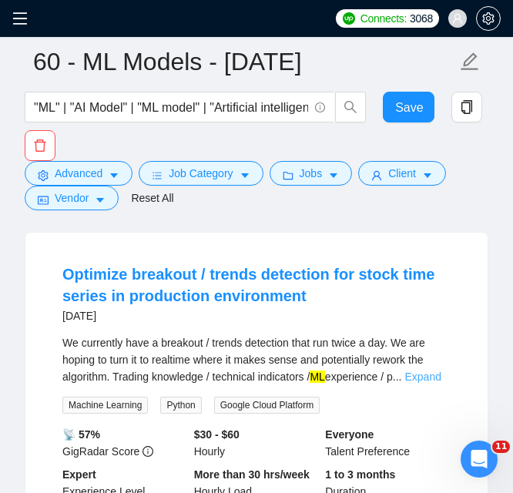
click at [427, 370] on link "Expand" at bounding box center [422, 376] width 36 height 12
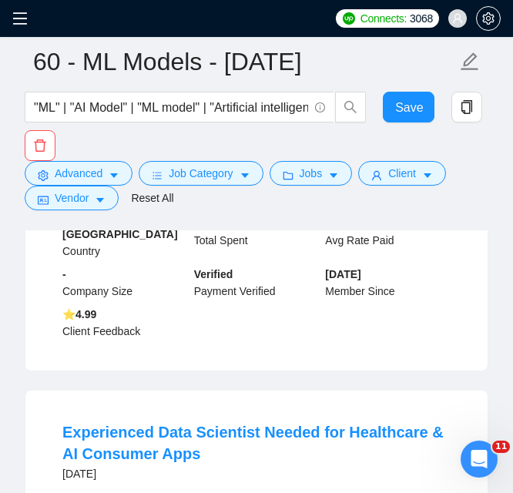
scroll to position [6387, 0]
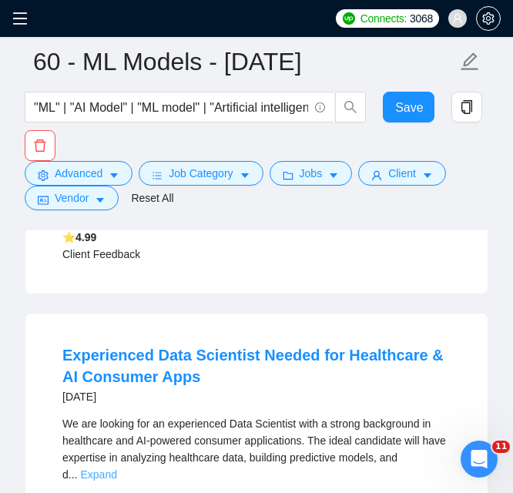
click at [116, 468] on link "Expand" at bounding box center [98, 474] width 36 height 12
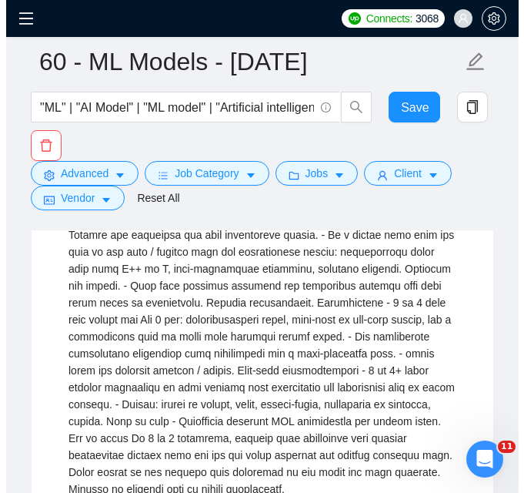
scroll to position [0, 0]
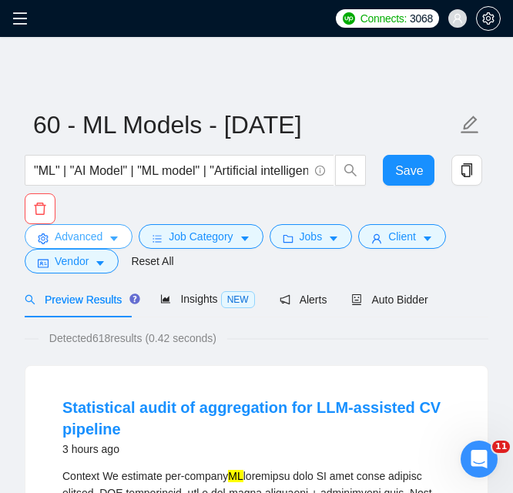
click at [105, 232] on button "Advanced" at bounding box center [79, 236] width 108 height 25
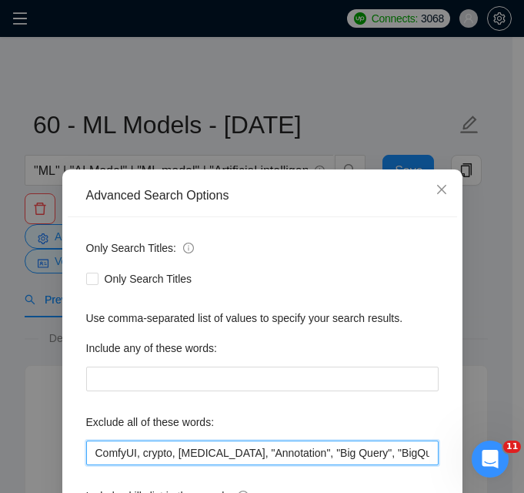
click at [264, 455] on input "ComfyUI, crypto, [MEDICAL_DATA], "Annotation", "Big Query", "BigQuery", PHP, Za…" at bounding box center [262, 452] width 352 height 25
drag, startPoint x: 327, startPoint y: 453, endPoint x: 353, endPoint y: 452, distance: 26.2
click at [353, 452] on input "ComfyUI, crypto, [MEDICAL_DATA], "Annotation", "Big Query", "BigQuery", PHP, Za…" at bounding box center [262, 452] width 352 height 25
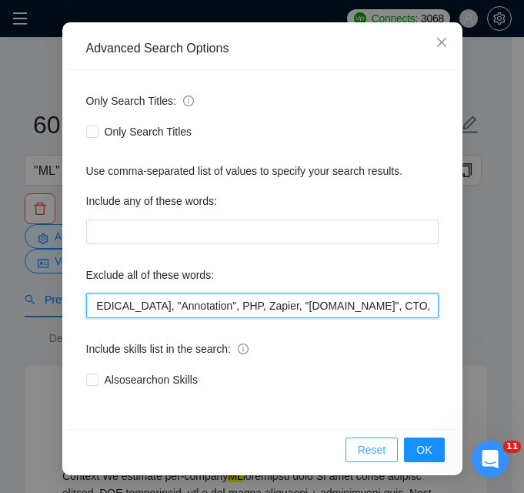
scroll to position [148, 0]
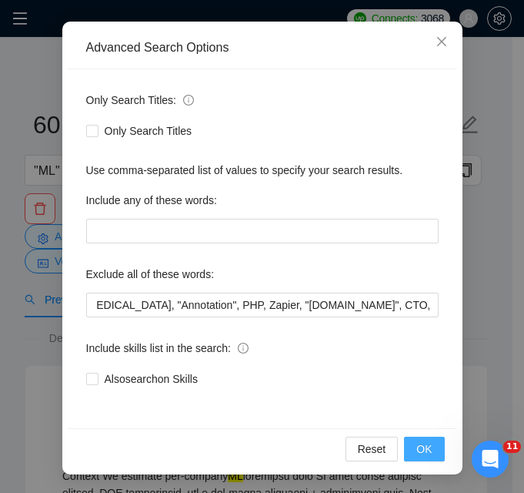
click at [404, 459] on button "OK" at bounding box center [424, 448] width 40 height 25
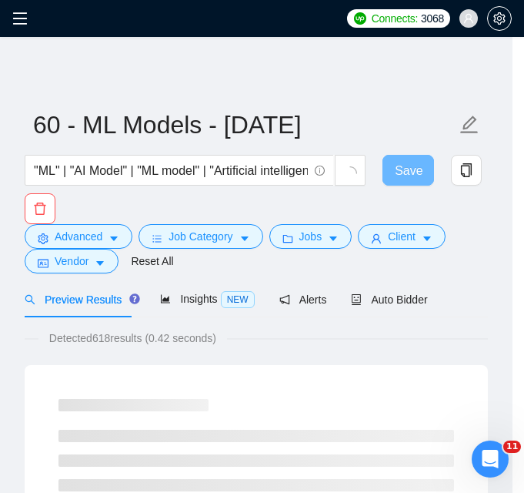
scroll to position [77, 0]
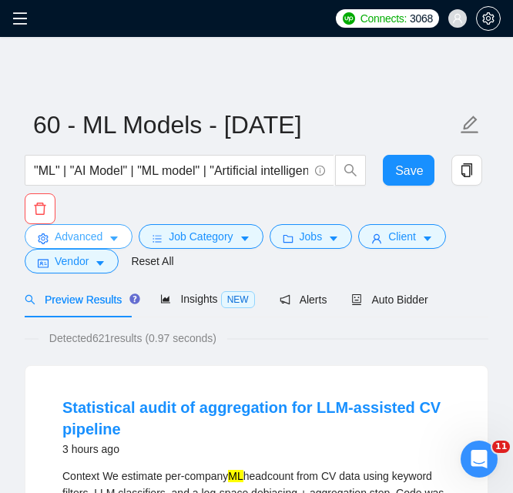
click at [113, 235] on icon "caret-down" at bounding box center [114, 238] width 11 height 11
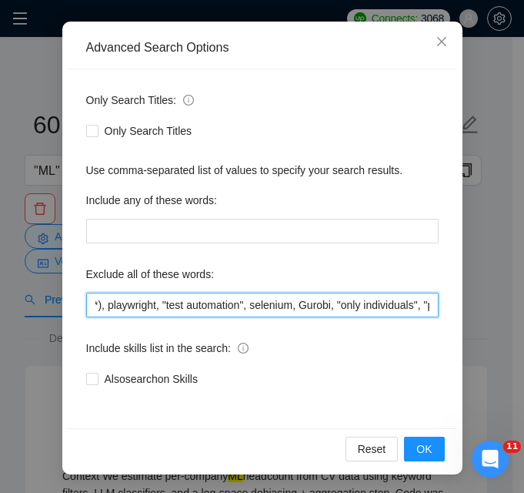
scroll to position [0, 2690]
drag, startPoint x: 316, startPoint y: 304, endPoint x: 506, endPoint y: 302, distance: 190.1
click at [506, 302] on div "Advanced Search Options Only Search Titles: Only Search Titles Use comma-separa…" at bounding box center [262, 246] width 524 height 493
click at [366, 302] on input "ComfyUI, crypto, [MEDICAL_DATA], "Annotation", PHP, Zapier, "[DOMAIN_NAME]", CT…" at bounding box center [262, 304] width 352 height 25
drag, startPoint x: 309, startPoint y: 302, endPoint x: 443, endPoint y: 305, distance: 133.9
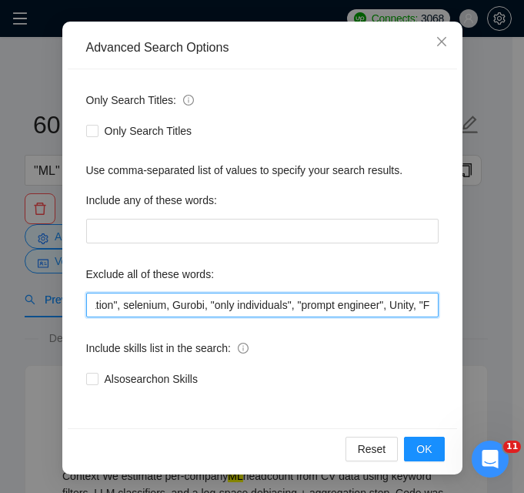
click at [443, 305] on div "Only Search Titles: Only Search Titles Use comma-separated list of values to sp…" at bounding box center [262, 248] width 389 height 359
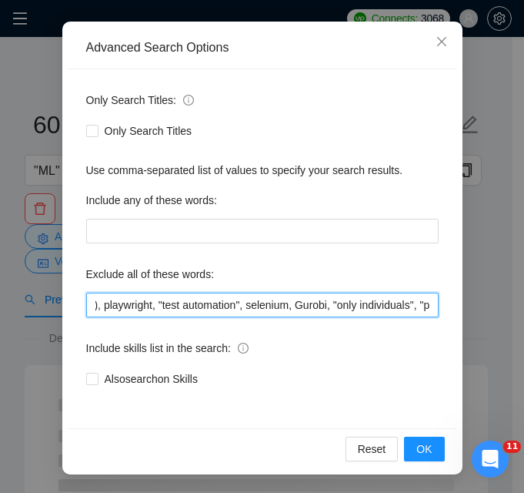
scroll to position [0, 2572]
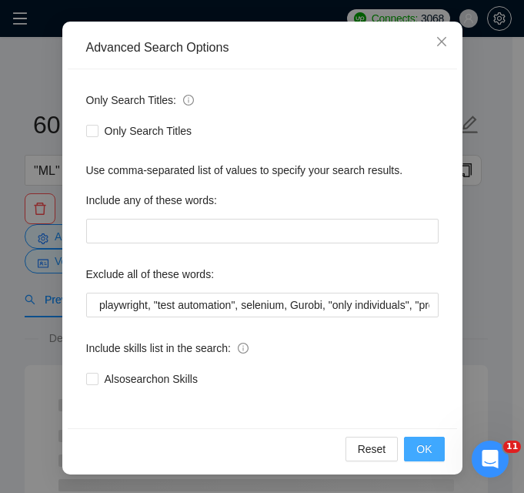
click at [436, 455] on button "OK" at bounding box center [424, 448] width 40 height 25
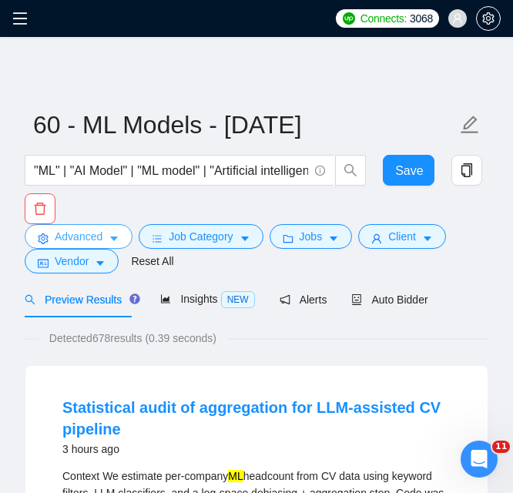
click at [115, 232] on button "Advanced" at bounding box center [79, 236] width 108 height 25
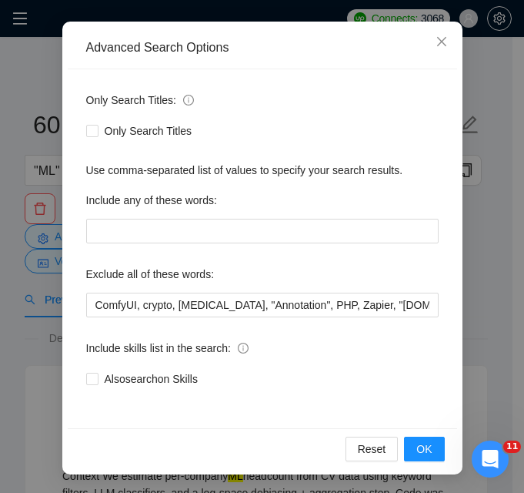
scroll to position [0, 882]
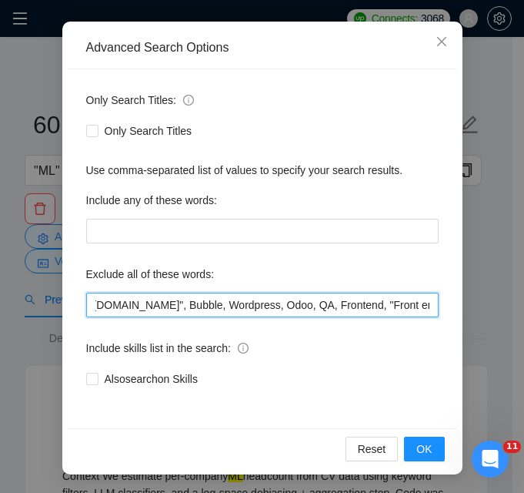
drag, startPoint x: 244, startPoint y: 306, endPoint x: 354, endPoint y: 304, distance: 110.1
click at [354, 304] on input "ComfyUI, crypto, [MEDICAL_DATA], "Annotation", PHP, Zapier, "[DOMAIN_NAME]", CT…" at bounding box center [262, 304] width 352 height 25
type input "ComfyUI, crypto, [MEDICAL_DATA], "Annotation", PHP, Zapier, "[DOMAIN_NAME]", CT…"
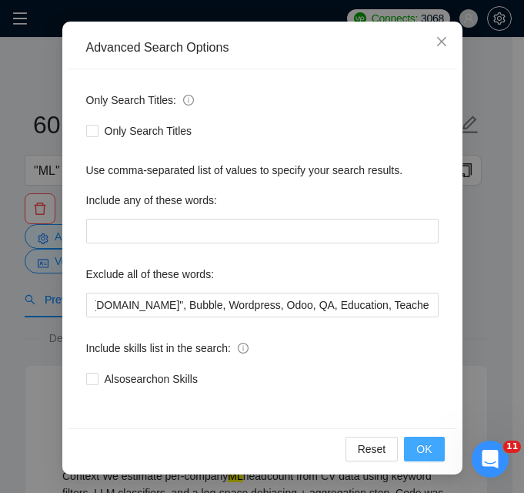
click at [429, 449] on button "OK" at bounding box center [424, 448] width 40 height 25
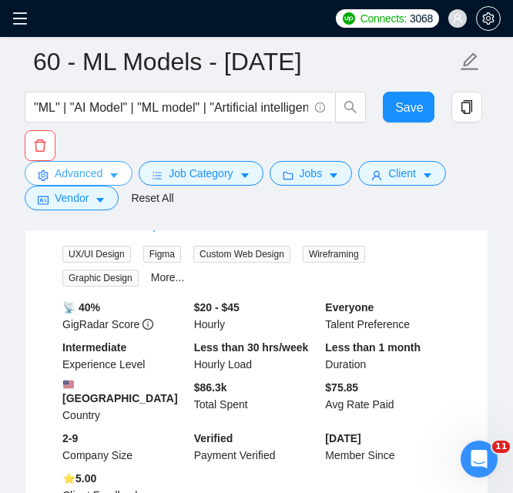
scroll to position [4514, 0]
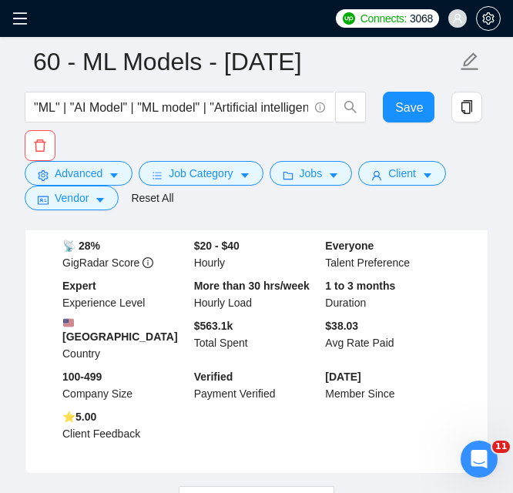
click at [281, 489] on span "Load More (735)" at bounding box center [256, 497] width 80 height 17
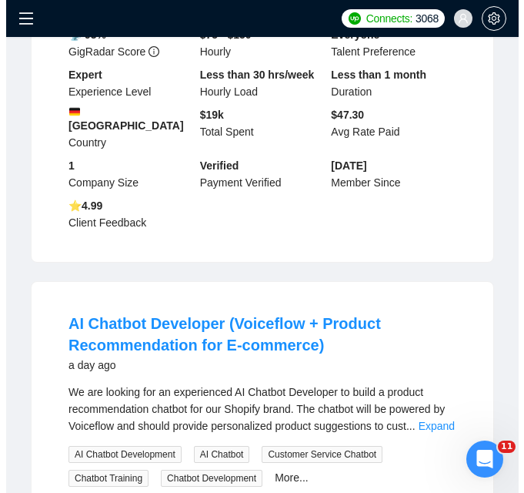
scroll to position [0, 0]
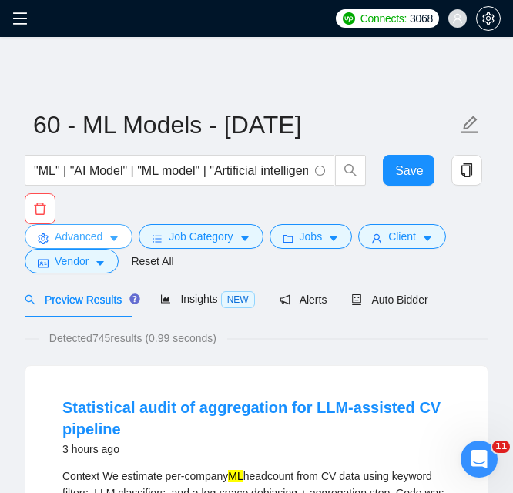
click at [86, 232] on span "Advanced" at bounding box center [79, 236] width 48 height 17
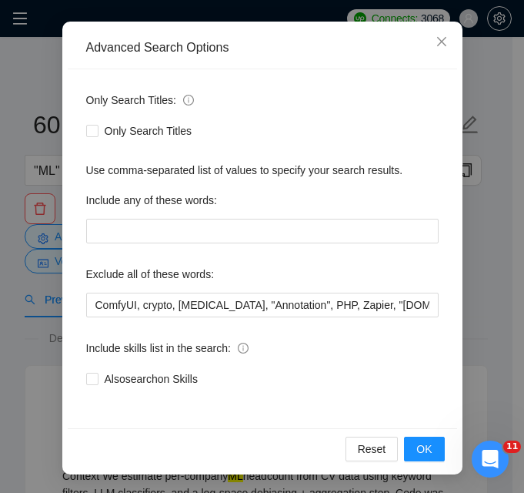
scroll to position [0, 2464]
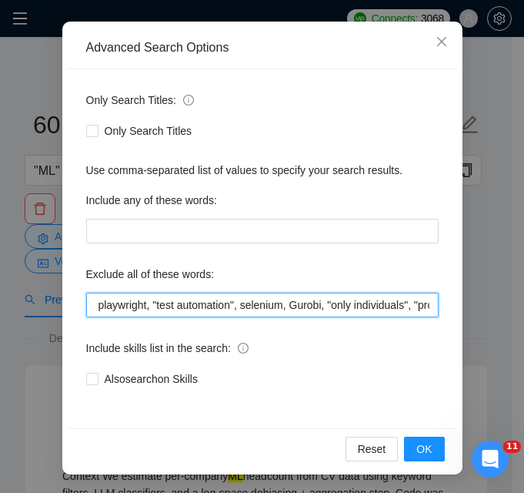
drag, startPoint x: 305, startPoint y: 302, endPoint x: 393, endPoint y: 306, distance: 88.6
click at [393, 306] on input "ComfyUI, crypto, [MEDICAL_DATA], "Annotation", PHP, Zapier, "[DOMAIN_NAME]", CT…" at bounding box center [262, 304] width 352 height 25
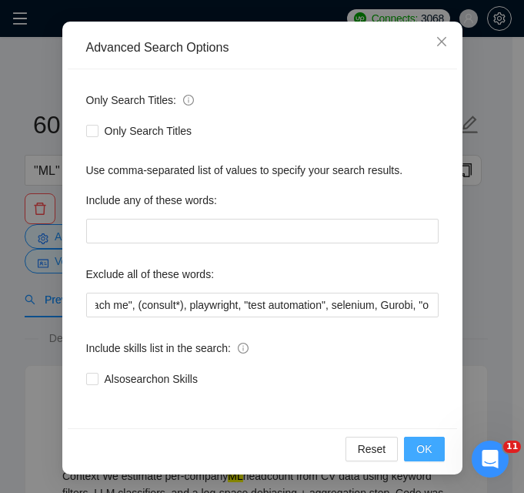
scroll to position [0, 0]
click at [430, 450] on button "OK" at bounding box center [424, 448] width 40 height 25
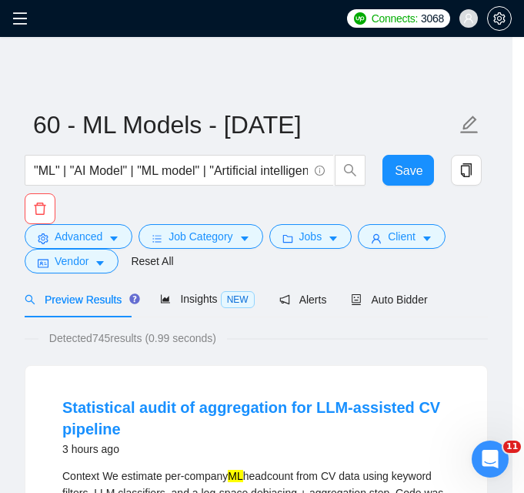
scroll to position [77, 0]
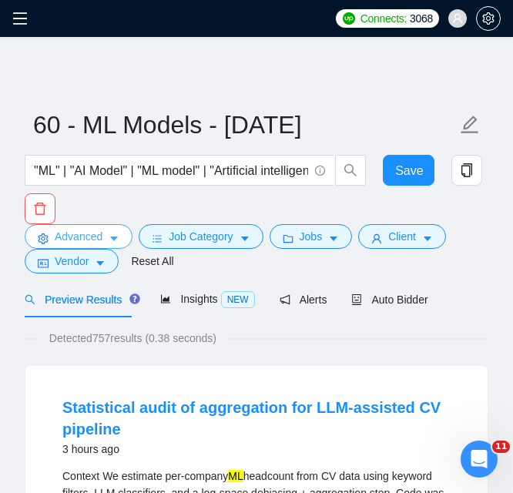
click at [79, 236] on span "Advanced" at bounding box center [79, 236] width 48 height 17
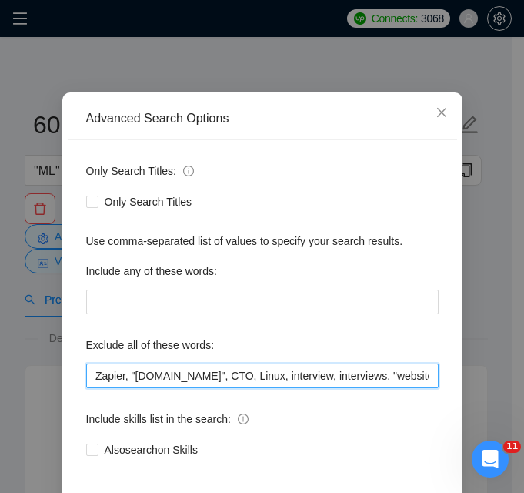
drag, startPoint x: 402, startPoint y: 382, endPoint x: 369, endPoint y: 379, distance: 32.5
click at [412, 381] on input "ComfyUI, crypto, [MEDICAL_DATA], "Annotation", PHP, Zapier, "[DOMAIN_NAME]", CT…" at bounding box center [262, 375] width 352 height 25
click at [186, 378] on input "ComfyUI, crypto, [MEDICAL_DATA], "Annotation", PHP, Zapier, "[DOMAIN_NAME]", CT…" at bounding box center [262, 375] width 352 height 25
click at [185, 378] on input "ComfyUI, crypto, [MEDICAL_DATA], "Annotation", PHP, Zapier, "[DOMAIN_NAME]", CT…" at bounding box center [262, 375] width 352 height 25
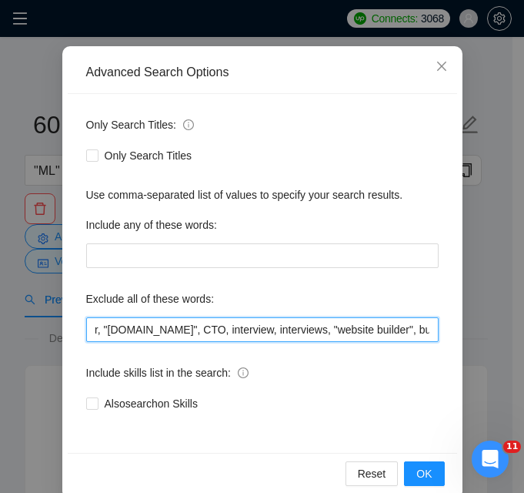
scroll to position [148, 0]
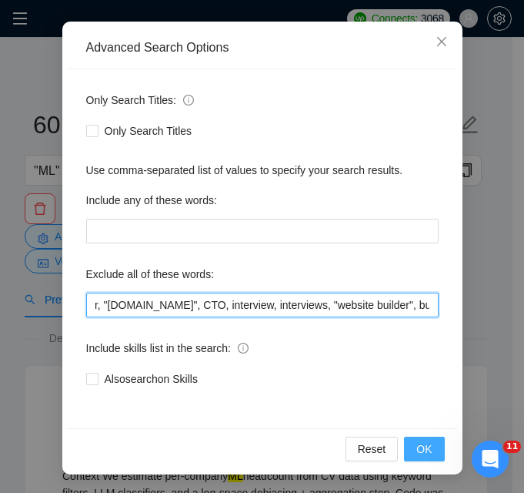
type input "ComfyUI, crypto, [MEDICAL_DATA], "Annotation", PHP, Zapier, "[DOMAIN_NAME]", CT…"
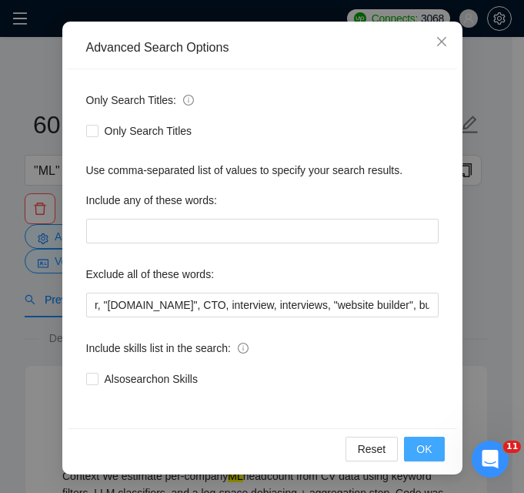
click at [409, 448] on button "OK" at bounding box center [424, 448] width 40 height 25
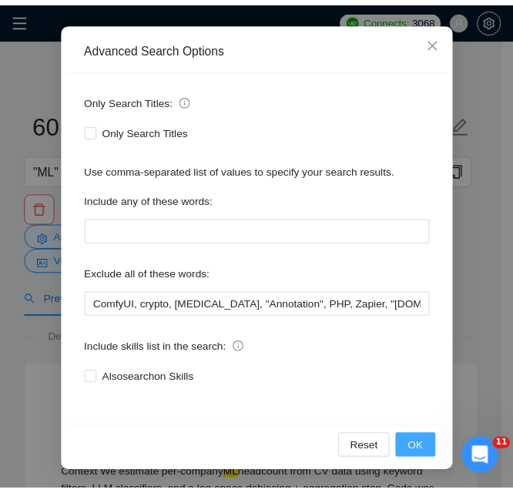
scroll to position [77, 0]
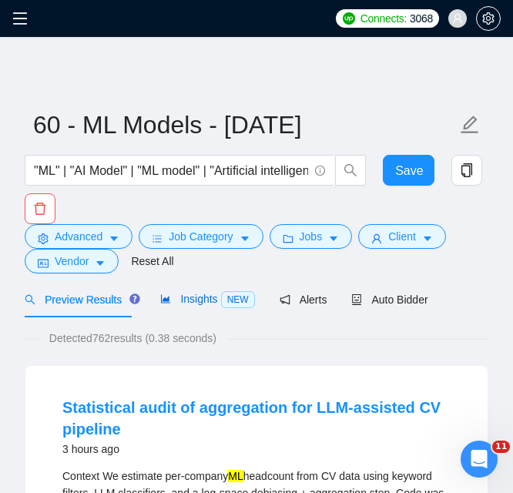
click at [235, 299] on span "NEW" at bounding box center [238, 299] width 34 height 17
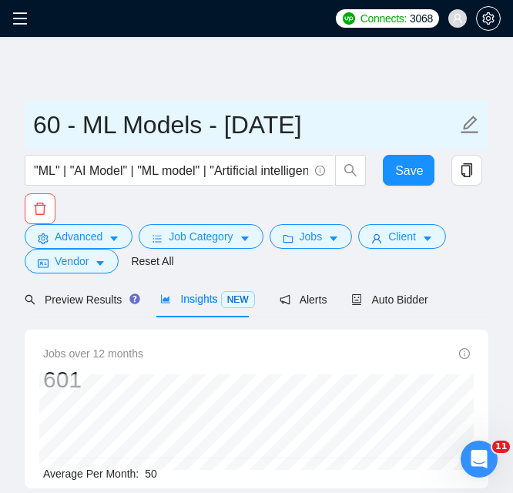
click at [45, 131] on input "60 - ML Models - [DATE]" at bounding box center [244, 124] width 423 height 38
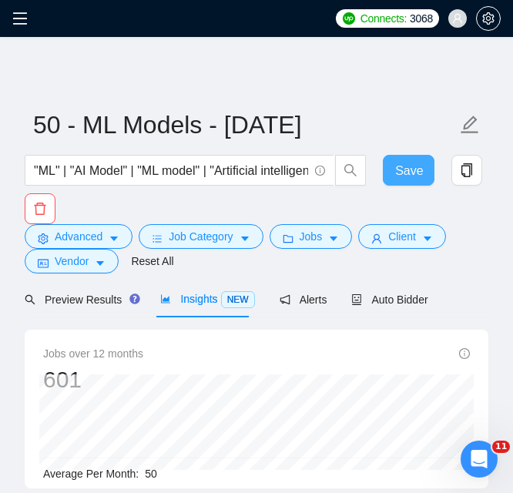
click at [412, 173] on span "Save" at bounding box center [409, 170] width 28 height 19
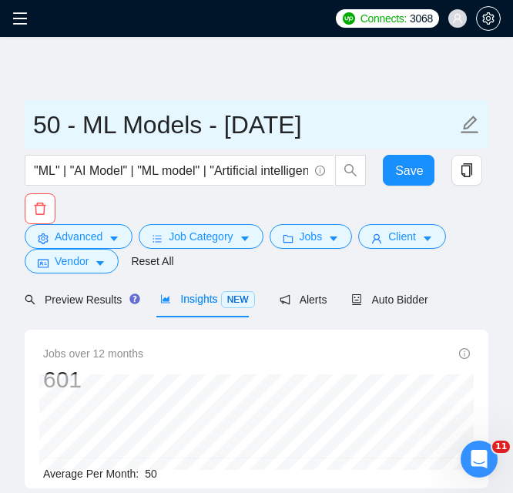
click at [297, 128] on input "50 - ML Models - [DATE]" at bounding box center [244, 124] width 423 height 38
click at [308, 131] on input "50 - ML Models - [DATE]" at bounding box center [244, 124] width 423 height 38
drag, startPoint x: 344, startPoint y: 130, endPoint x: 334, endPoint y: 130, distance: 10.0
click at [333, 132] on input "50 - ML Models - [DATE]" at bounding box center [244, 124] width 423 height 38
type input "50 - ML Models - [DATE]"
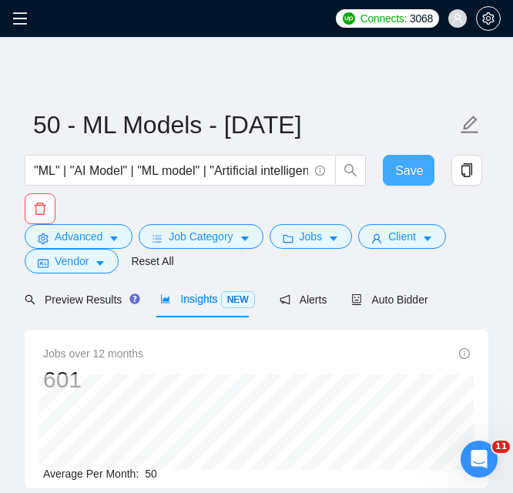
click at [402, 156] on button "Save" at bounding box center [408, 170] width 52 height 31
click at [26, 23] on icon "menu" at bounding box center [19, 18] width 15 height 15
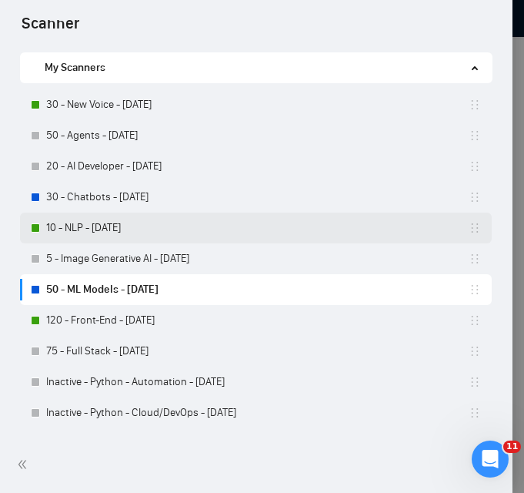
click at [160, 222] on link "10 - NLP - [DATE]" at bounding box center [257, 227] width 422 height 31
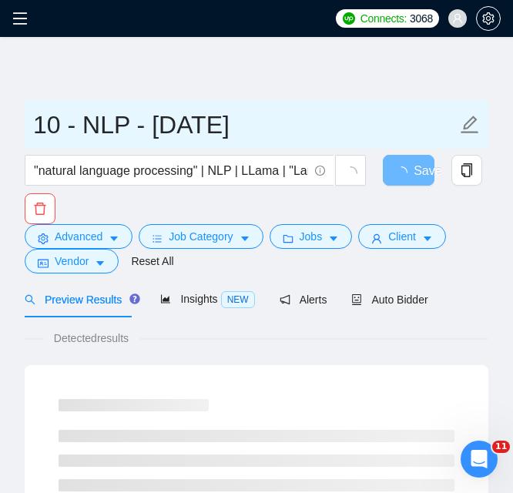
click at [257, 123] on input "10 - NLP - [DATE]" at bounding box center [244, 124] width 423 height 38
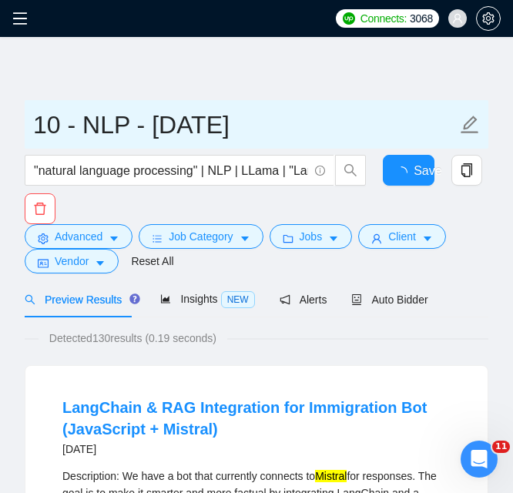
click at [208, 125] on input "10 - NLP - [DATE]" at bounding box center [244, 124] width 423 height 38
click at [234, 129] on input "10 - NLP - [DATE]" at bounding box center [244, 124] width 423 height 38
click at [275, 129] on input "10 - NLP - [DATE]" at bounding box center [244, 124] width 423 height 38
type input "10 - NLP - [DATE]"
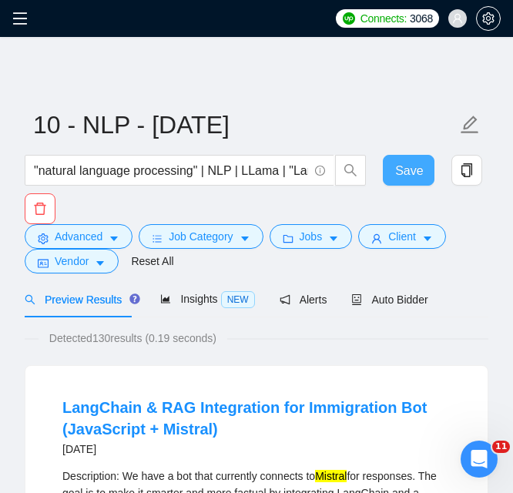
click at [419, 176] on span "Save" at bounding box center [409, 170] width 28 height 19
click at [22, 18] on icon "menu" at bounding box center [20, 18] width 14 height 12
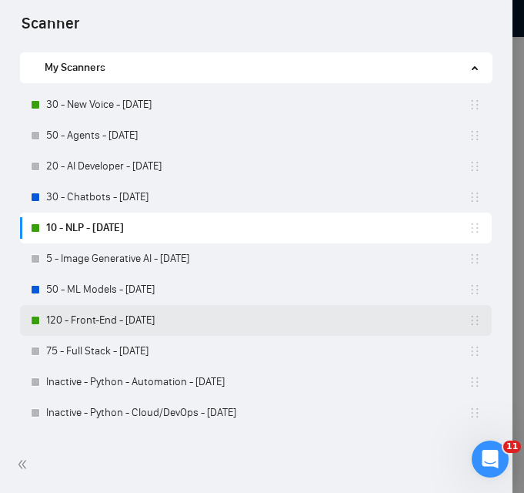
click at [199, 307] on link "120 - Front-End - [DATE]" at bounding box center [257, 320] width 422 height 31
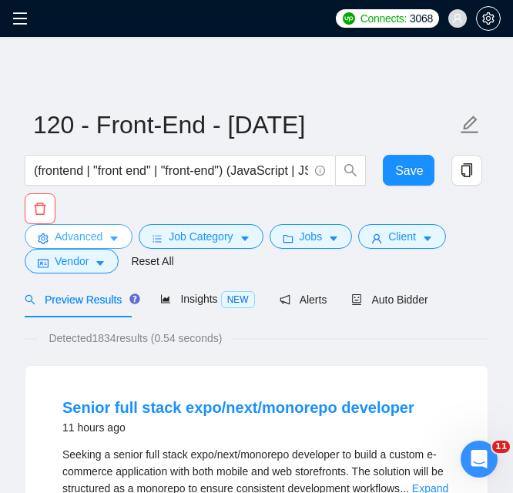
click at [78, 232] on span "Advanced" at bounding box center [79, 236] width 48 height 17
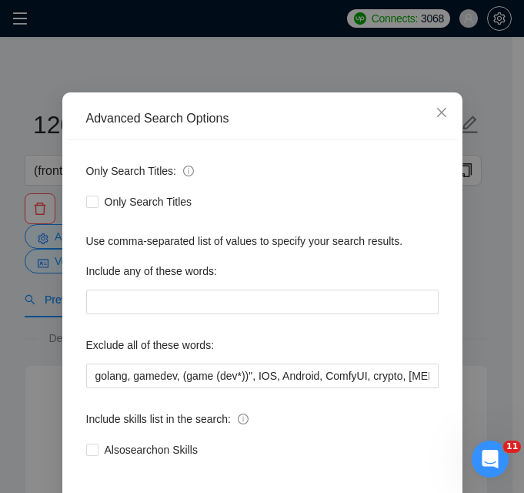
scroll to position [77, 0]
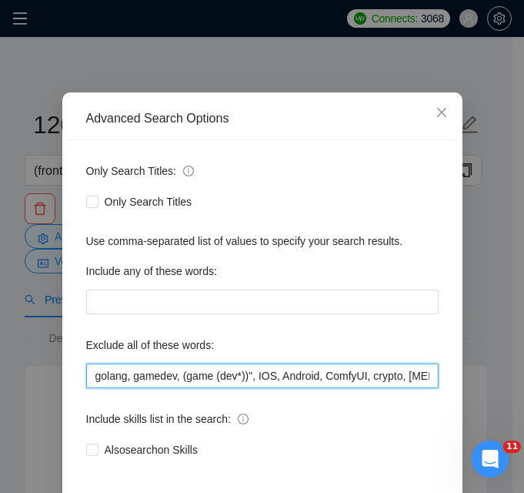
drag, startPoint x: 253, startPoint y: 378, endPoint x: 377, endPoint y: 376, distance: 123.9
click at [377, 376] on input "golang, gamedev, (game (dev*))", IOS, Android, ComfyUI, crypto, [MEDICAL_DATA],…" at bounding box center [262, 375] width 352 height 25
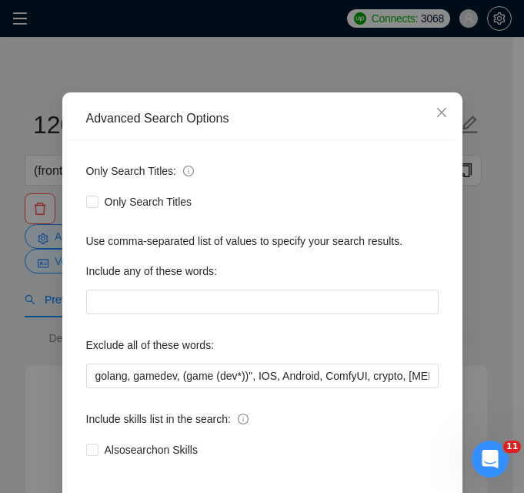
click at [382, 197] on div "Only Search Titles" at bounding box center [262, 201] width 352 height 17
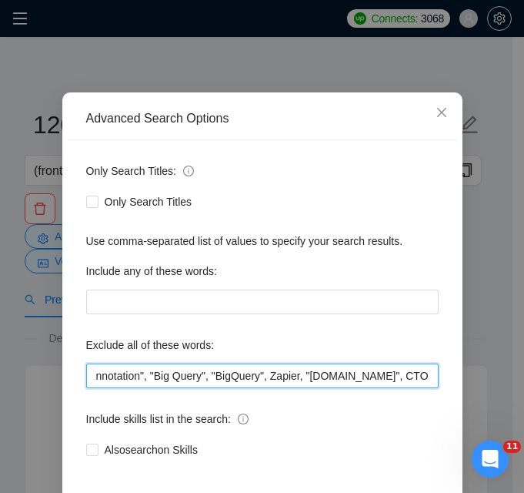
scroll to position [0, 449]
drag, startPoint x: 277, startPoint y: 367, endPoint x: 412, endPoint y: 380, distance: 135.3
click at [412, 380] on input "golang, gamedev, (game (dev*))", IOS, Android, ComfyUI, crypto, [MEDICAL_DATA],…" at bounding box center [262, 375] width 352 height 25
click at [185, 372] on input "golang, gamedev, (game (dev*))", IOS, Android, ComfyUI, crypto, [MEDICAL_DATA],…" at bounding box center [262, 375] width 352 height 25
drag, startPoint x: 220, startPoint y: 376, endPoint x: 109, endPoint y: 375, distance: 110.8
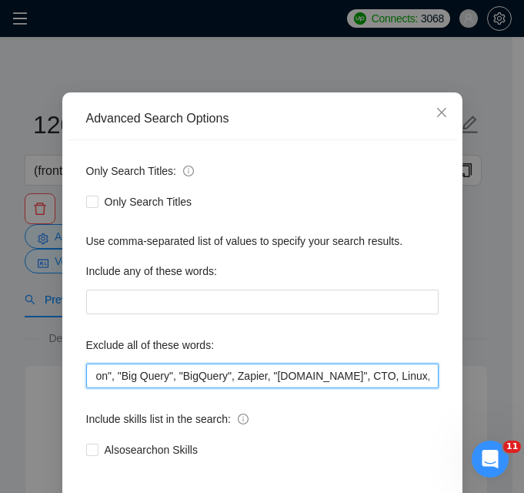
click at [109, 375] on input "golang, gamedev, (game (dev*))", IOS, Android, ComfyUI, crypto, [MEDICAL_DATA],…" at bounding box center [262, 375] width 352 height 25
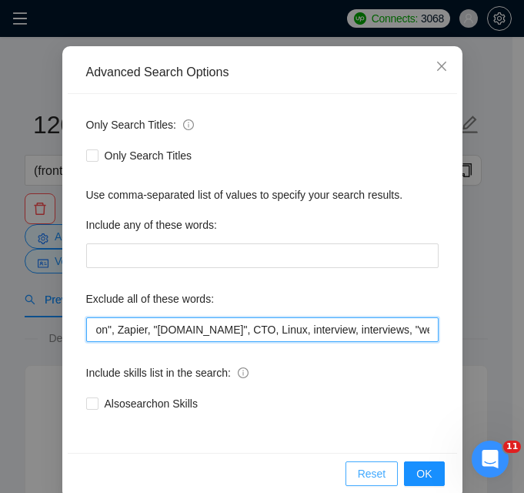
scroll to position [148, 0]
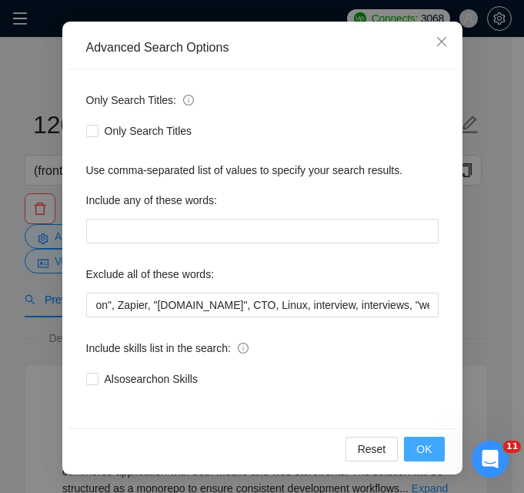
click at [425, 451] on span "OK" at bounding box center [423, 448] width 15 height 17
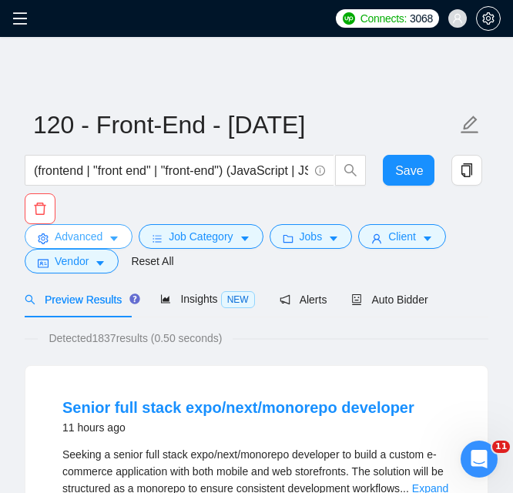
click at [88, 226] on button "Advanced" at bounding box center [79, 236] width 108 height 25
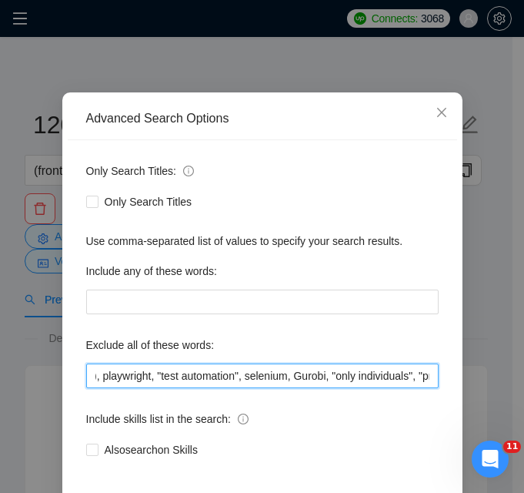
scroll to position [0, 3056]
drag, startPoint x: 300, startPoint y: 382, endPoint x: 466, endPoint y: 382, distance: 166.2
click at [466, 382] on div "Advanced Search Options Only Search Titles: Only Search Titles Use comma-separa…" at bounding box center [262, 246] width 524 height 493
click at [381, 381] on input "golang, gamedev, (game (dev*))", IOS, Android, ComfyUI, crypto, [MEDICAL_DATA],…" at bounding box center [262, 375] width 352 height 25
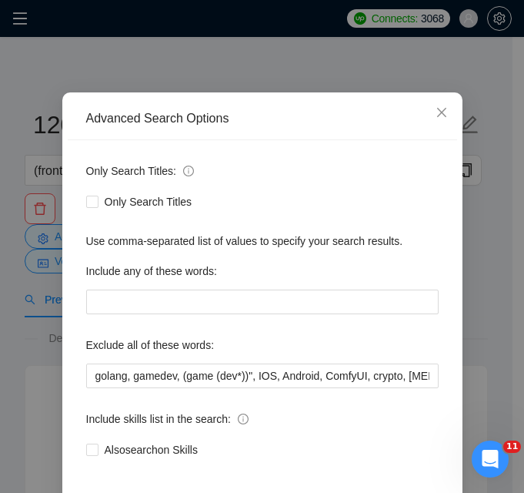
scroll to position [0, 1148]
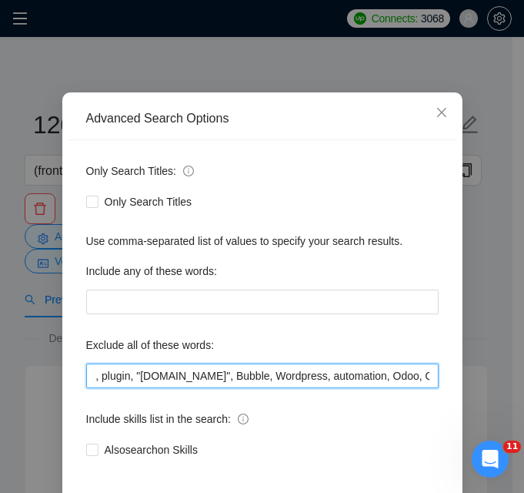
click at [286, 373] on input "golang, gamedev, (game (dev*))", IOS, Android, ComfyUI, crypto, [MEDICAL_DATA],…" at bounding box center [262, 375] width 352 height 25
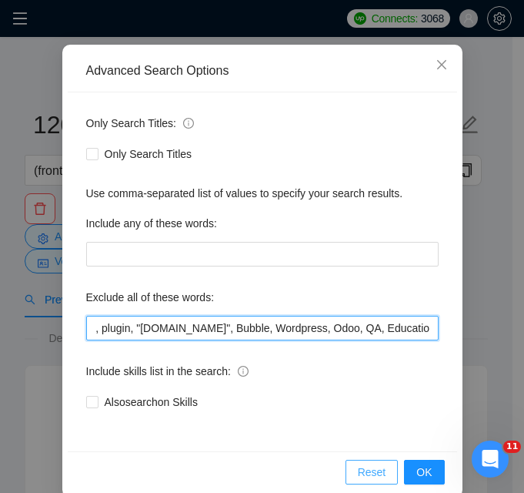
scroll to position [148, 0]
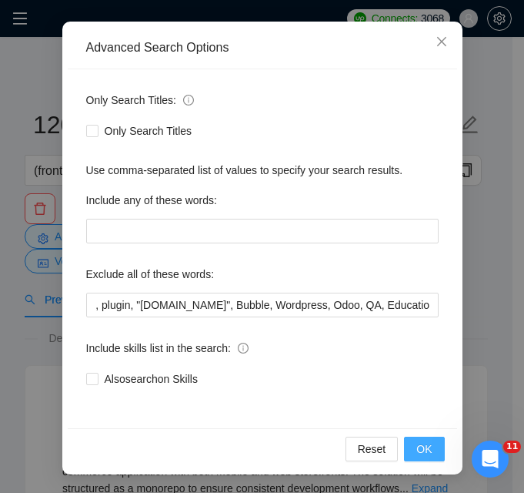
click at [404, 459] on button "OK" at bounding box center [424, 448] width 40 height 25
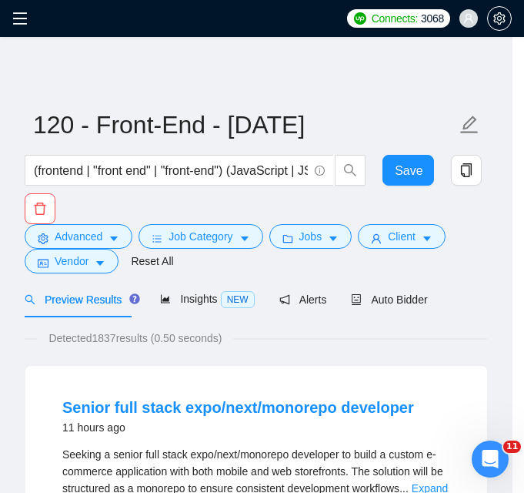
scroll to position [77, 0]
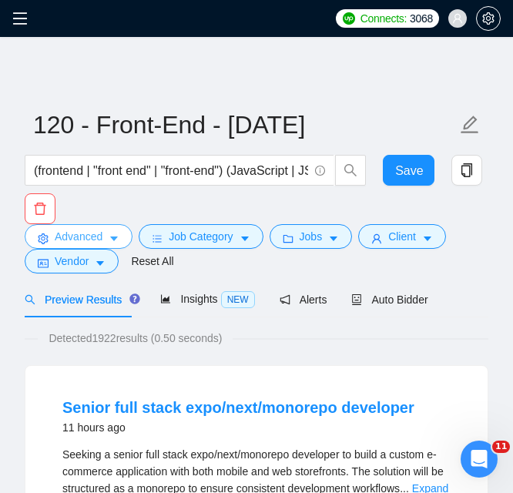
click at [97, 235] on span "Advanced" at bounding box center [79, 236] width 48 height 17
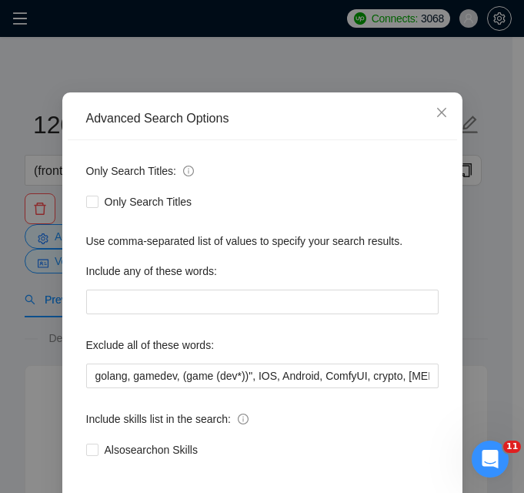
scroll to position [0, 2879]
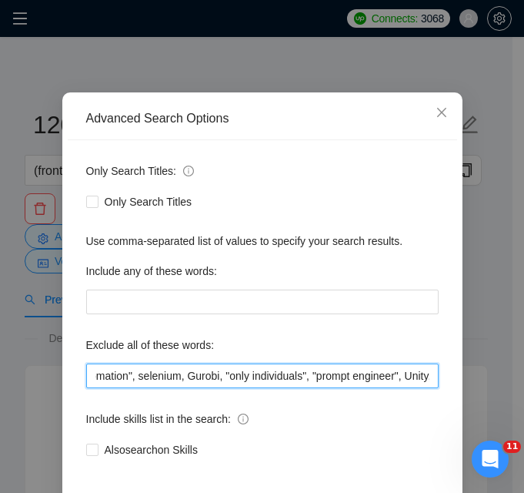
drag, startPoint x: 203, startPoint y: 454, endPoint x: 294, endPoint y: 454, distance: 90.8
click at [294, 388] on input "golang, gamedev, (game (dev*))", IOS, Android, ComfyUI, crypto, [MEDICAL_DATA],…" at bounding box center [262, 375] width 352 height 25
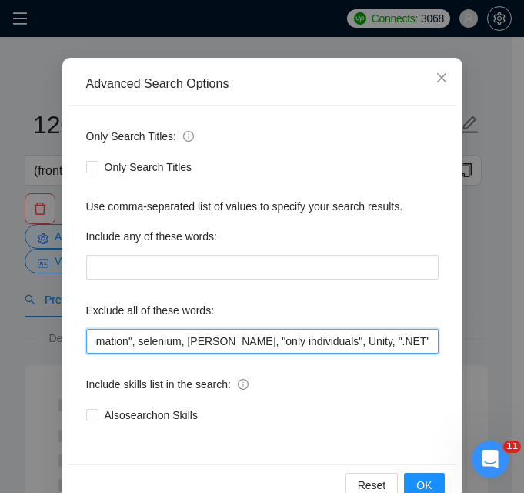
scroll to position [148, 0]
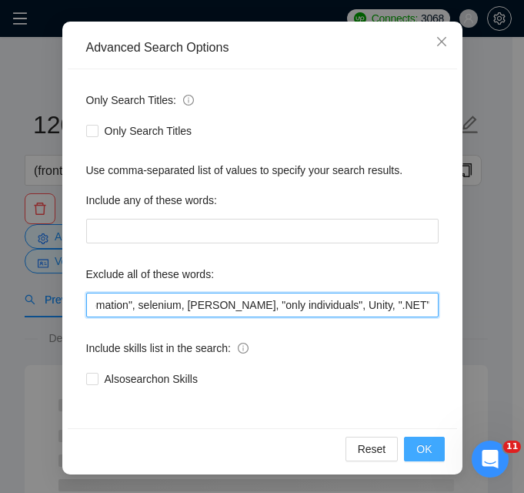
type input "golang, gamedev, (game (dev*))", IOS, Android, ComfyUI, crypto, [MEDICAL_DATA],…"
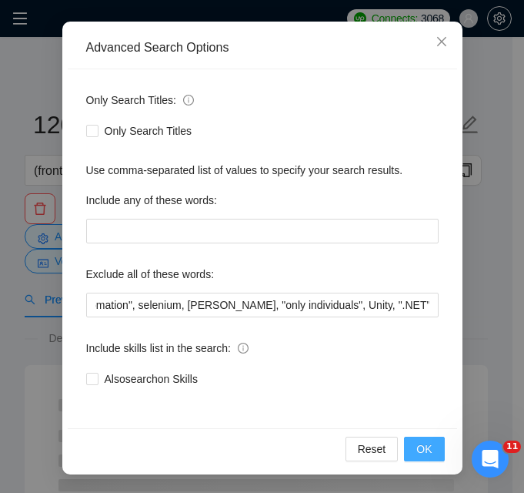
click at [410, 443] on button "OK" at bounding box center [424, 448] width 40 height 25
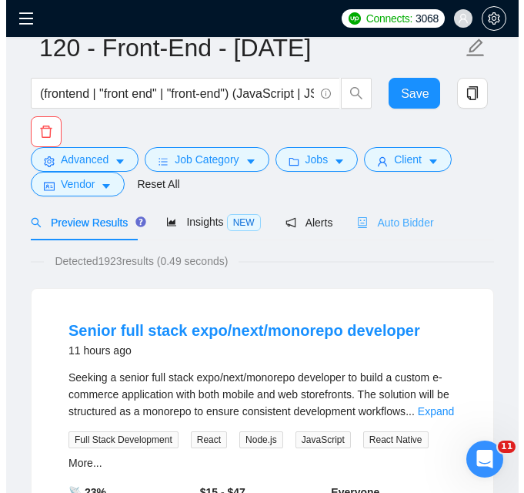
scroll to position [0, 0]
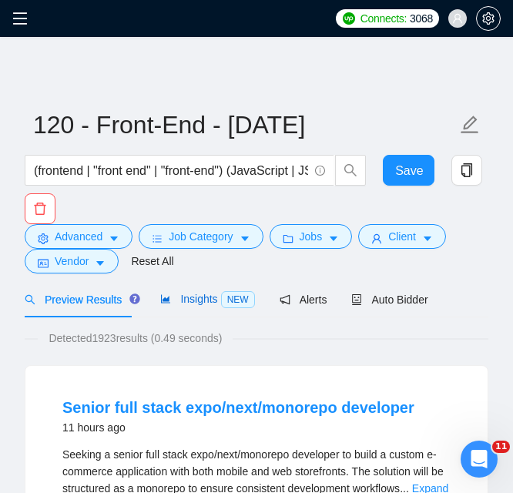
click at [165, 302] on icon "area-chart" at bounding box center [165, 298] width 11 height 11
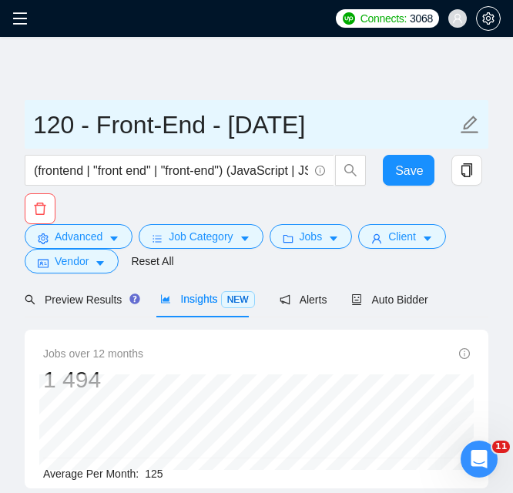
click at [72, 129] on input "120 - Front-End - [DATE]" at bounding box center [244, 124] width 423 height 38
type input "130 - Front-End - [DATE]"
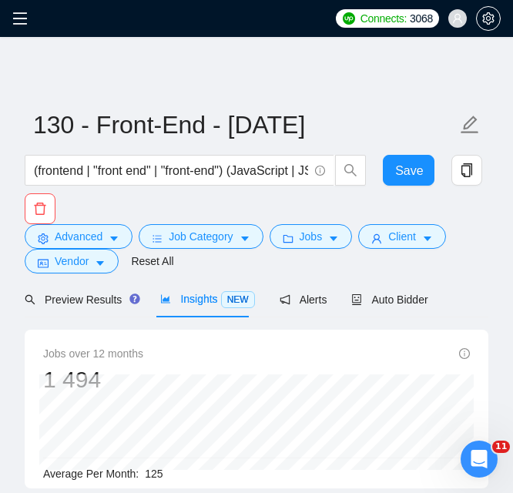
click at [91, 238] on span "Advanced" at bounding box center [79, 236] width 48 height 17
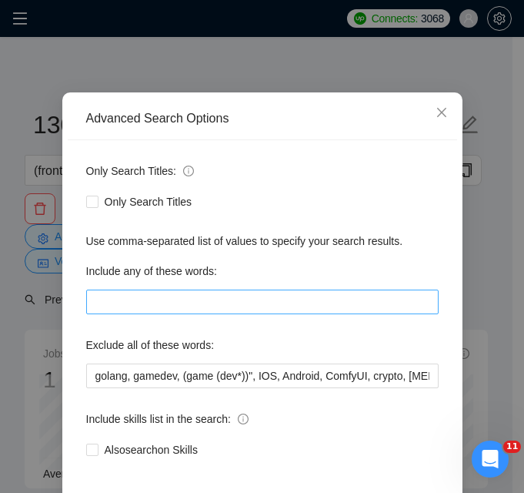
scroll to position [0, 1172]
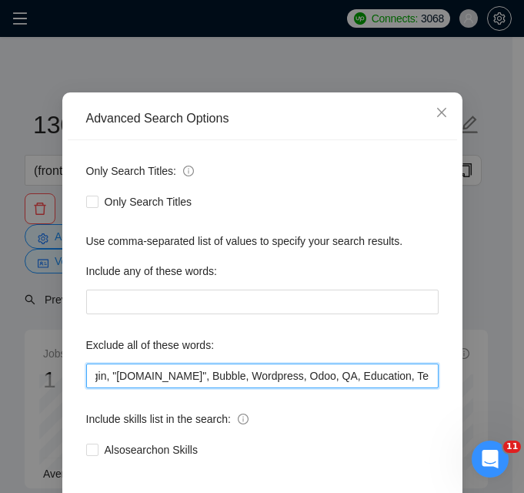
click at [251, 369] on input "golang, gamedev, (game (dev*))", IOS, Android, ComfyUI, crypto, [MEDICAL_DATA],…" at bounding box center [262, 375] width 352 height 25
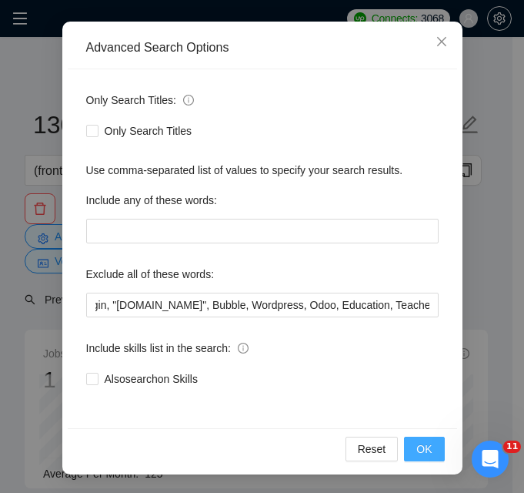
click at [419, 456] on span "OK" at bounding box center [423, 448] width 15 height 17
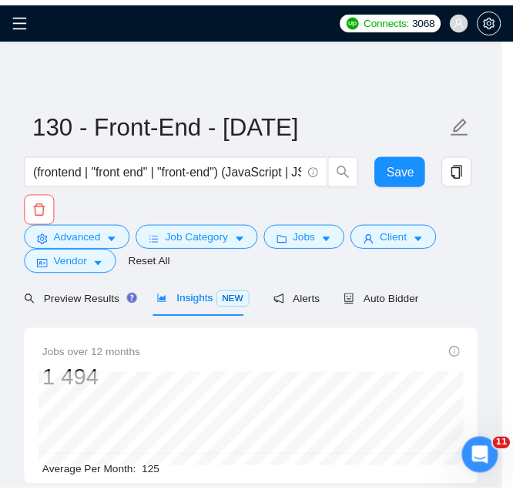
scroll to position [77, 0]
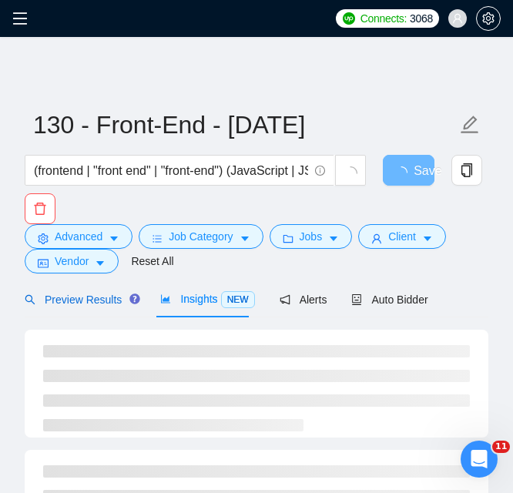
click at [60, 299] on span "Preview Results" at bounding box center [80, 299] width 111 height 12
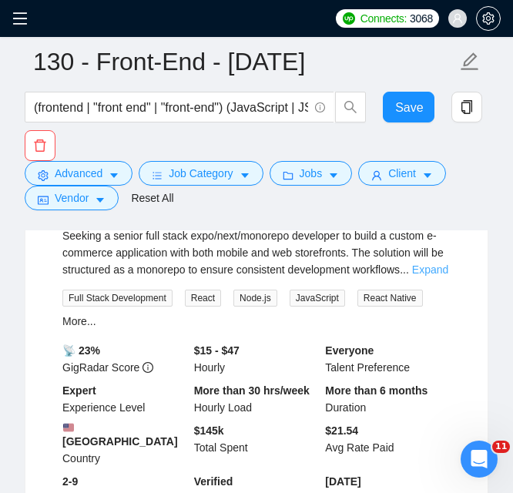
scroll to position [154, 0]
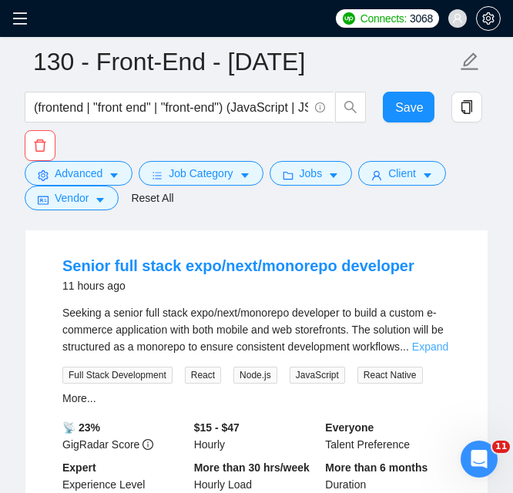
click at [439, 342] on link "Expand" at bounding box center [430, 346] width 36 height 12
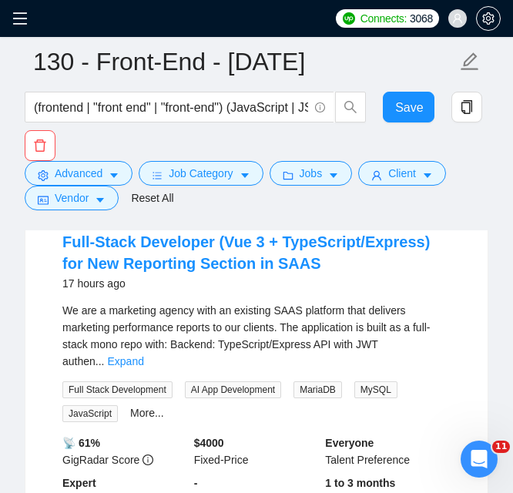
scroll to position [770, 0]
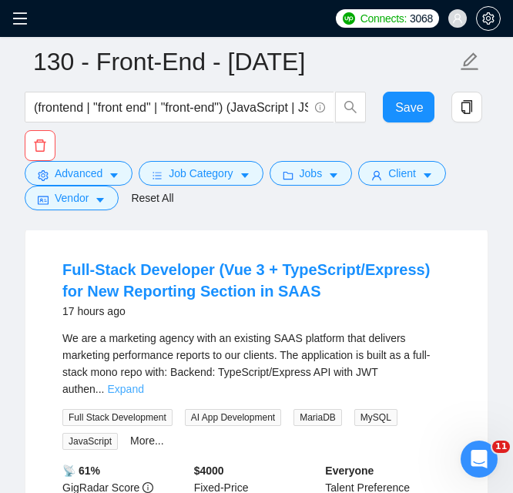
click at [144, 382] on link "Expand" at bounding box center [126, 388] width 36 height 12
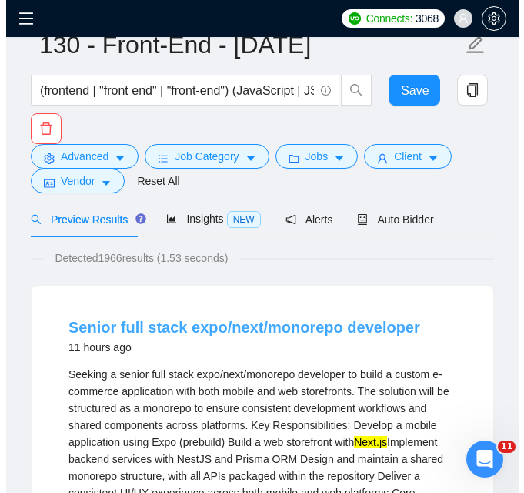
scroll to position [0, 0]
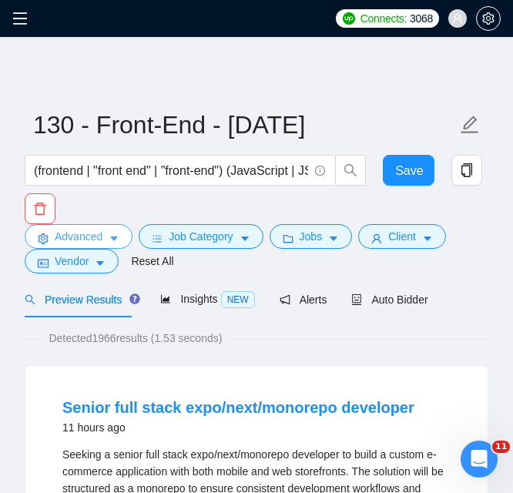
click at [96, 237] on span "Advanced" at bounding box center [79, 236] width 48 height 17
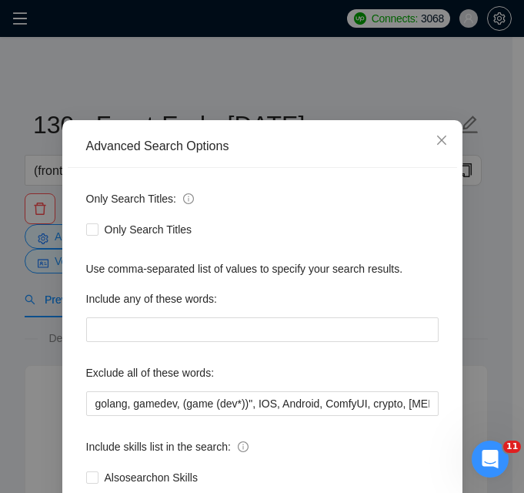
scroll to position [77, 0]
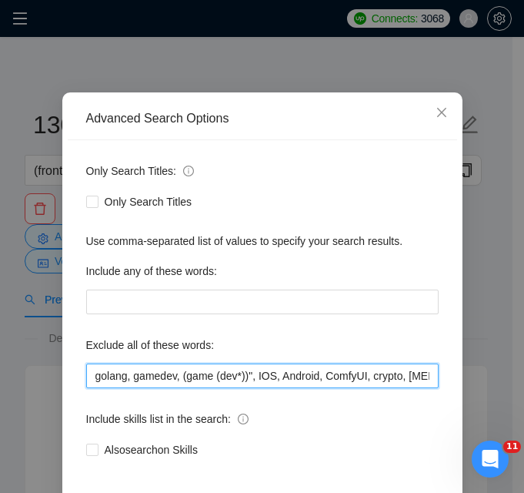
click at [92, 369] on input "golang, gamedev, (game (dev*))", IOS, Android, ComfyUI, crypto, [MEDICAL_DATA],…" at bounding box center [262, 375] width 352 height 25
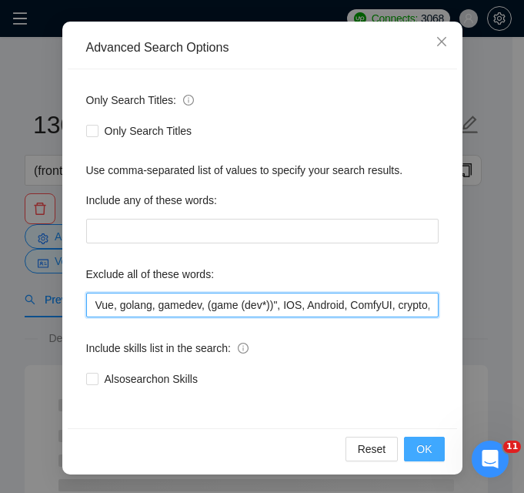
type input "Vue, golang, gamedev, (game (dev*))", IOS, Android, ComfyUI, crypto, [MEDICAL_D…"
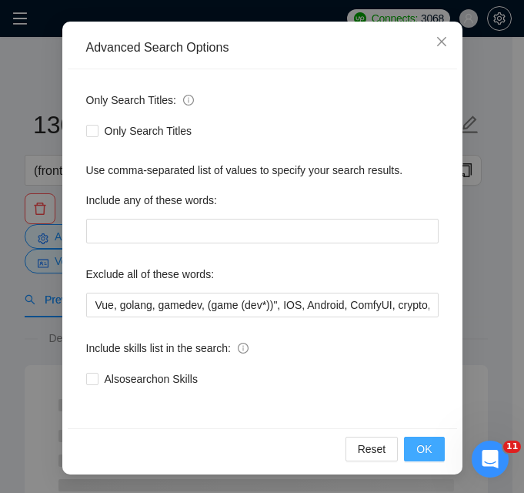
click at [416, 454] on span "OK" at bounding box center [423, 448] width 15 height 17
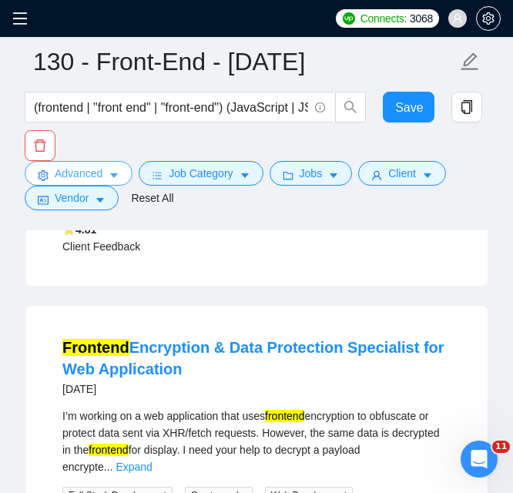
scroll to position [1000, 0]
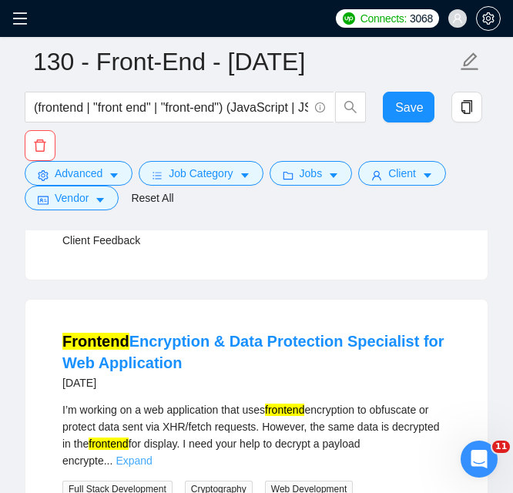
click at [152, 454] on link "Expand" at bounding box center [133, 460] width 36 height 12
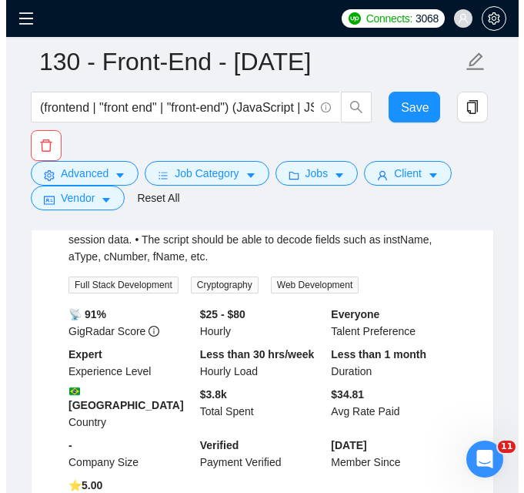
scroll to position [1462, 0]
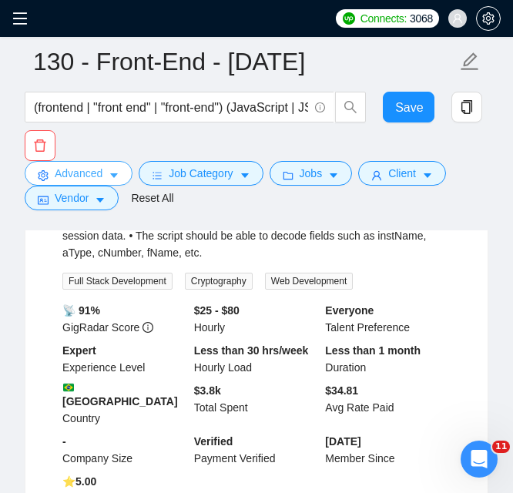
click at [125, 176] on button "Advanced" at bounding box center [79, 173] width 108 height 25
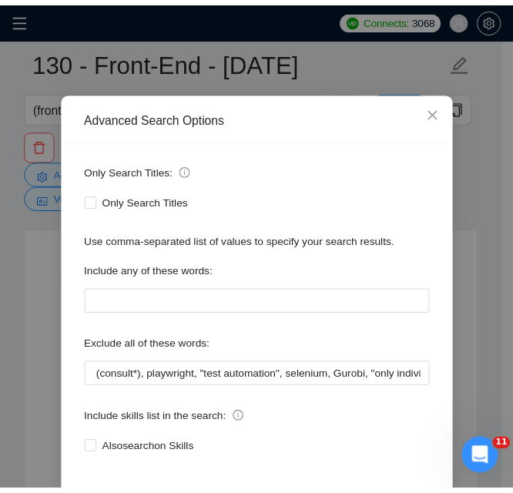
scroll to position [77, 0]
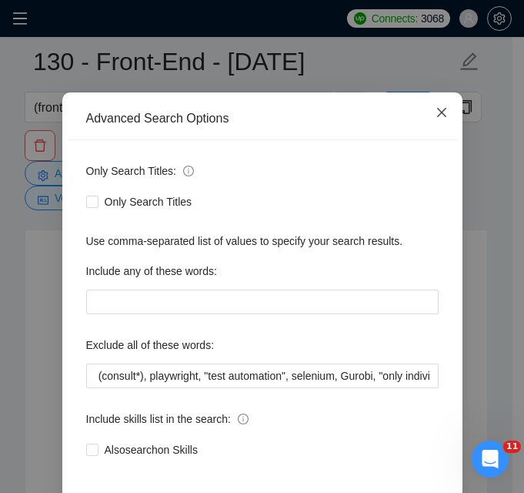
click at [441, 118] on icon "close" at bounding box center [442, 112] width 12 height 12
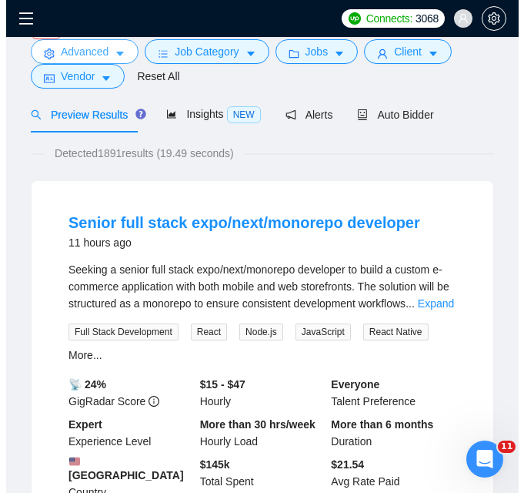
scroll to position [0, 0]
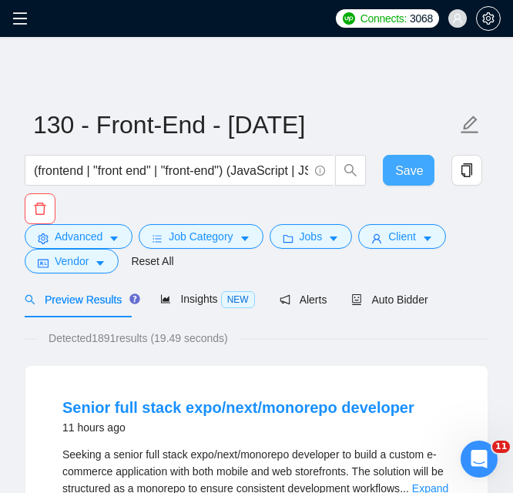
click at [414, 175] on span "Save" at bounding box center [409, 170] width 28 height 19
click at [19, 20] on icon "menu" at bounding box center [19, 18] width 15 height 15
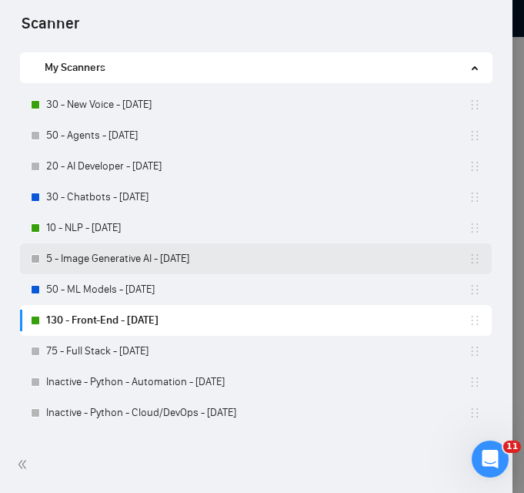
click at [131, 249] on link "5 - Image Generative AI - [DATE]" at bounding box center [257, 258] width 422 height 31
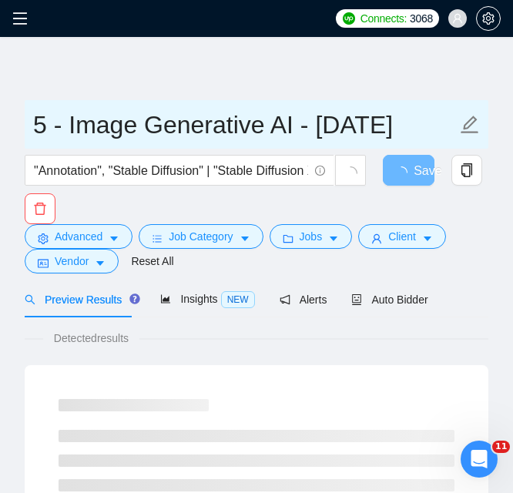
click at [46, 125] on input "5 - Image Generative AI - [DATE]" at bounding box center [244, 124] width 423 height 38
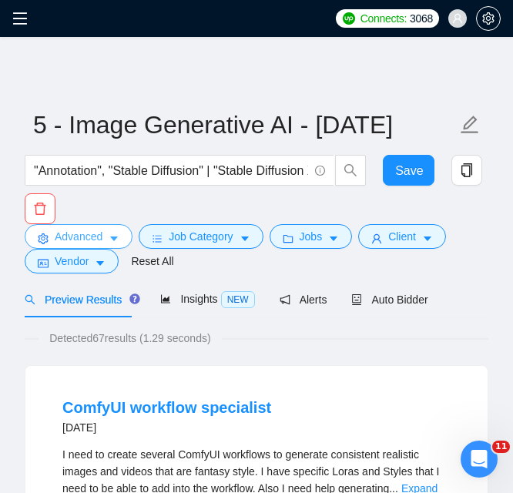
click at [109, 236] on icon "caret-down" at bounding box center [114, 238] width 11 height 11
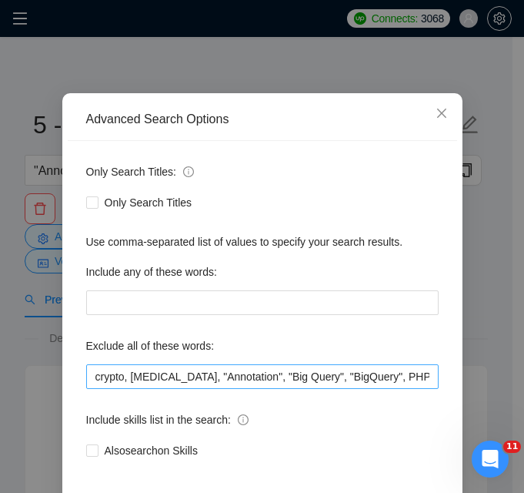
scroll to position [148, 0]
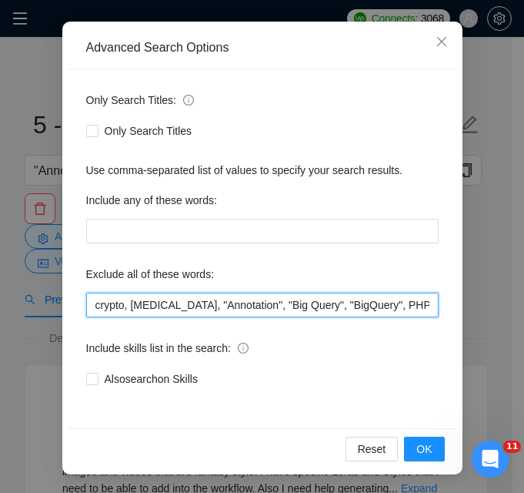
drag, startPoint x: 215, startPoint y: 306, endPoint x: 276, endPoint y: 300, distance: 61.9
click at [276, 300] on input "crypto, [MEDICAL_DATA], "Annotation", "Big Query", "BigQuery", PHP, Zapier, "[D…" at bounding box center [262, 304] width 352 height 25
type input "crypto, [MEDICAL_DATA], "Big Query", "BigQuery", PHP, Zapier, "[DOMAIN_NAME]", …"
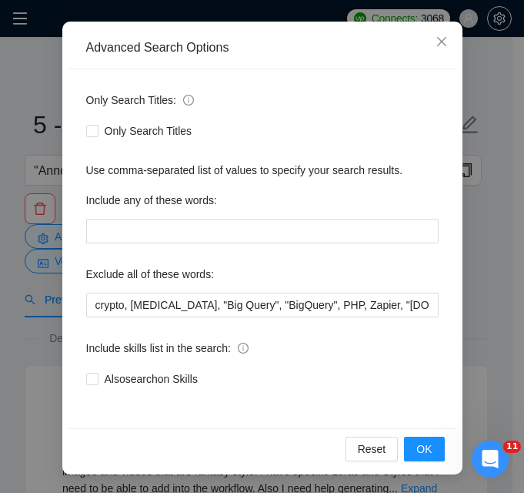
click at [443, 452] on div "Reset OK" at bounding box center [262, 448] width 389 height 41
click at [433, 446] on button "OK" at bounding box center [424, 448] width 40 height 25
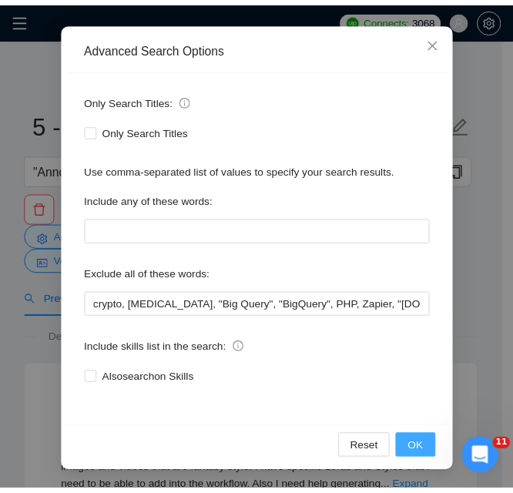
scroll to position [77, 0]
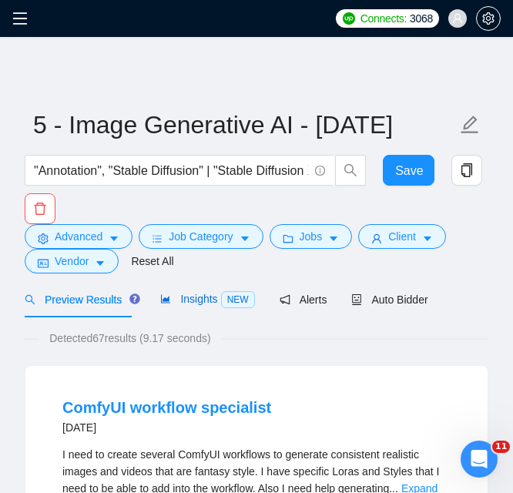
click at [221, 306] on span "NEW" at bounding box center [238, 299] width 34 height 17
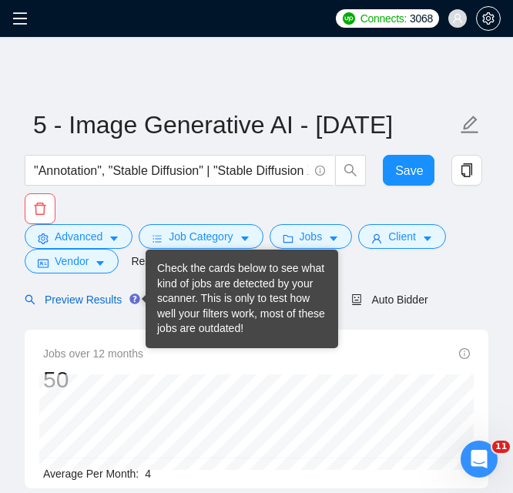
click at [111, 301] on span "Preview Results" at bounding box center [80, 299] width 111 height 12
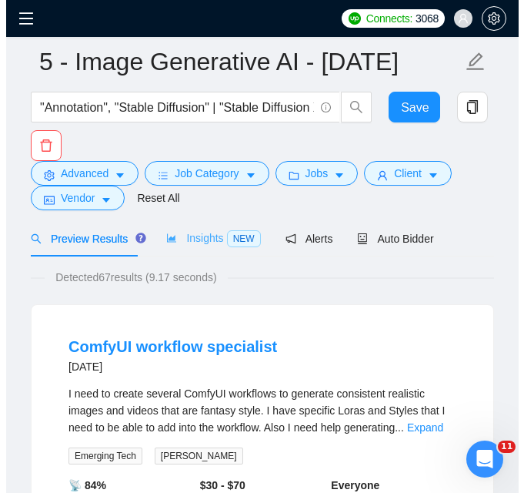
scroll to position [77, 0]
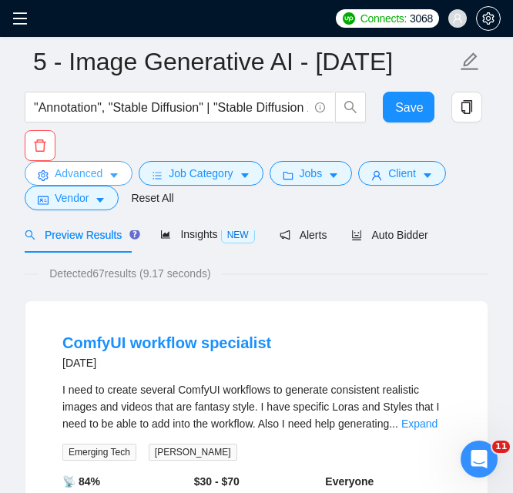
click at [101, 180] on span "Advanced" at bounding box center [79, 173] width 48 height 17
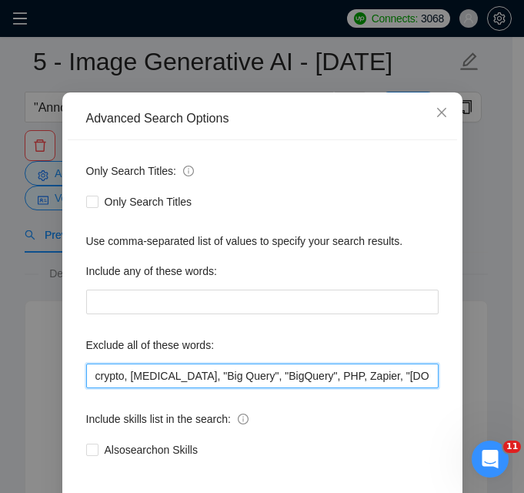
drag, startPoint x: 218, startPoint y: 377, endPoint x: 332, endPoint y: 376, distance: 113.9
click at [332, 376] on input "crypto, [MEDICAL_DATA], "Big Query", "BigQuery", PHP, Zapier, "[DOMAIN_NAME]", …" at bounding box center [262, 375] width 352 height 25
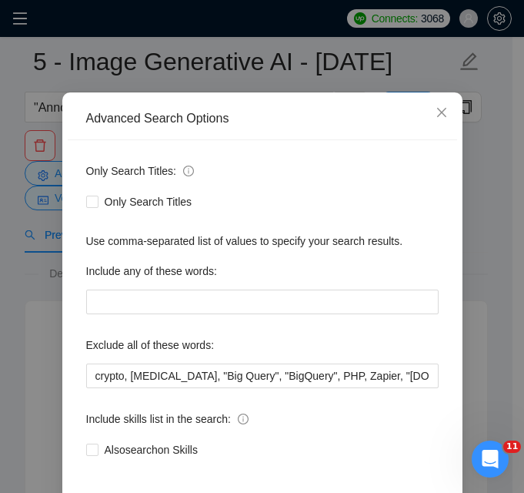
click at [399, 151] on div "Only Search Titles: Only Search Titles Use comma-separated list of values to sp…" at bounding box center [262, 319] width 389 height 359
click at [426, 115] on span "Close" at bounding box center [442, 113] width 42 height 42
